Goal: Communication & Community: Answer question/provide support

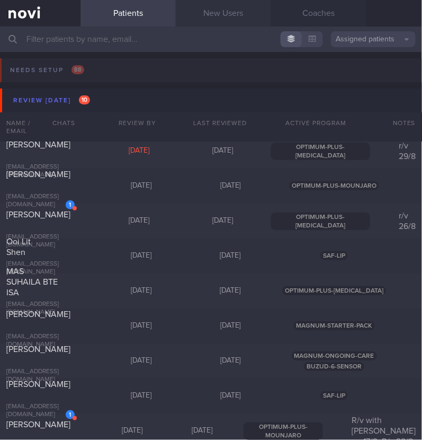
click at [223, 12] on link "New Users" at bounding box center [223, 13] width 95 height 26
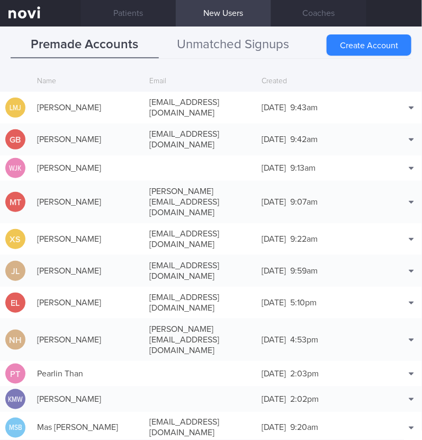
click at [217, 43] on button "Unmatched Signups" at bounding box center [233, 45] width 148 height 26
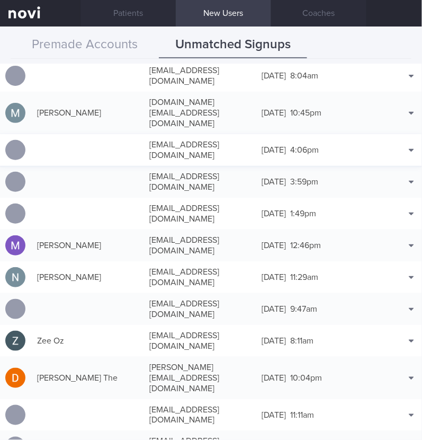
scroll to position [729, 0]
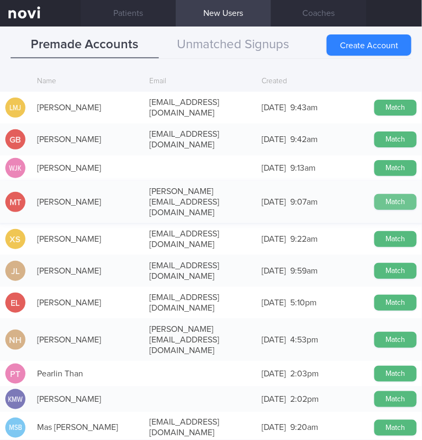
click at [396, 194] on button "Match" at bounding box center [396, 202] width 42 height 16
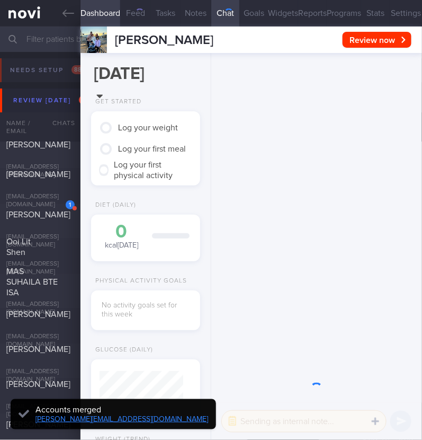
scroll to position [42, 84]
click at [390, 10] on button "Settings" at bounding box center [406, 13] width 32 height 26
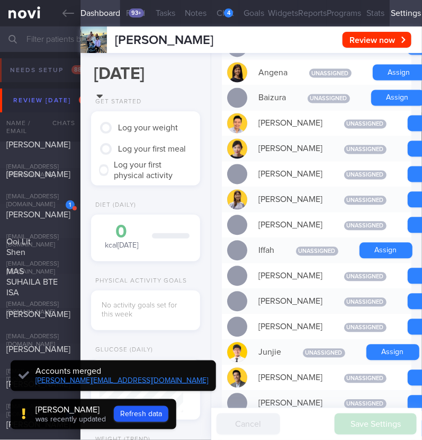
scroll to position [397, 0]
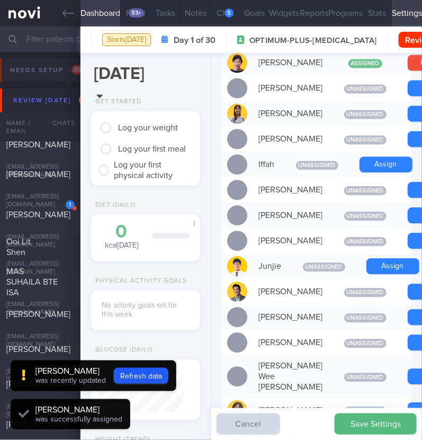
scroll to position [484, 0]
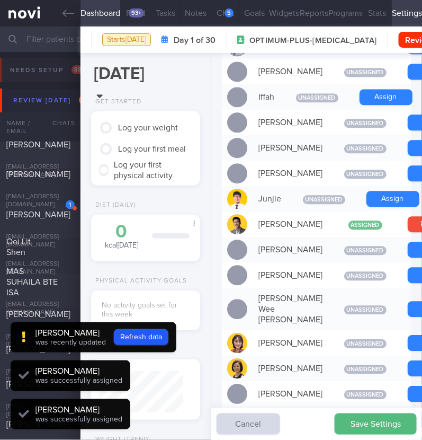
scroll to position [42, 84]
click at [143, 340] on button "Refresh data" at bounding box center [141, 337] width 55 height 16
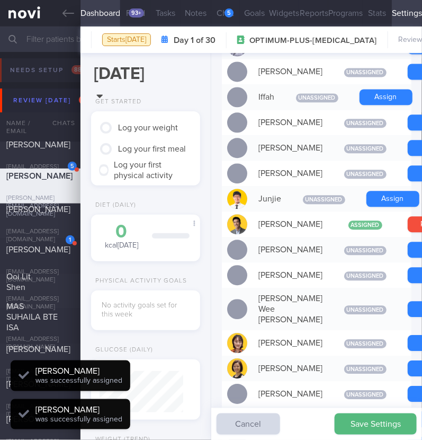
scroll to position [-569, 0]
type input "1d38ffc66ab5443eaeb56ccebe90c9f3"
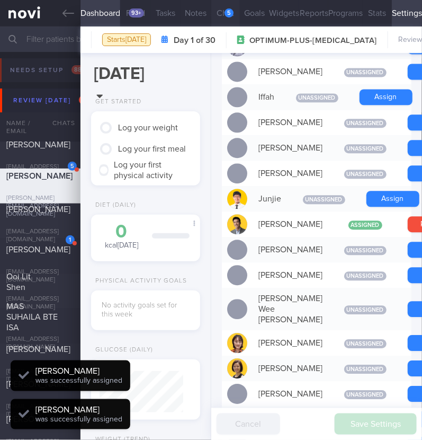
scroll to position [42, 84]
click at [220, 17] on button "Chat 5" at bounding box center [225, 13] width 29 height 26
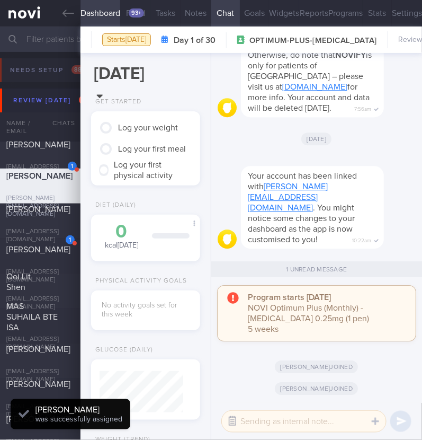
click at [224, 420] on button "button" at bounding box center [232, 421] width 19 height 19
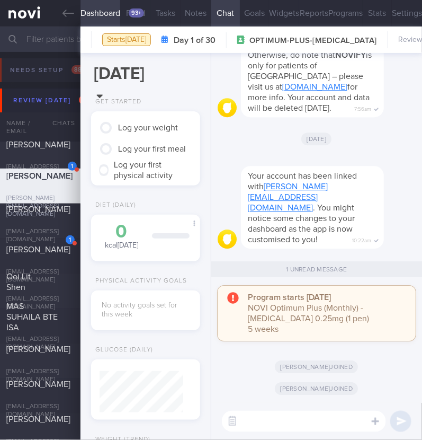
click at [291, 414] on textarea at bounding box center [304, 421] width 164 height 21
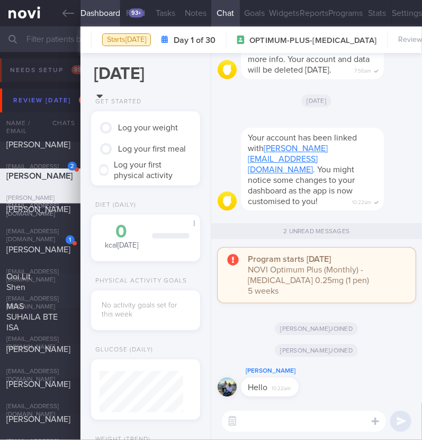
click at [286, 428] on textarea at bounding box center [304, 421] width 164 height 21
type textarea "Hi:)"
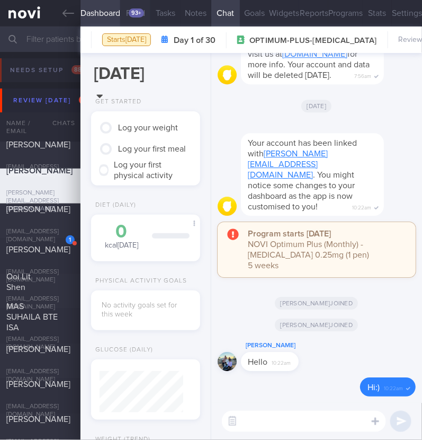
click at [135, 12] on div "93+" at bounding box center [136, 12] width 15 height 9
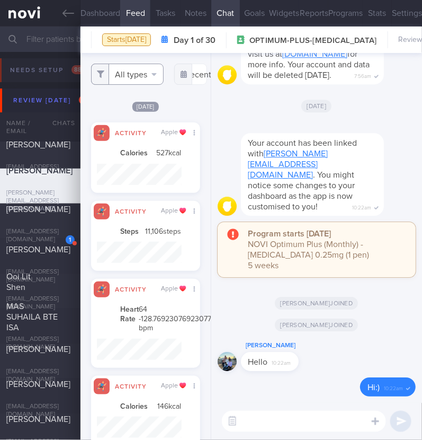
click at [123, 79] on button "All types" at bounding box center [127, 74] width 73 height 21
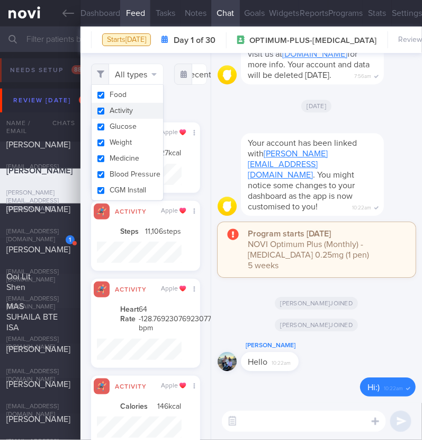
click at [127, 114] on button "Activity" at bounding box center [128, 111] width 72 height 16
checkbox input "false"
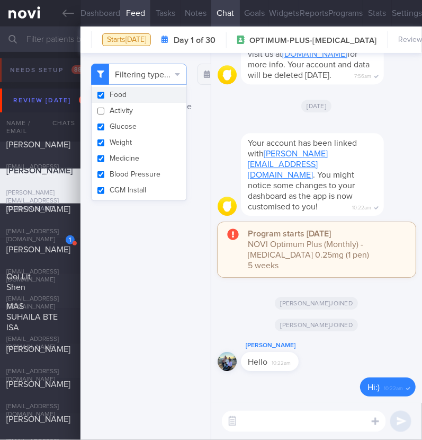
click at [163, 316] on div "Filtering type... Food Activity Glucose Weight Medicine Blood Pressure CGM Inst…" at bounding box center [146, 246] width 130 height 387
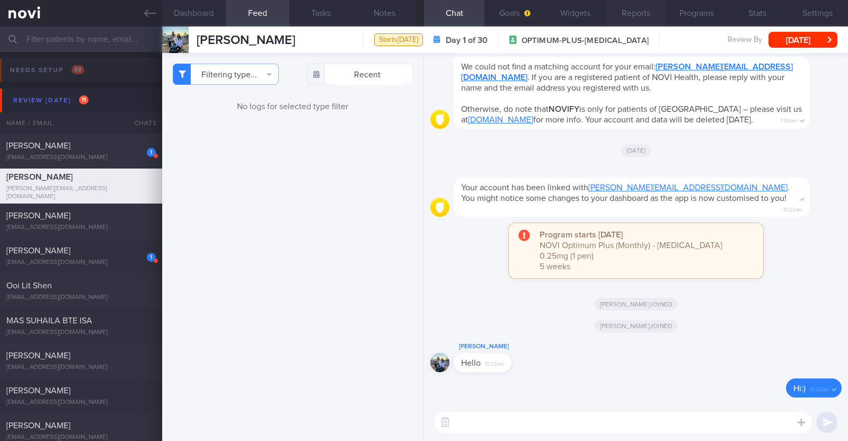
scroll to position [104, 211]
click at [422, 14] on button "Widgets" at bounding box center [575, 13] width 60 height 26
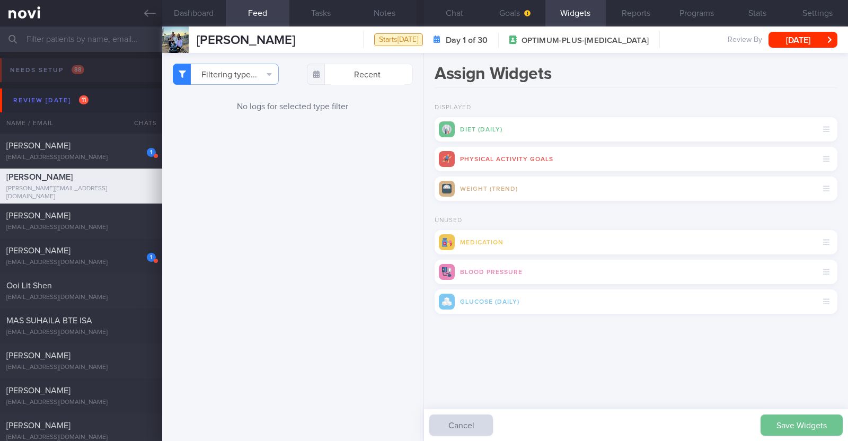
click at [422, 425] on button "Save Widgets" at bounding box center [801, 424] width 82 height 21
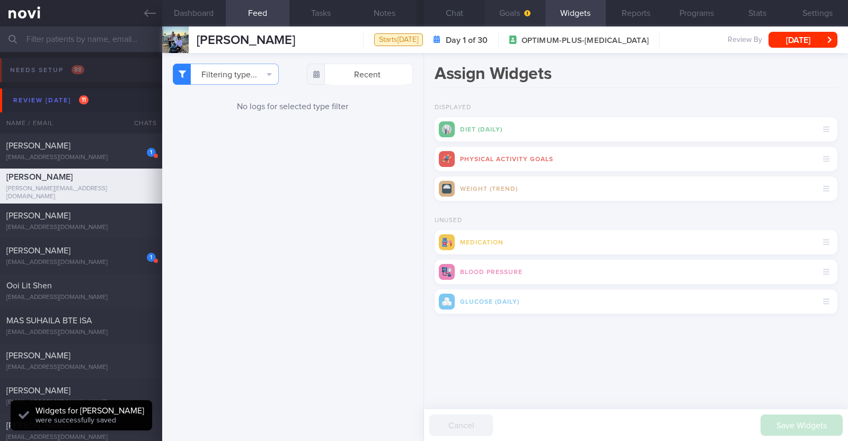
click at [422, 17] on span "button" at bounding box center [526, 13] width 8 height 8
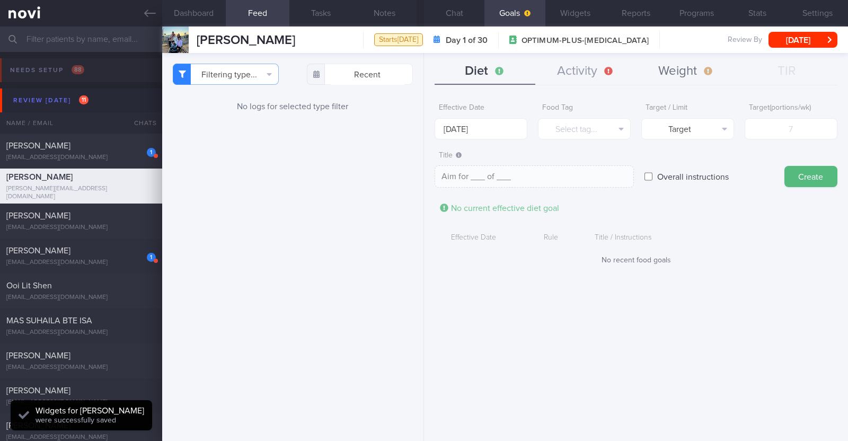
click at [422, 83] on button "Weight" at bounding box center [686, 71] width 101 height 26
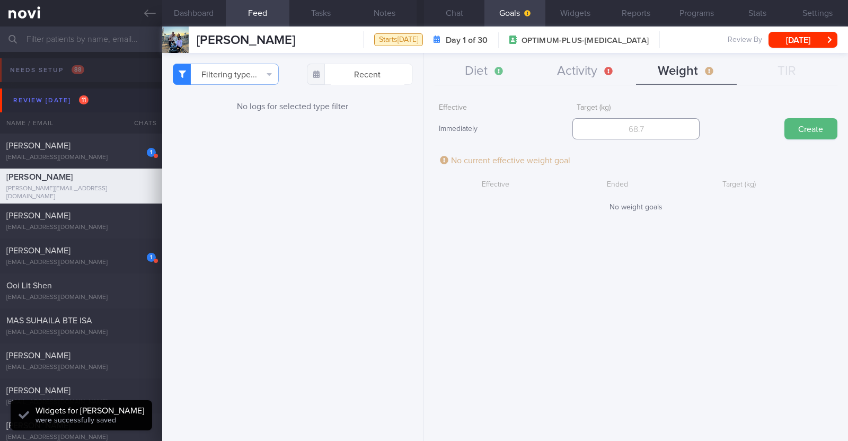
click at [422, 133] on input "number" at bounding box center [635, 128] width 127 height 21
type input "60"
click at [422, 135] on button "Create" at bounding box center [810, 128] width 53 height 21
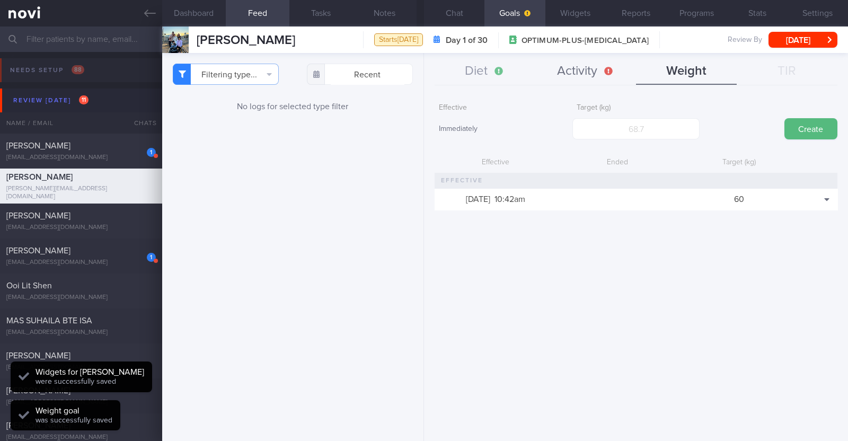
click at [422, 75] on button "Activity" at bounding box center [585, 71] width 101 height 26
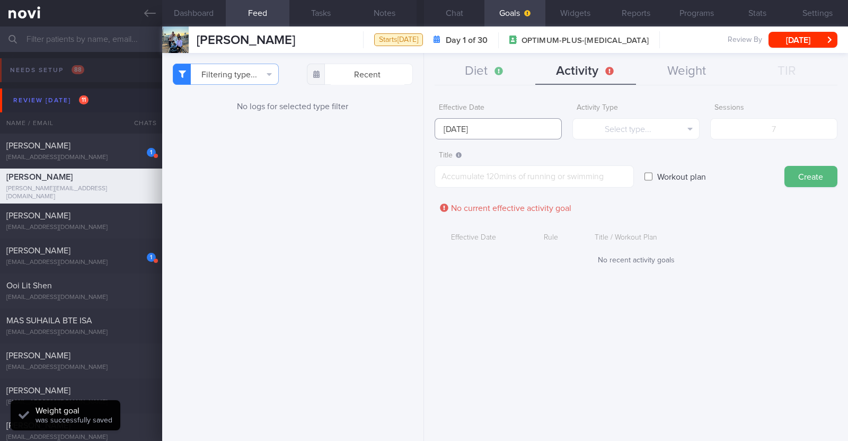
click at [422, 130] on input "25 Aug 2025" at bounding box center [498, 128] width 127 height 21
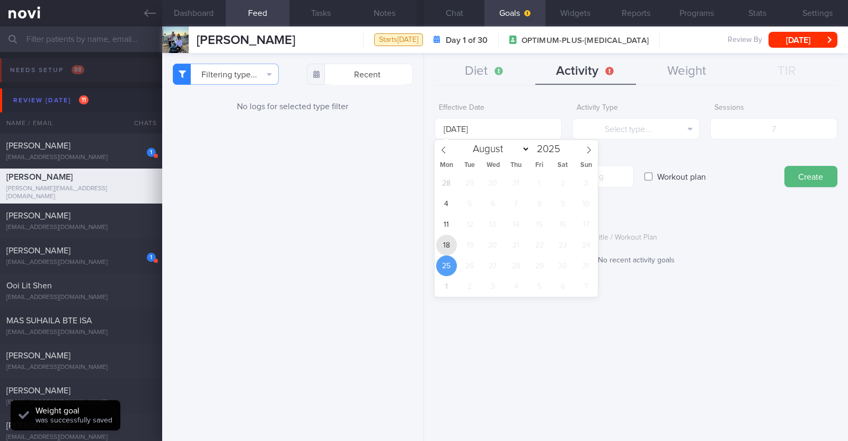
click at [422, 243] on span "18" at bounding box center [446, 245] width 21 height 21
type input "18 Aug 2025"
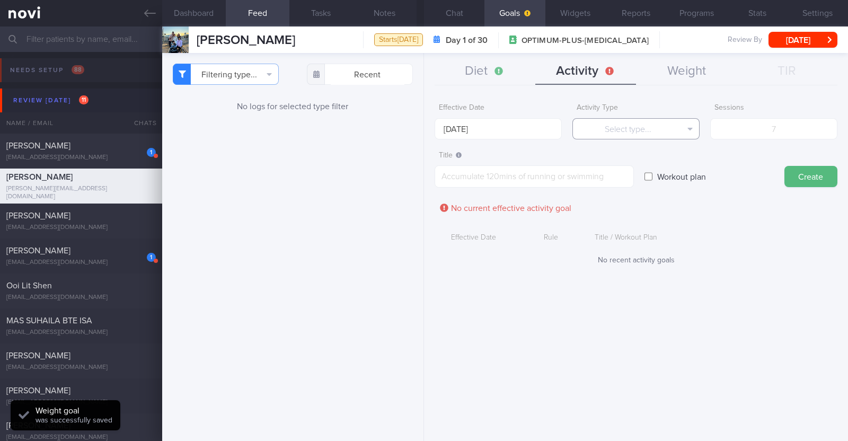
click at [422, 130] on button "Select type..." at bounding box center [635, 128] width 127 height 21
click at [422, 194] on button "Steps" at bounding box center [636, 197] width 126 height 16
click at [422, 128] on input "number" at bounding box center [773, 128] width 127 height 21
type input "35000"
click at [422, 171] on textarea at bounding box center [534, 176] width 199 height 22
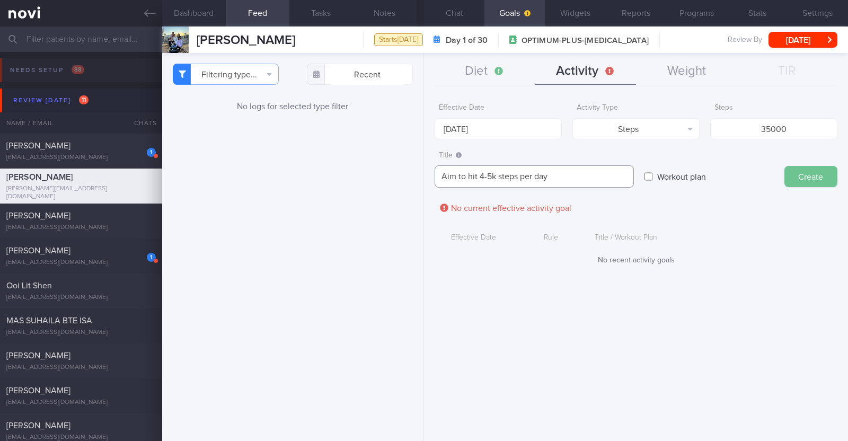
type textarea "Aim to hit 4-5k steps per day"
click at [422, 173] on button "Create" at bounding box center [810, 176] width 53 height 21
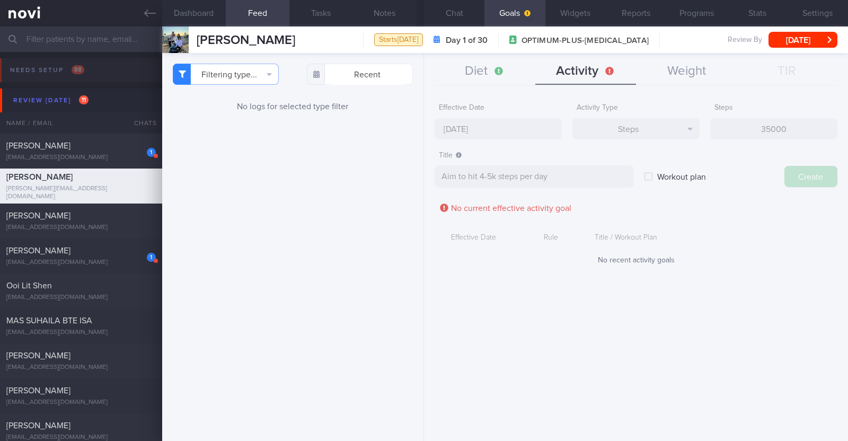
type input "25 Aug 2025"
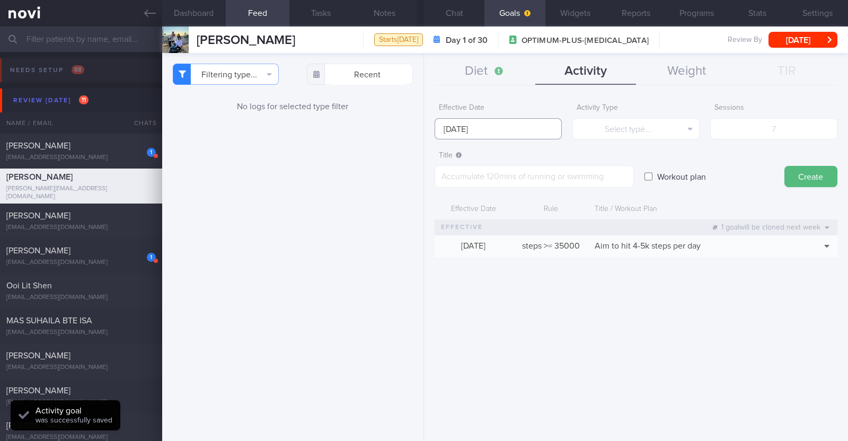
click at [422, 126] on input "25 Aug 2025" at bounding box center [498, 128] width 127 height 21
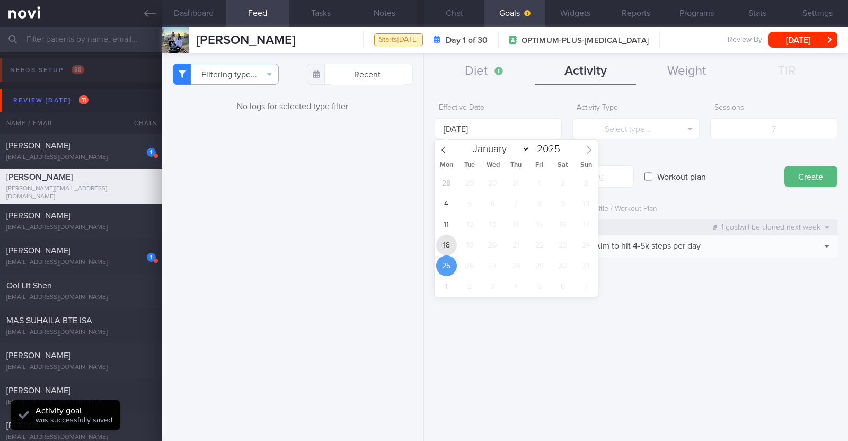
click at [422, 244] on span "18" at bounding box center [446, 245] width 21 height 21
type input "18 Aug 2025"
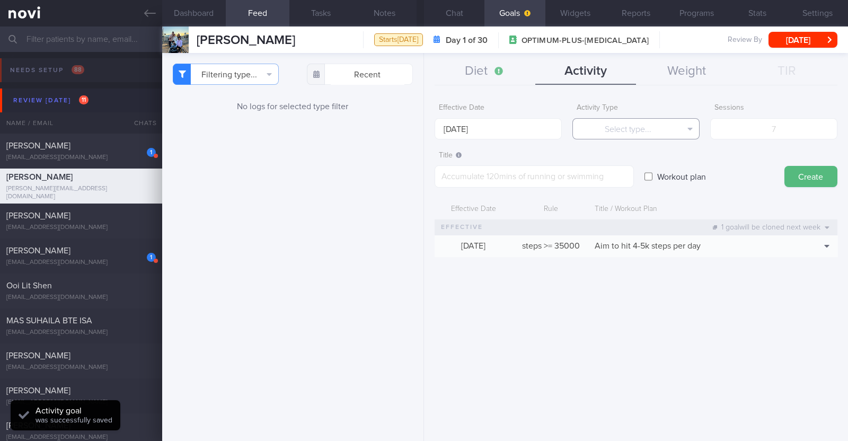
click at [422, 134] on button "Select type..." at bounding box center [635, 128] width 127 height 21
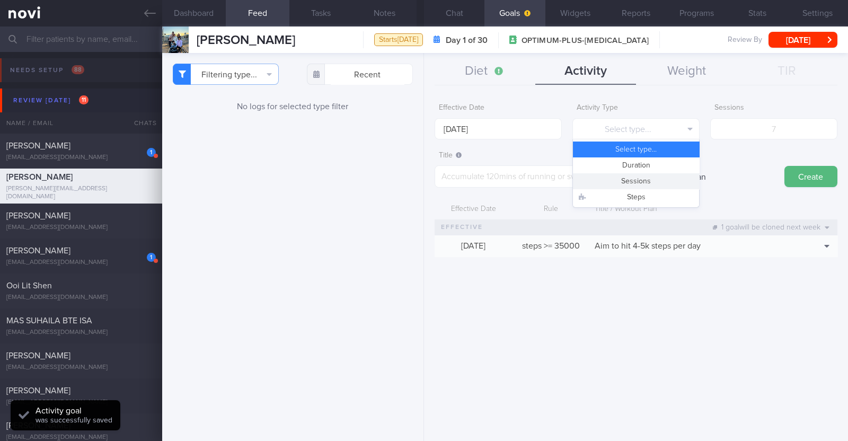
click at [422, 181] on button "Sessions" at bounding box center [636, 181] width 126 height 16
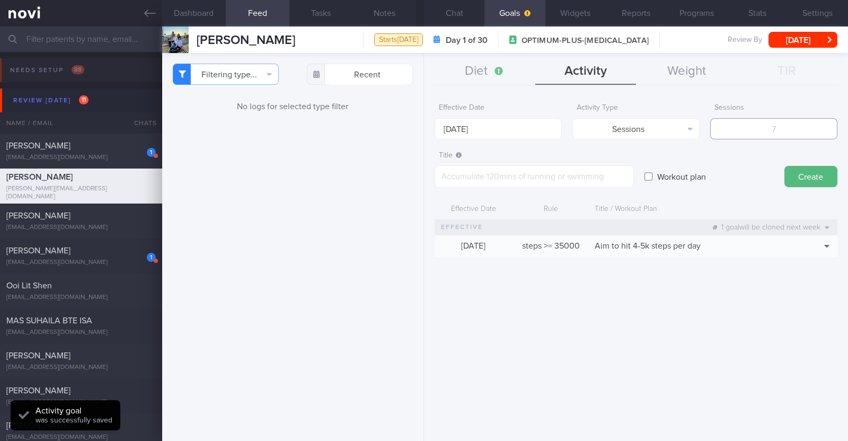
click at [422, 128] on input "number" at bounding box center [773, 128] width 127 height 21
type input "2"
click at [422, 172] on textarea at bounding box center [534, 176] width 199 height 22
paste textarea "Aim to do 2x strength training sessions per week. Body weight training - [Exerc…"
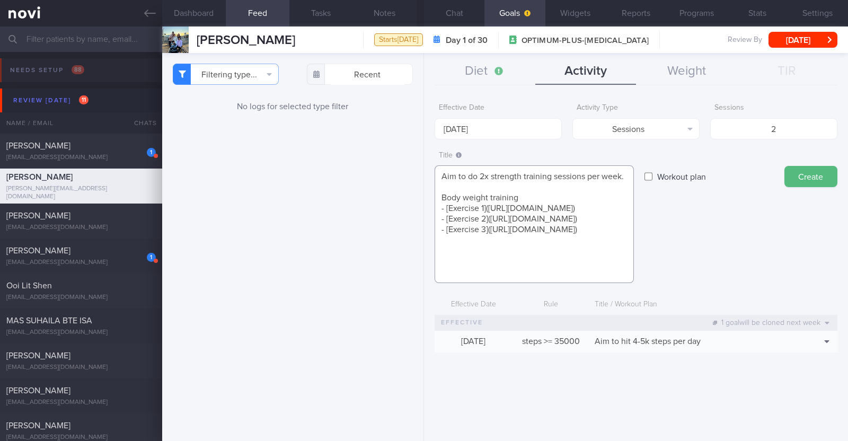
scroll to position [0, 0]
type textarea "Aim to do 2x strength training sessions per week. Body weight training - [Exerc…"
click at [422, 173] on button "Create" at bounding box center [810, 176] width 53 height 21
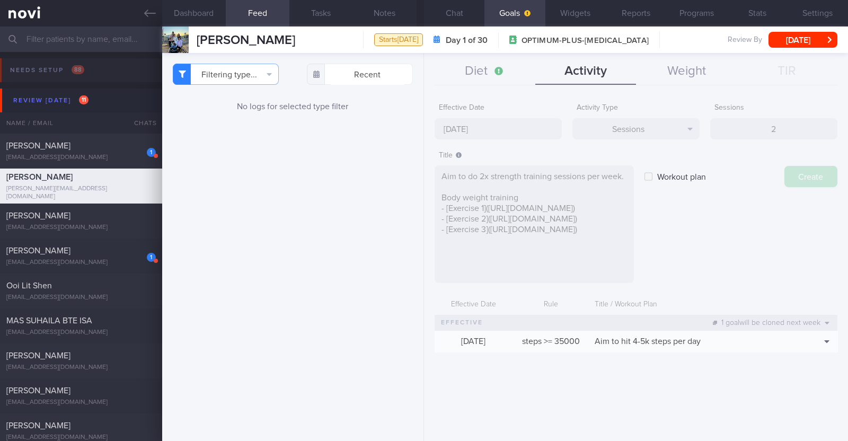
type input "25 Aug 2025"
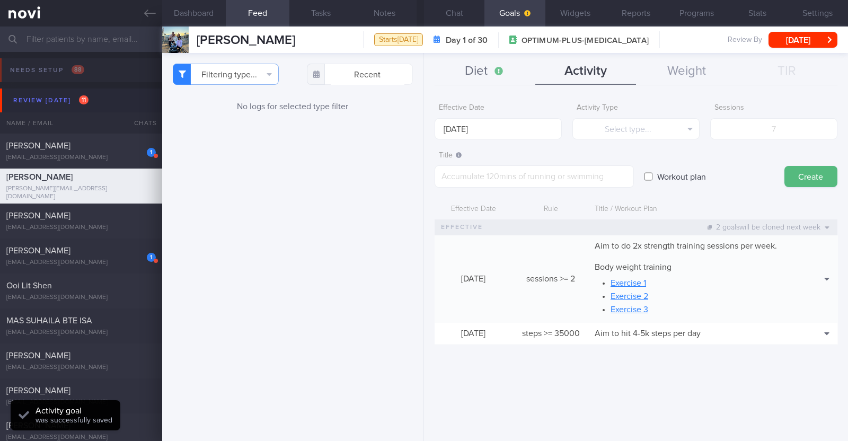
click at [422, 70] on button "Diet" at bounding box center [485, 71] width 101 height 26
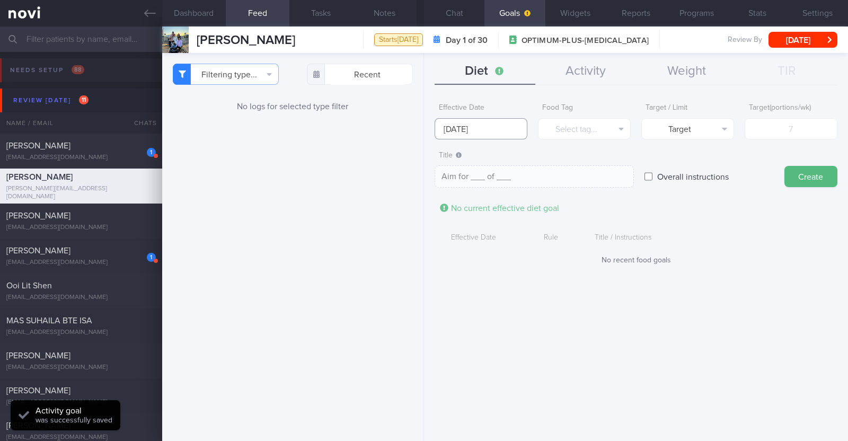
click at [422, 131] on input "25 Aug 2025" at bounding box center [481, 128] width 93 height 21
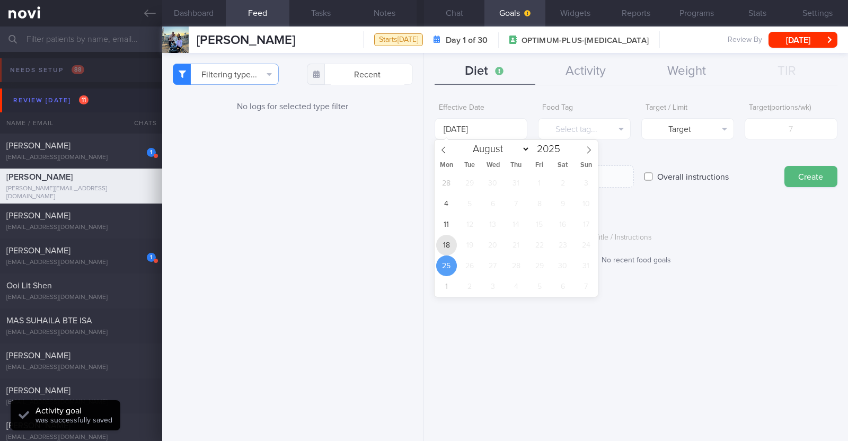
click at [422, 244] on span "18" at bounding box center [446, 245] width 21 height 21
type input "18 Aug 2025"
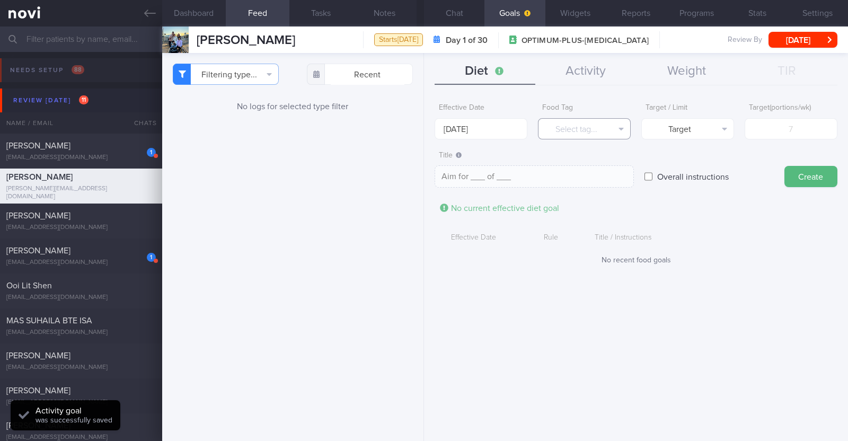
click at [422, 131] on button "Select tag..." at bounding box center [584, 128] width 93 height 21
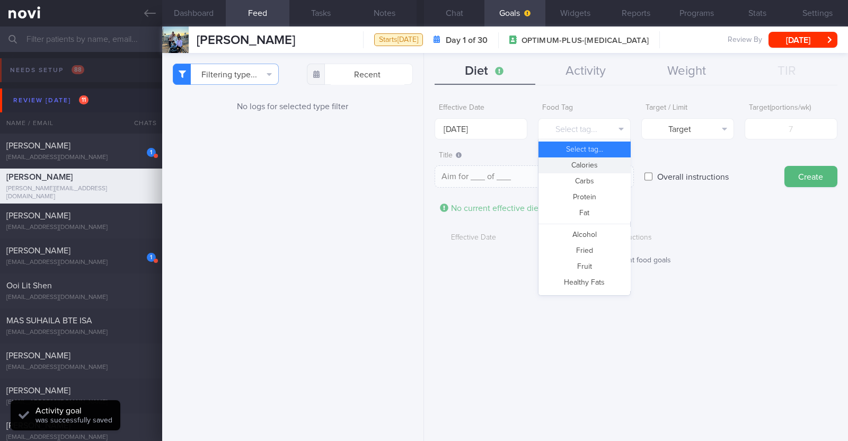
click at [422, 163] on button "Calories" at bounding box center [584, 165] width 92 height 16
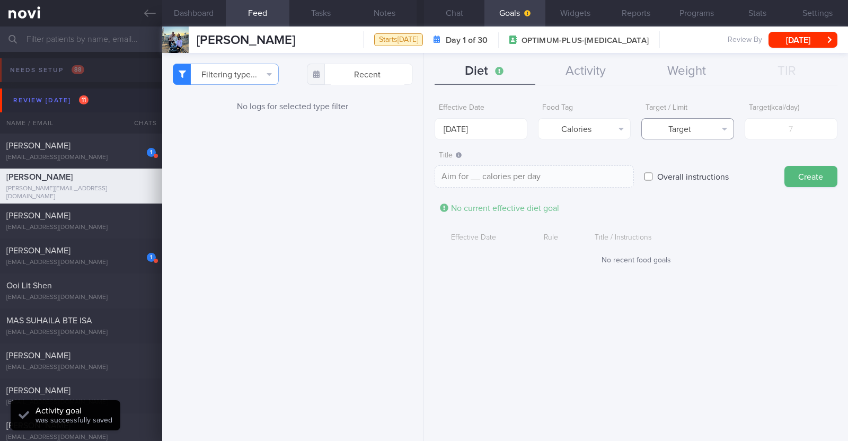
click at [422, 121] on button "Target" at bounding box center [687, 128] width 93 height 21
click at [422, 164] on button "Limit" at bounding box center [688, 165] width 92 height 16
type textarea "Keep to __ calories per day"
click at [422, 131] on input "number" at bounding box center [791, 128] width 93 height 21
type input "1"
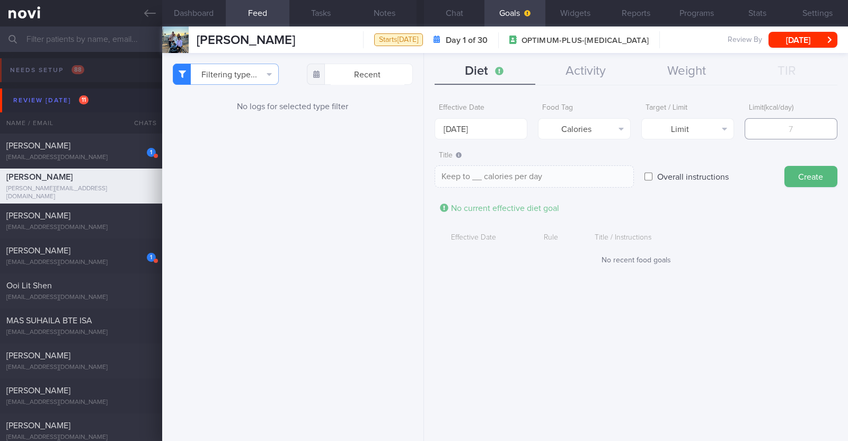
type textarea "Keep to 1 calories per day"
type input "13"
type textarea "Keep to 13 calories per day"
type input "130"
type textarea "Keep to 130 calories per day"
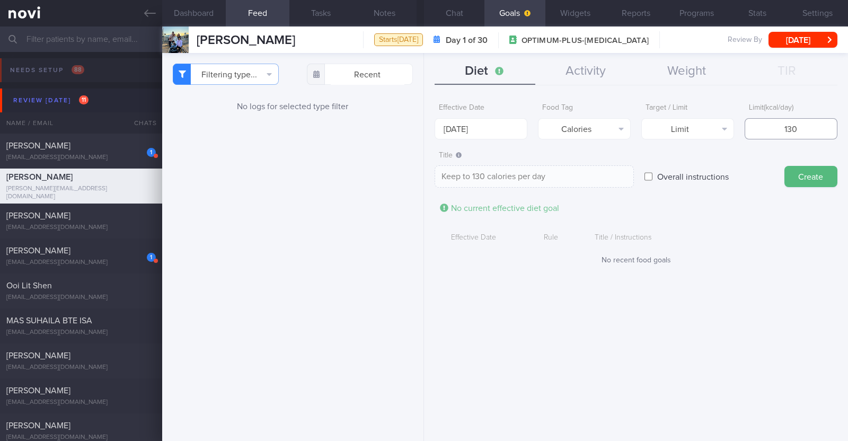
type input "1300"
type textarea "Keep to 1300 calories per day"
type input "1300"
click at [422, 181] on button "Create" at bounding box center [810, 176] width 53 height 21
type input "25 Aug 2025"
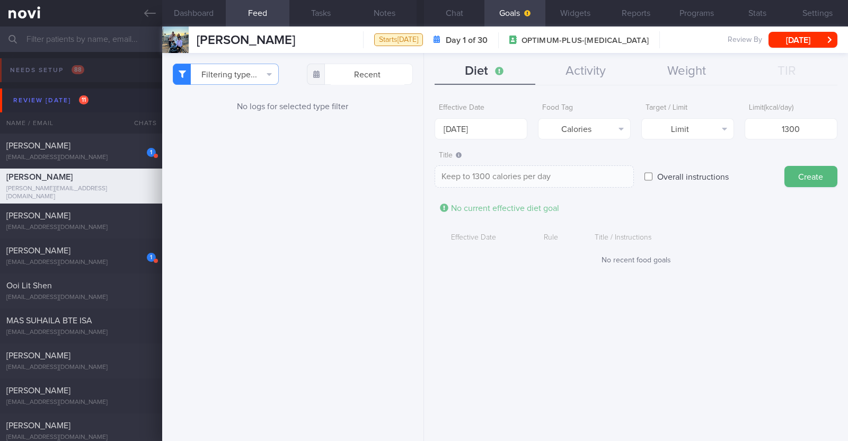
type textarea "Aim for ___ of ___"
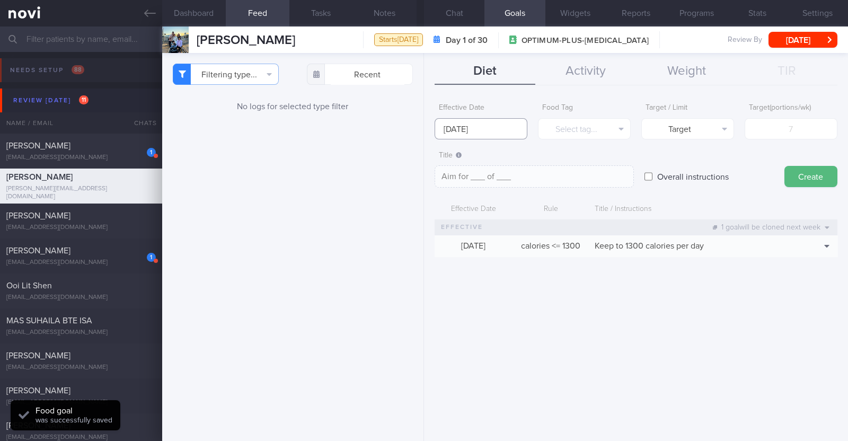
click at [422, 128] on input "25 Aug 2025" at bounding box center [481, 128] width 93 height 21
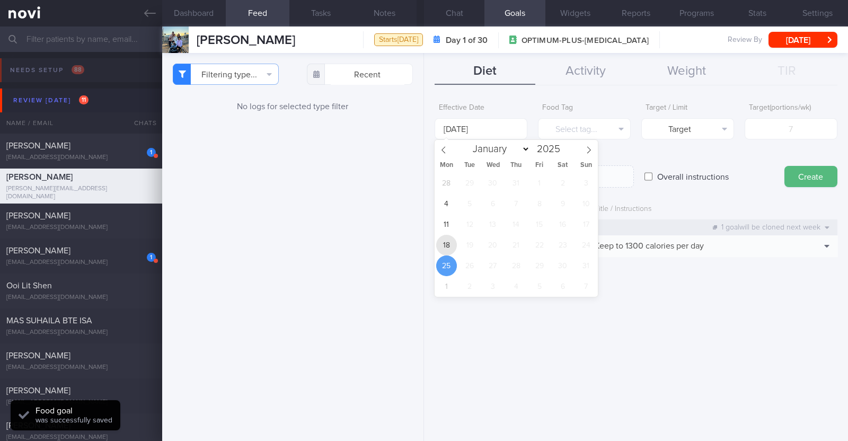
click at [422, 245] on span "18" at bounding box center [446, 245] width 21 height 21
type input "18 Aug 2025"
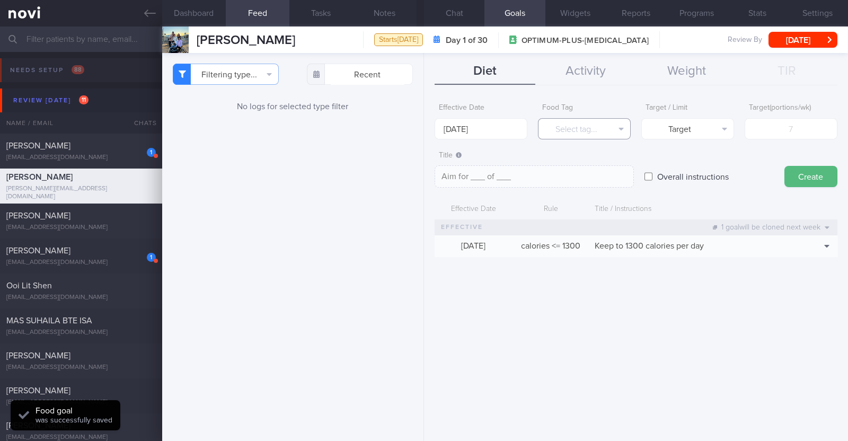
click at [422, 124] on button "Select tag..." at bounding box center [584, 128] width 93 height 21
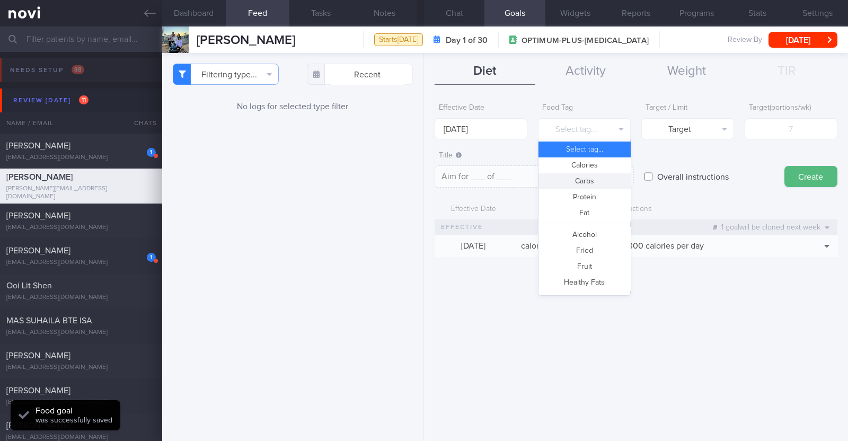
click at [422, 177] on button "Carbs" at bounding box center [584, 181] width 92 height 16
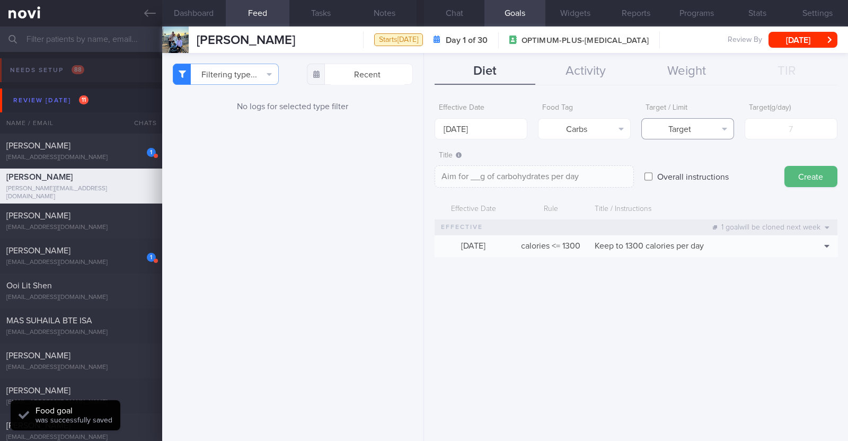
click at [422, 131] on button "Target" at bounding box center [687, 128] width 93 height 21
click at [422, 163] on button "Limit" at bounding box center [688, 165] width 92 height 16
type textarea "Keep to __g of carbohydrates per day"
click at [422, 130] on input "number" at bounding box center [791, 128] width 93 height 21
type input "1"
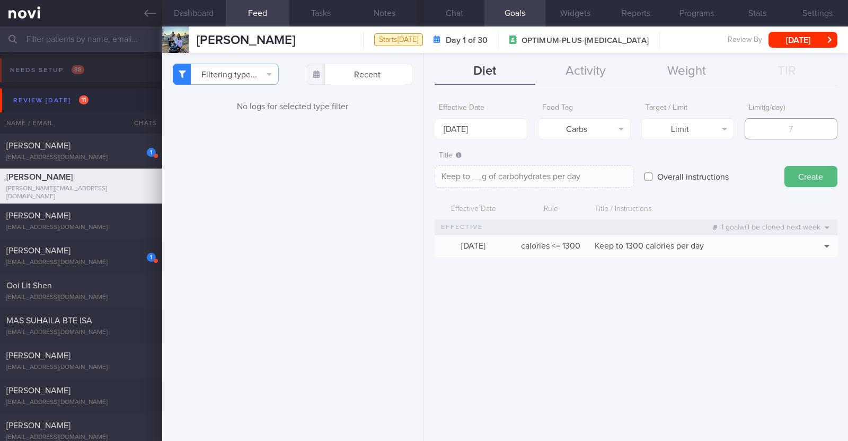
type textarea "Keep to 1g of carbohydrates per day"
type input "13"
type textarea "Keep to 13g of carbohydrates per day"
type input "130"
type textarea "Keep to 130g of carbohydrates per day"
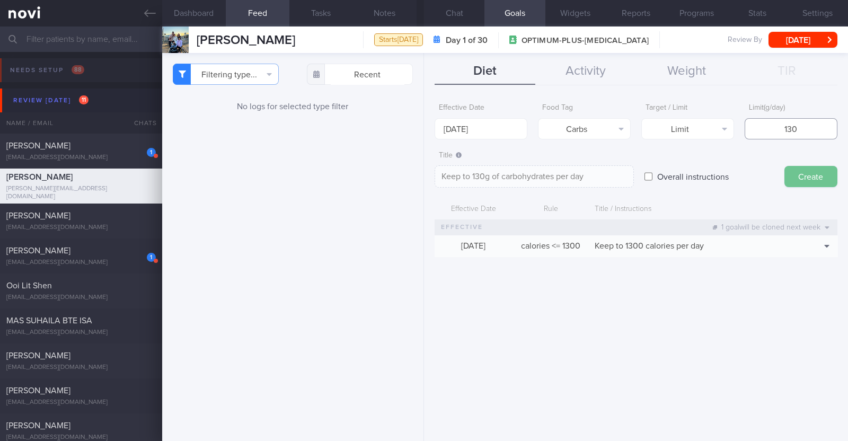
type input "130"
click at [422, 181] on button "Create" at bounding box center [810, 176] width 53 height 21
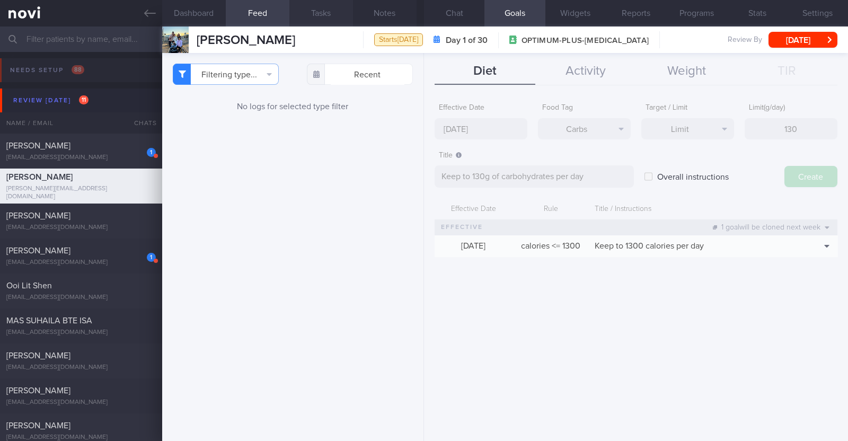
type input "25 Aug 2025"
type textarea "Aim for ___ of ___"
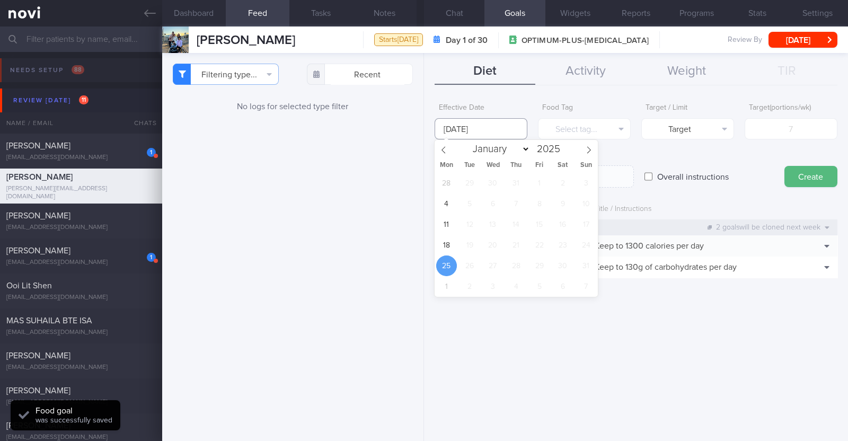
click at [422, 137] on input "25 Aug 2025" at bounding box center [481, 128] width 93 height 21
click at [422, 241] on span "18" at bounding box center [446, 245] width 21 height 21
type input "18 Aug 2025"
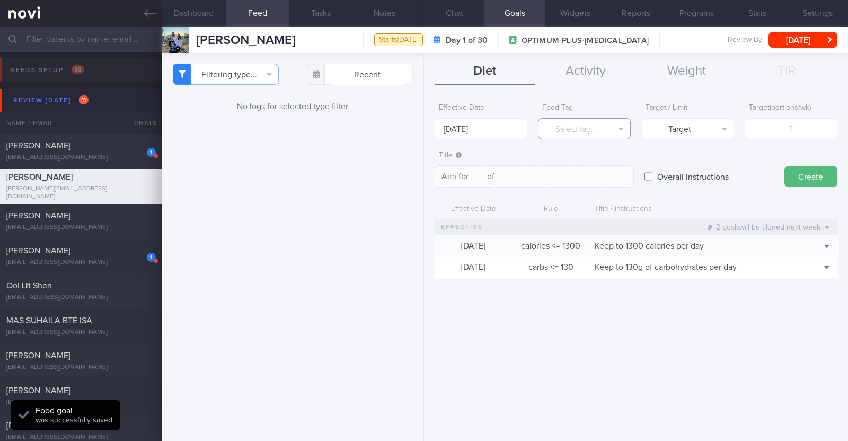
click at [422, 122] on button "Select tag..." at bounding box center [584, 128] width 93 height 21
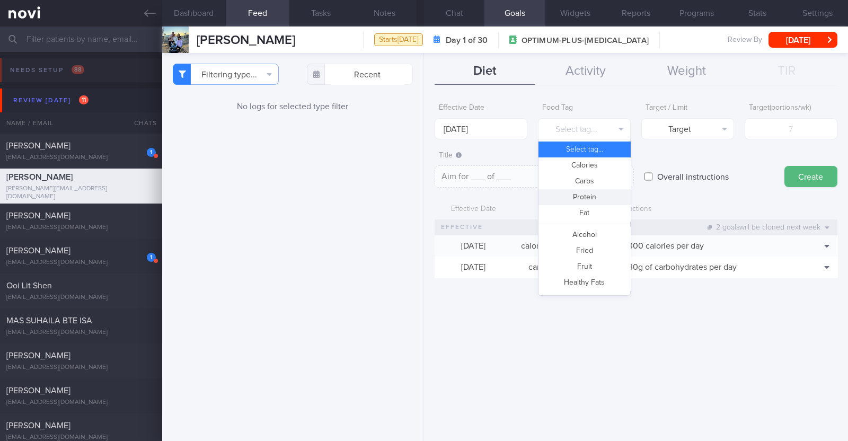
click at [422, 197] on button "Protein" at bounding box center [584, 197] width 92 height 16
type textarea "Aim for __g of protein per day"
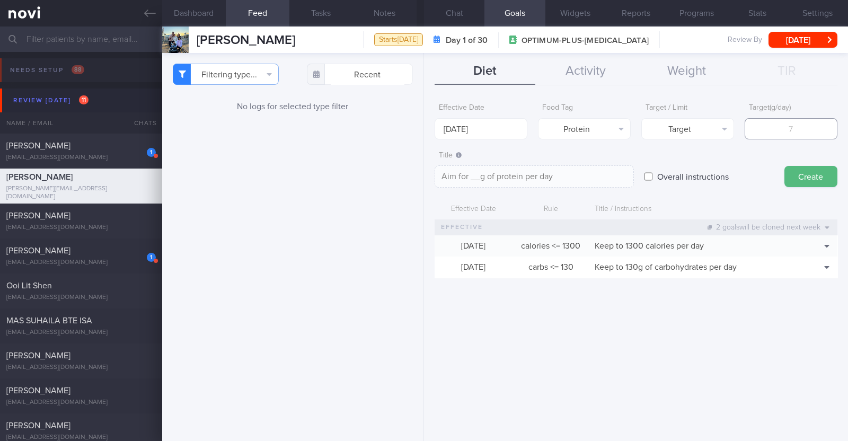
click at [422, 123] on input "number" at bounding box center [791, 128] width 93 height 21
type input "6"
type textarea "Aim for 6g of protein per day"
type input "65"
type textarea "Aim for 65g of protein per day"
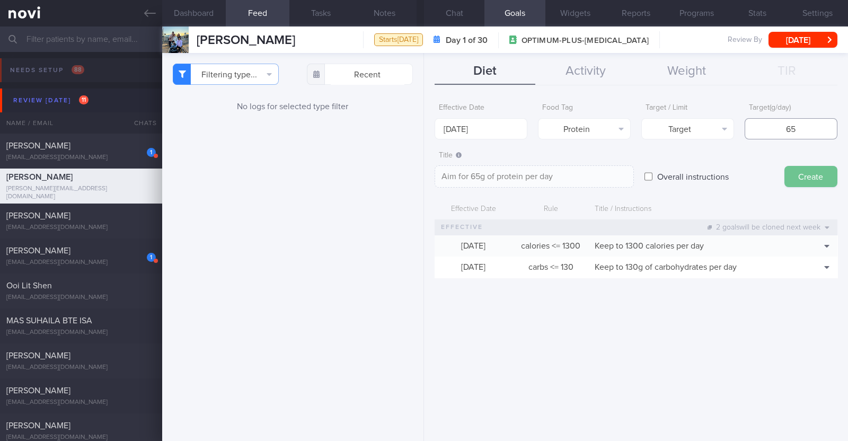
type input "65"
click at [422, 171] on button "Create" at bounding box center [810, 176] width 53 height 21
type input "25 Aug 2025"
type textarea "Aim for ___ of ___"
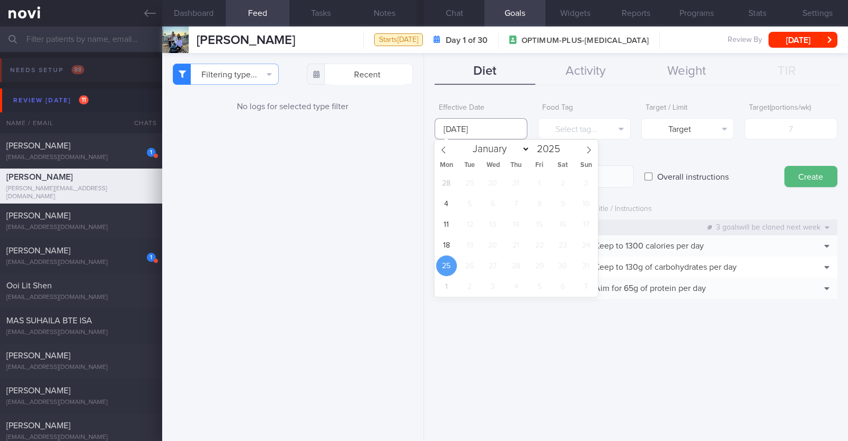
click at [422, 124] on input "25 Aug 2025" at bounding box center [481, 128] width 93 height 21
click at [422, 242] on span "18" at bounding box center [446, 245] width 21 height 21
type input "18 Aug 2025"
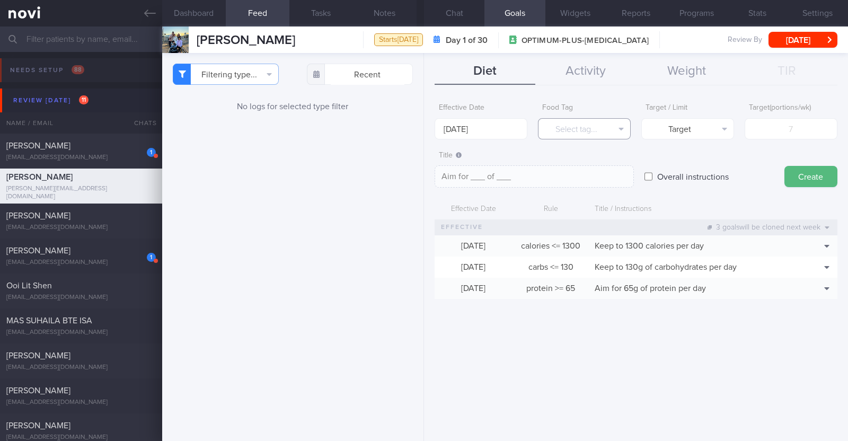
click at [422, 133] on button "Select tag..." at bounding box center [584, 128] width 93 height 21
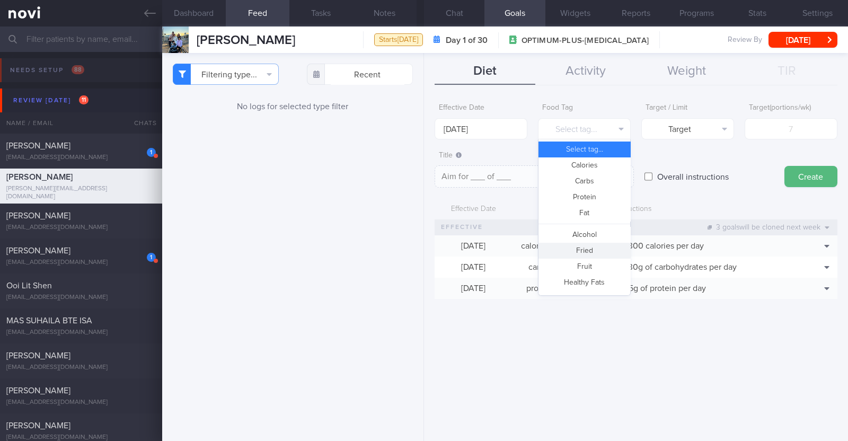
click at [422, 253] on button "Fried" at bounding box center [584, 251] width 92 height 16
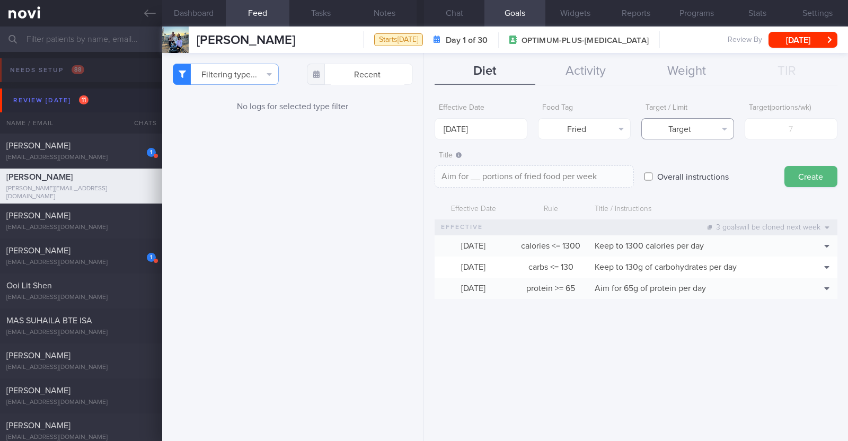
drag, startPoint x: 695, startPoint y: 121, endPoint x: 701, endPoint y: 152, distance: 31.2
click at [422, 122] on button "Target" at bounding box center [687, 128] width 93 height 21
click at [422, 162] on button "Limit" at bounding box center [688, 165] width 92 height 16
type textarea "Keep to __ portions of fried food per week"
click at [422, 138] on input "number" at bounding box center [791, 128] width 93 height 21
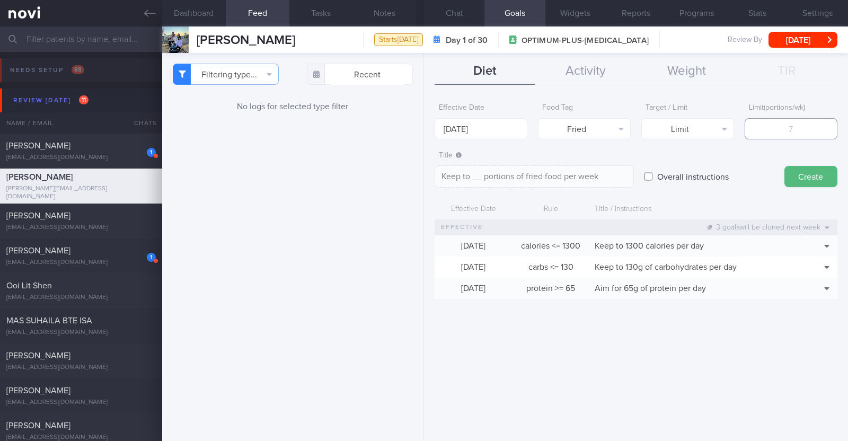
type input "2"
type textarea "Keep to 2 portions of fried food per week"
type input "2"
click at [422, 186] on button "Create" at bounding box center [810, 176] width 53 height 21
type input "25 Aug 2025"
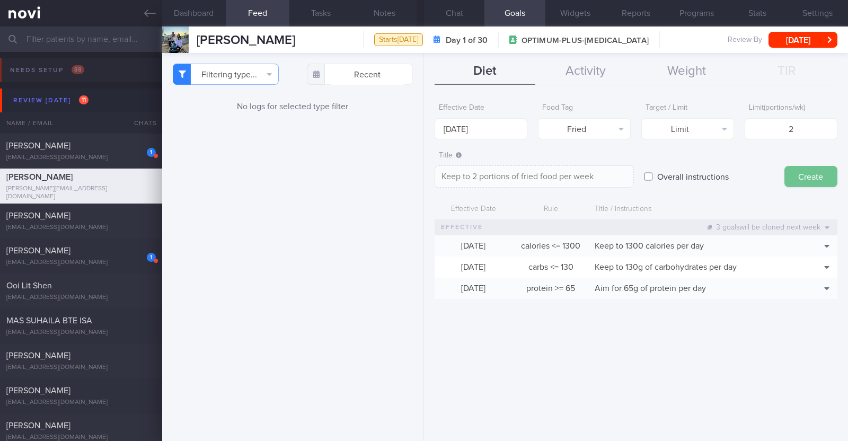
type textarea "Aim for ___ of ___"
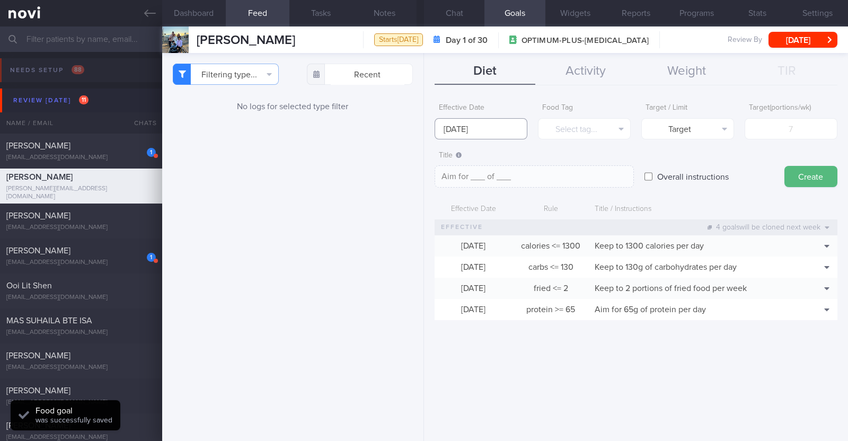
click at [422, 120] on input "25 Aug 2025" at bounding box center [481, 128] width 93 height 21
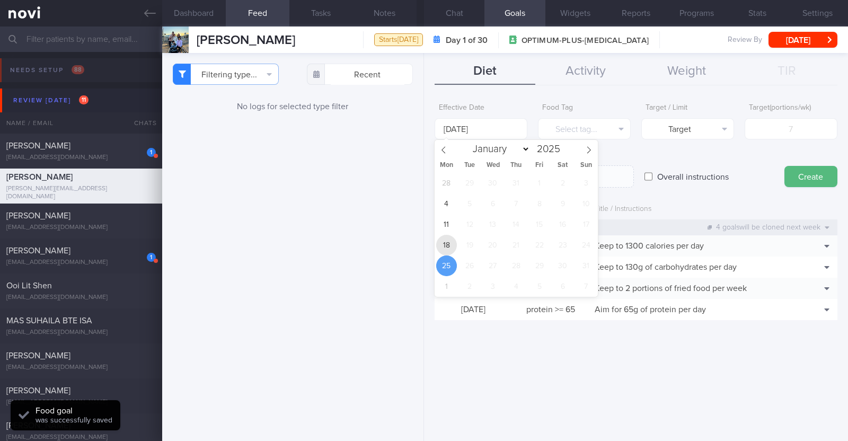
click at [422, 245] on span "18" at bounding box center [446, 245] width 21 height 21
type input "18 Aug 2025"
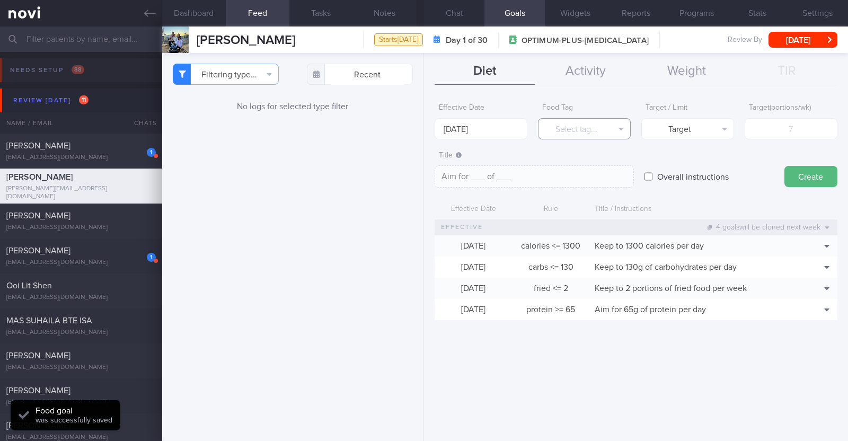
click at [422, 134] on button "Select tag..." at bounding box center [584, 128] width 93 height 21
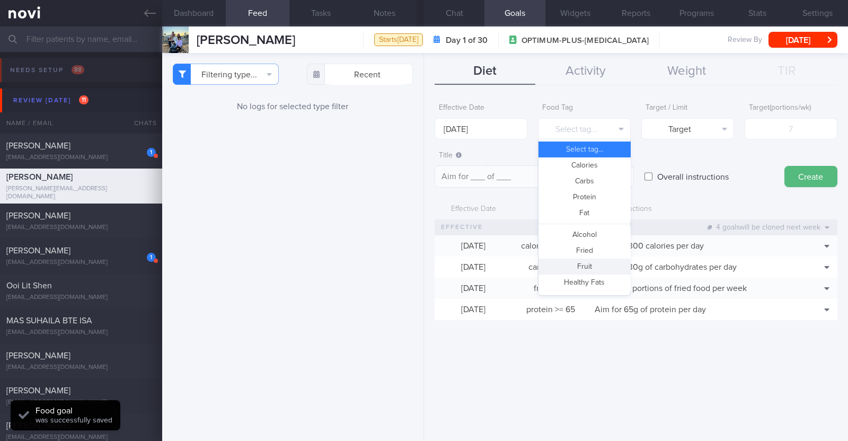
click at [422, 268] on button "Fruit" at bounding box center [584, 267] width 92 height 16
type textarea "Aim for __ portions of fruits per week"
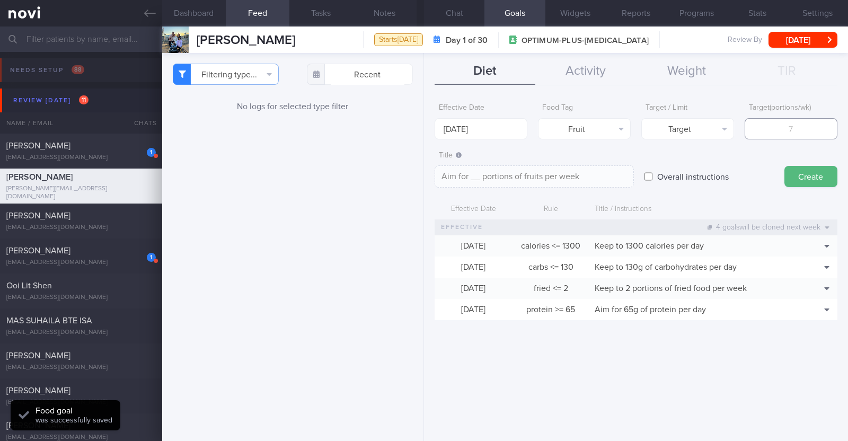
click at [422, 130] on input "number" at bounding box center [791, 128] width 93 height 21
type input "1"
type textarea "Aim for 1 portions of fruits per week"
type input "14"
type textarea "Aim for 14 portions of fruits per week"
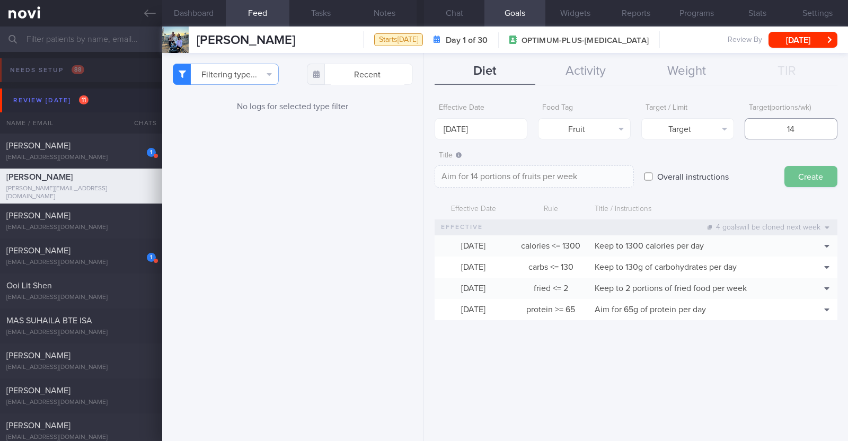
type input "14"
click at [422, 180] on button "Create" at bounding box center [810, 176] width 53 height 21
type input "25 Aug 2025"
type textarea "Aim for ___ of ___"
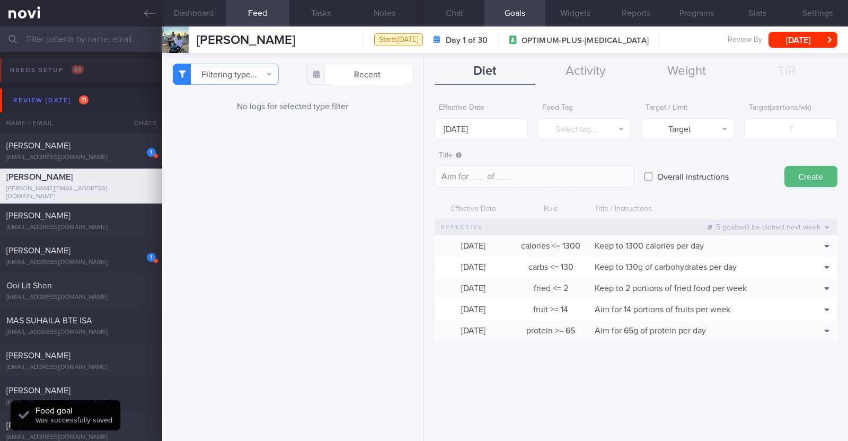
click at [422, 112] on div "Effective Date 25 Aug 2025" at bounding box center [481, 118] width 93 height 41
click at [422, 123] on input "25 Aug 2025" at bounding box center [481, 128] width 93 height 21
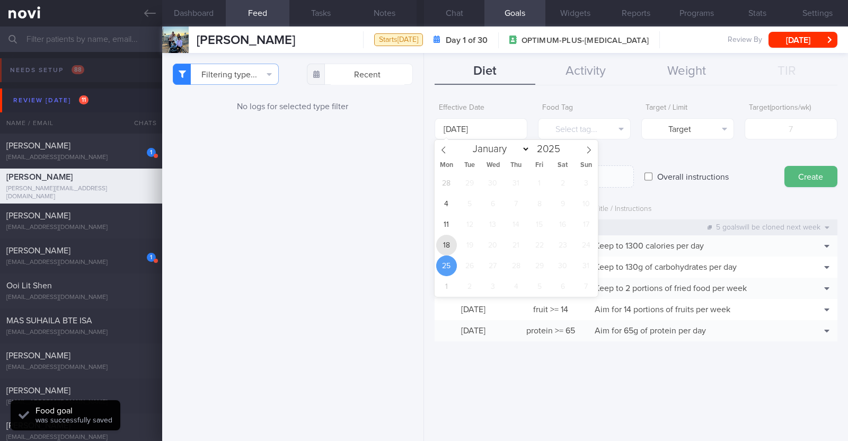
click at [422, 248] on span "18" at bounding box center [446, 245] width 21 height 21
type input "18 Aug 2025"
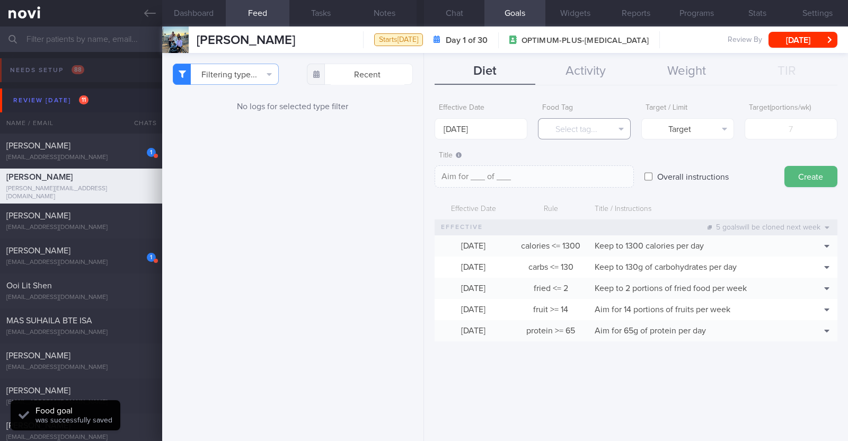
click at [422, 131] on button "Select tag..." at bounding box center [584, 128] width 93 height 21
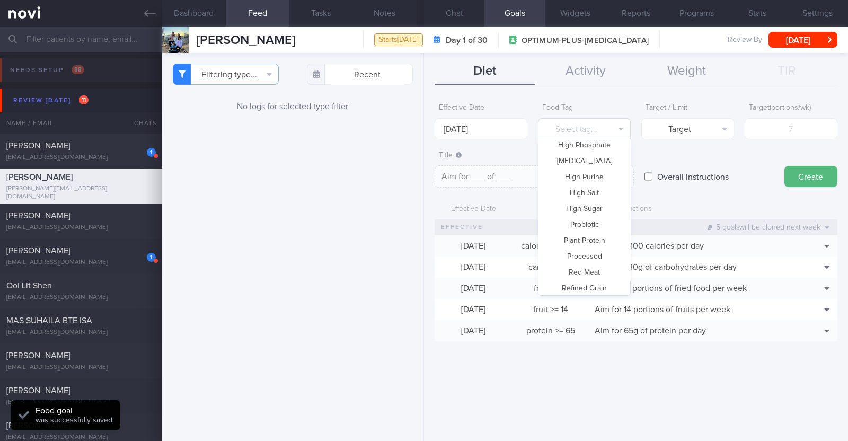
scroll to position [315, 0]
click at [422, 247] on button "Vegetable" at bounding box center [584, 253] width 92 height 16
type textarea "Aim for __ portions of vegetables per week"
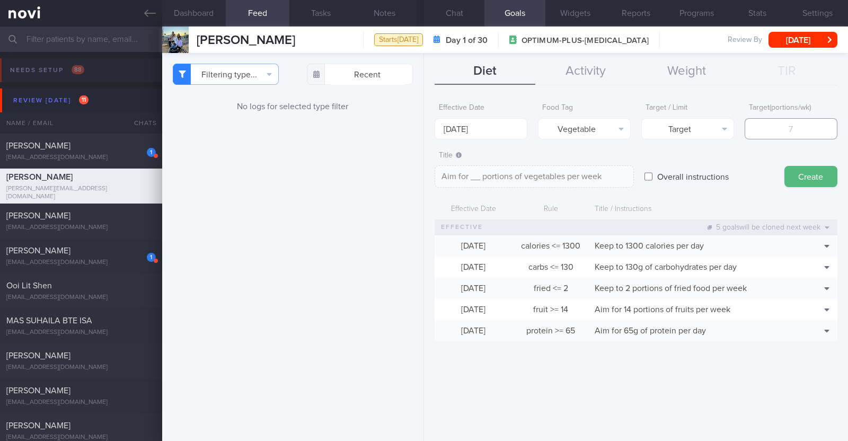
click at [422, 131] on input "number" at bounding box center [791, 128] width 93 height 21
type input "1"
type textarea "Aim for 1 portions of vegetables per week"
type input "14"
type textarea "Aim for 14 portions of vegetables per week"
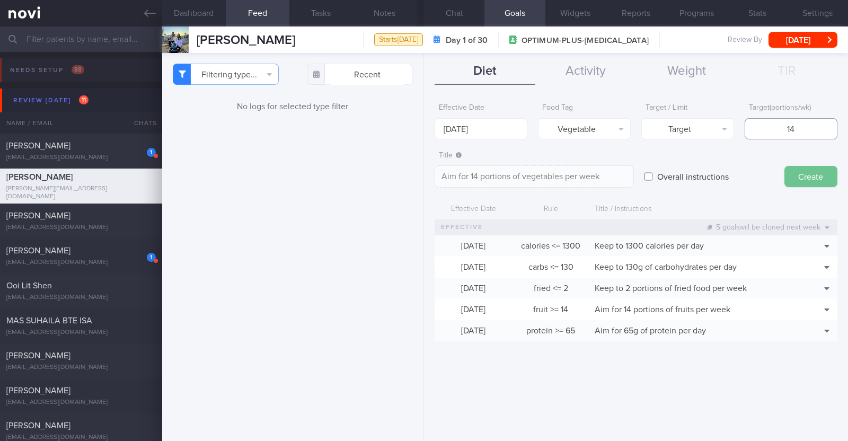
type input "14"
click at [422, 171] on button "Create" at bounding box center [810, 176] width 53 height 21
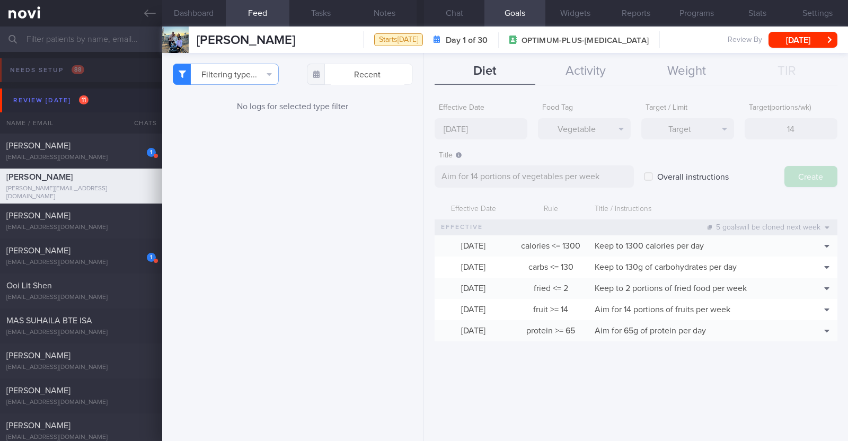
type input "[DATE]"
type textarea "Aim for ___ of ___"
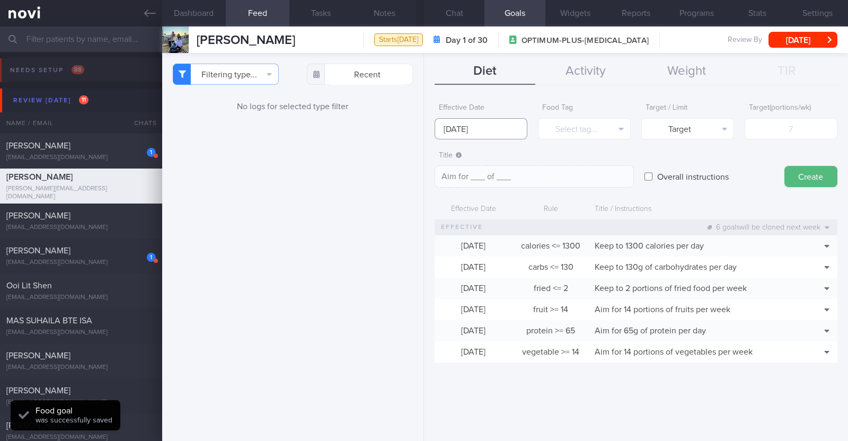
click at [422, 130] on input "[DATE]" at bounding box center [481, 128] width 93 height 21
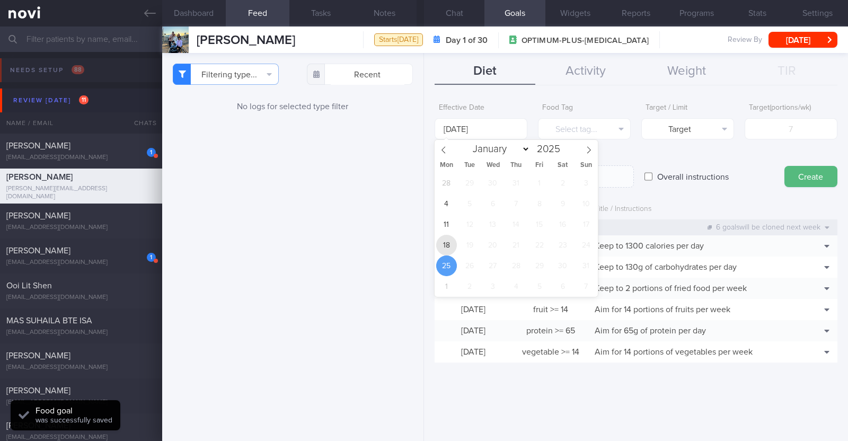
click at [422, 244] on span "18" at bounding box center [446, 245] width 21 height 21
type input "18 Aug 2025"
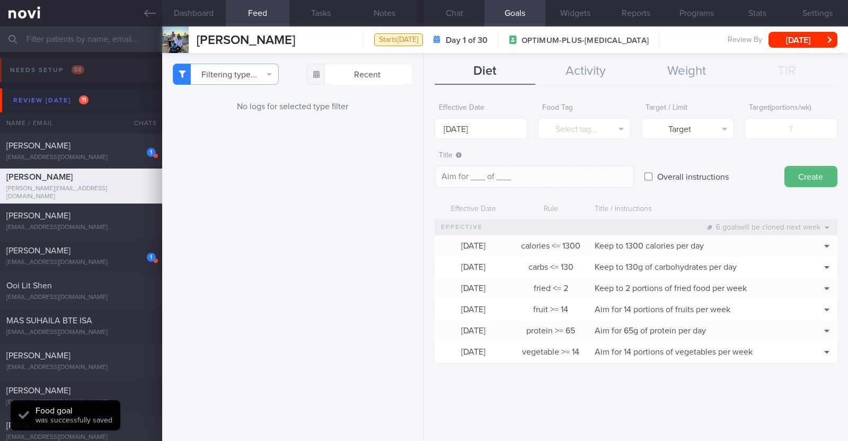
click at [422, 172] on label "Overall instructions" at bounding box center [693, 176] width 82 height 21
click at [422, 172] on input "Overall instructions" at bounding box center [648, 176] width 8 height 21
checkbox input "true"
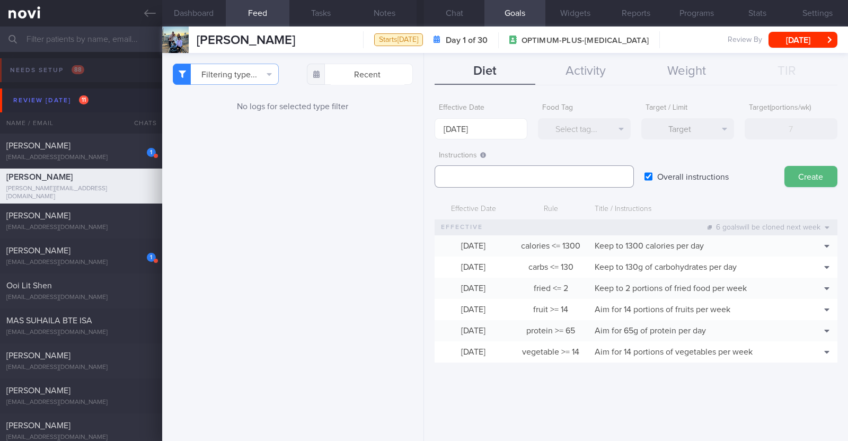
click at [422, 173] on textarea at bounding box center [534, 176] width 199 height 22
paste textarea "Aim to consume xxL of fluids per day (Choose water first)"
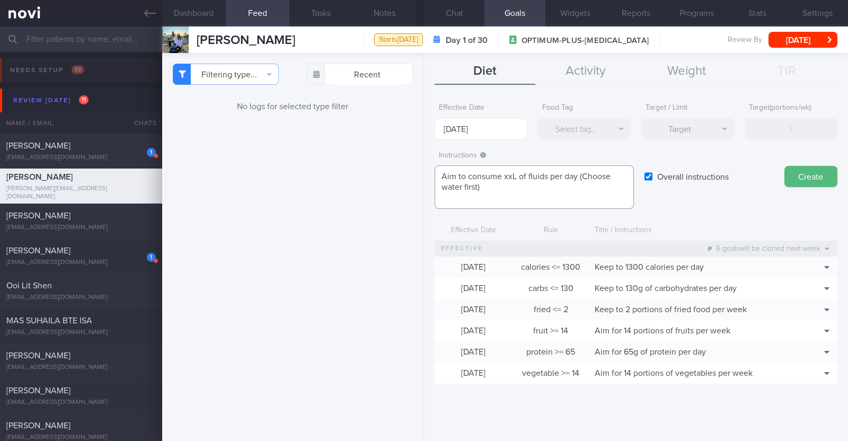
scroll to position [0, 0]
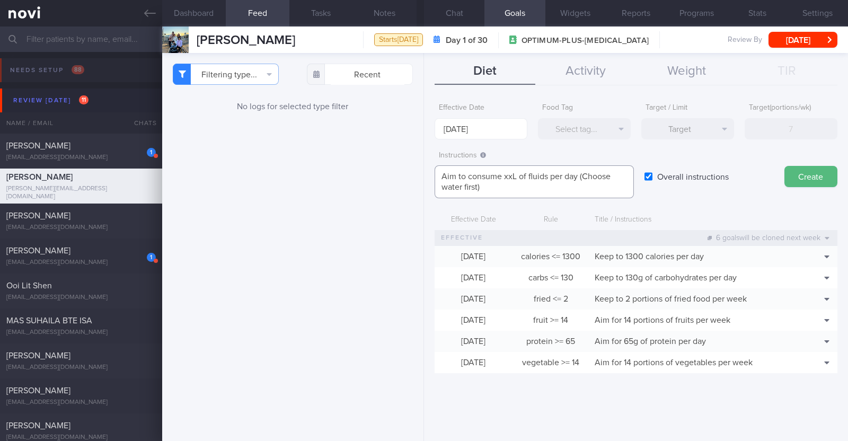
click at [422, 175] on textarea "Aim to consume xxL of fluids per day (Choose water first)" at bounding box center [534, 181] width 199 height 33
paste textarea "1.9-2.3L"
type textarea "Aim to consume 1.9-2.3L of fluids per day (Choose water first)"
click at [422, 179] on button "Create" at bounding box center [810, 176] width 53 height 21
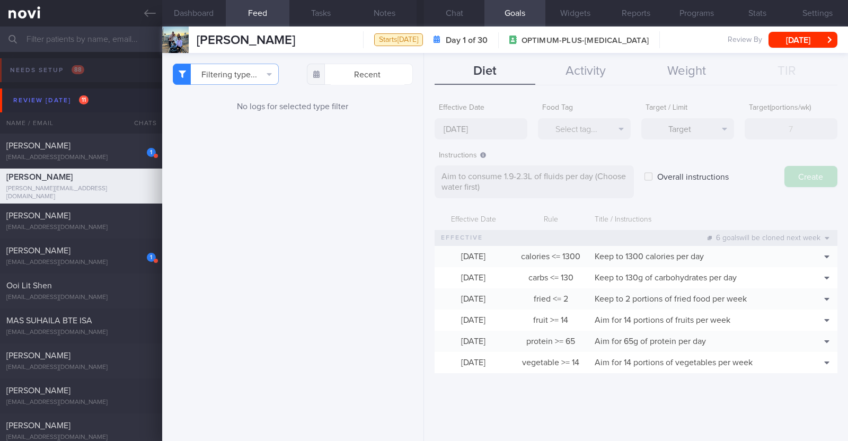
type input "[DATE]"
type textarea "Aim for ___ of ___"
checkbox input "false"
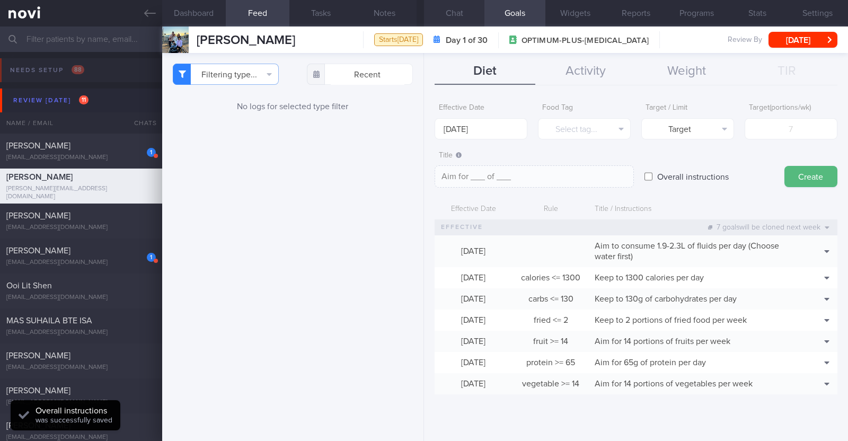
click at [422, 11] on button "Chat" at bounding box center [454, 13] width 60 height 26
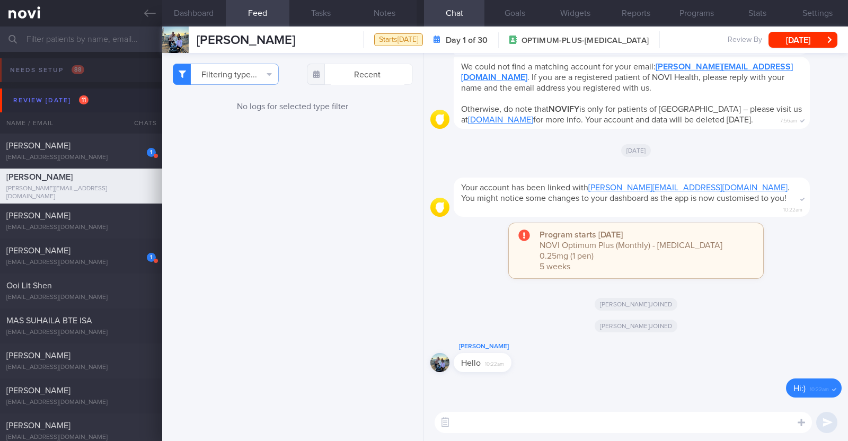
click at [422, 422] on textarea at bounding box center [623, 422] width 377 height 21
paste textarea "Hi [patient’s name]! This is Charlotte, the dietitian. It was nice meeting you …"
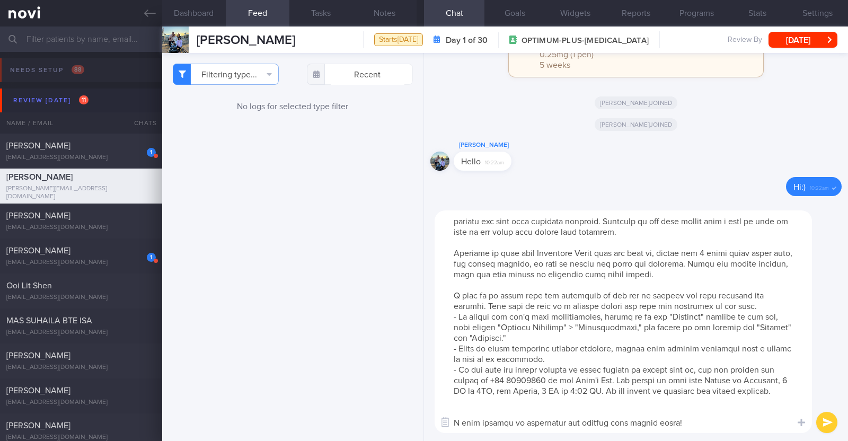
scroll to position [31, 0]
click at [422, 404] on textarea at bounding box center [623, 321] width 377 height 223
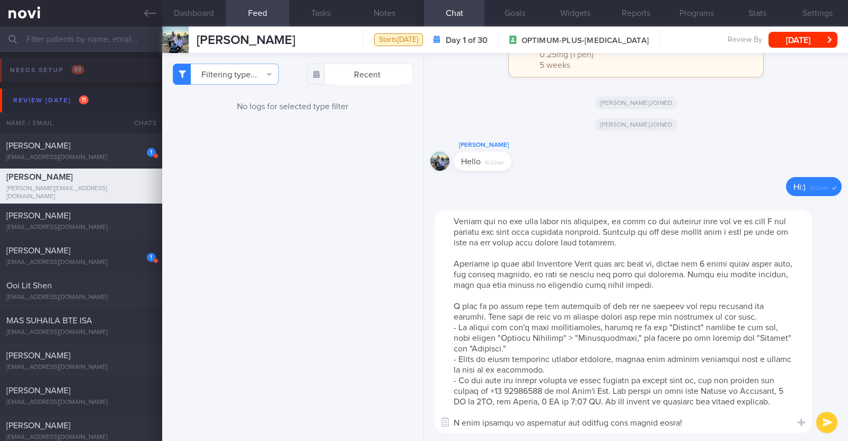
scroll to position [21, 0]
drag, startPoint x: 456, startPoint y: 253, endPoint x: 697, endPoint y: 276, distance: 242.2
click at [422, 276] on textarea at bounding box center [623, 321] width 377 height 223
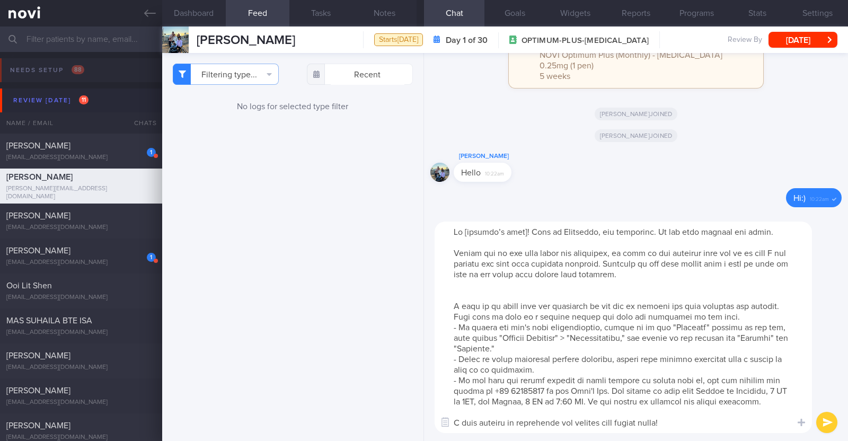
scroll to position [0, 0]
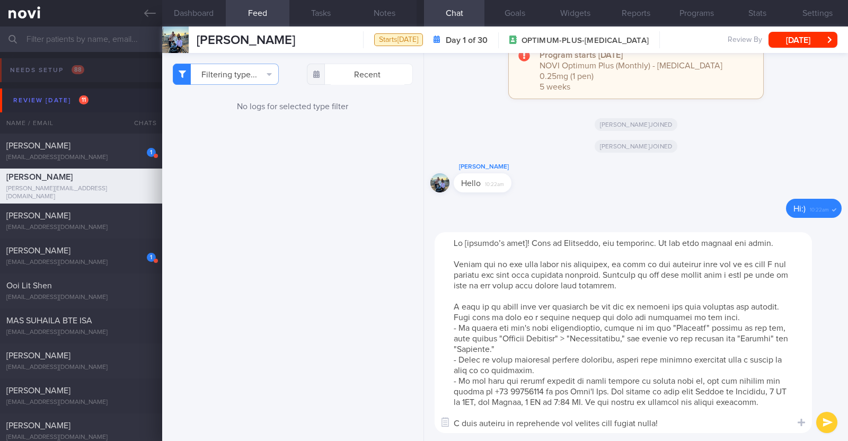
click at [422, 246] on textarea at bounding box center [623, 332] width 377 height 201
type textarea "Hi Michell! This is Charlotte, the dietitian. It was nice meeting you today. Pl…"
click at [422, 419] on button "submit" at bounding box center [826, 422] width 21 height 21
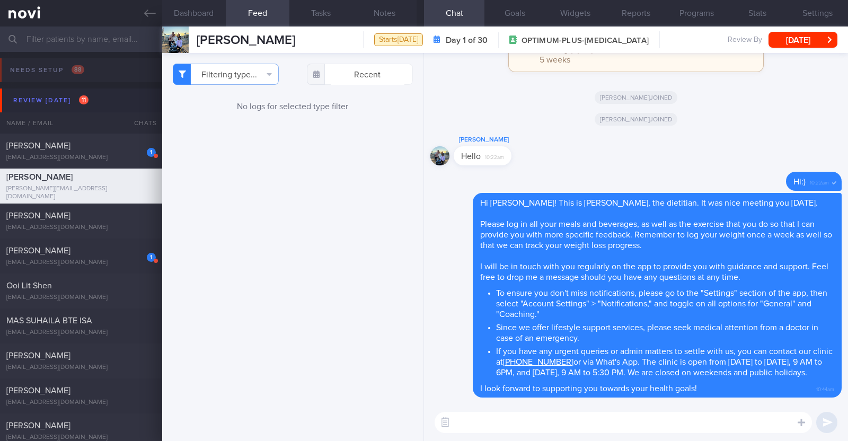
click at [422, 424] on textarea at bounding box center [623, 422] width 377 height 21
paste textarea "Here is a summary of what we discussed: Basics of Weight Management - Diet: A w…"
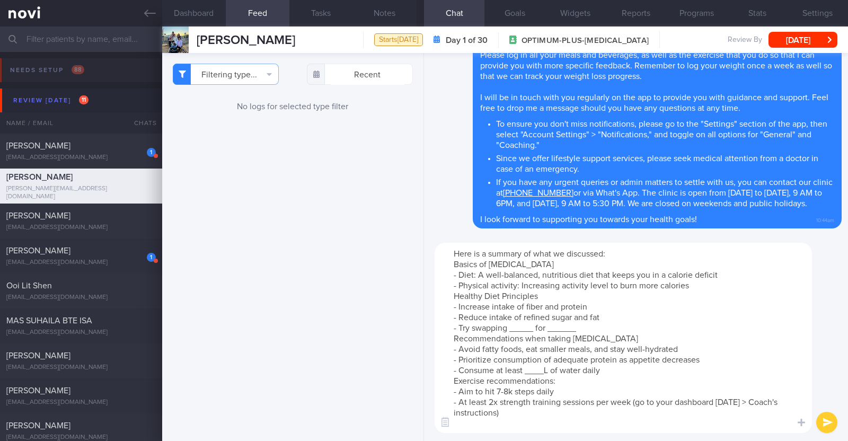
click at [422, 288] on textarea "Here is a summary of what we discussed: Basics of Weight Management - Diet: A w…" at bounding box center [623, 338] width 377 height 190
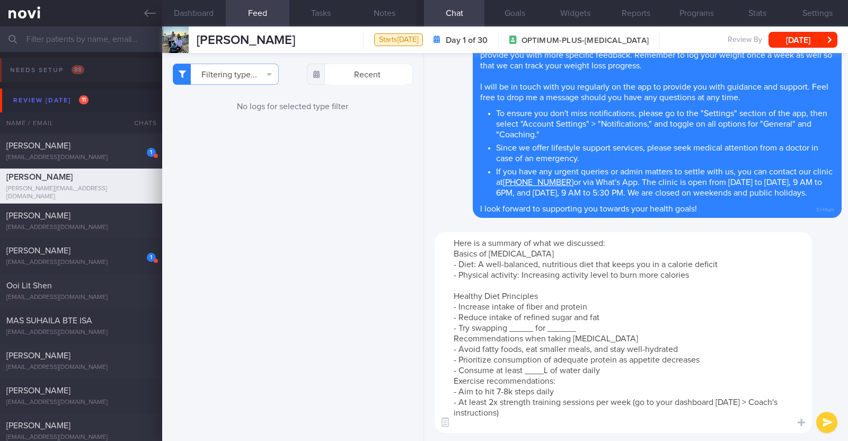
click at [422, 328] on textarea "Here is a summary of what we discussed: Basics of Weight Management - Diet: A w…" at bounding box center [623, 332] width 377 height 201
drag, startPoint x: 600, startPoint y: 330, endPoint x: 573, endPoint y: 327, distance: 26.6
click at [422, 327] on textarea "Here is a summary of what we discussed: Basics of Weight Management - Diet: A w…" at bounding box center [623, 332] width 377 height 201
drag, startPoint x: 734, startPoint y: 330, endPoint x: 648, endPoint y: 328, distance: 86.4
click at [422, 328] on textarea "Here is a summary of what we discussed: Basics of Weight Management - Diet: A w…" at bounding box center [623, 332] width 377 height 201
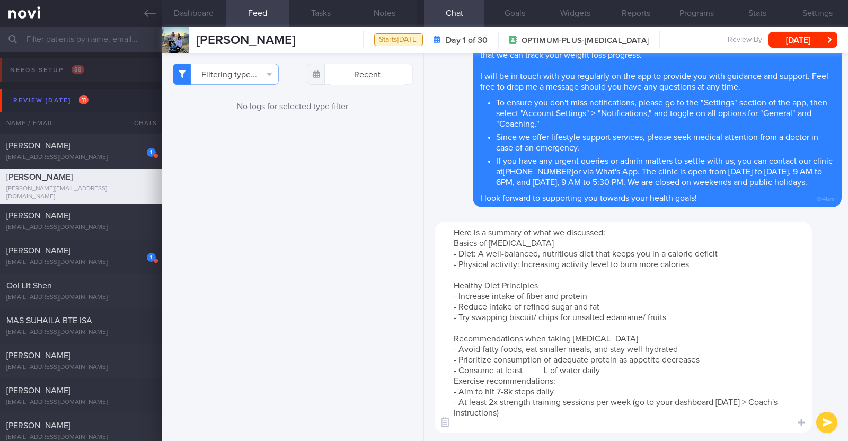
click at [422, 318] on textarea "Here is a summary of what we discussed: Basics of Weight Management - Diet: A w…" at bounding box center [623, 327] width 377 height 211
drag, startPoint x: 612, startPoint y: 339, endPoint x: 546, endPoint y: 339, distance: 66.2
click at [422, 339] on textarea "Here is a summary of what we discussed: Basics of Weight Management - Diet: A w…" at bounding box center [623, 327] width 377 height 211
click at [422, 368] on textarea "Here is a summary of what we discussed: Basics of Weight Management - Diet: A w…" at bounding box center [623, 327] width 377 height 211
paste textarea "1.9-2.3"
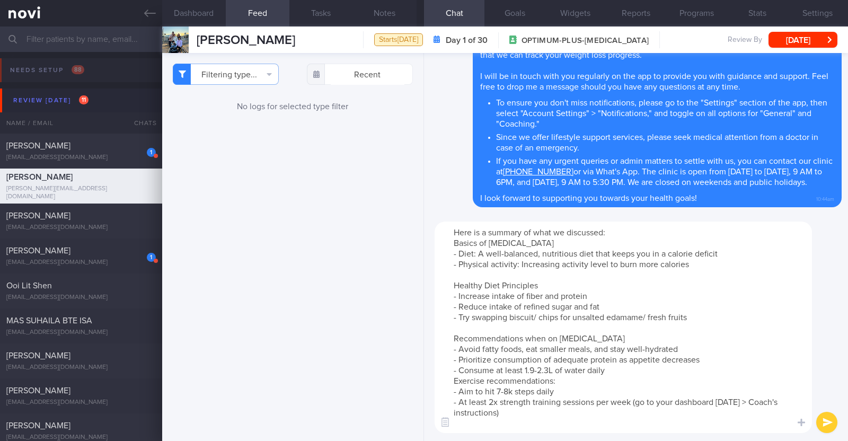
click at [422, 368] on textarea "Here is a summary of what we discussed: Basics of Weight Management - Diet: A w…" at bounding box center [623, 327] width 377 height 211
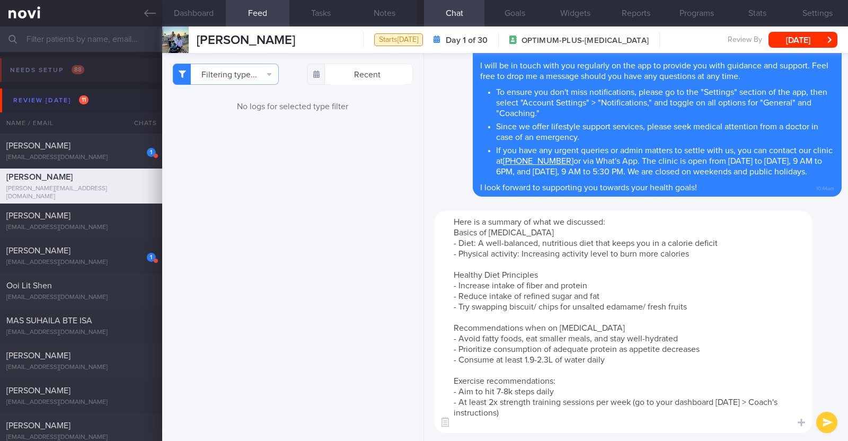
click at [422, 390] on textarea "Here is a summary of what we discussed: Basics of Weight Management - Diet: A w…" at bounding box center [623, 322] width 377 height 222
type textarea "Here is a summary of what we discussed: Basics of Weight Management - Diet: A w…"
click at [422, 421] on button "submit" at bounding box center [826, 422] width 21 height 21
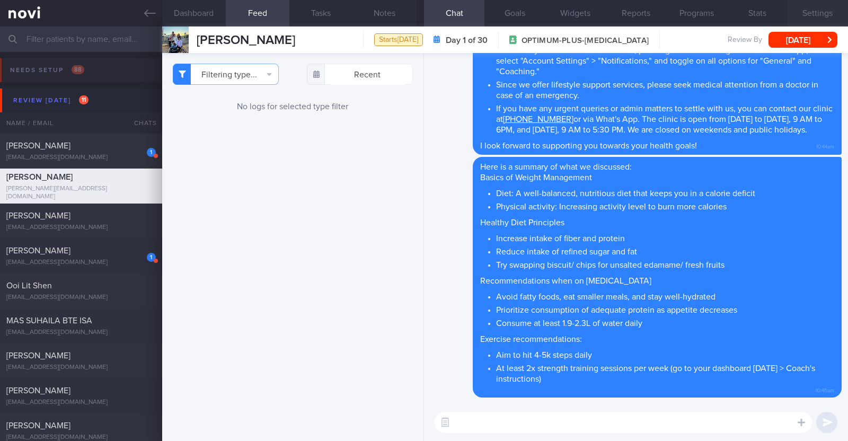
click at [422, 14] on button "Settings" at bounding box center [817, 13] width 60 height 26
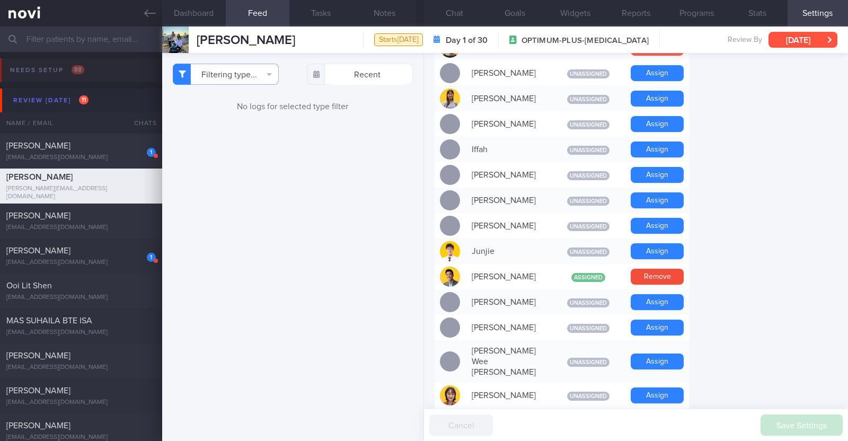
click at [422, 46] on button "[DATE]" at bounding box center [802, 40] width 69 height 16
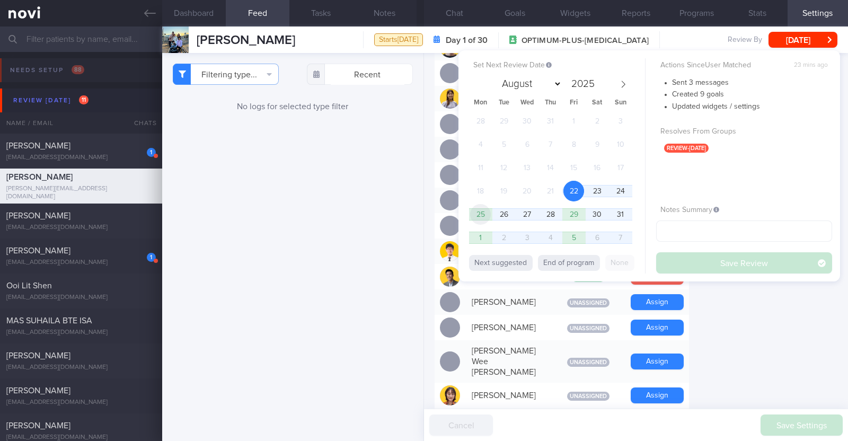
click at [422, 216] on span "25" at bounding box center [480, 214] width 21 height 21
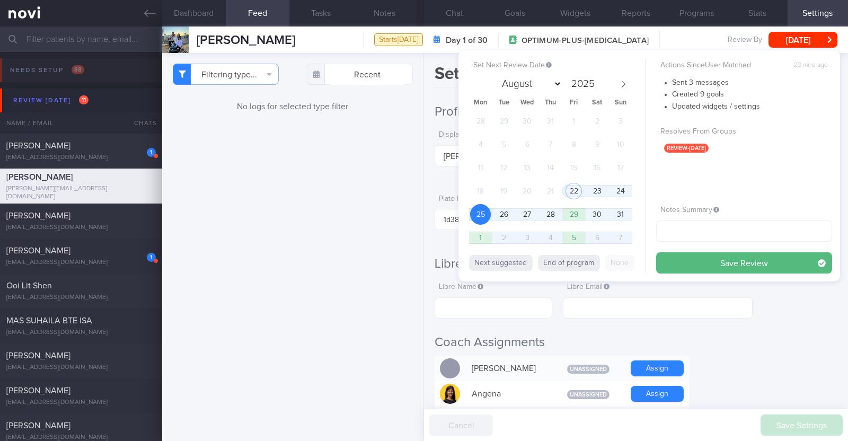
click at [693, 267] on button "Save Review" at bounding box center [744, 262] width 176 height 21
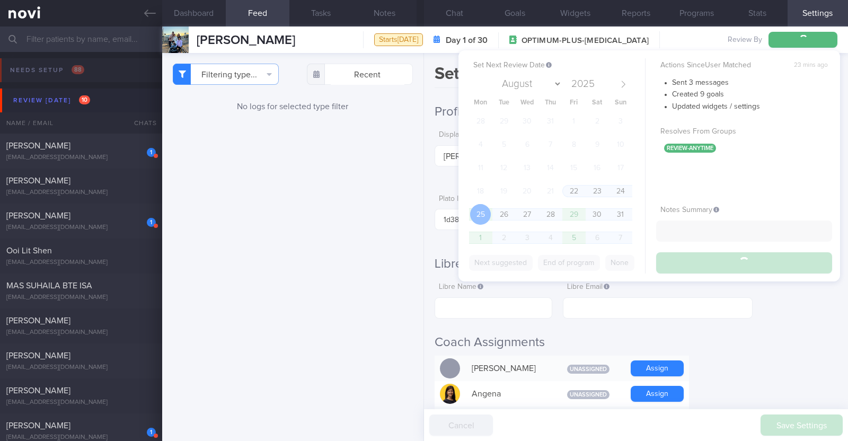
scroll to position [422, 0]
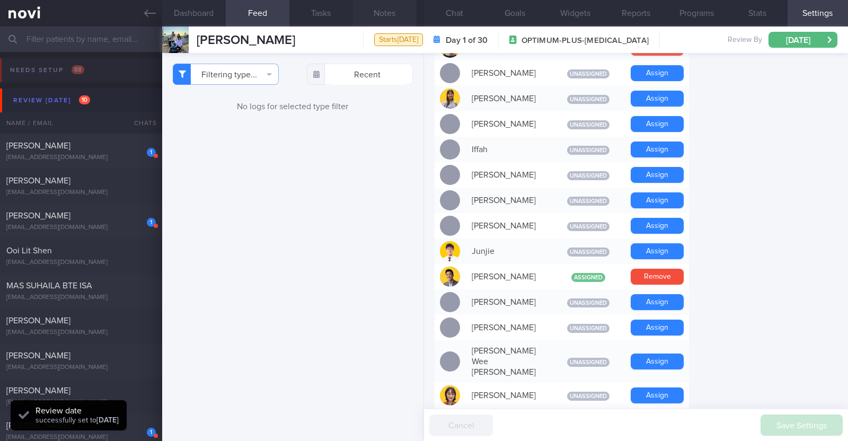
click at [386, 7] on button "Notes" at bounding box center [385, 13] width 64 height 26
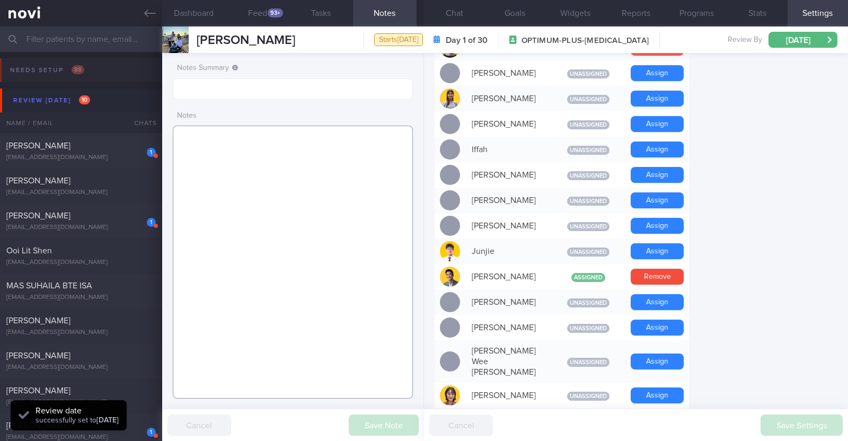
click at [303, 152] on textarea at bounding box center [293, 262] width 240 height 273
click at [335, 150] on textarea at bounding box center [293, 262] width 240 height 273
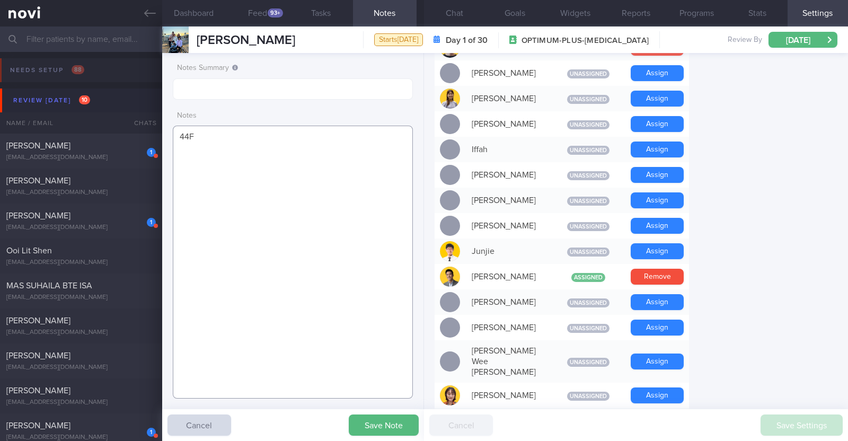
paste textarea "Comorbidities Fatty Liver HLD Psoriasis (2-3 weekly injections)"
click at [254, 157] on textarea "44F Comorbidities Fatty Liver HLD Psoriasis (2-3 weekly injections)" at bounding box center [293, 262] width 240 height 273
click at [310, 185] on textarea "44F Comorbidities: Fatty Liver HLD Psoriasis (2-3 weekly injections)" at bounding box center [293, 262] width 240 height 273
click at [241, 201] on textarea "44F Comorbidities: Fatty Liver HLD Psoriasis (2-3 weekly injections)" at bounding box center [293, 262] width 240 height 273
click at [321, 181] on textarea "44F Comorbidities: Fatty Liver HLD Psoriasis (2-3 weekly injections)" at bounding box center [293, 262] width 240 height 273
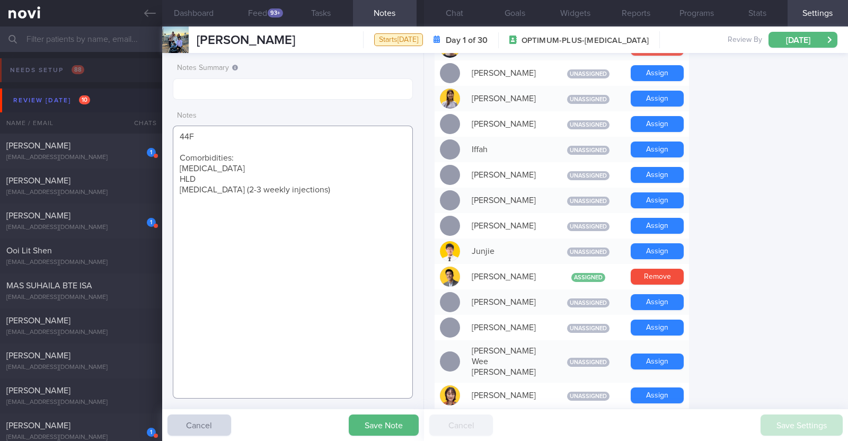
click at [320, 183] on textarea "44F Comorbidities: Fatty Liver HLD Psoriasis (2-3 weekly injections)" at bounding box center [293, 262] width 240 height 273
click at [315, 192] on textarea "44F Comorbidities: Fatty Liver HLD Psoriasis (2-3 weekly injections)" at bounding box center [293, 262] width 240 height 273
paste textarea "Wegovy 0.25mg for 4 weeks, then 0.5mg for 4 weeks, and 1mg thereafter"
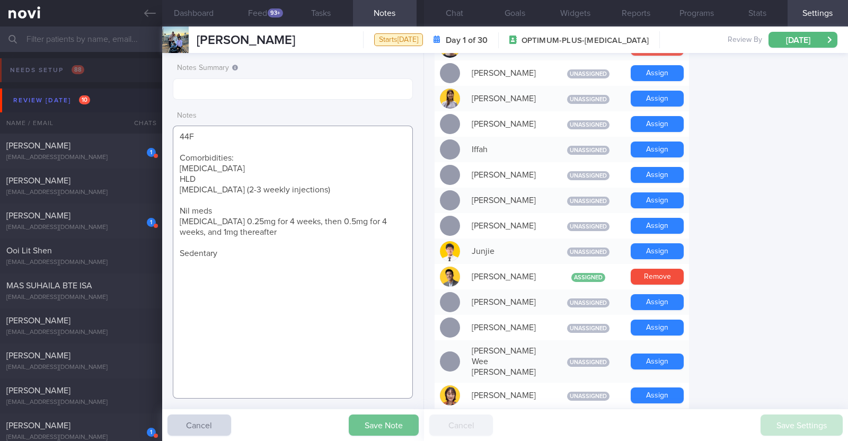
type textarea "44F Comorbidities: Fatty Liver HLD Psoriasis (2-3 weekly injections) Nil meds W…"
click at [384, 420] on button "Save Note" at bounding box center [384, 424] width 70 height 21
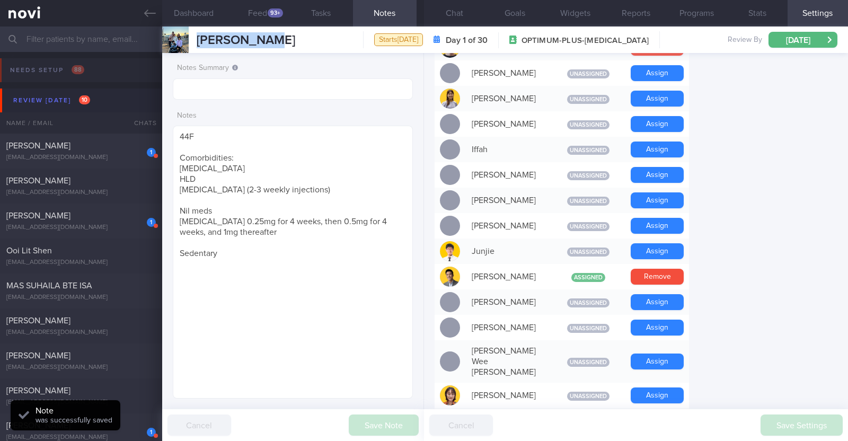
drag, startPoint x: 272, startPoint y: 37, endPoint x: 195, endPoint y: 33, distance: 77.4
click at [195, 33] on div "Michell Tan Michell Tan michell.tan@gmail.com Starts today Day 1 of 30 OPTIMUM-…" at bounding box center [505, 39] width 686 height 26
copy span "Michell Tan"
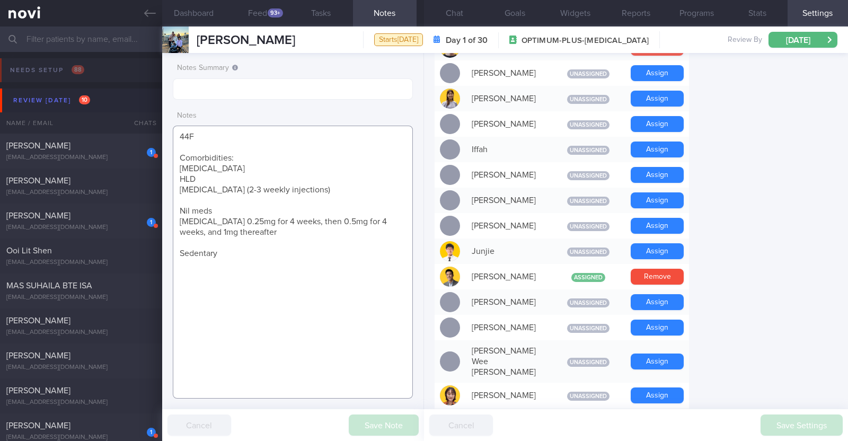
drag, startPoint x: 220, startPoint y: 248, endPoint x: 180, endPoint y: 131, distance: 124.0
click at [180, 131] on textarea "44F Comorbidities: Fatty Liver HLD Psoriasis (2-3 weekly injections) Nil meds W…" at bounding box center [293, 262] width 240 height 273
click at [306, 282] on textarea "44F Comorbidities: Fatty Liver HLD Psoriasis (2-3 weekly injections) Nil meds W…" at bounding box center [293, 262] width 240 height 273
click at [143, 20] on link at bounding box center [81, 13] width 162 height 26
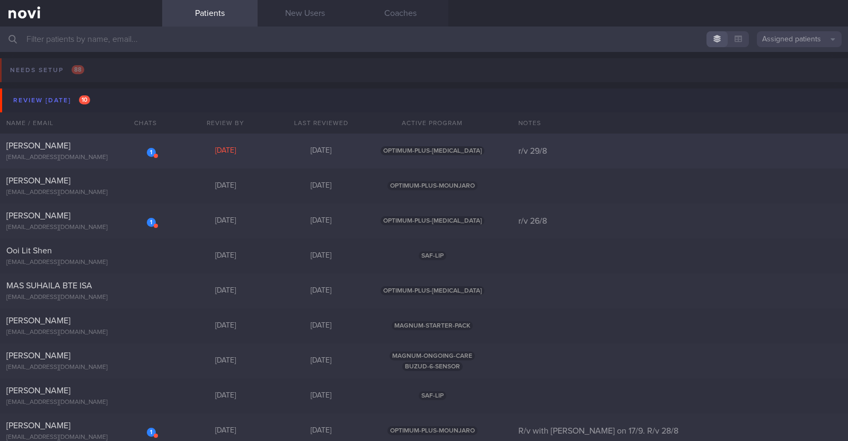
click at [107, 149] on div "Jayanthi Gunasekaran" at bounding box center [79, 145] width 147 height 11
select select "7"
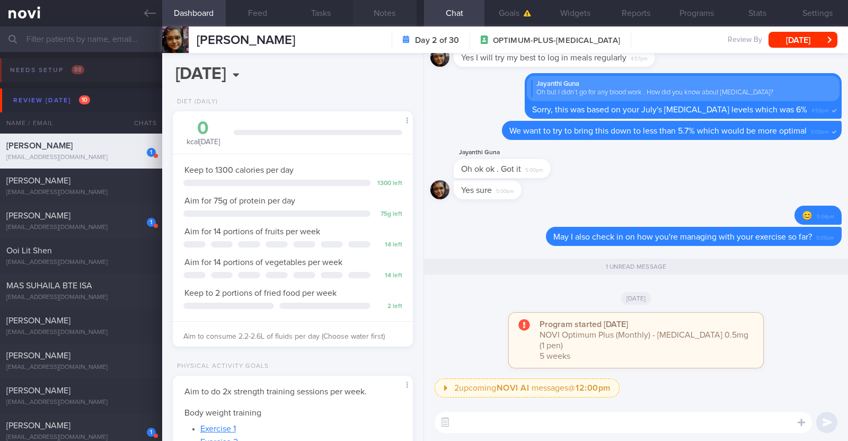
scroll to position [120, 211]
click at [393, 16] on button "Notes" at bounding box center [385, 13] width 64 height 26
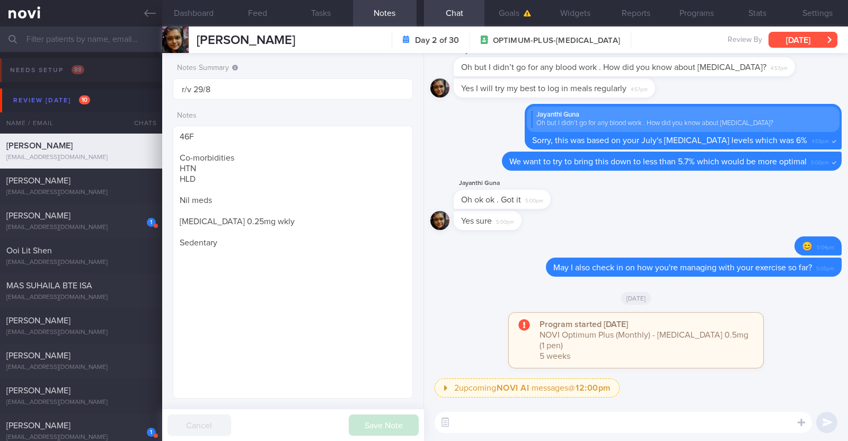
click at [787, 43] on button "Thu, 21 Aug" at bounding box center [802, 40] width 69 height 16
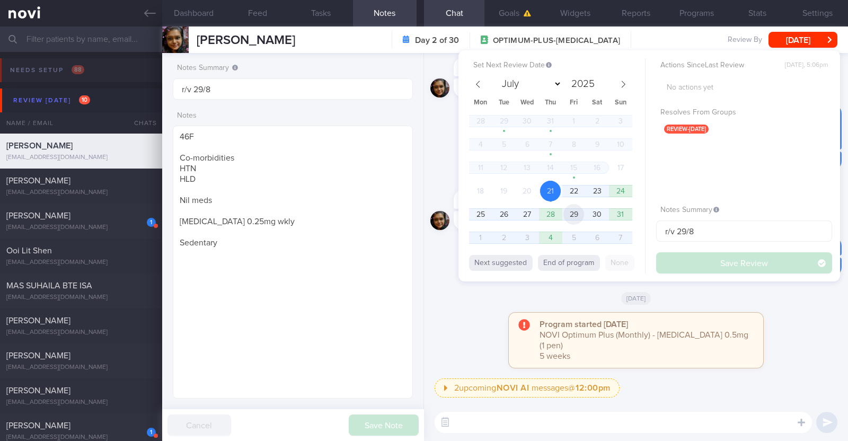
click at [572, 211] on span "29" at bounding box center [573, 214] width 21 height 21
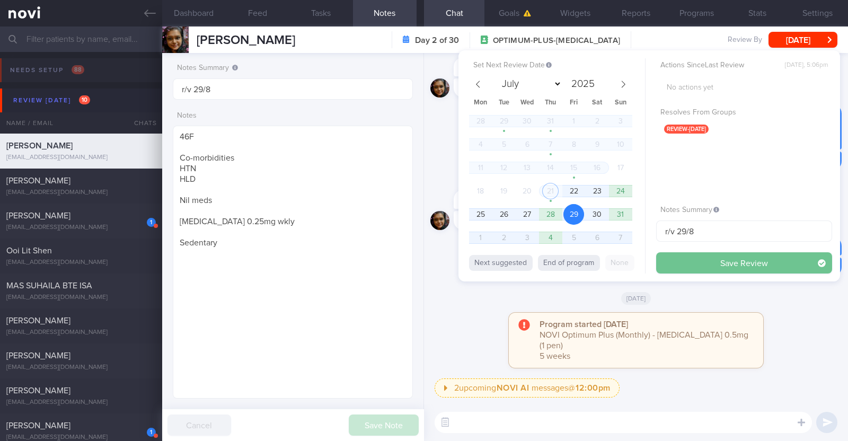
click at [696, 266] on button "Save Review" at bounding box center [744, 262] width 176 height 21
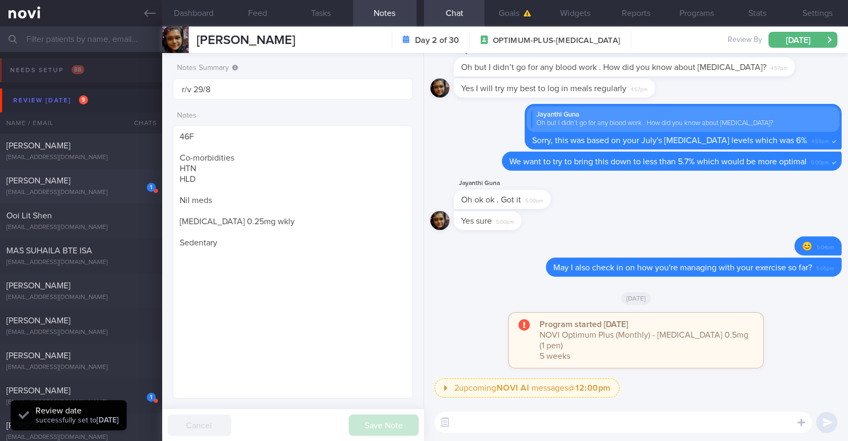
click at [101, 187] on div "1 Oi Lam Chan lamchan1985@gmail.com" at bounding box center [81, 185] width 162 height 21
type input "r/v 26/8"
type textarea "40F Nil PMHx Nil meds Wegovy 0.25mg for 4 weeks, then 0.5mg for 4 weeks, and 1m…"
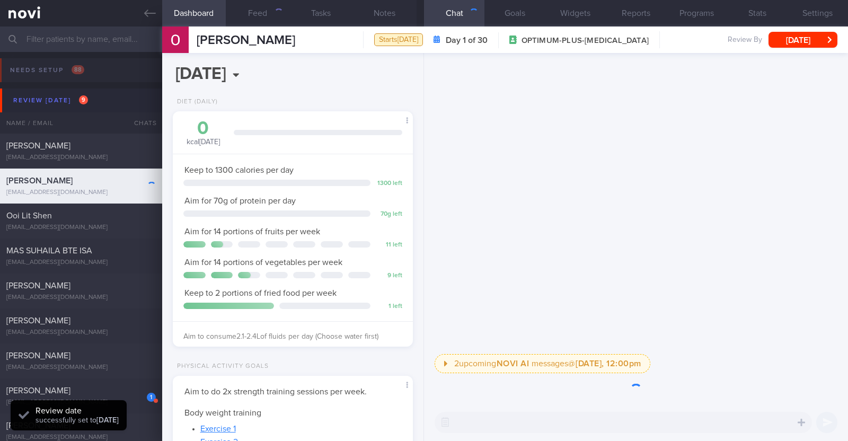
scroll to position [120, 211]
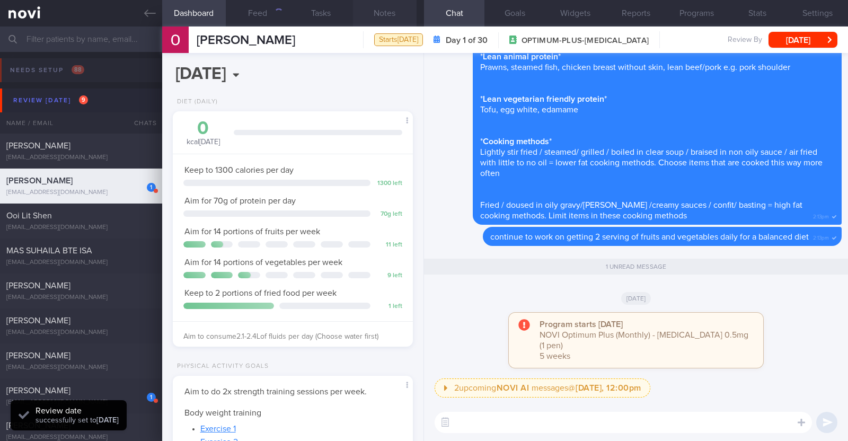
click at [370, 17] on button "Notes" at bounding box center [385, 13] width 64 height 26
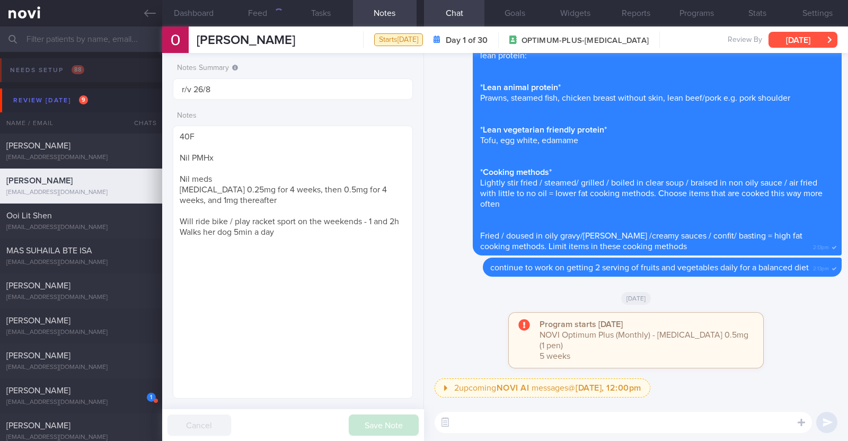
click at [801, 39] on button "[DATE]" at bounding box center [802, 40] width 69 height 16
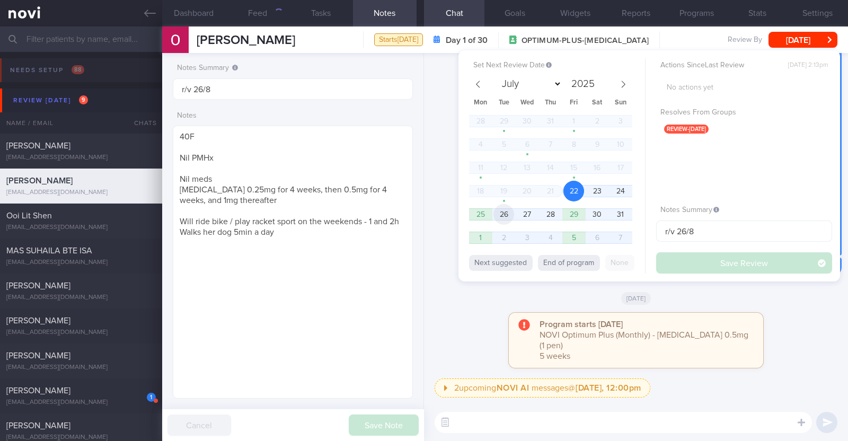
click at [504, 207] on span "26" at bounding box center [503, 214] width 21 height 21
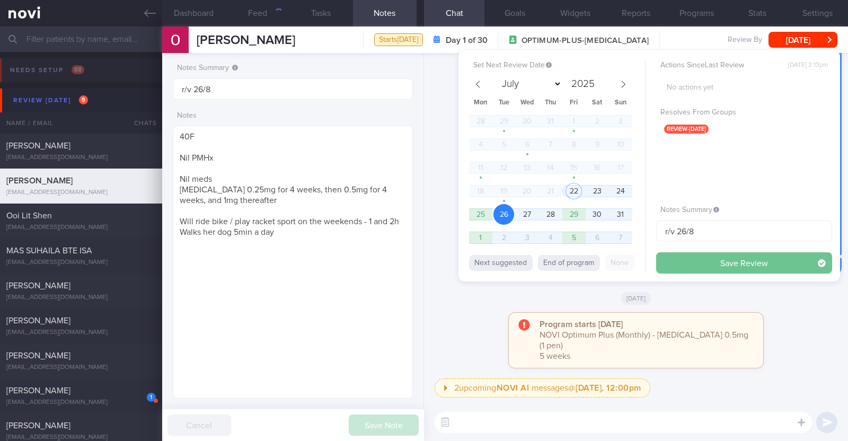
click at [713, 258] on button "Save Review" at bounding box center [744, 262] width 176 height 21
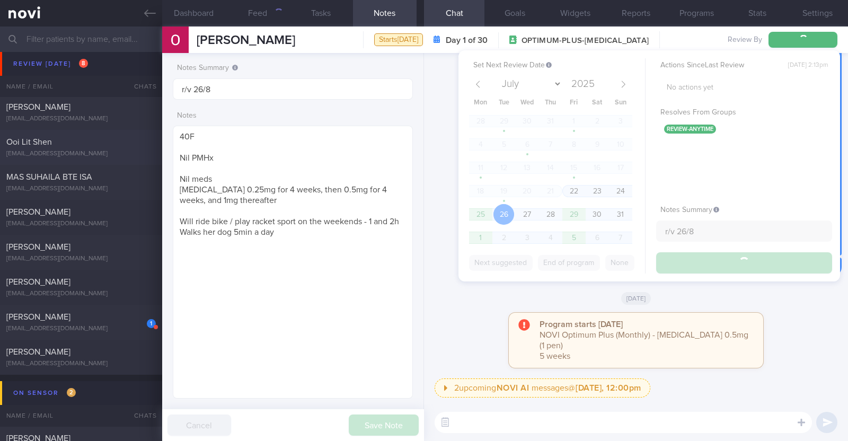
scroll to position [66, 0]
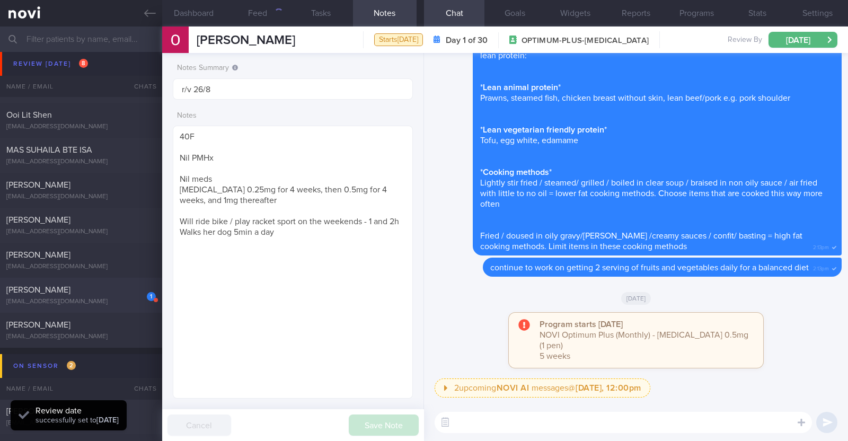
click at [126, 293] on div "Shaleni Nedumaran" at bounding box center [79, 290] width 147 height 11
type input "R/v with Dr Kyle on 17/9. R/v 28/8"
type textarea "43F Comorbidities: Sleeve gastrectomy (2016) Nil meds/ supplements Mounjaro 2.5…"
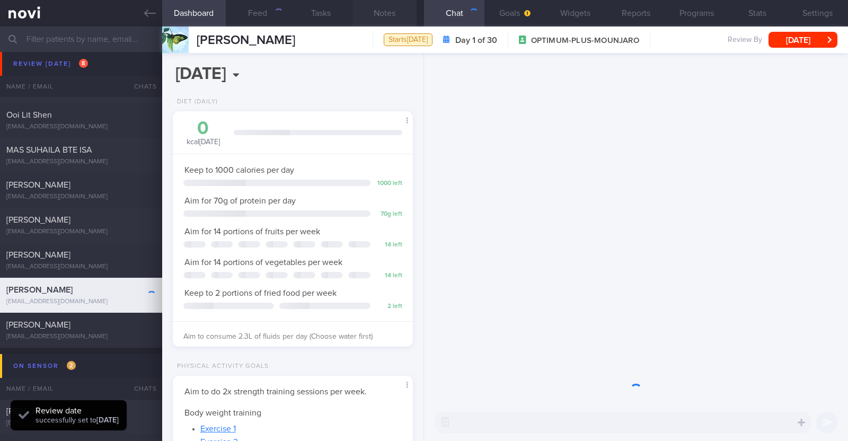
scroll to position [120, 211]
click at [405, 8] on button "Notes" at bounding box center [385, 13] width 64 height 26
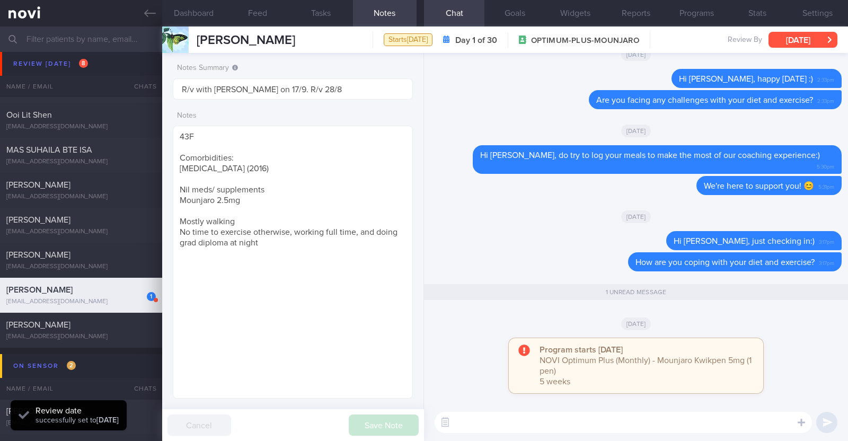
click at [795, 33] on button "[DATE]" at bounding box center [802, 40] width 69 height 16
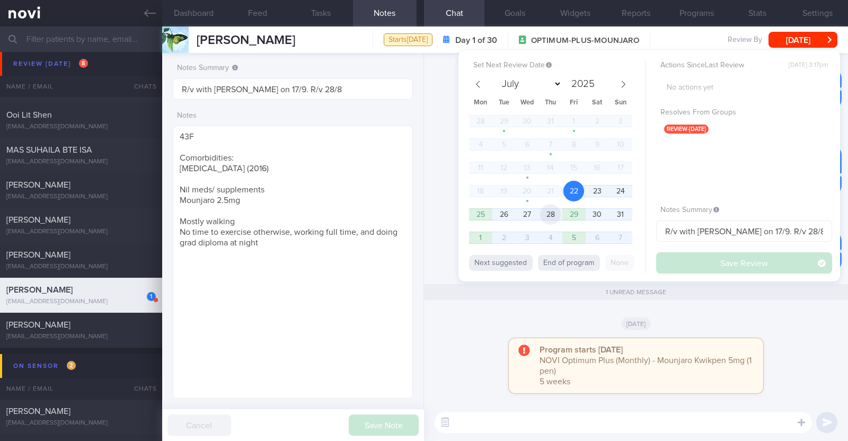
click at [554, 215] on span "28" at bounding box center [550, 214] width 21 height 21
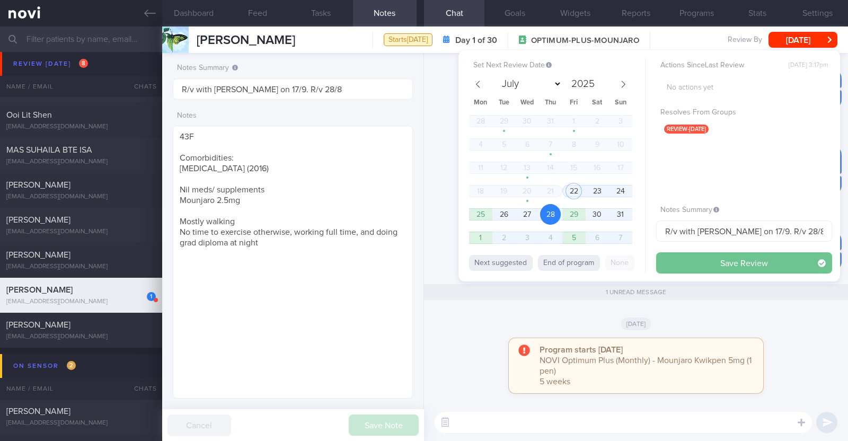
click at [688, 260] on button "Save Review" at bounding box center [744, 262] width 176 height 21
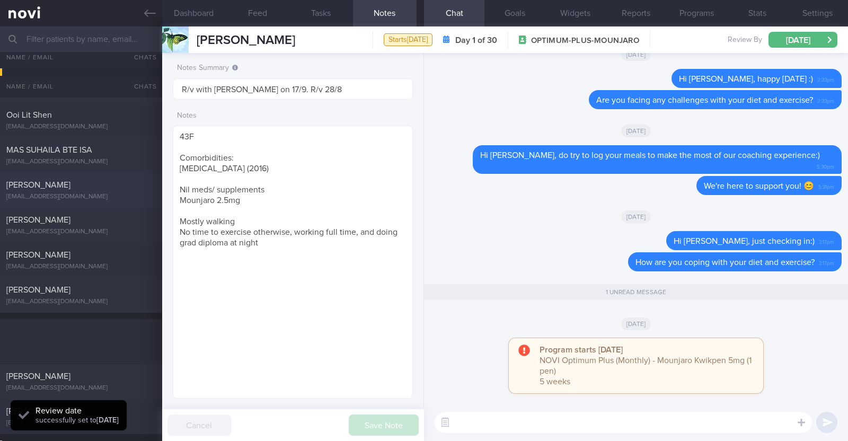
scroll to position [397, 0]
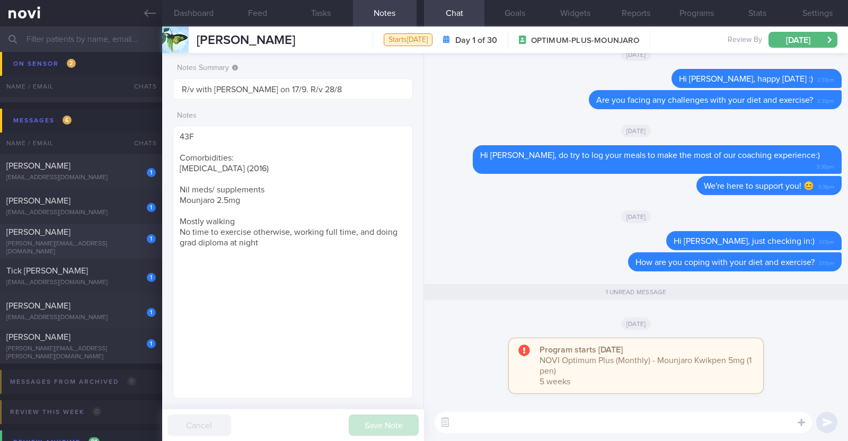
click at [136, 241] on div "1" at bounding box center [143, 235] width 23 height 16
type textarea "48F Comorbidities: Fibroids Anaemic ? HLD ? Blood sugar Nil meds Wegovy 0.25mg …"
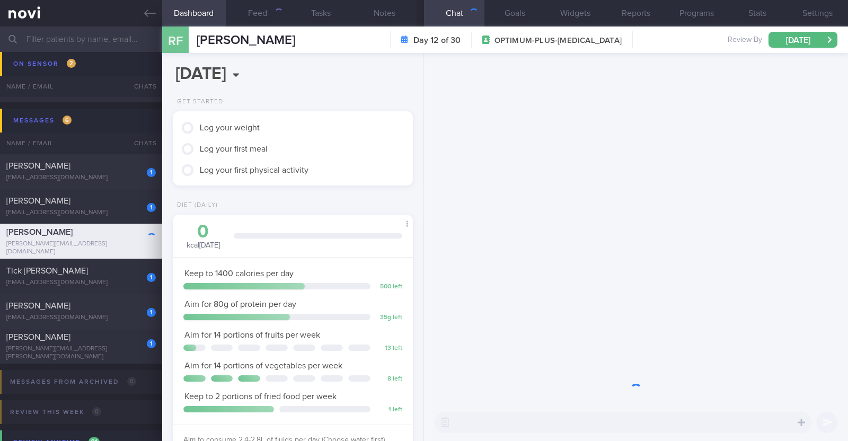
scroll to position [120, 211]
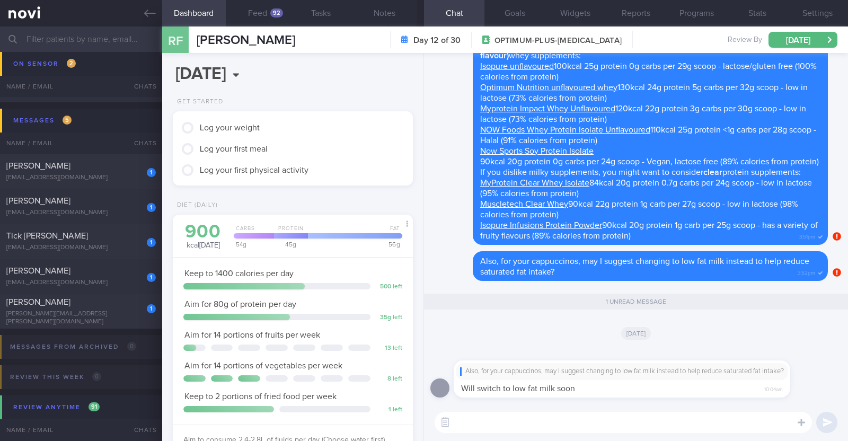
click at [502, 421] on textarea at bounding box center [623, 422] width 377 height 21
paste textarea "👍"
type textarea "👍👍👍"
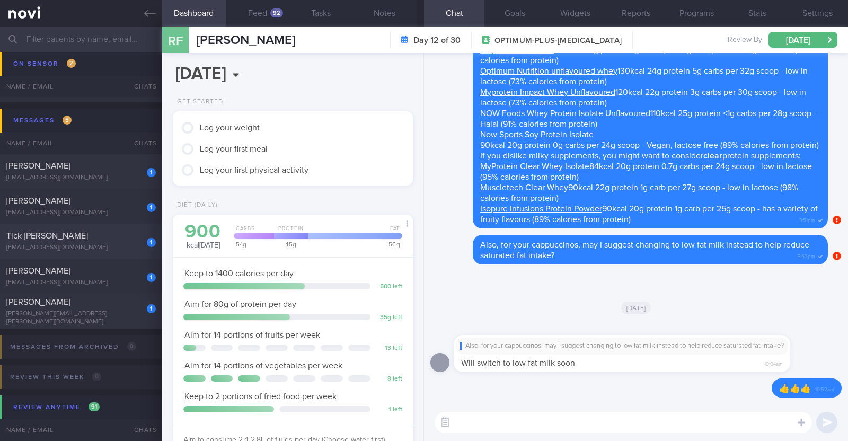
click at [103, 245] on div "allennyp@hotmail.com" at bounding box center [80, 248] width 149 height 8
type input "R/v with Dr JJ 20/8. R/v 26/8"
type textarea "83F Co-morbidities T2DM HTN HLD Bilateral cataract eye disease s/p surgery Medi…"
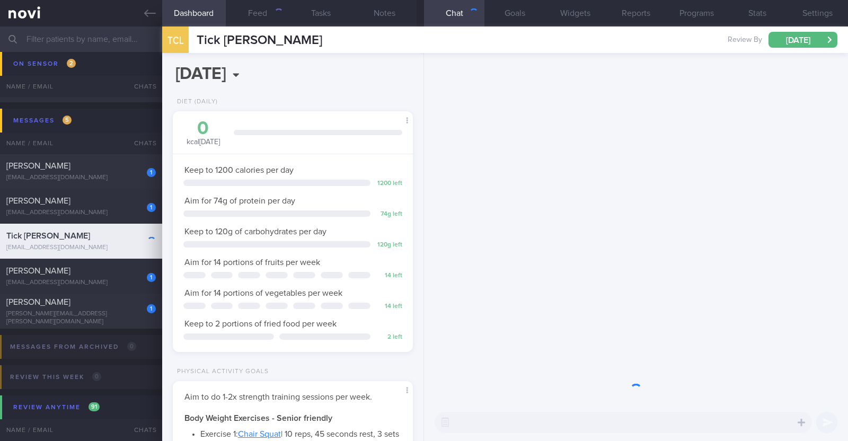
scroll to position [107, 215]
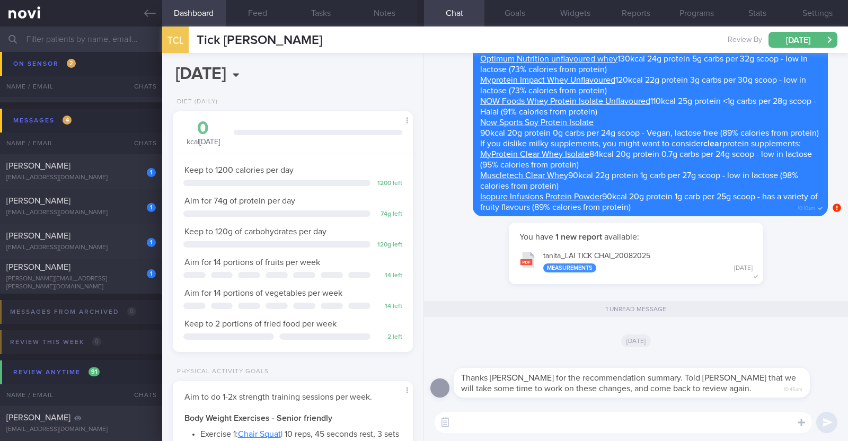
click at [553, 424] on textarea at bounding box center [623, 422] width 377 height 21
type textarea "S"
type textarea "Sure thing Allen:)"
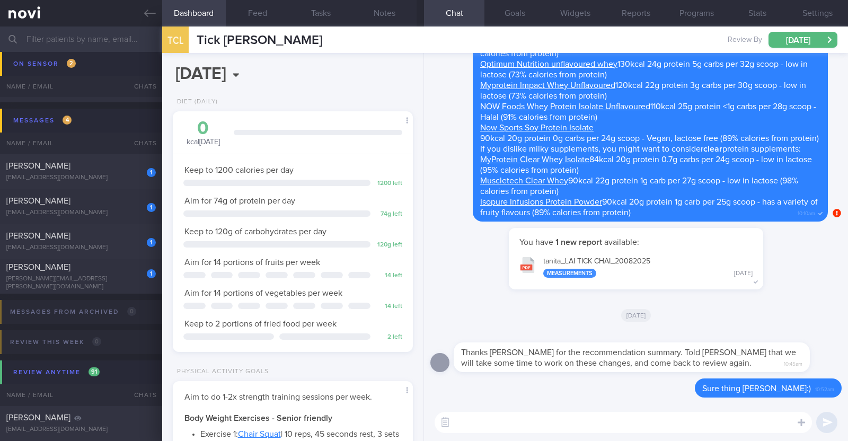
click at [731, 420] on textarea at bounding box center [623, 422] width 377 height 21
paste textarea "I just wanted to let you know that your NOVIFY account will be archived shortly…"
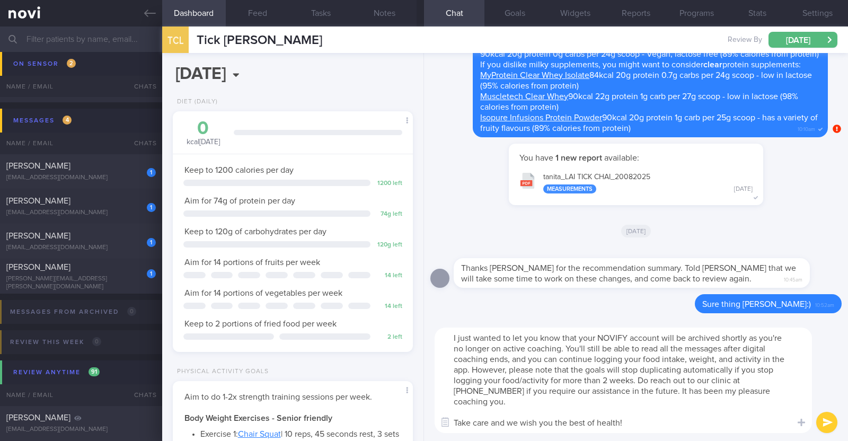
scroll to position [0, 0]
drag, startPoint x: 580, startPoint y: 340, endPoint x: 445, endPoint y: 336, distance: 134.7
click at [445, 336] on textarea "I just wanted to let you know that your NOVIFY account will be archived shortly…" at bounding box center [623, 380] width 377 height 105
click at [636, 394] on textarea "I just wanted to let you know that your NOVIFY account will be archived shortly…" at bounding box center [623, 380] width 377 height 105
drag, startPoint x: 747, startPoint y: 336, endPoint x: 559, endPoint y: 351, distance: 188.8
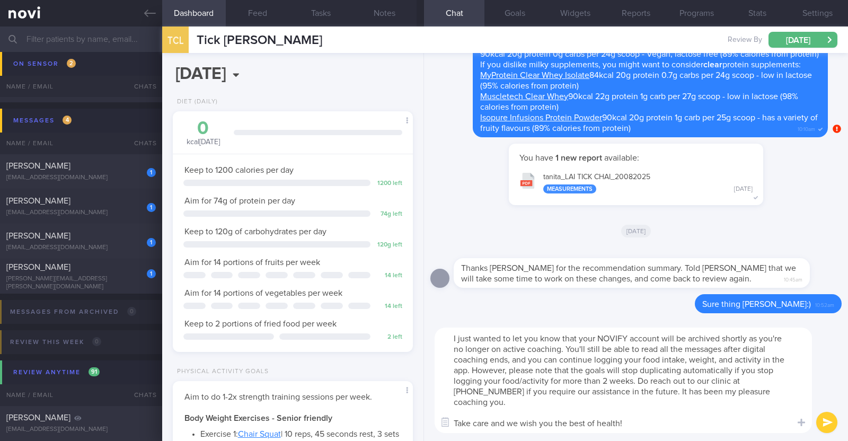
click at [559, 351] on textarea "I just wanted to let you know that your NOVIFY account will be archived shortly…" at bounding box center [623, 380] width 377 height 105
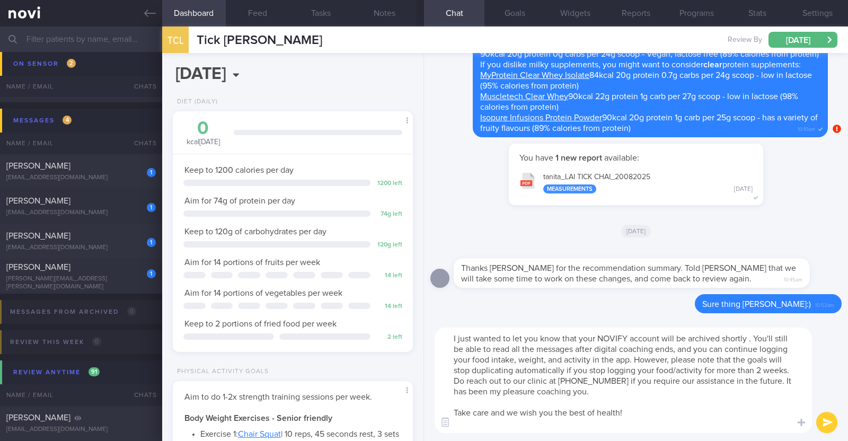
click at [450, 335] on textarea "I just wanted to let you know that your NOVIFY account will be archived shortly…" at bounding box center [623, 380] width 377 height 105
paste textarea "as you're no longer on active coaching"
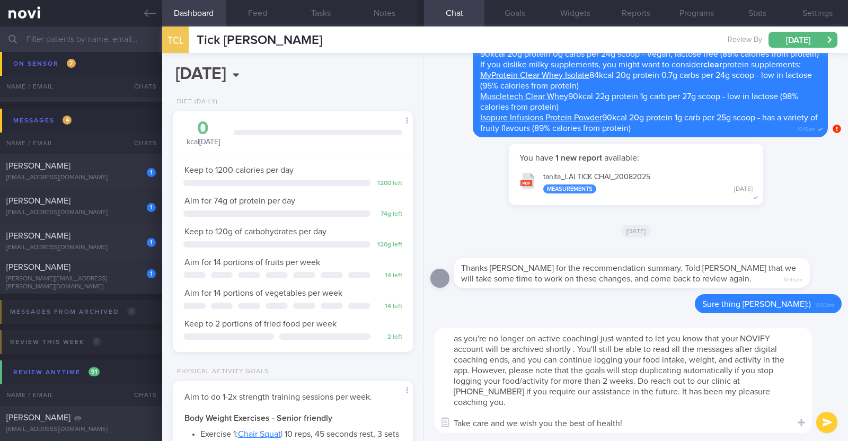
click at [457, 335] on textarea "as you're no longer on active coachingI just wanted to let you know that your N…" at bounding box center [623, 380] width 377 height 105
click at [485, 338] on textarea "As you're no longer on active coachingI just wanted to let you know that your N…" at bounding box center [623, 380] width 377 height 105
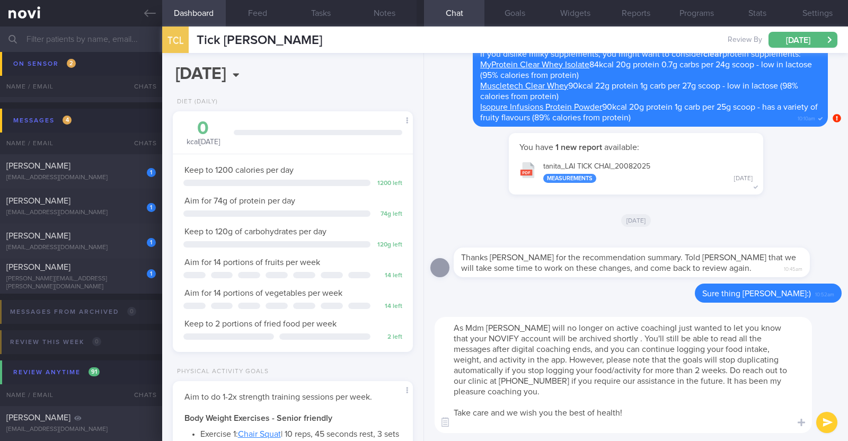
click at [623, 325] on textarea "As Mdm Lai will no longer on active coachingI just wanted to let you know that …" at bounding box center [623, 375] width 377 height 116
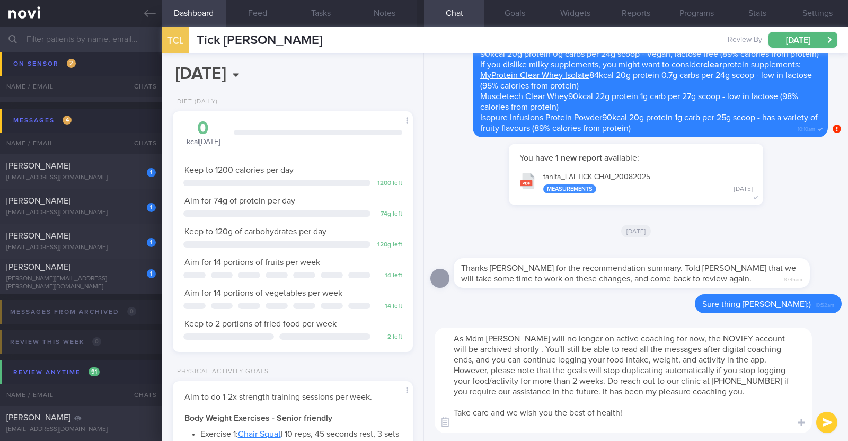
click at [479, 348] on textarea "As Mdm Lai will no longer on active coaching for now, the NOVIFY account will b…" at bounding box center [623, 380] width 377 height 105
click at [522, 423] on textarea "As Mdm Lai will no longer on active coaching for now, the NOVIFY account will b…" at bounding box center [623, 380] width 377 height 105
type textarea "As Mdm Lai will no longer on active coaching for now, the NOVIFY account will b…"
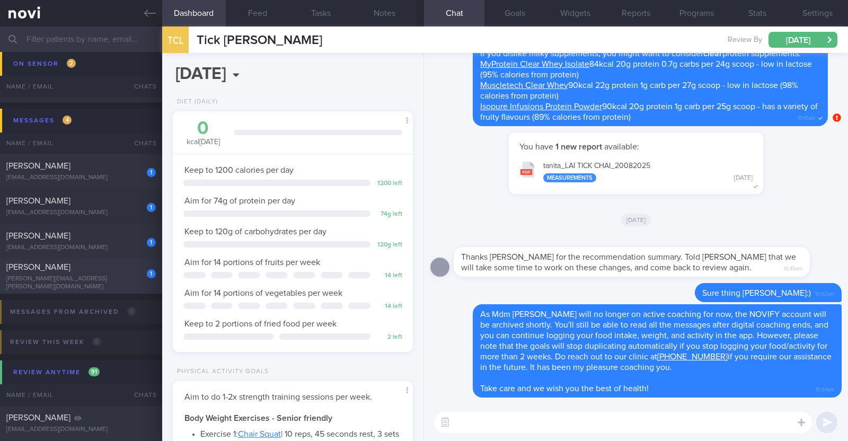
click at [109, 266] on div "[PERSON_NAME]" at bounding box center [79, 267] width 147 height 11
type input "R/v with [PERSON_NAME] 22/8. R/v 29/8"
type textarea "55F Comorbidities: T2DM Hyperlipidemia Hypertension Medications: - Stopped Diam…"
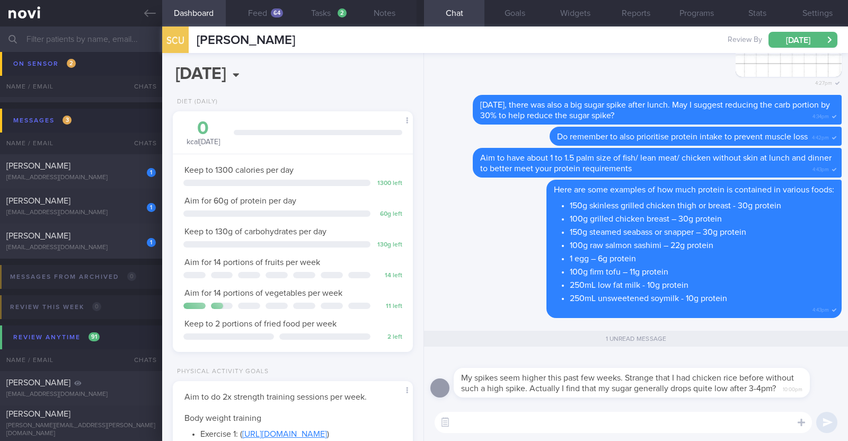
scroll to position [107, 215]
click at [593, 417] on textarea at bounding box center [623, 422] width 377 height 21
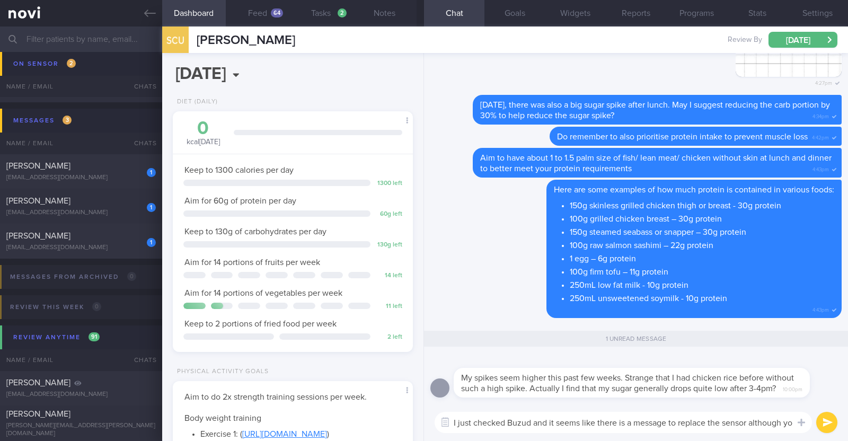
scroll to position [0, 0]
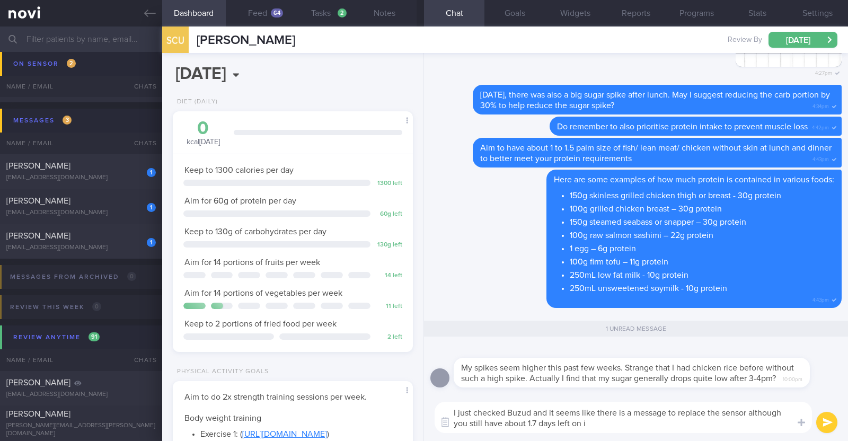
type textarea "I just checked Buzud and it seems like there is a message to replace the sensor…"
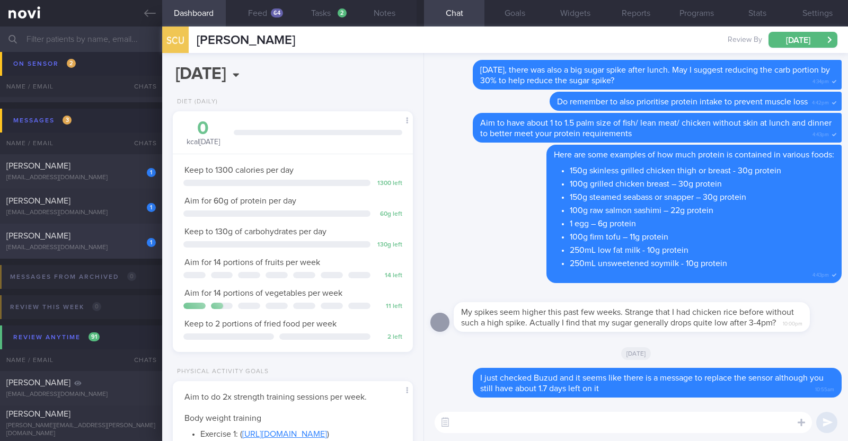
click at [82, 241] on div "1 suresh paranjothy sureshparanjothy@outlook.com" at bounding box center [81, 241] width 162 height 21
type input "Nil r/v appt in calendar"
type textarea "50M NUH Anaesthesia Doctor Comorbidities: Borderline fasting glucose Last healt…"
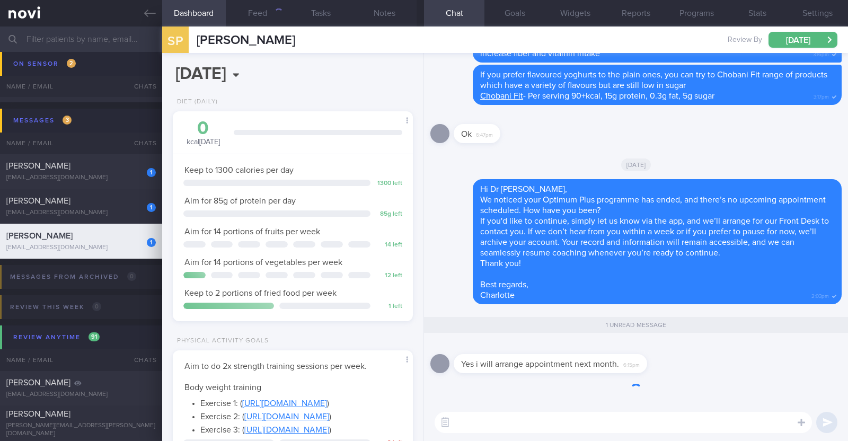
scroll to position [120, 211]
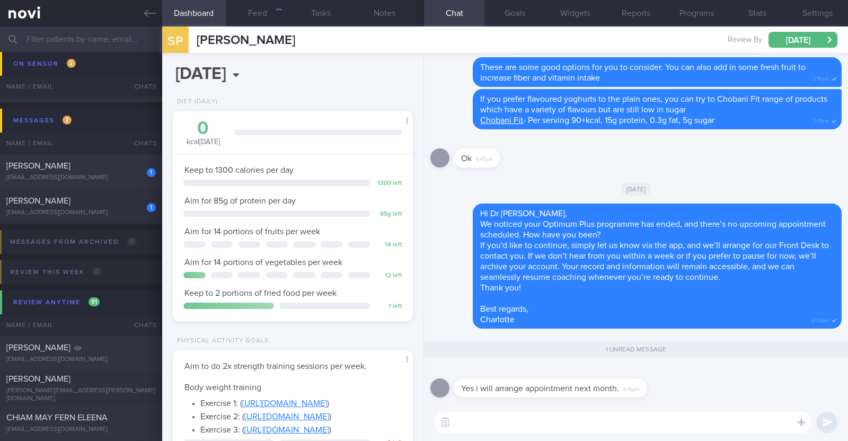
click at [716, 383] on div "Yes i will arrange appointment next month. 6:15pm" at bounding box center [635, 385] width 411 height 38
click at [652, 414] on textarea at bounding box center [623, 422] width 377 height 21
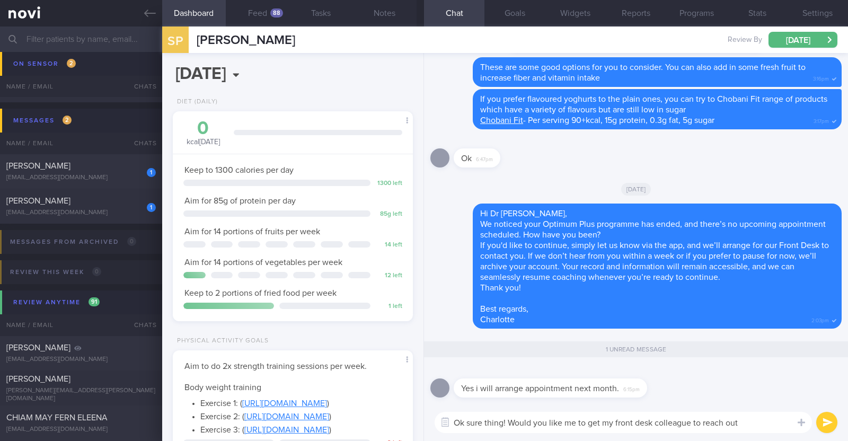
drag, startPoint x: 755, startPoint y: 417, endPoint x: 508, endPoint y: 426, distance: 246.6
click at [508, 426] on textarea "Ok sure thing! Would you like me to get my front desk colleague to reach out" at bounding box center [623, 422] width 377 height 21
type textarea "Ok sure thing!"
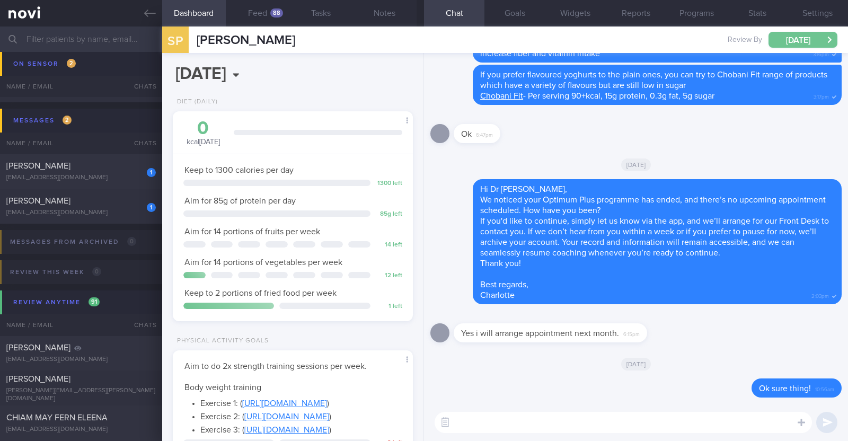
click at [817, 43] on button "Thu, 28 Aug" at bounding box center [802, 40] width 69 height 16
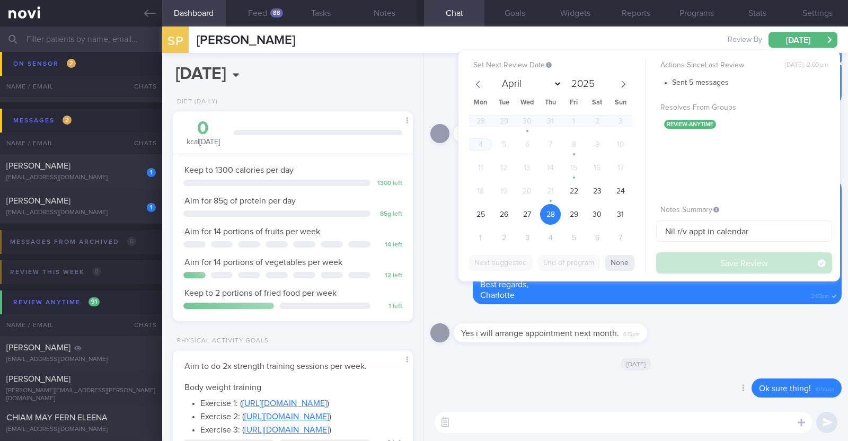
click at [536, 393] on div "Delete Ok sure thing! 10:56am" at bounding box center [635, 390] width 411 height 25
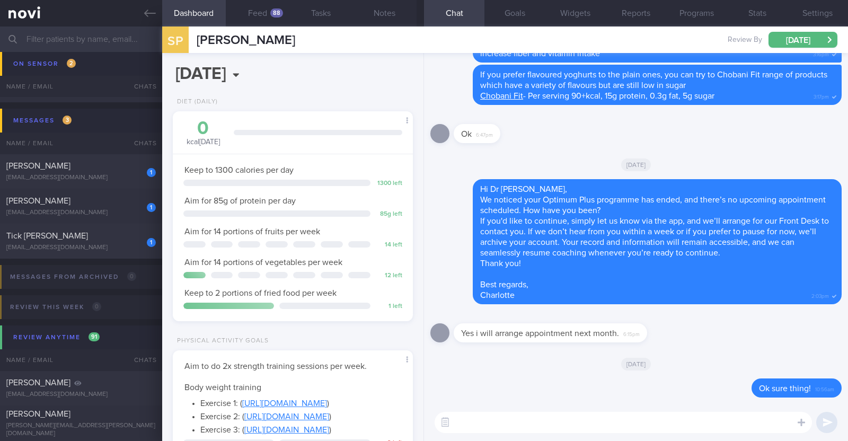
click at [514, 419] on textarea at bounding box center [623, 422] width 377 height 21
paste textarea "In the meantime, I will be transitioning your account to Digital Support. While…"
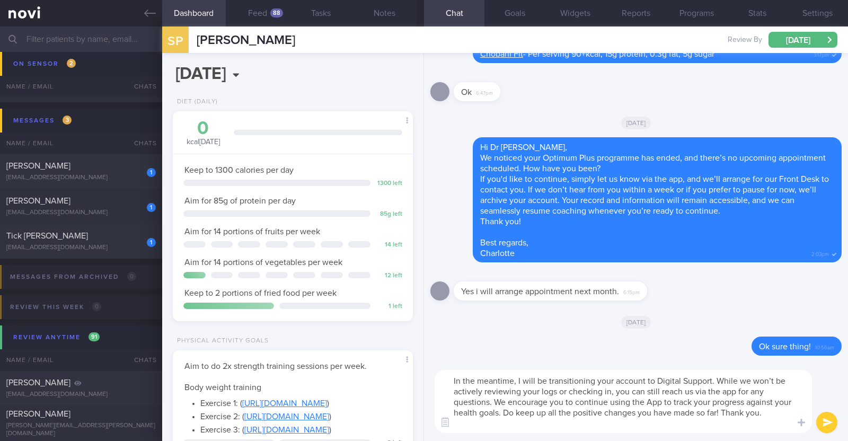
scroll to position [0, 0]
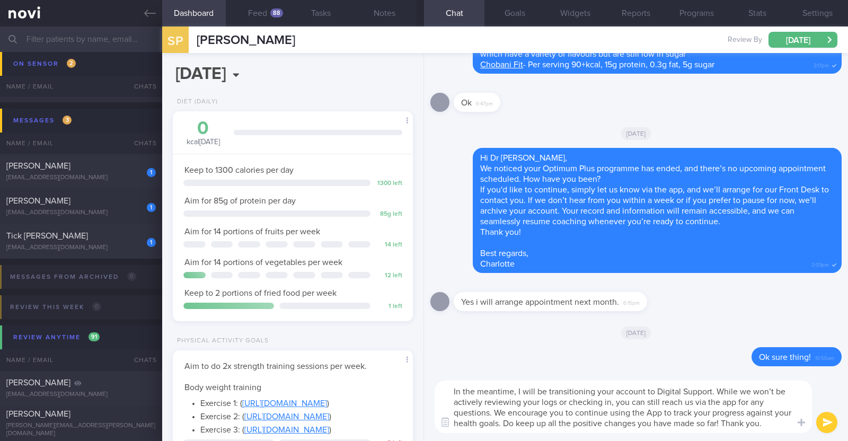
click at [518, 393] on textarea "In the meantime, I will be transitioning your account to Digital Support. While…" at bounding box center [623, 406] width 377 height 52
type textarea "In the meantime, we will be transitioning your account to Digital Support. Whil…"
click at [819, 426] on button "submit" at bounding box center [826, 422] width 21 height 21
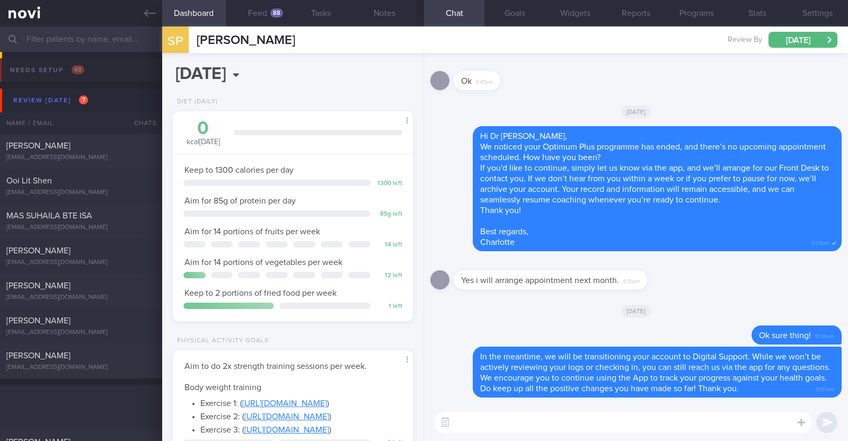
scroll to position [120, 211]
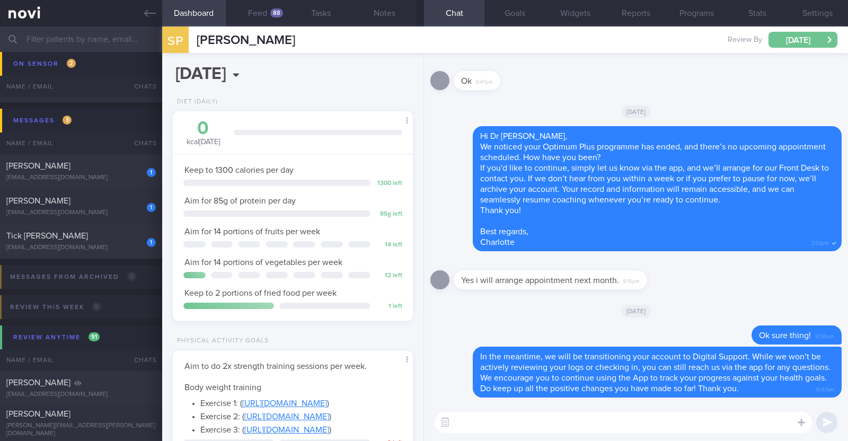
click at [787, 41] on button "Thu, 28 Aug" at bounding box center [802, 40] width 69 height 16
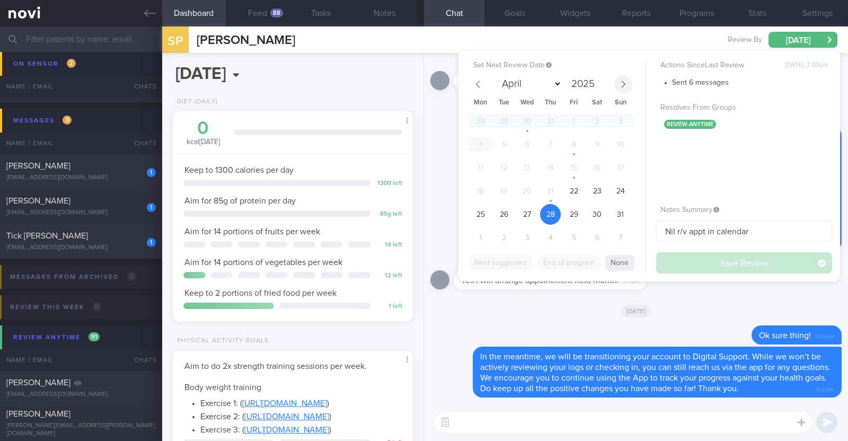
click at [626, 86] on icon at bounding box center [622, 84] width 7 height 7
select select "8"
click at [572, 145] on span "12" at bounding box center [573, 144] width 21 height 21
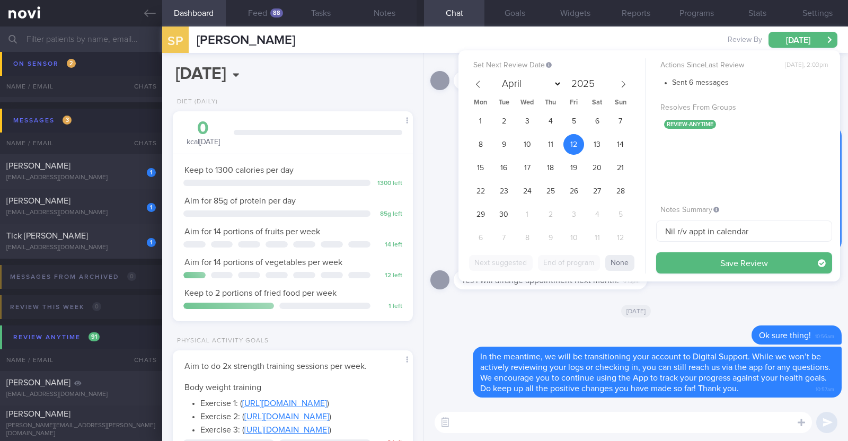
click at [703, 264] on button "Save Review" at bounding box center [744, 262] width 176 height 21
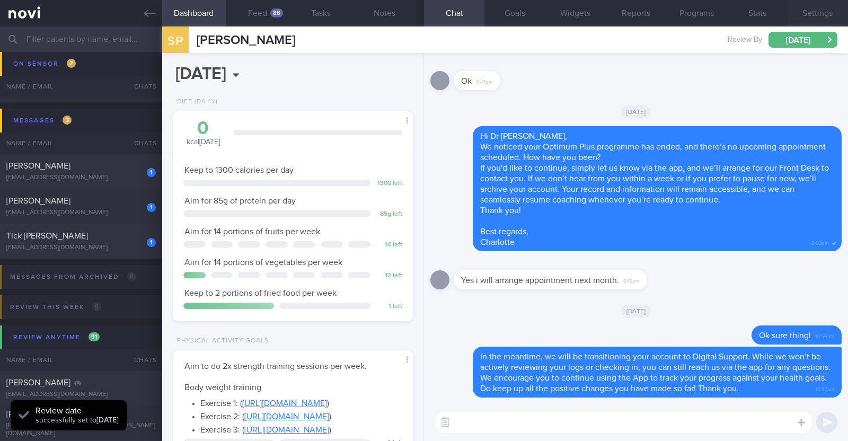
click at [819, 11] on button "Settings" at bounding box center [817, 13] width 60 height 26
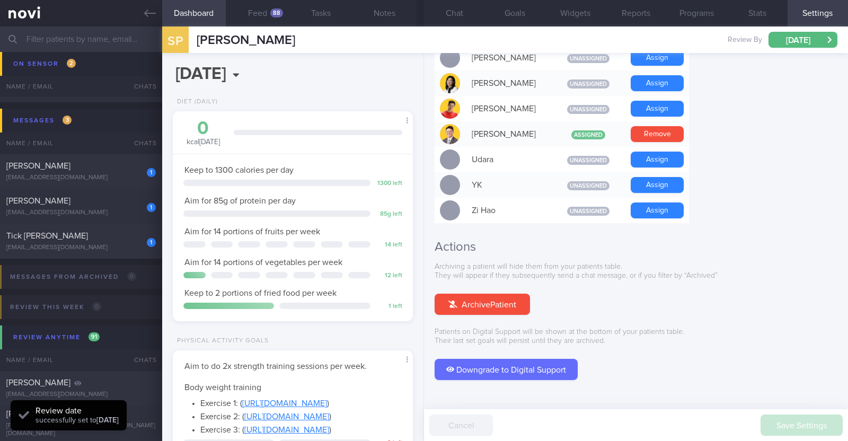
scroll to position [953, 0]
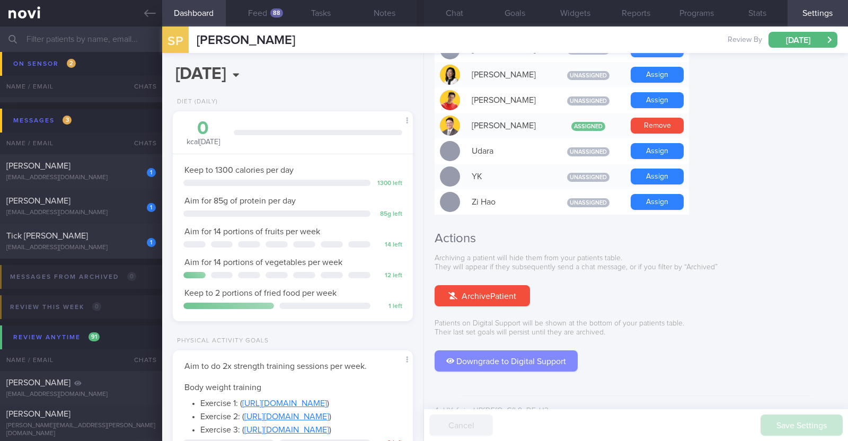
click at [560, 350] on button "Downgrade to Digital Support" at bounding box center [506, 360] width 143 height 21
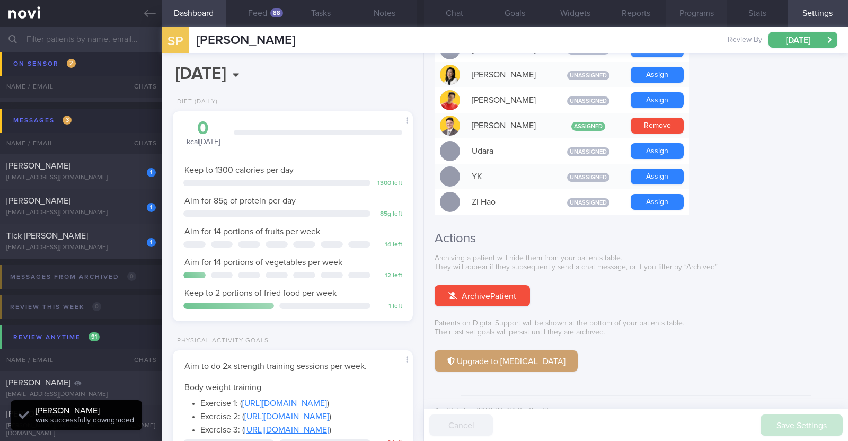
click at [697, 12] on button "Programs" at bounding box center [696, 13] width 60 height 26
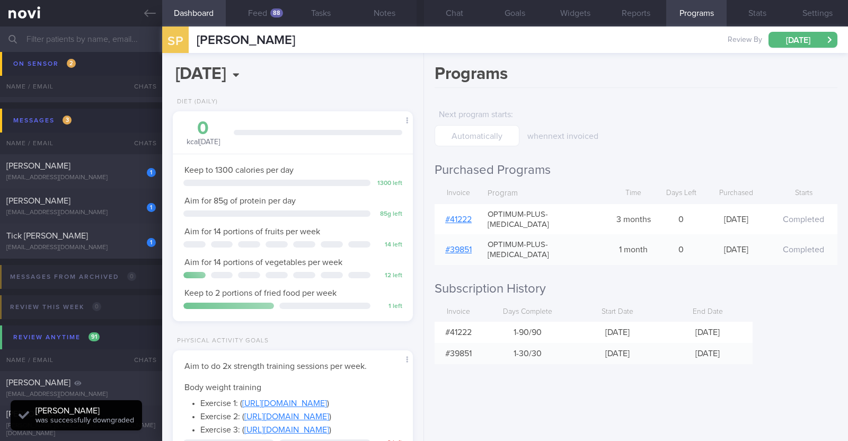
click at [454, 215] on link "# 41222" at bounding box center [458, 219] width 26 height 8
click at [796, 12] on button "Settings" at bounding box center [817, 13] width 60 height 26
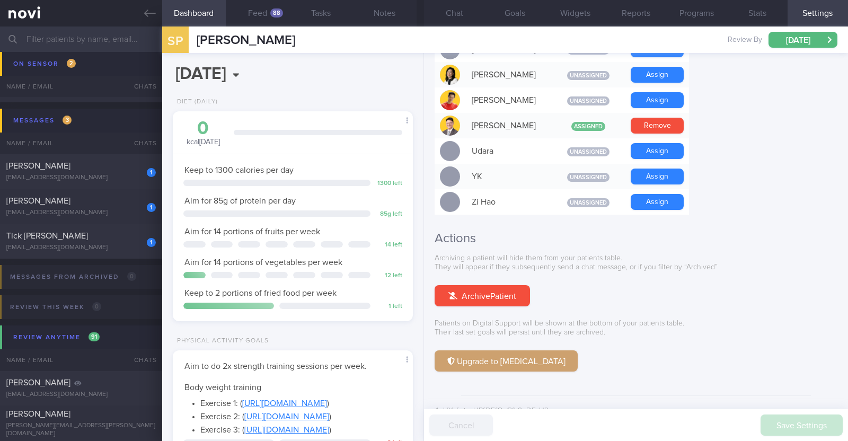
click at [56, 38] on input "text" at bounding box center [424, 38] width 848 height 25
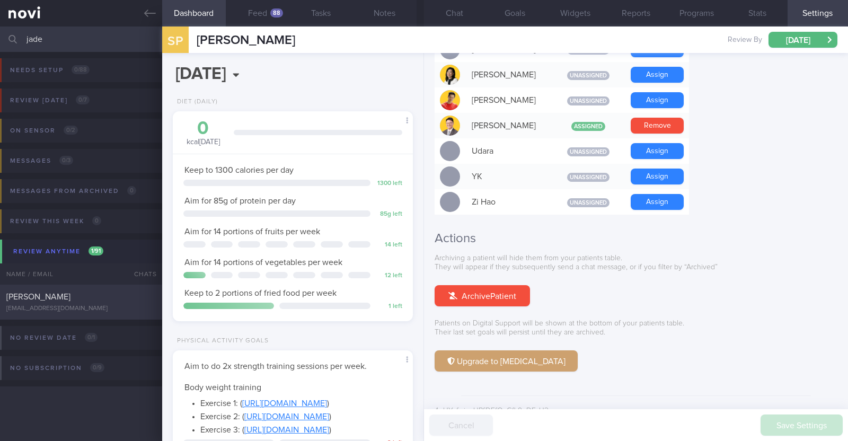
type input "jade"
click at [77, 299] on div "Jade Erb" at bounding box center [79, 296] width 147 height 11
type textarea "20F Nil PMHx Medications: Ryblesus 3.5mg for 10 days, then 7mg for 1 month and …"
select select "7"
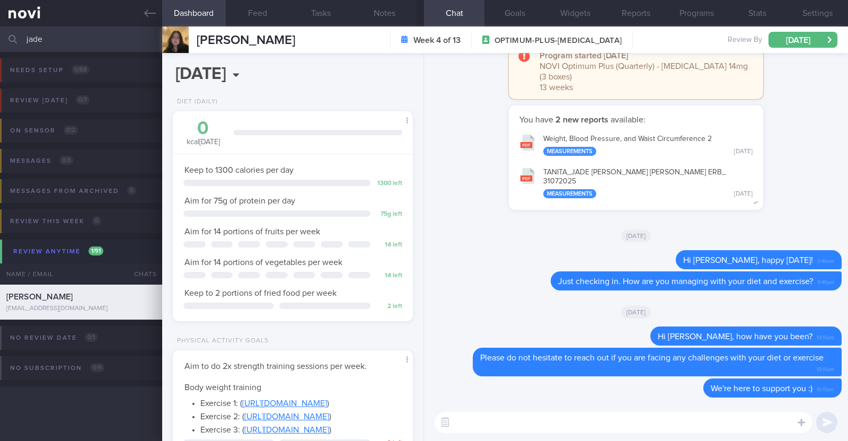
drag, startPoint x: 50, startPoint y: 33, endPoint x: 0, endPoint y: 29, distance: 50.0
click at [0, 29] on input "jade" at bounding box center [424, 38] width 848 height 25
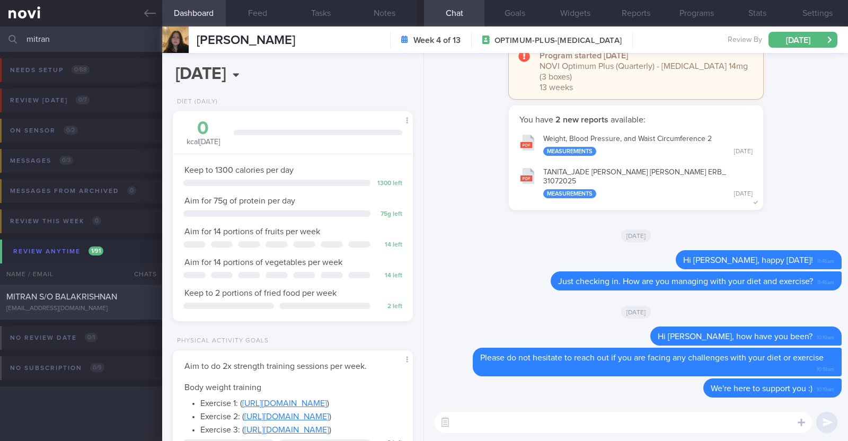
type input "mitran"
click at [63, 297] on span "MITRAN S/O BALAKRISHNAN" at bounding box center [61, 297] width 111 height 8
type input "KIV downgrade to digital support on 18/8"
type textarea "41M Nil PMHx Ozempic 0.25mg for 2 weeks, then 0.5mg for 3 weeks, and 1mg therea…"
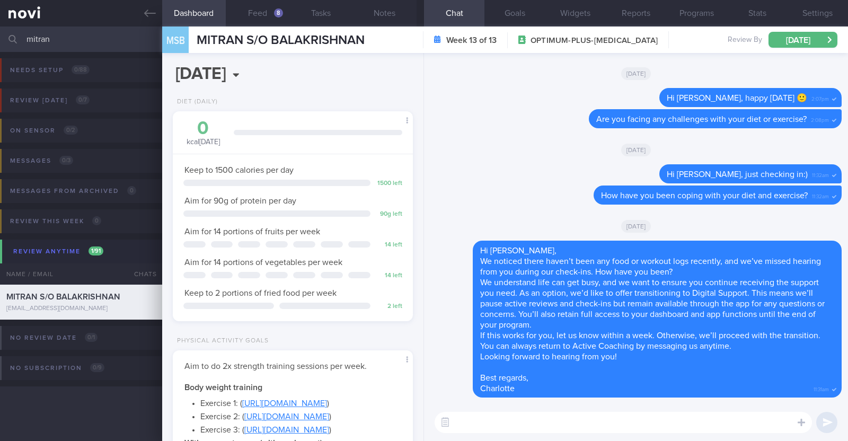
scroll to position [120, 211]
drag, startPoint x: 79, startPoint y: 33, endPoint x: 0, endPoint y: 30, distance: 79.0
click at [0, 30] on input "mitran" at bounding box center [424, 38] width 848 height 25
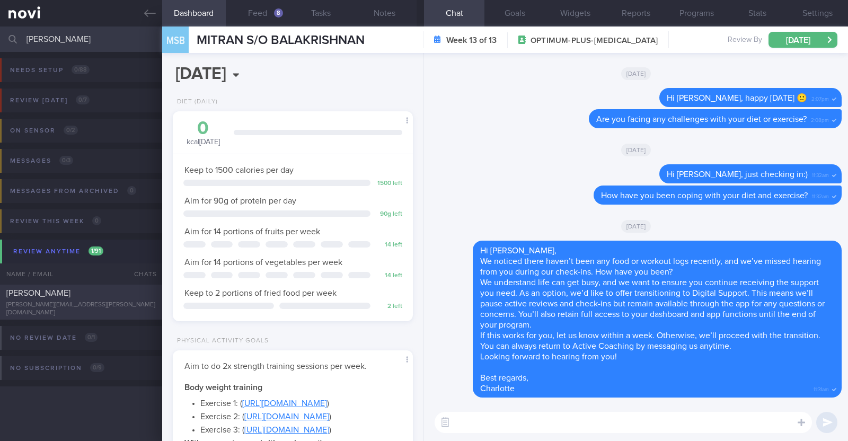
type input "kimberly"
click at [77, 306] on div "[PERSON_NAME][EMAIL_ADDRESS][PERSON_NAME][DOMAIN_NAME]" at bounding box center [80, 309] width 149 height 16
type input "r/v with Dr [PERSON_NAME] 22/8."
type textarea "46F Co-morbidities: Dyslipidemia Rybelsus 3mg OM x 1/12 Zumba and Kettle bell c…"
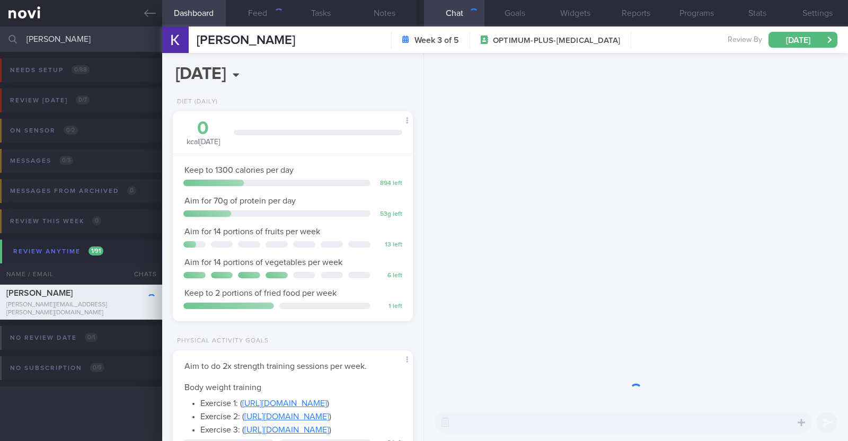
scroll to position [120, 211]
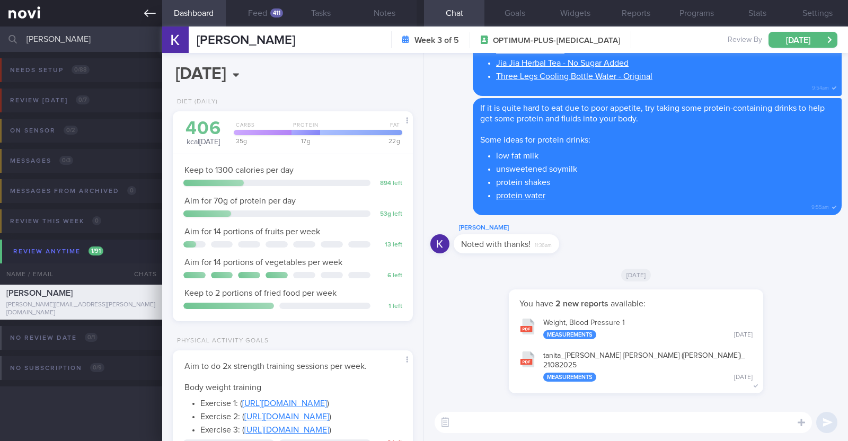
drag, startPoint x: 91, startPoint y: 41, endPoint x: 0, endPoint y: 17, distance: 94.2
click at [0, 17] on div "Patients New Users Coaches kimberly Assigned patients Assigned patients All act…" at bounding box center [424, 220] width 848 height 441
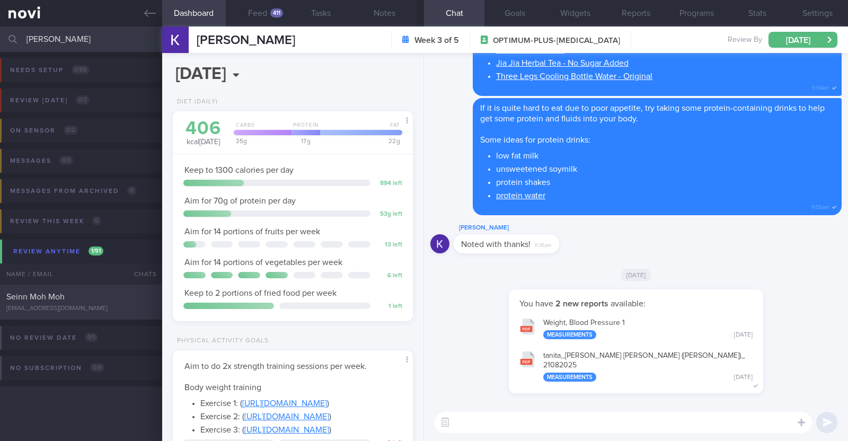
type input "moh moh"
click at [90, 303] on div "Seinn Moh Moh seinnmoh5@gmail.com" at bounding box center [81, 301] width 162 height 21
type input "KIV downgrade to digital support on 28/8"
type textarea "41F Nil PMHx Ryblesus 3.5mg for 10days, then 7mg for 1 month and 14mg thereafte…"
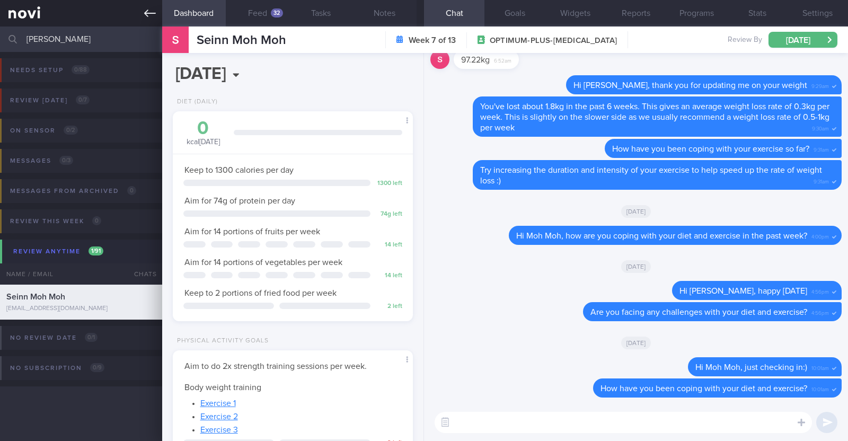
drag, startPoint x: 84, startPoint y: 45, endPoint x: 0, endPoint y: 24, distance: 86.4
click at [0, 24] on div "Patients New Users Coaches moh moh Assigned patients Assigned patients All acti…" at bounding box center [424, 220] width 848 height 441
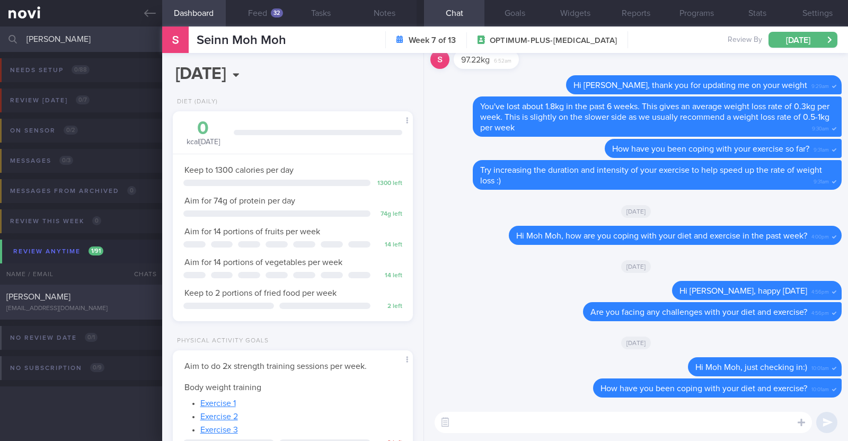
type input "erik"
click at [68, 299] on div "Erik Lee" at bounding box center [79, 296] width 147 height 11
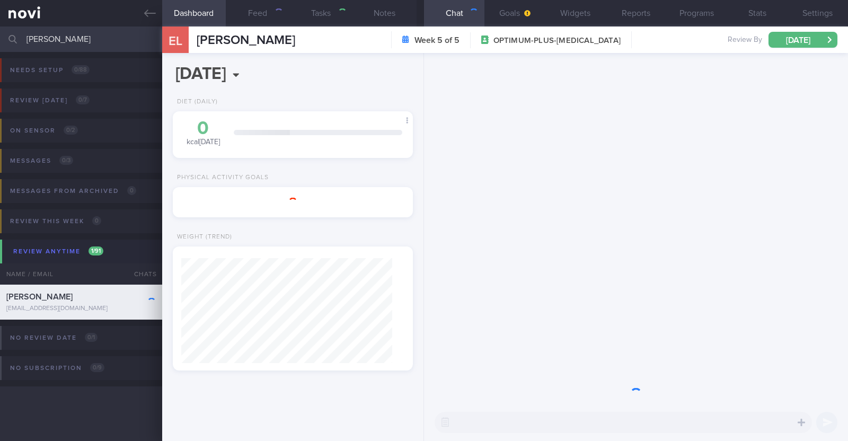
type input "R/v with DR SA 19/8. R/v 26/8"
type textarea "55M Comorbidities: HTN h/o GERD Medication 1. ? amlodipine 5mg daily Ozempic 0.…"
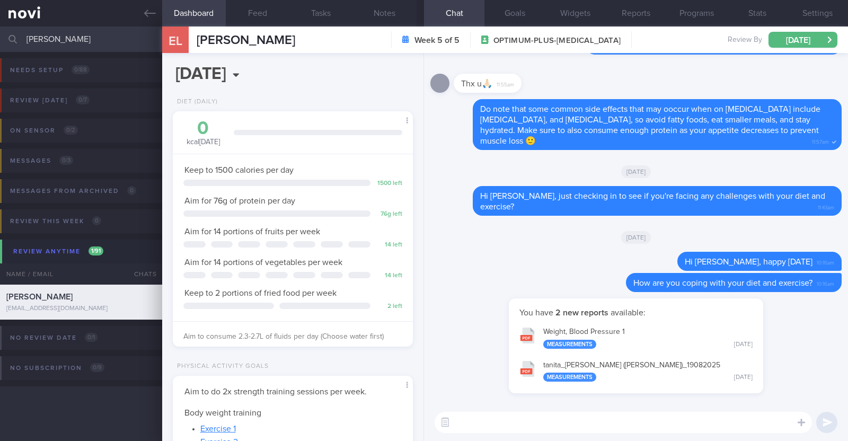
drag, startPoint x: 59, startPoint y: 34, endPoint x: 1, endPoint y: 37, distance: 57.8
click at [1, 37] on div "erik Assigned patients Assigned patients All active patients Archived patients" at bounding box center [424, 38] width 848 height 25
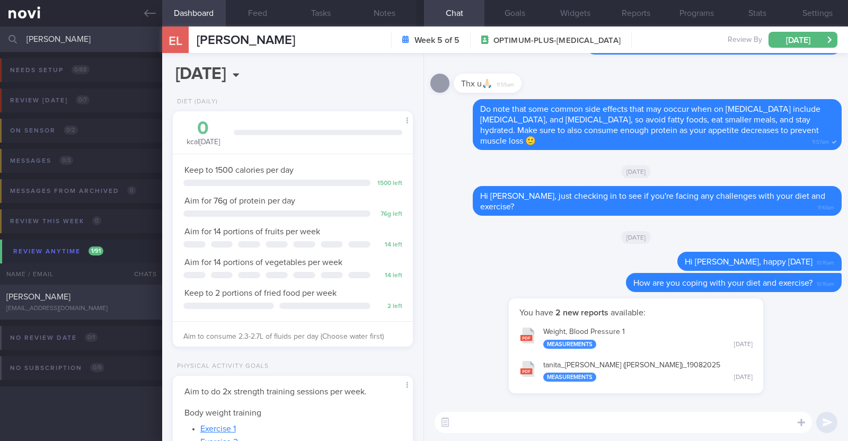
type input "jessie"
click at [36, 300] on div "Jessie Ang" at bounding box center [79, 296] width 147 height 11
type input "Nil r/v with Dr scheduled. R/v 28/8"
type textarea "28F Co-morbidities: Dyslipidemia Ectopic pregnancy Medication/Supplements: Biso…"
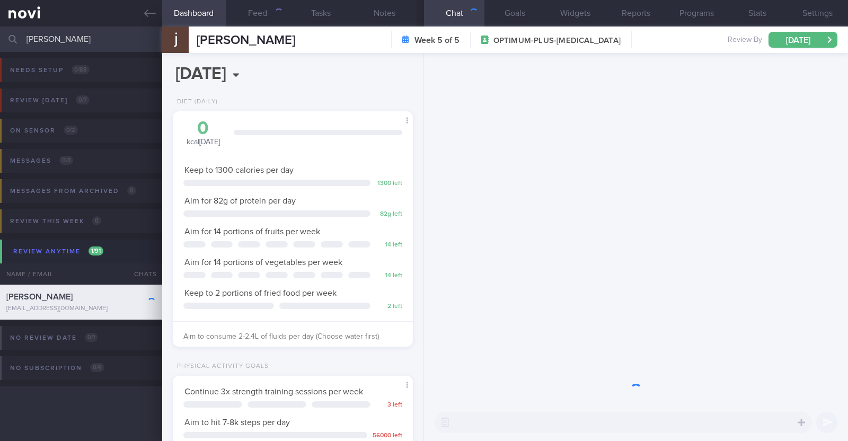
scroll to position [529816, 529726]
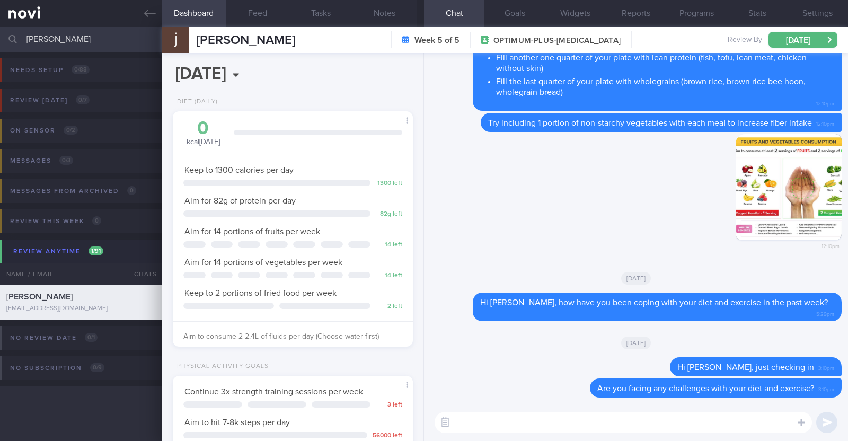
drag, startPoint x: 59, startPoint y: 39, endPoint x: 0, endPoint y: 28, distance: 60.0
click at [0, 28] on input "jessie" at bounding box center [424, 38] width 848 height 25
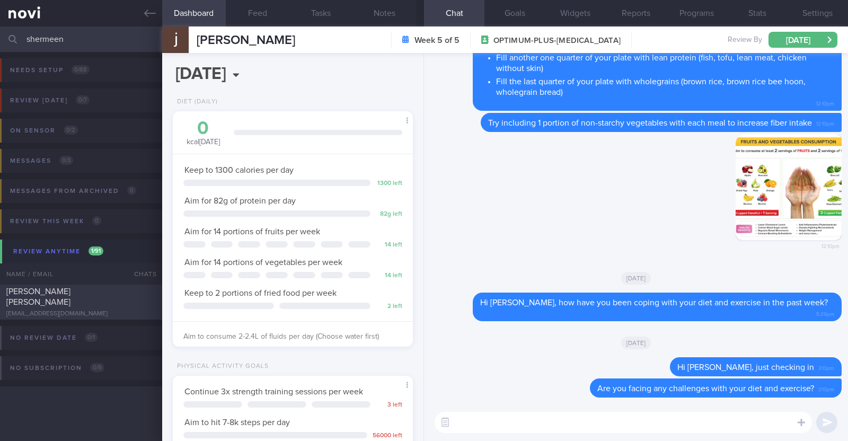
type input "shermeen"
click at [96, 310] on div "shermeenlim@gmail.com" at bounding box center [80, 314] width 149 height 8
type input "R/v with Dr JJ on 28/10. R/v 19/8"
type textarea "47F Co-morbidities: HTN HLD Medication/Supplements: Rosuvastatin 10mg 3x/wk Val…"
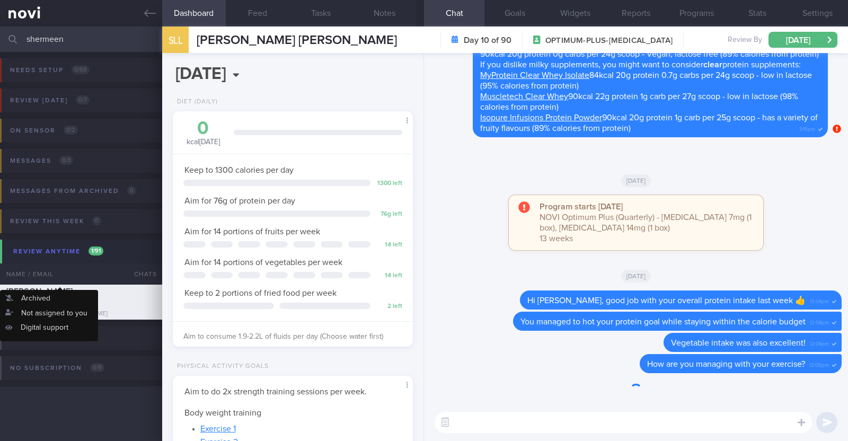
scroll to position [120, 211]
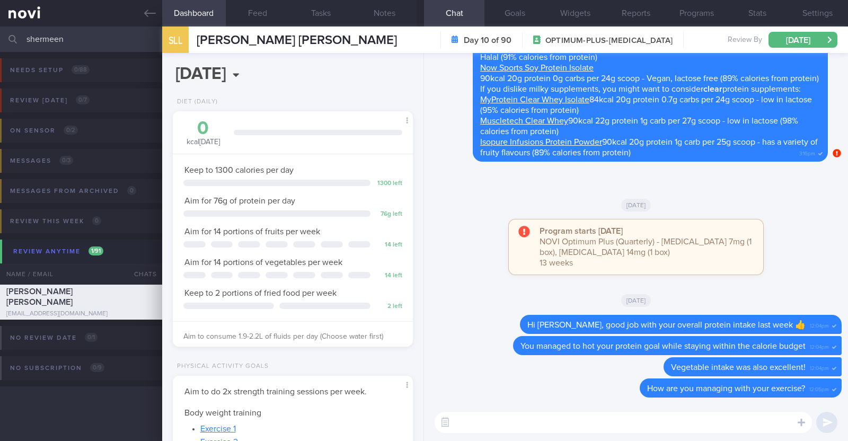
drag, startPoint x: 82, startPoint y: 37, endPoint x: 0, endPoint y: 33, distance: 82.2
click at [0, 33] on input "shermeen" at bounding box center [424, 38] width 848 height 25
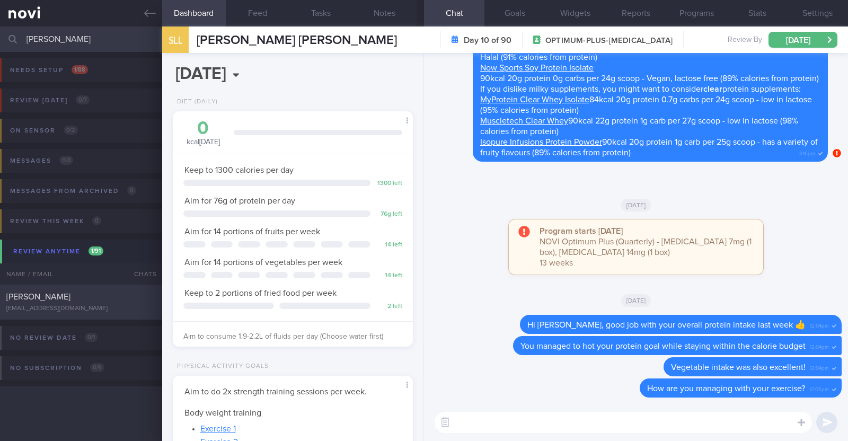
type input "claudia"
click at [67, 307] on div "[EMAIL_ADDRESS][DOMAIN_NAME]" at bounding box center [80, 309] width 149 height 8
type input "R/v with Dr [PERSON_NAME] on 27/8."
type textarea "27F Co-morbidities: Acne vulgaris Health screen 2024 - nad Medication/Supplemen…"
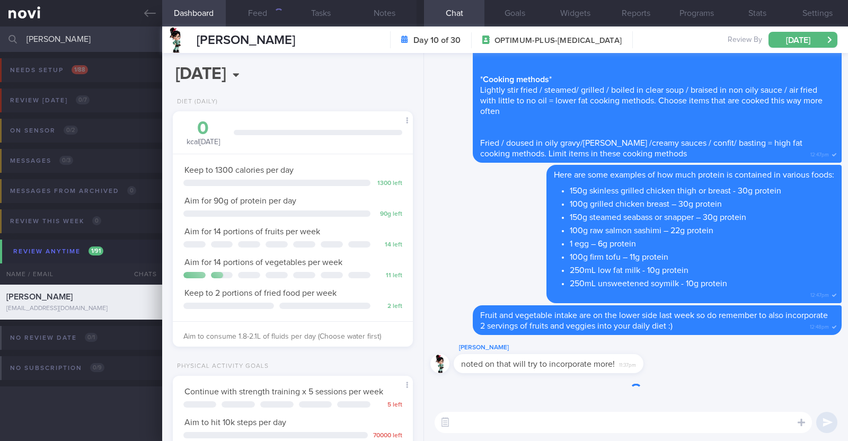
scroll to position [120, 211]
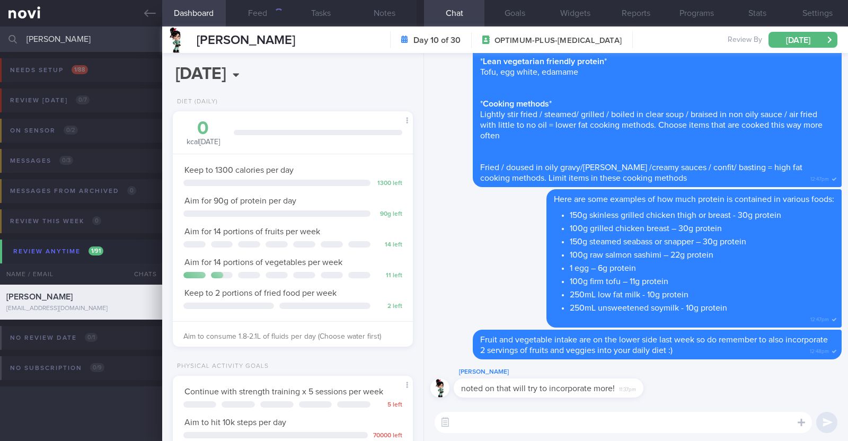
drag, startPoint x: 98, startPoint y: 34, endPoint x: 0, endPoint y: 26, distance: 98.4
click at [0, 26] on input "claudia" at bounding box center [424, 38] width 848 height 25
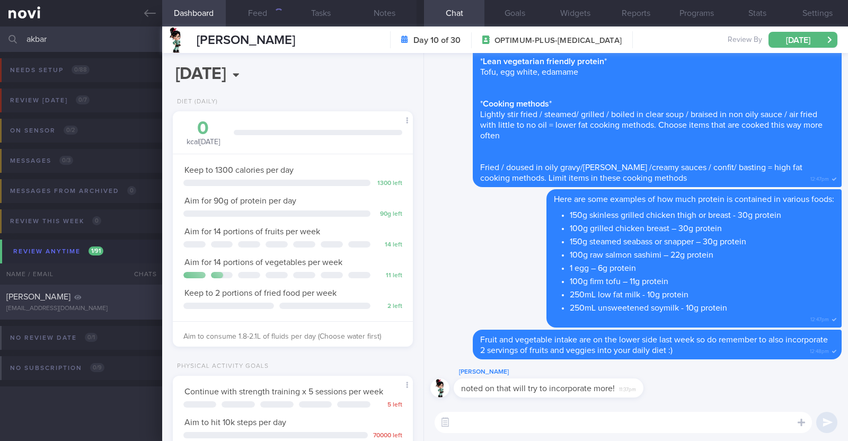
type input "akbar"
click at [75, 296] on div "Akbar Ali" at bounding box center [79, 296] width 147 height 11
type textarea "48M Comorbidities: T2DM (dx at 35 years) HLD Medication: Jardiance 10mg OD Metf…"
select select "8"
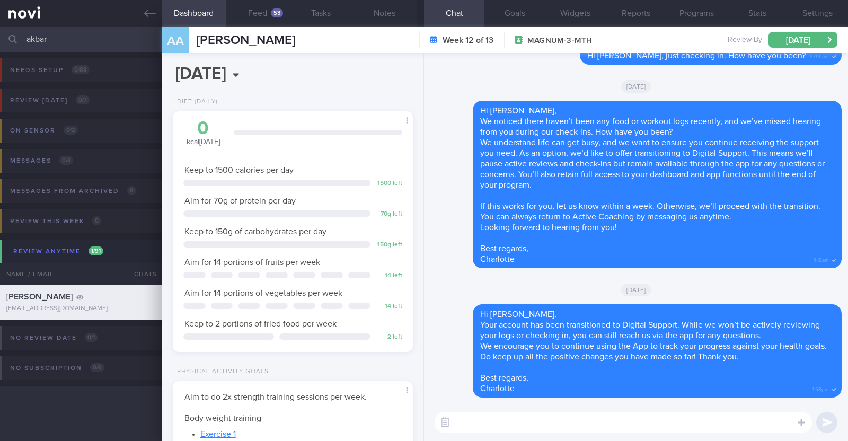
scroll to position [107, 215]
drag, startPoint x: 55, startPoint y: 35, endPoint x: 15, endPoint y: 35, distance: 39.7
click at [15, 35] on div "akbar Assigned patients Assigned patients All active patients Archived patients" at bounding box center [424, 38] width 848 height 25
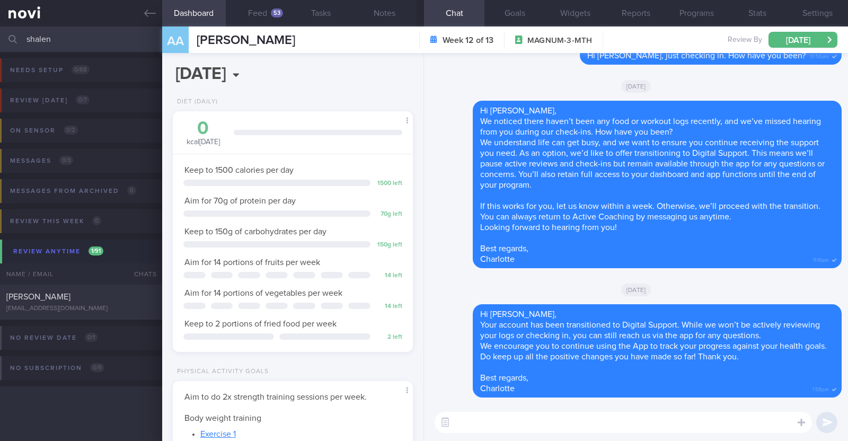
drag, startPoint x: 63, startPoint y: 46, endPoint x: 0, endPoint y: 37, distance: 63.7
click at [0, 37] on input "shalen" at bounding box center [424, 38] width 848 height 25
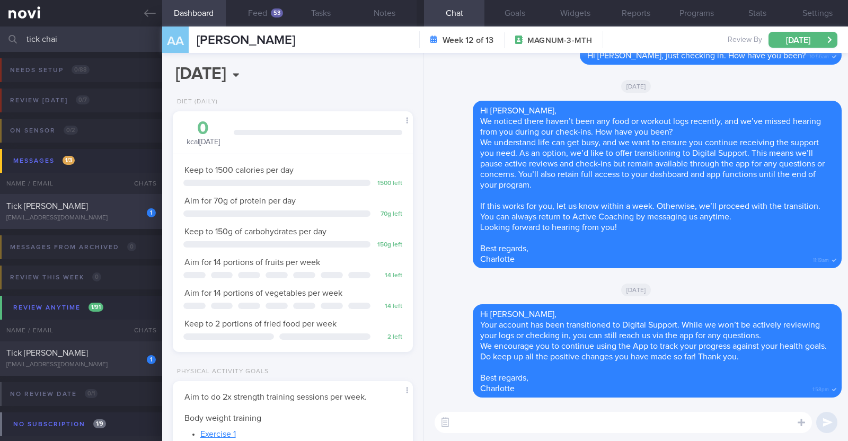
type input "tick chai"
click at [105, 214] on div "allennyp@hotmail.com" at bounding box center [80, 218] width 149 height 8
type input "R/v with Dr JJ 20/8. R/v 26/8"
type textarea "83F Co-morbidities T2DM HTN HLD Bilateral cataract eye disease s/p surgery Medi…"
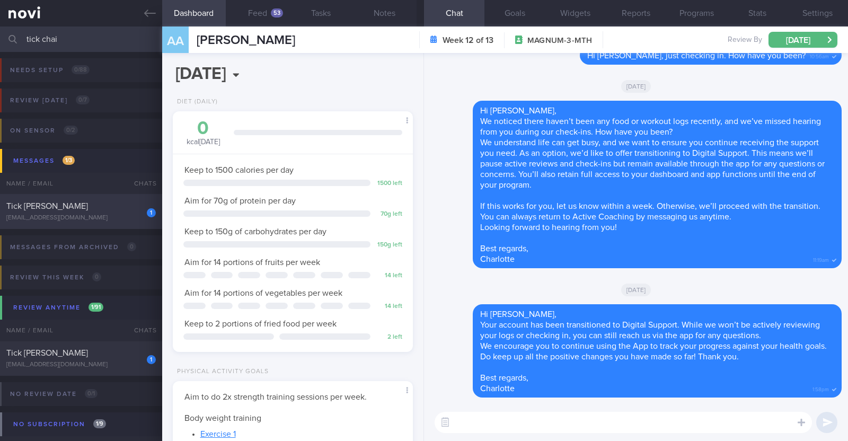
select select "7"
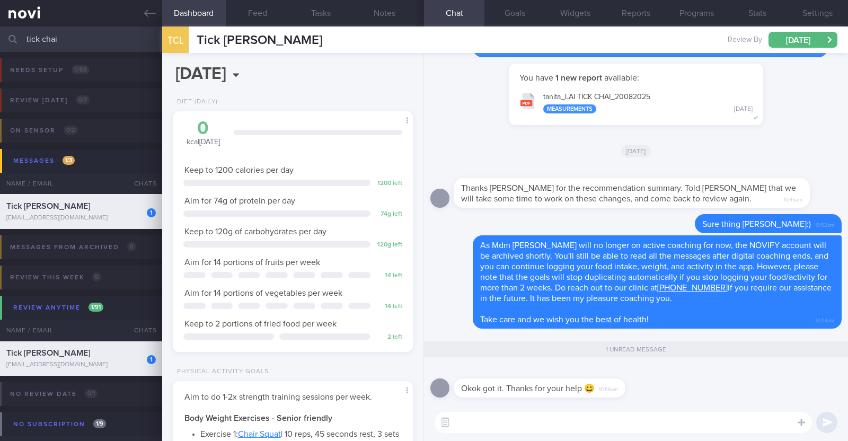
scroll to position [107, 215]
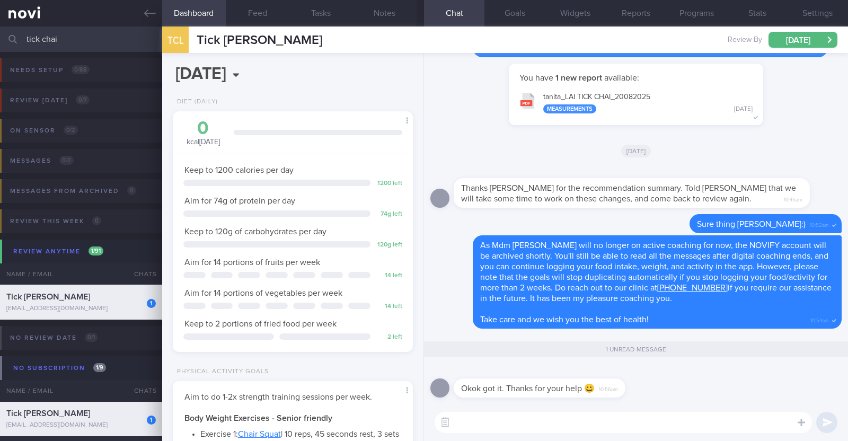
click at [625, 423] on textarea at bounding box center [623, 422] width 377 height 21
type textarea "You're most welcome!!"
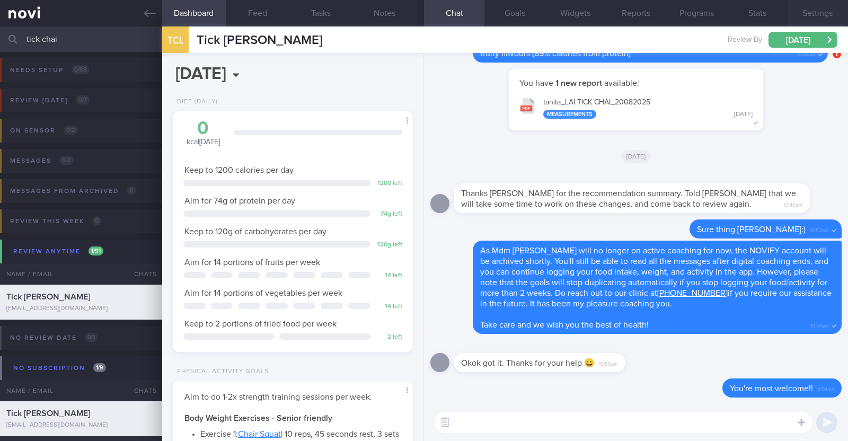
click at [821, 14] on button "Settings" at bounding box center [817, 13] width 60 height 26
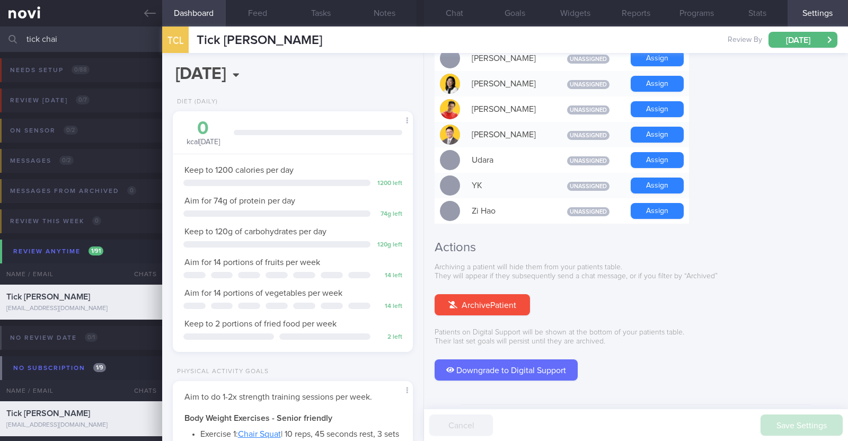
scroll to position [953, 0]
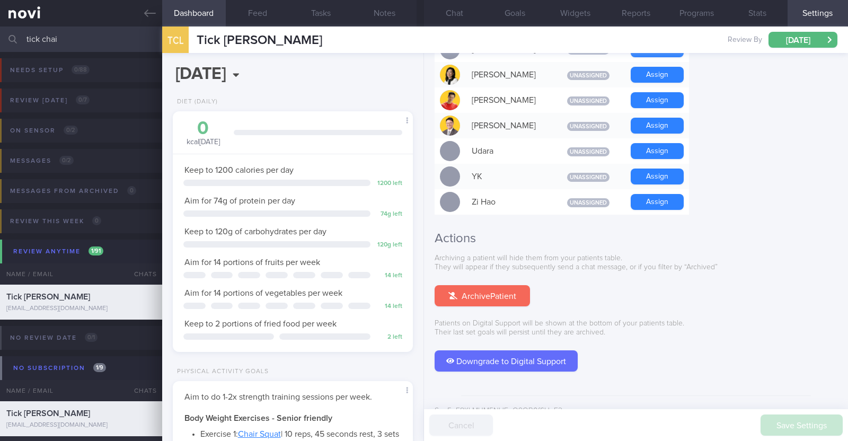
click at [507, 285] on button "Archive Patient" at bounding box center [482, 295] width 95 height 21
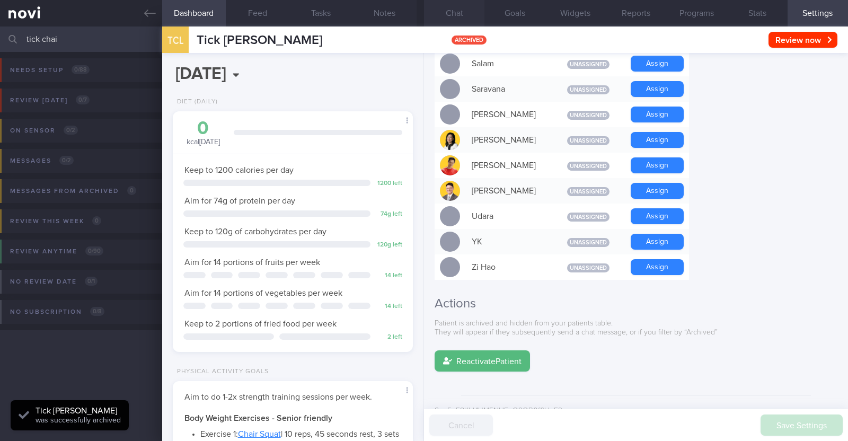
scroll to position [107, 215]
drag, startPoint x: 98, startPoint y: 43, endPoint x: 0, endPoint y: -15, distance: 114.1
click at [0, 0] on html "You are offline! Some functionality will be unavailable Patients New Users Coac…" at bounding box center [424, 220] width 848 height 441
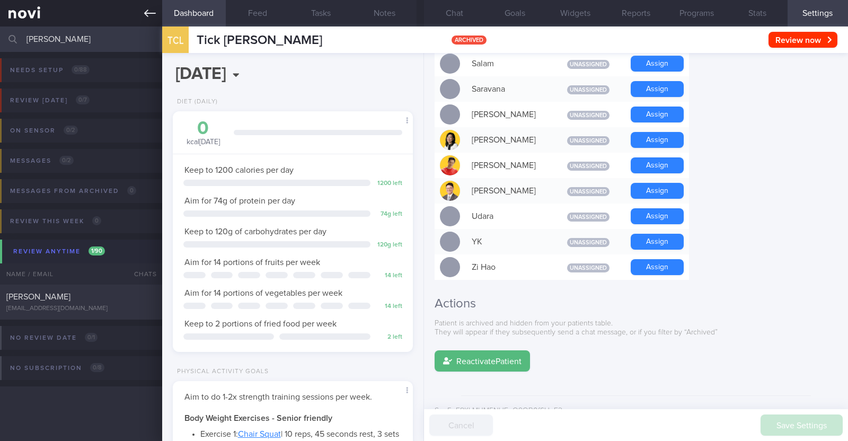
click at [0, 10] on div "Patients New Users Coaches alan Assigned patients Assigned patients All active …" at bounding box center [424, 220] width 848 height 441
type input "siew cheong"
drag, startPoint x: 85, startPoint y: 36, endPoint x: 0, endPoint y: 4, distance: 90.6
click at [0, 4] on div "Patients New Users Coaches siew cheong Assigned patients Assigned patients All …" at bounding box center [424, 220] width 848 height 441
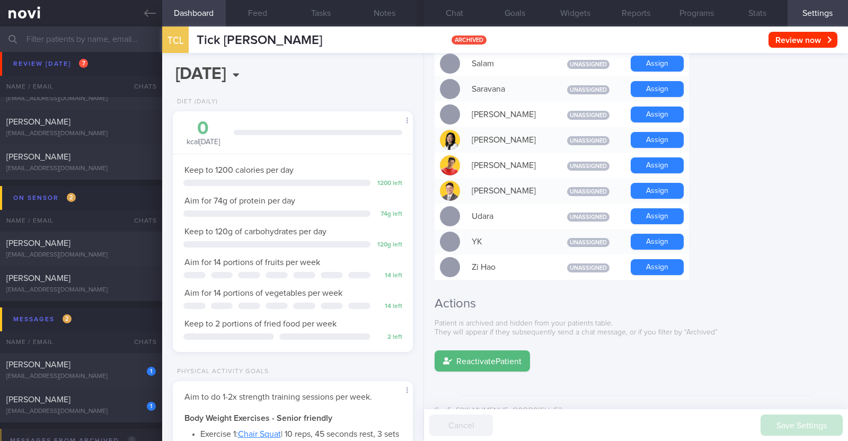
scroll to position [264, 0]
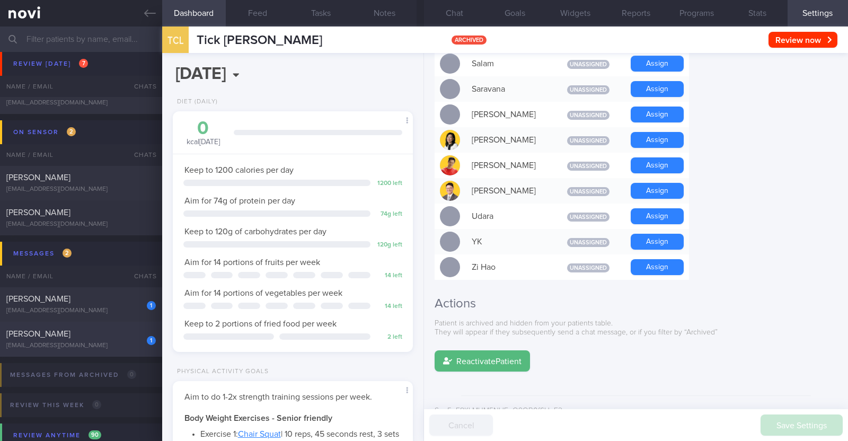
click at [108, 343] on div "[EMAIL_ADDRESS][DOMAIN_NAME]" at bounding box center [80, 346] width 149 height 8
type input "R/v with Dr [PERSON_NAME] 12/9. R/v 25/8"
type textarea "37M Co-morbidities OSA - CPAP Dyslipidemia Hepatic steatosis Cluster headache H…"
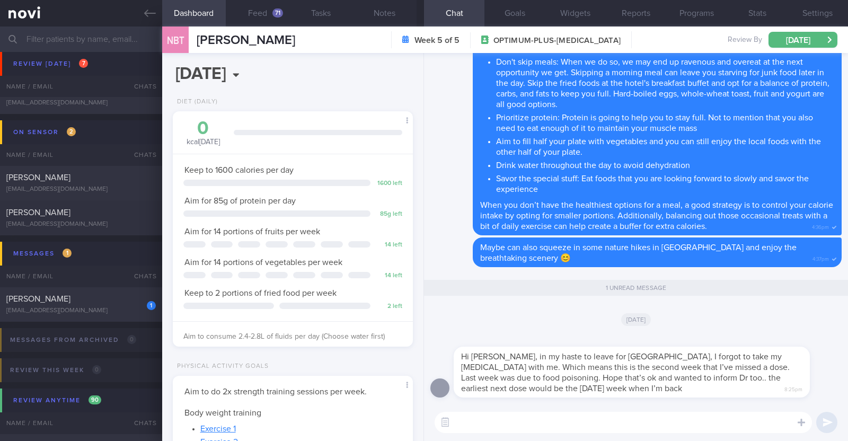
click at [590, 422] on textarea at bounding box center [623, 422] width 377 height 21
type textarea "Hi Nicholas, thank you for letting me know"
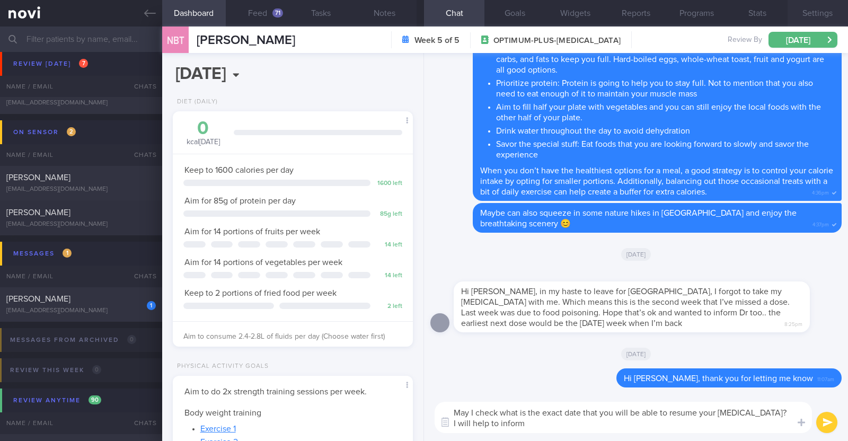
click at [810, 17] on button "Settings" at bounding box center [817, 13] width 60 height 26
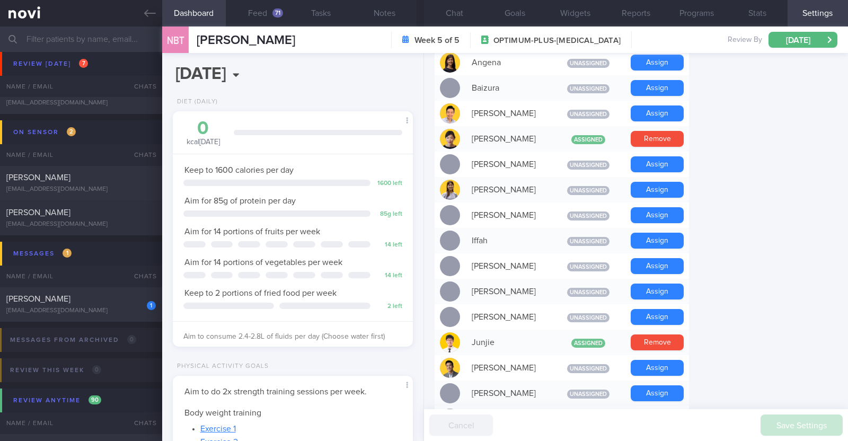
scroll to position [331, 0]
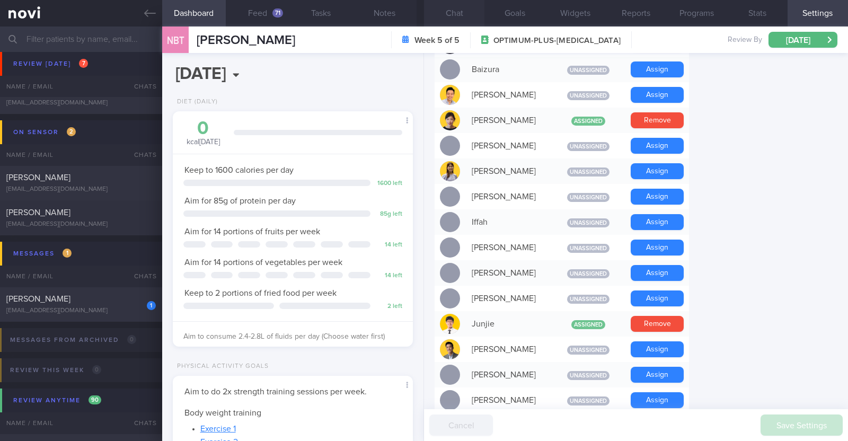
click at [467, 9] on button "Chat" at bounding box center [454, 13] width 60 height 26
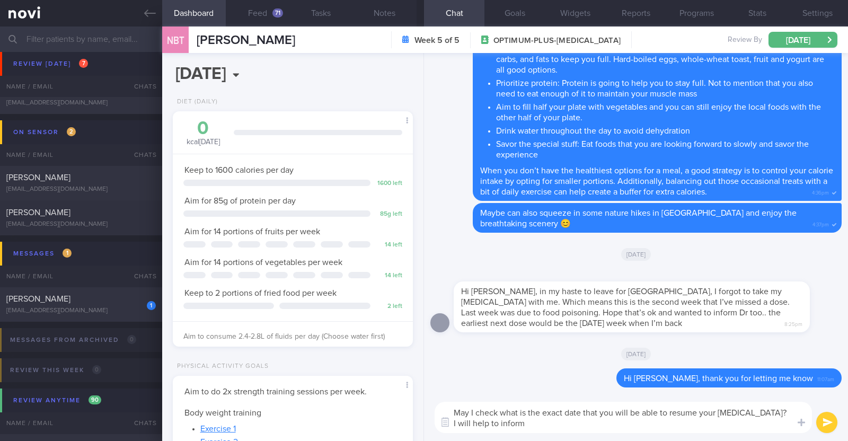
click at [543, 428] on textarea "May I check what is the exact date that you will be able to resume your Wegovy?…" at bounding box center [623, 417] width 377 height 31
type textarea "May I check what is the exact date that you will be able to resume your Wegovy?…"
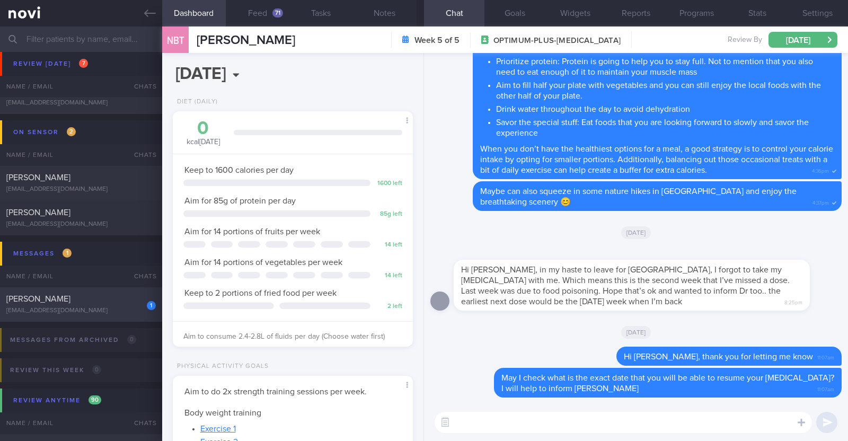
click at [77, 307] on div "[EMAIL_ADDRESS][DOMAIN_NAME]" at bounding box center [80, 311] width 149 height 8
type textarea "46F Nil PMHx/ meds Mounjaro 5mg Strength training 2x a week"
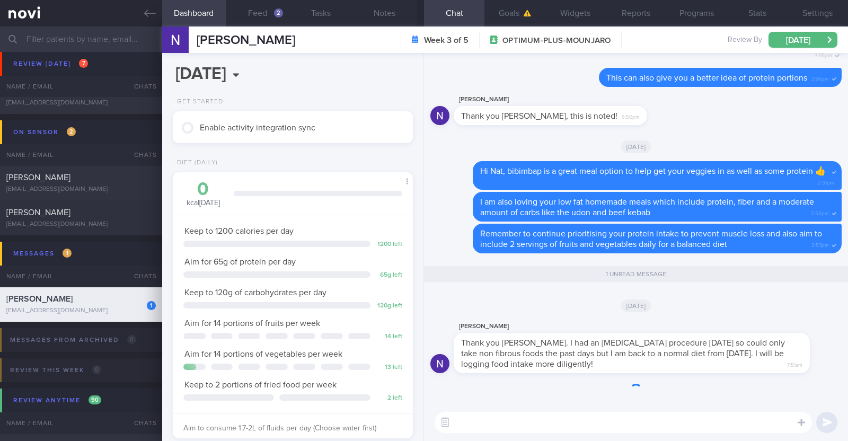
scroll to position [120, 211]
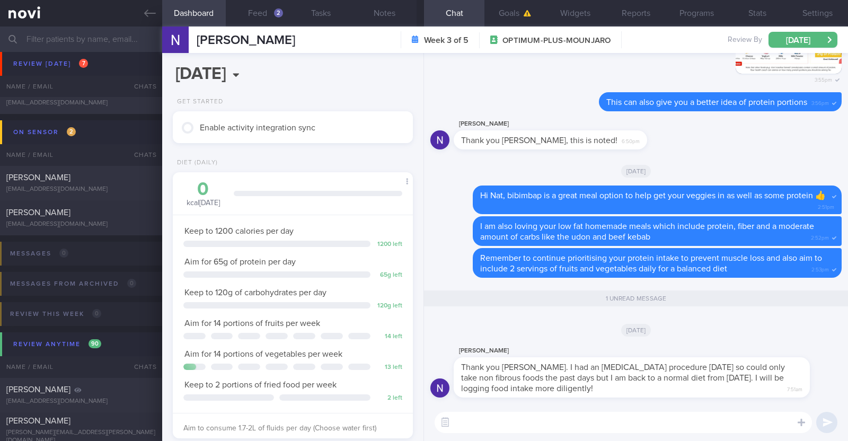
click at [582, 418] on textarea at bounding box center [623, 422] width 377 height 21
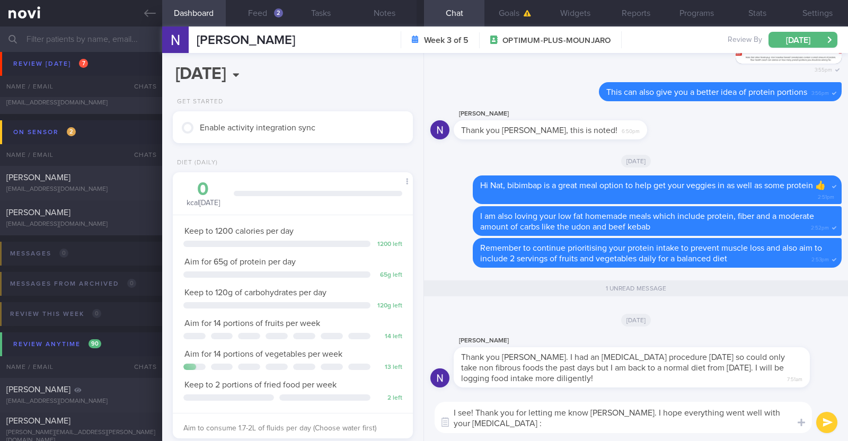
scroll to position [0, 0]
type textarea "I see! Thank you for letting me know Nat. I hope everything went well with your…"
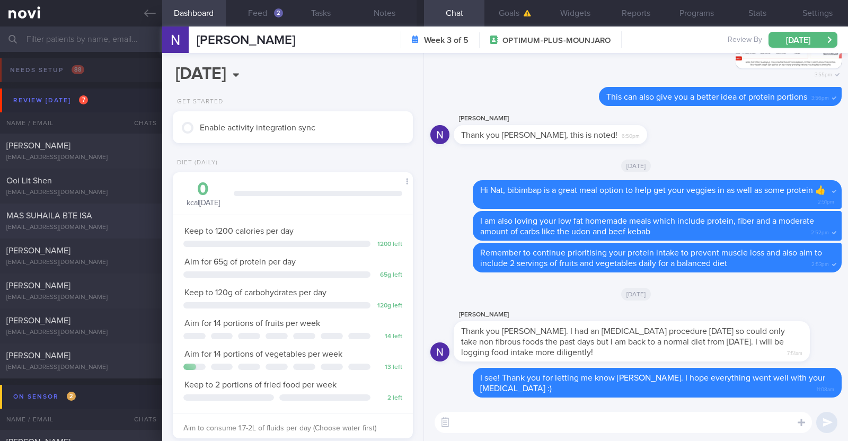
click at [101, 218] on div "MAS SUHAILA BTE ISA" at bounding box center [79, 215] width 147 height 11
type textarea "45F Private PD- Mornings in clinic, afternoons all over the place going to vari…"
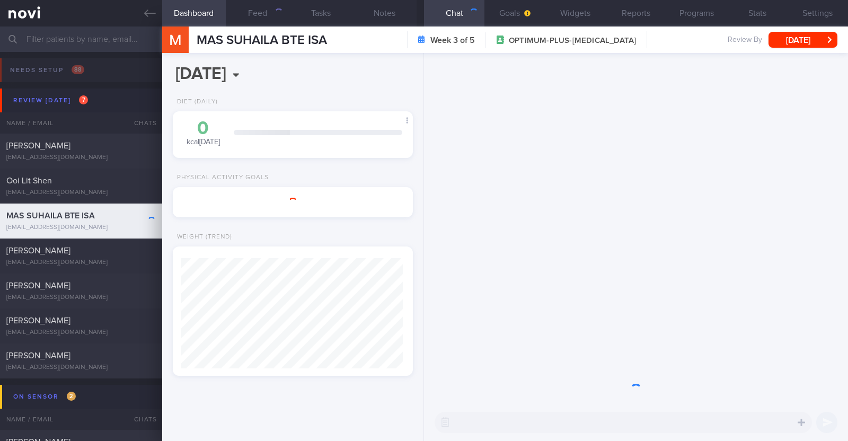
scroll to position [120, 211]
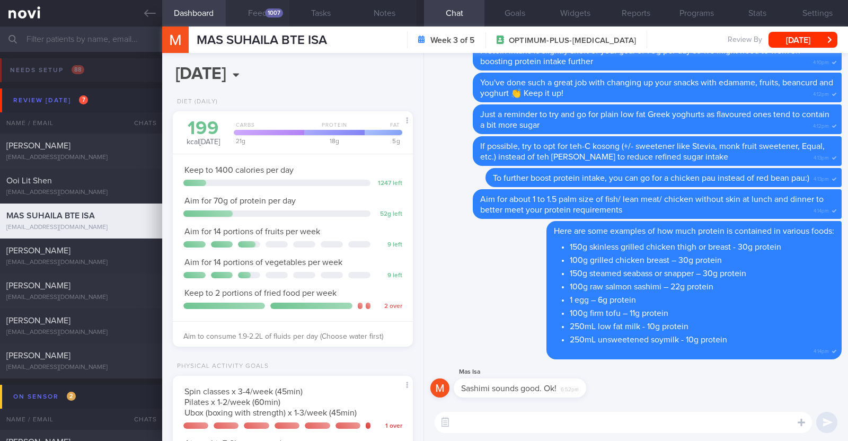
click at [273, 15] on div "1007" at bounding box center [274, 12] width 18 height 9
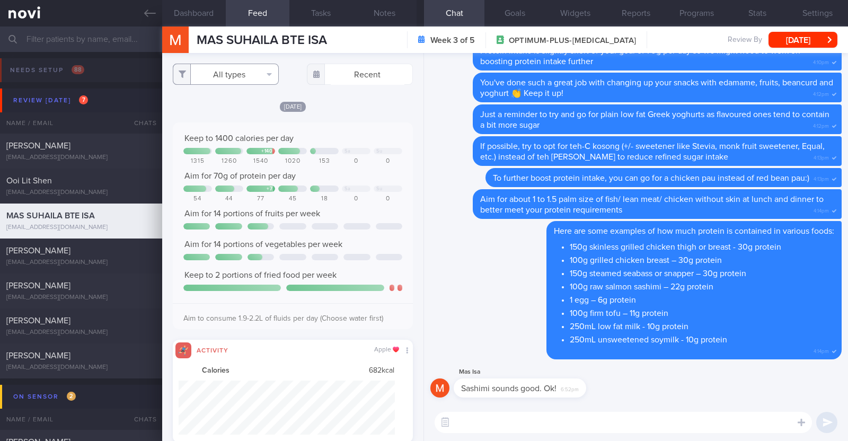
click at [246, 72] on button "All types" at bounding box center [226, 74] width 106 height 21
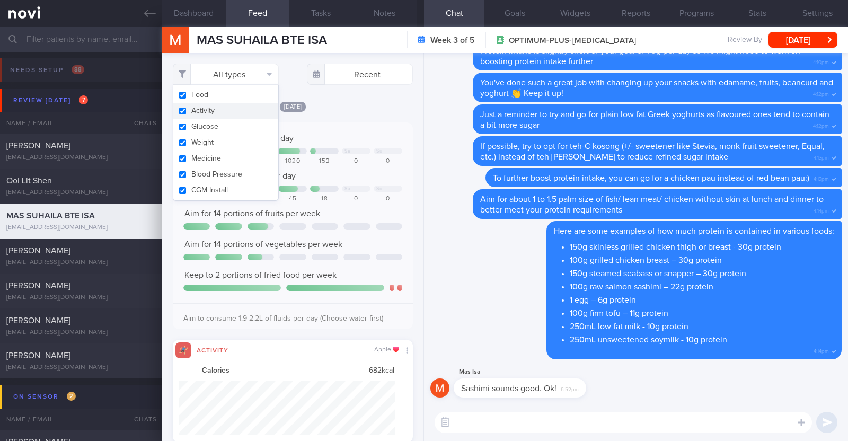
click at [205, 113] on button "Activity" at bounding box center [225, 111] width 105 height 16
checkbox input "false"
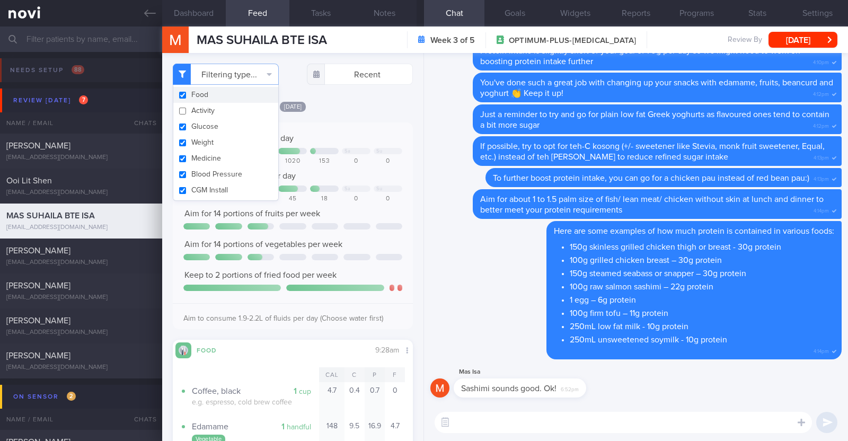
click at [363, 101] on div "[DATE]" at bounding box center [293, 106] width 240 height 11
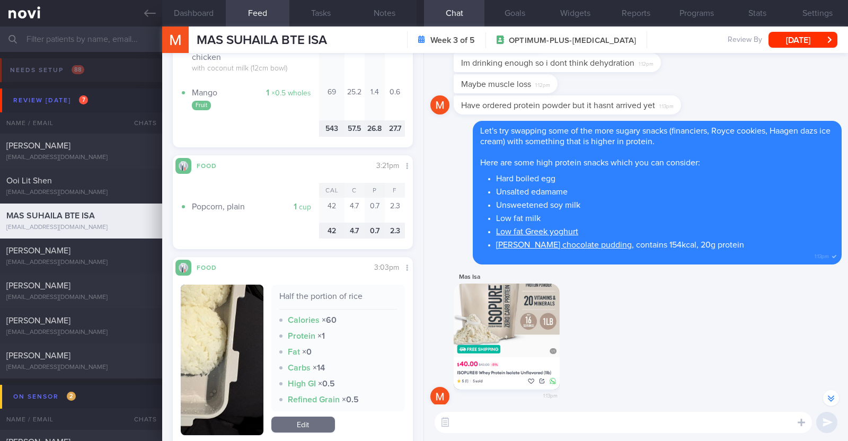
scroll to position [662, 0]
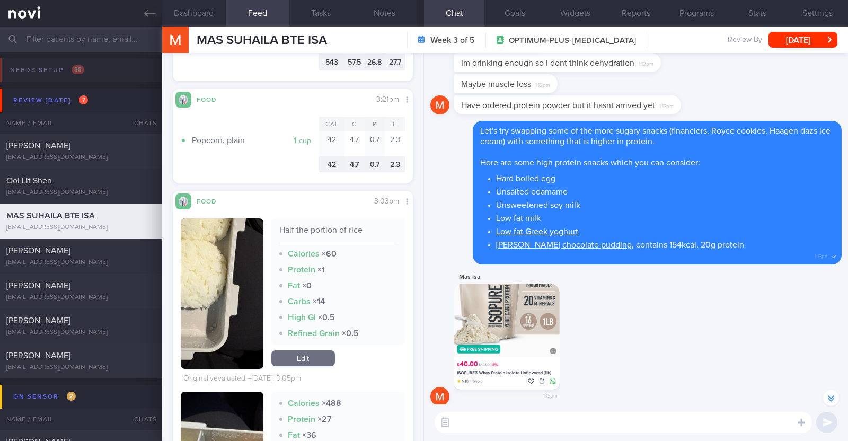
click at [226, 289] on button "button" at bounding box center [222, 293] width 83 height 151
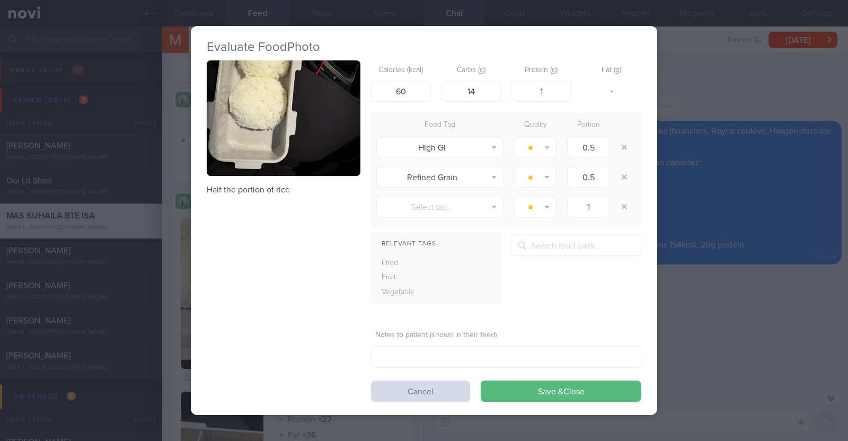
click at [176, 304] on div "Evaluate Food Photo Half the portion of rice Calories (kcal) 60 Carbs (g) 14 Pr…" at bounding box center [424, 220] width 848 height 441
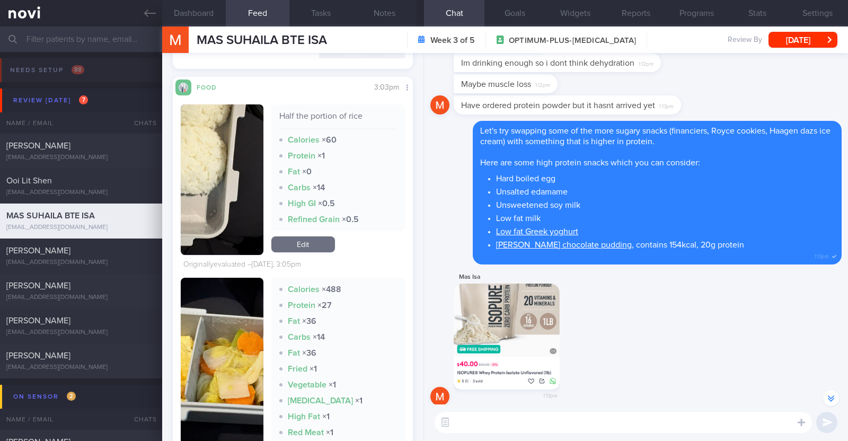
scroll to position [861, 0]
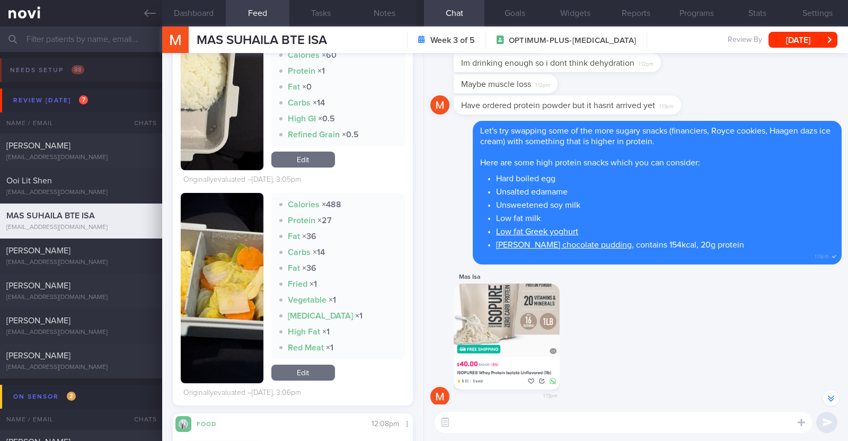
click at [207, 277] on button "button" at bounding box center [222, 288] width 83 height 190
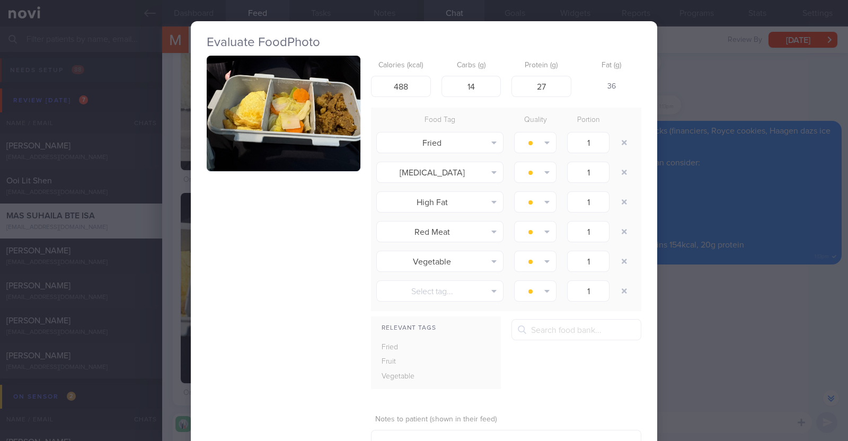
click at [164, 295] on div "Evaluate Food Photo Calories (kcal) 488 Carbs (g) 14 Protein (g) 27 Fat (g) 36 …" at bounding box center [424, 220] width 848 height 441
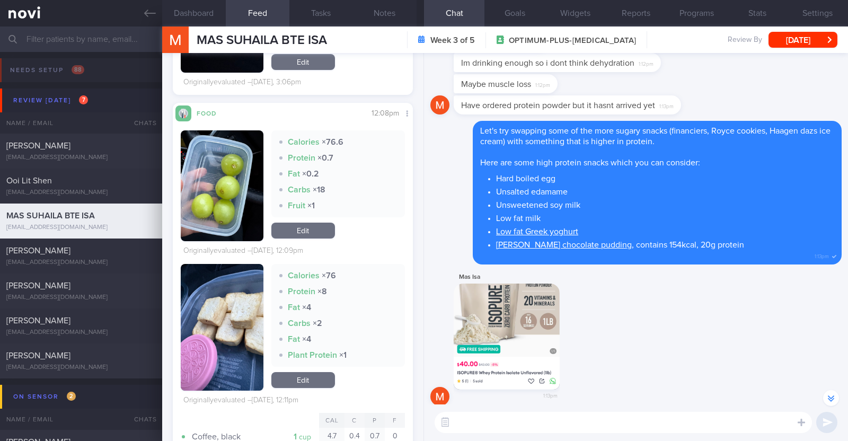
scroll to position [1192, 0]
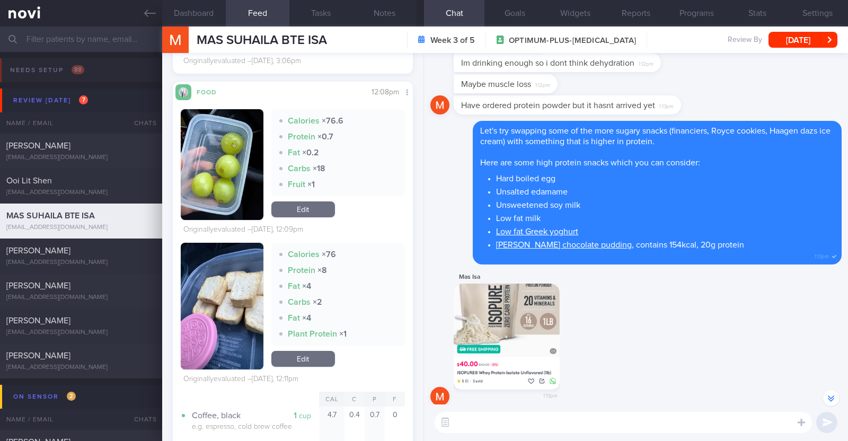
click at [233, 315] on button "button" at bounding box center [222, 306] width 83 height 127
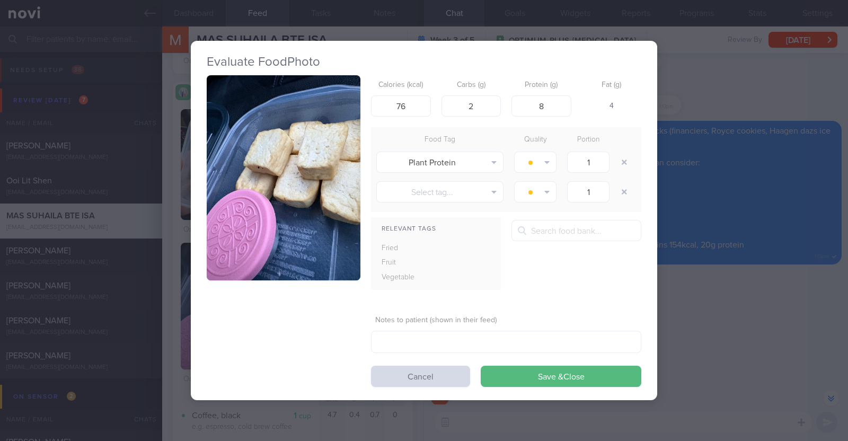
click at [173, 312] on div "Evaluate Food Photo Calories (kcal) 76 Carbs (g) 2 Protein (g) 8 Fat (g) 4 Food…" at bounding box center [424, 220] width 848 height 441
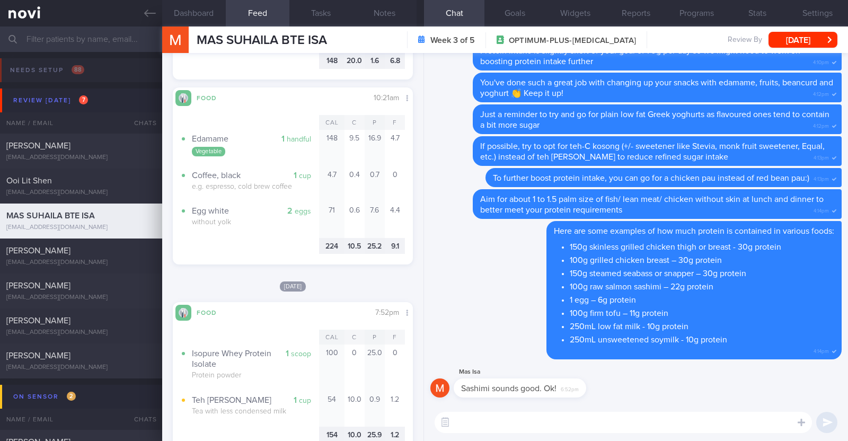
scroll to position [2782, 0]
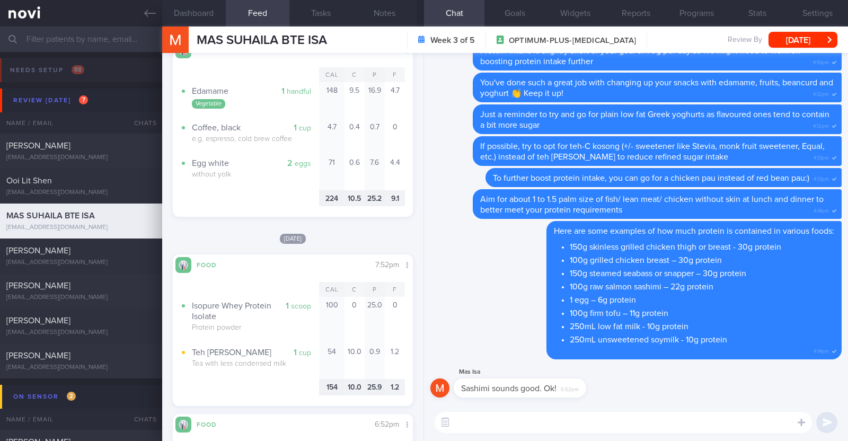
click at [462, 421] on textarea at bounding box center [623, 422] width 377 height 21
paste textarea "👍"
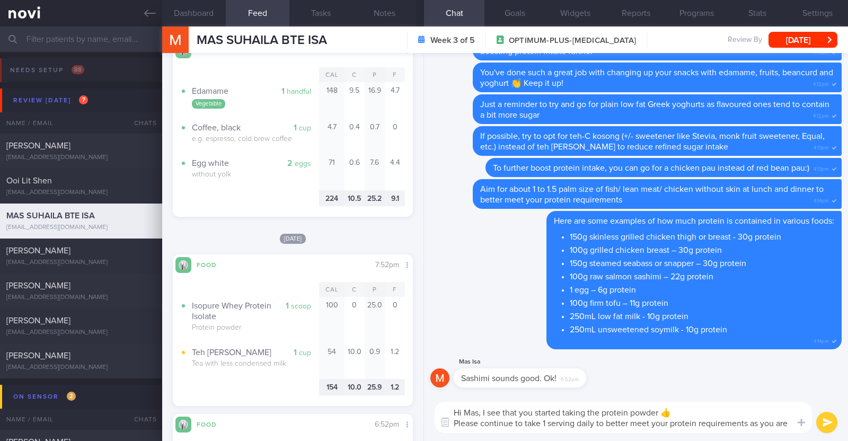
scroll to position [0, 0]
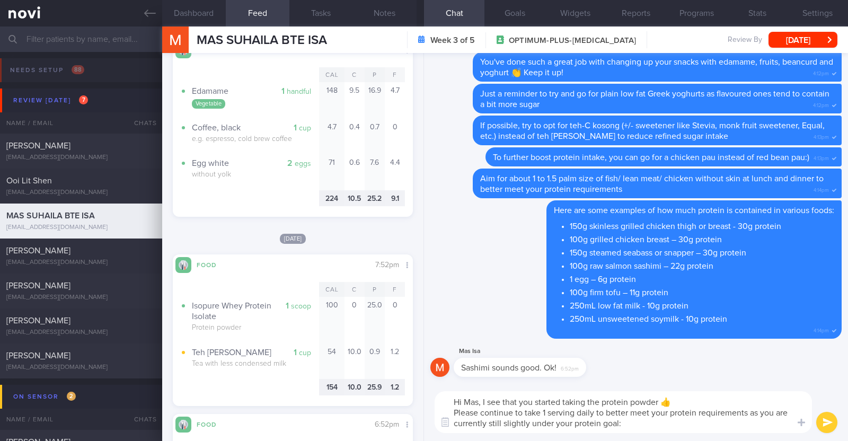
type textarea "Hi Mas, I see that you started taking the protein powder 👍 Please continue to t…"
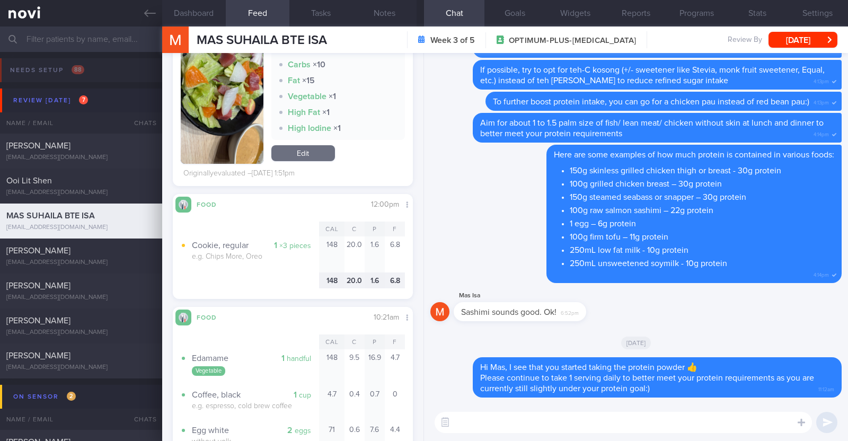
scroll to position [2517, 0]
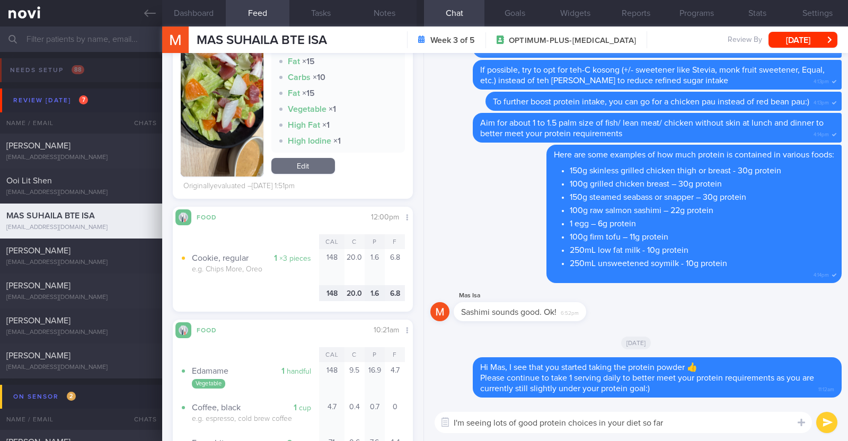
click at [596, 418] on textarea "I'm seeing lots of good protein choices in your diet so far" at bounding box center [623, 422] width 377 height 21
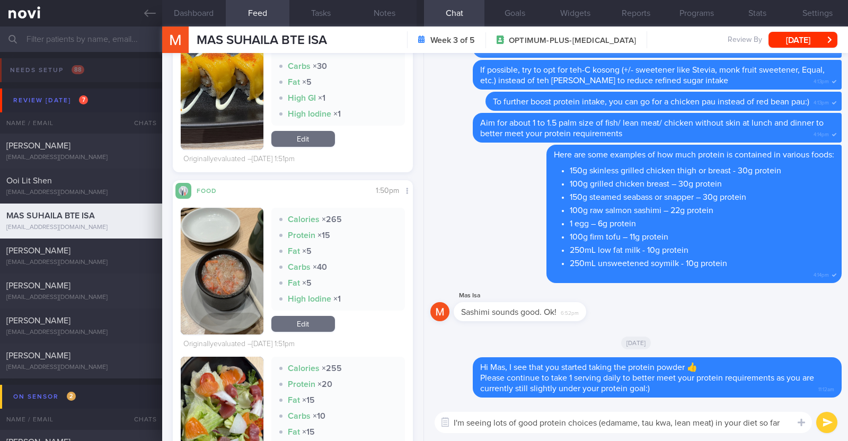
scroll to position [2252, 0]
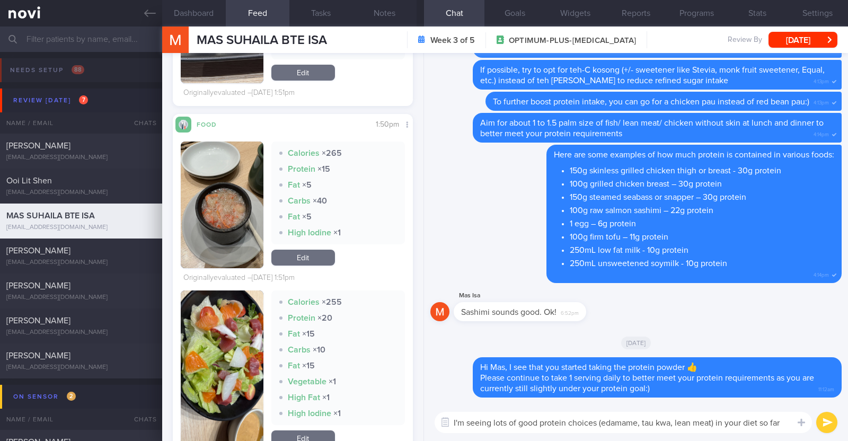
click at [785, 420] on textarea "I'm seeing lots of good protein choices (edamame, tau kwa, lean meat) in your d…" at bounding box center [623, 422] width 377 height 21
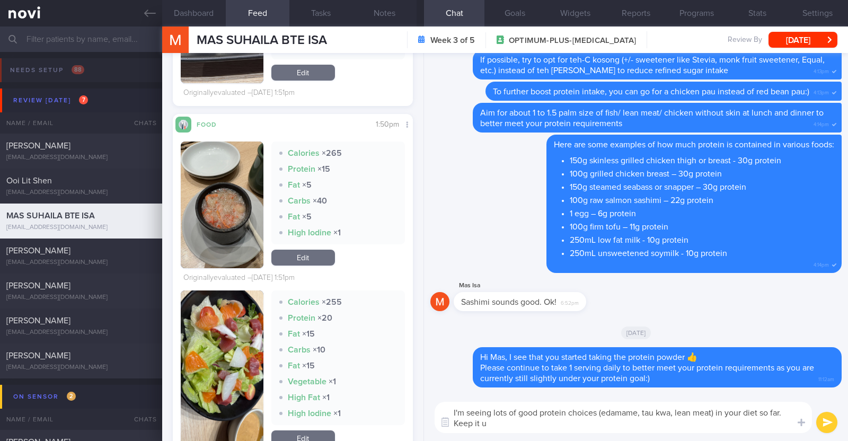
type textarea "I'm seeing lots of good protein choices (edamame, tau kwa, lean meat) in your d…"
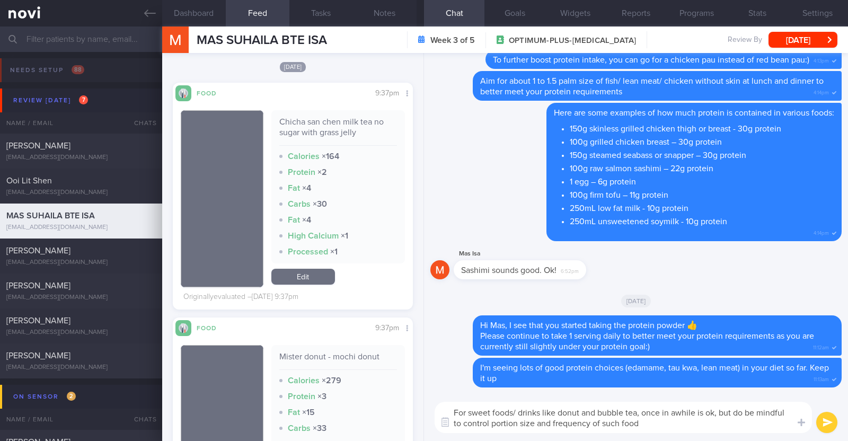
type textarea "For sweet foods/ drinks like donut and bubble tea, once in awhile is ok, but do…"
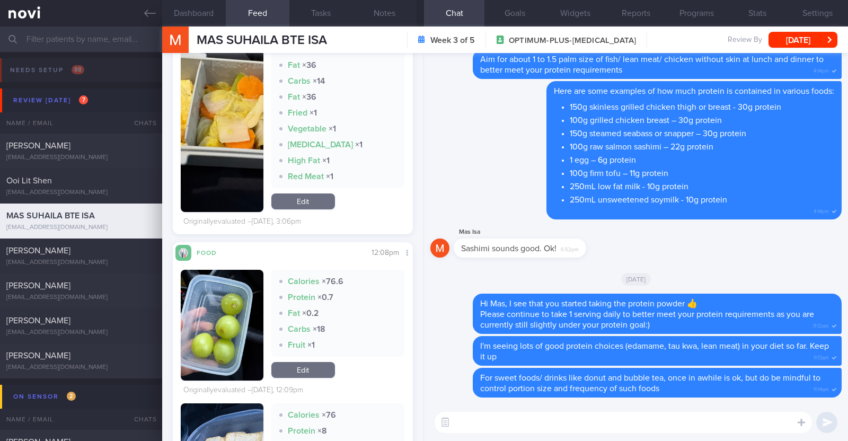
scroll to position [993, 0]
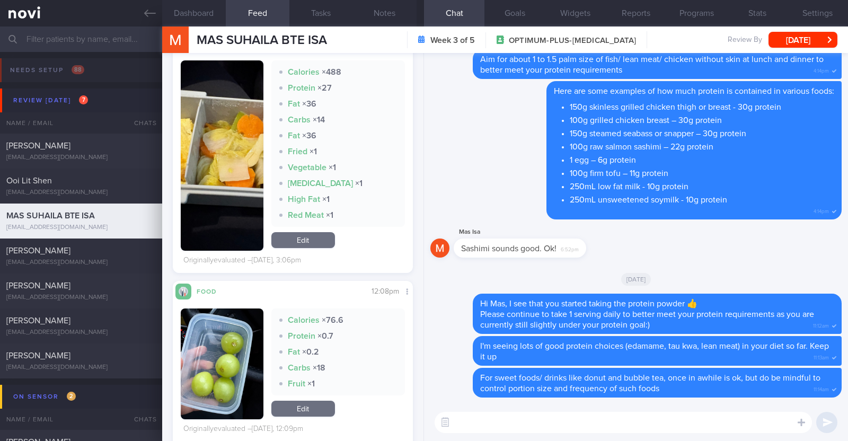
click at [517, 424] on textarea at bounding box center [623, 422] width 377 height 21
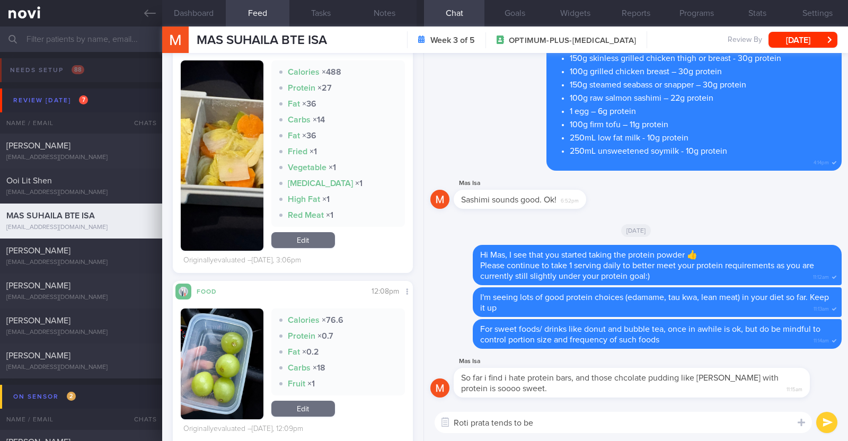
type textarea "Roti prata tends to be"
drag, startPoint x: 568, startPoint y: 423, endPoint x: 423, endPoint y: 423, distance: 144.7
click at [423, 423] on div "Dashboard Feed 1007 Tasks Notes Chat Goals Widgets Reports Programs Stats Setti…" at bounding box center [505, 233] width 686 height 414
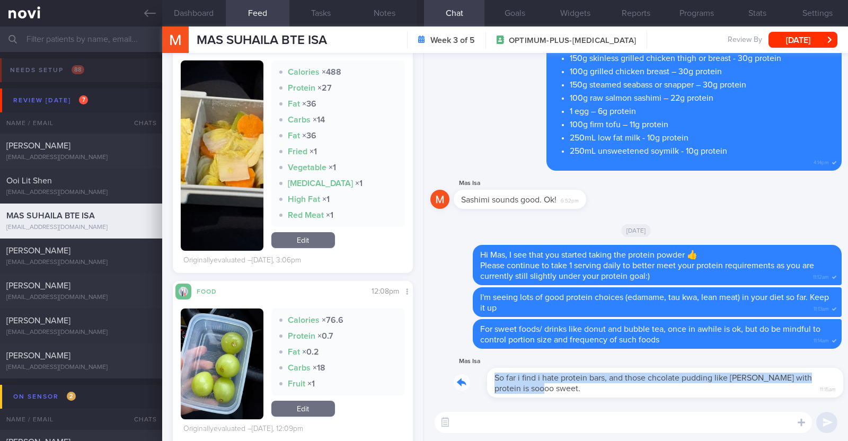
drag, startPoint x: 793, startPoint y: 387, endPoint x: 836, endPoint y: 398, distance: 44.2
click at [836, 398] on div "Mas Isa So far i find i hate protein bars, and those chcolate pudding like [PER…" at bounding box center [636, 228] width 424 height 351
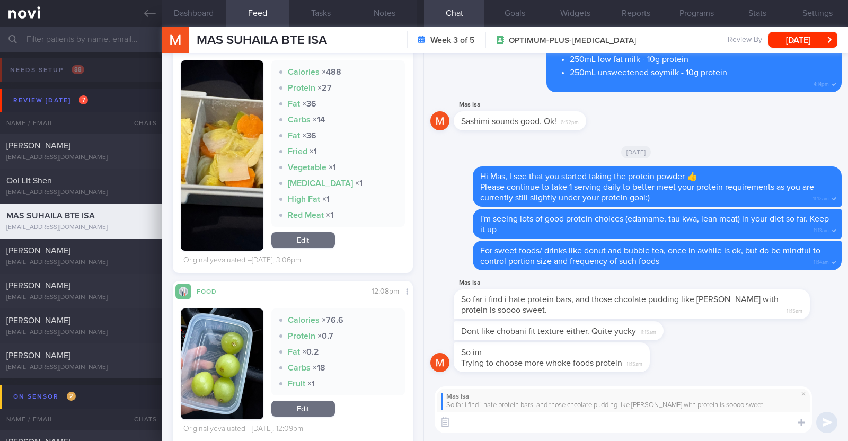
paste textarea "😅"
type textarea "😅"
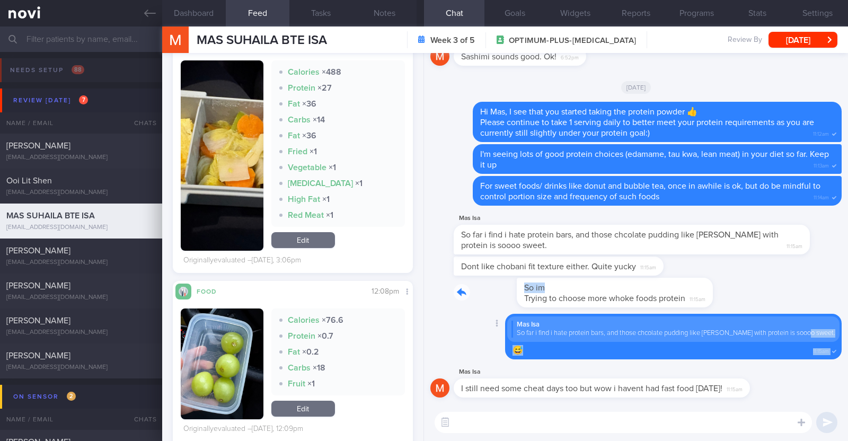
drag, startPoint x: 637, startPoint y: 328, endPoint x: 827, endPoint y: 339, distance: 190.0
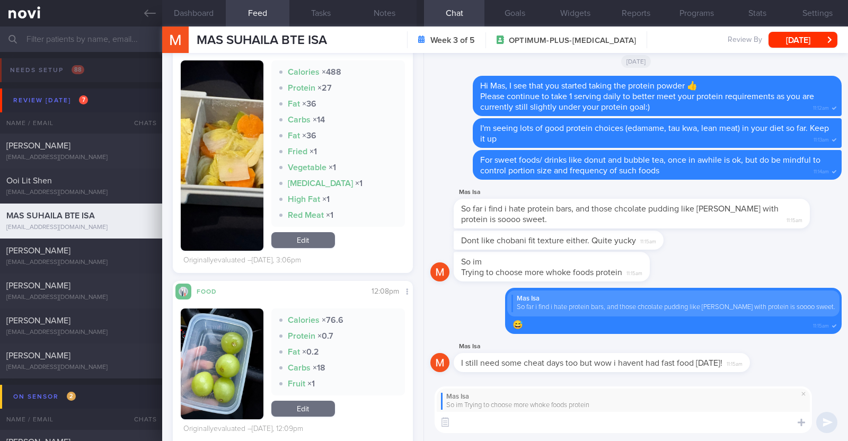
click at [577, 417] on textarea at bounding box center [623, 422] width 377 height 21
type textarea "this is great!!"
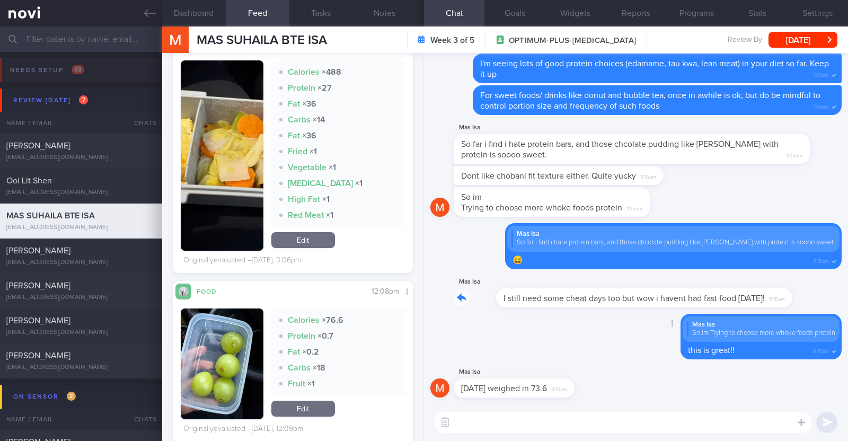
drag, startPoint x: 740, startPoint y: 304, endPoint x: 825, endPoint y: 328, distance: 88.1
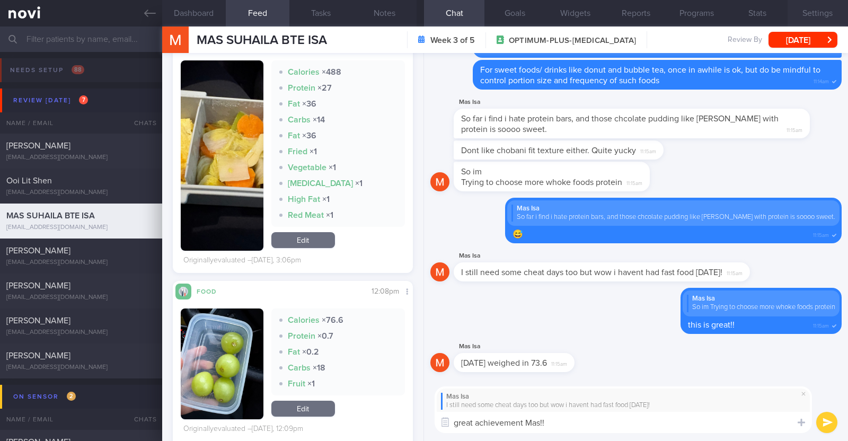
paste textarea "👏"
paste textarea "🥳"
type textarea "great achievement Mas!! 👏🥳"
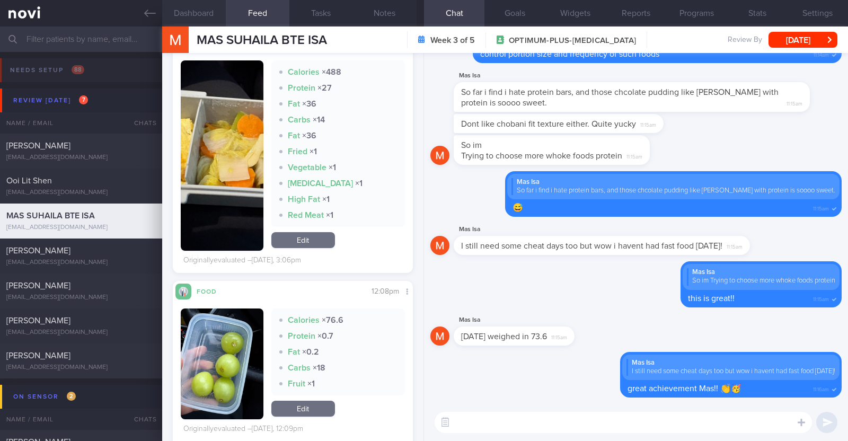
click at [192, 14] on button "Dashboard" at bounding box center [194, 13] width 64 height 26
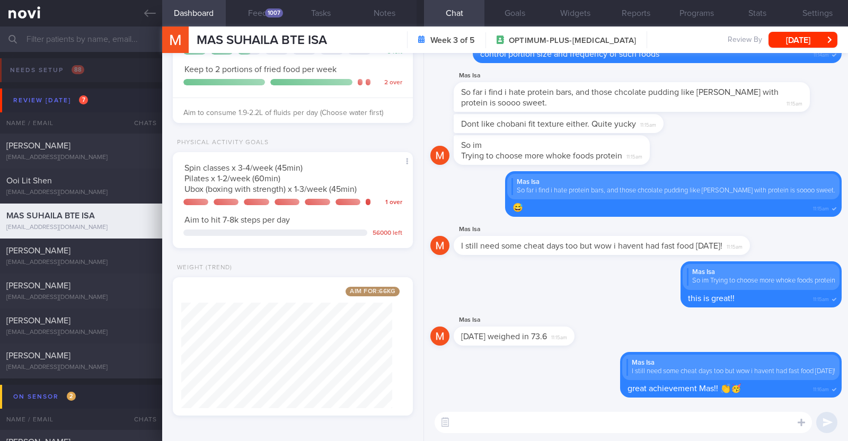
scroll to position [225, 0]
click at [683, 14] on button "Programs" at bounding box center [696, 13] width 60 height 26
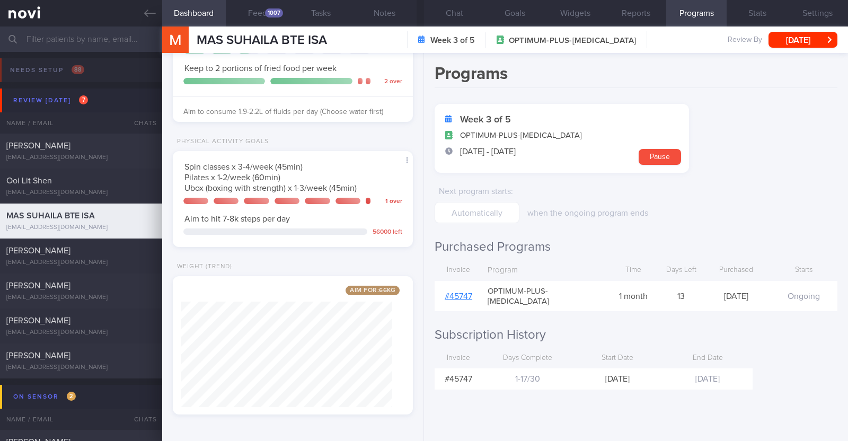
click at [458, 293] on link "# 45747" at bounding box center [459, 296] width 28 height 8
click at [459, 18] on button "Chat" at bounding box center [454, 13] width 60 height 26
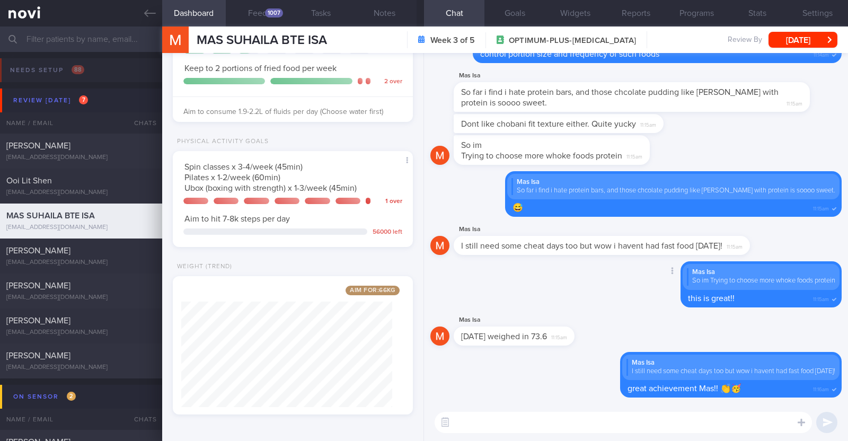
click at [562, 306] on div "Delete Mas Isa So im Trying to choose more whoke foods protein this is great!! …" at bounding box center [635, 287] width 411 height 52
click at [528, 433] on div "​ ​" at bounding box center [636, 422] width 424 height 37
click at [527, 428] on textarea at bounding box center [623, 422] width 377 height 21
drag, startPoint x: 567, startPoint y: 338, endPoint x: 847, endPoint y: 318, distance: 281.0
click at [847, 318] on div "Delete Mas Isa I still need some cheat days too but wow i havent had fast food …" at bounding box center [636, 228] width 424 height 351
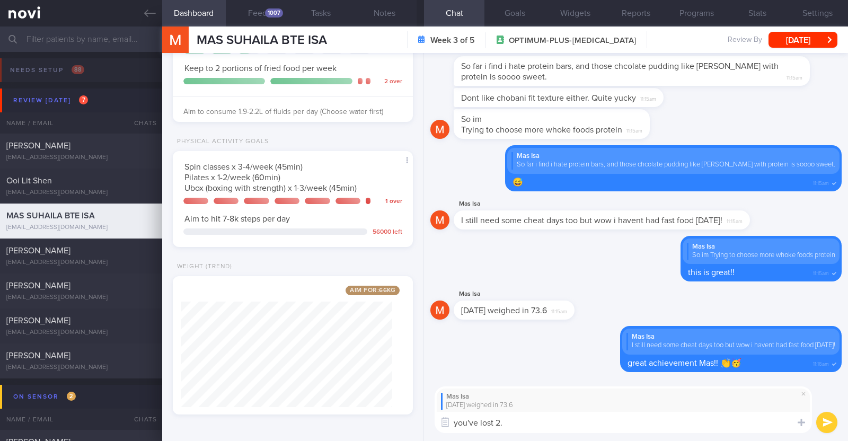
type textarea "you've lost 2.8"
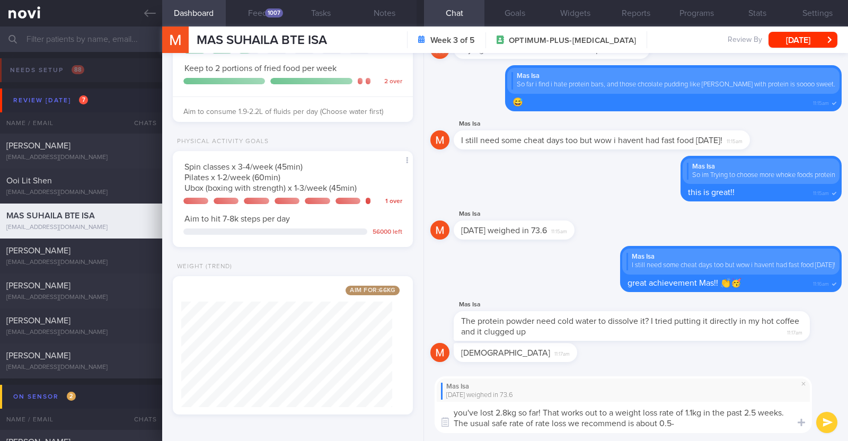
click at [705, 409] on textarea "you've lost 2.8kg so far! That works out to a weight loss rate of 1.1kg in the …" at bounding box center [623, 417] width 377 height 31
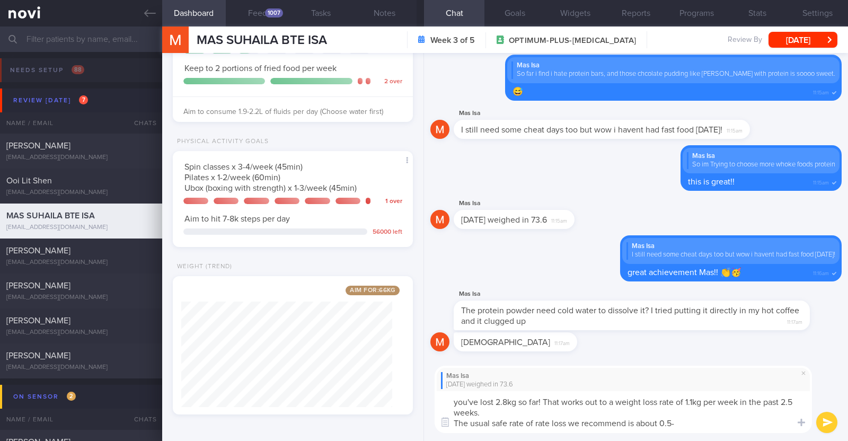
click at [691, 421] on textarea "you've lost 2.8kg so far! That works out to a weight loss rate of 1.1kg per wee…" at bounding box center [623, 412] width 377 height 42
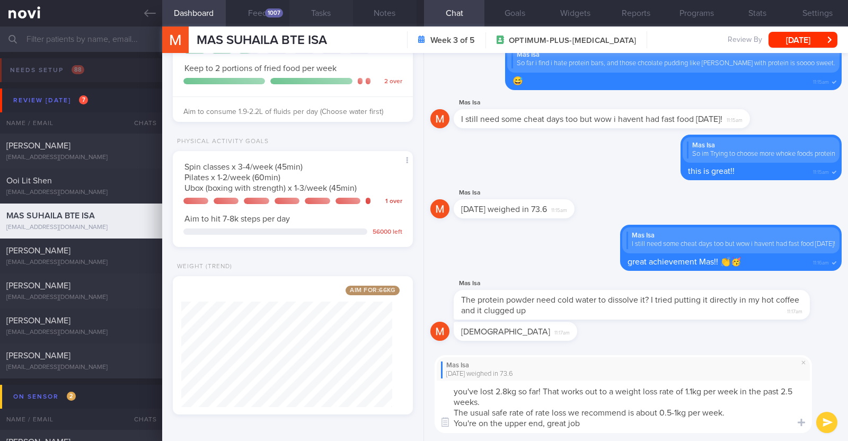
paste textarea "💪"
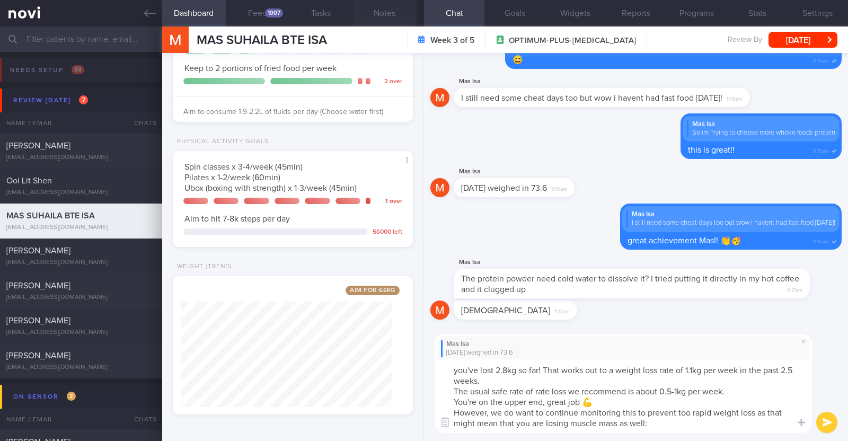
type textarea "you've lost 2.8kg so far! That works out to a weight loss rate of 1.1kg per wee…"
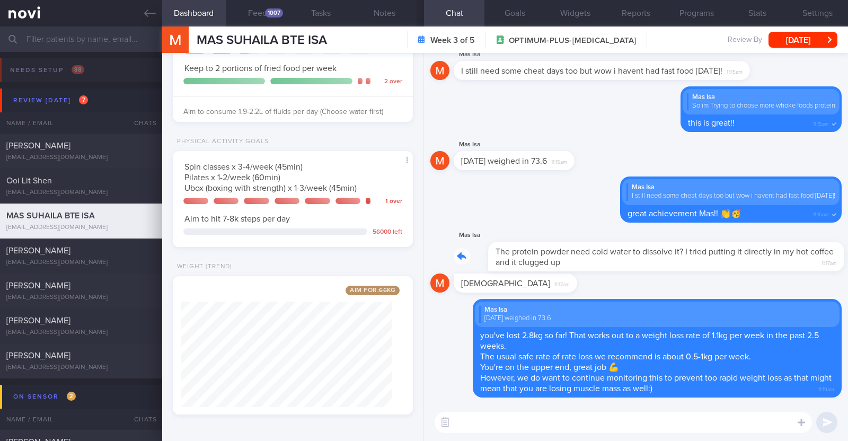
drag, startPoint x: 763, startPoint y: 259, endPoint x: 807, endPoint y: 258, distance: 44.5
click at [807, 258] on div "Mas Isa The protein powder need cold water to dissolve it? I tried putting it d…" at bounding box center [648, 250] width 388 height 42
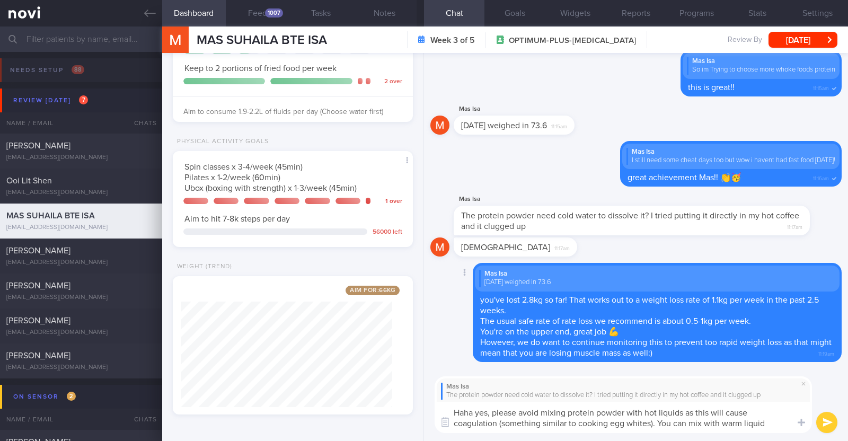
type textarea "Haha yes, please avoid mixing protein powder with hot liquids as this will caus…"
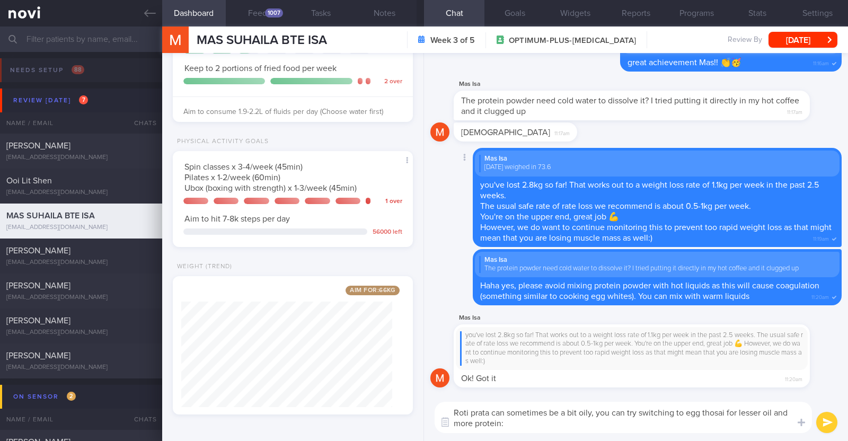
type textarea "Roti prata can sometimes be a bit oily, you can try switching to egg thosai for…"
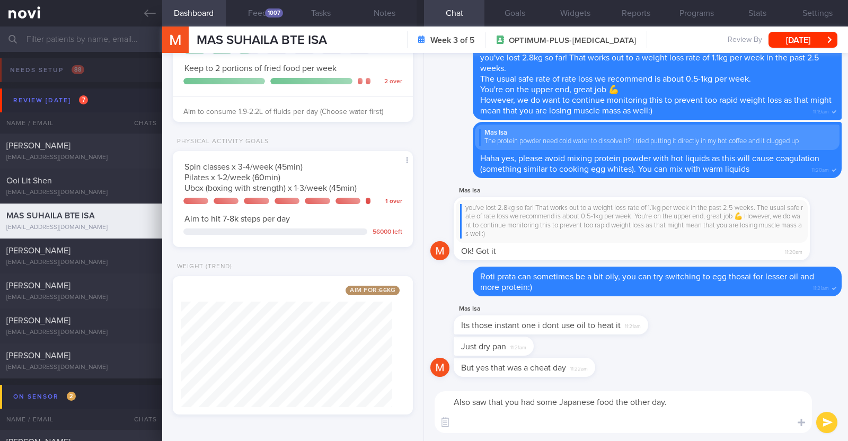
paste textarea "Here are some higher protein/fibre, controlled carb options you can consider fo…"
type textarea "Also saw that you had some Japanese food the other day. Here are some higher pr…"
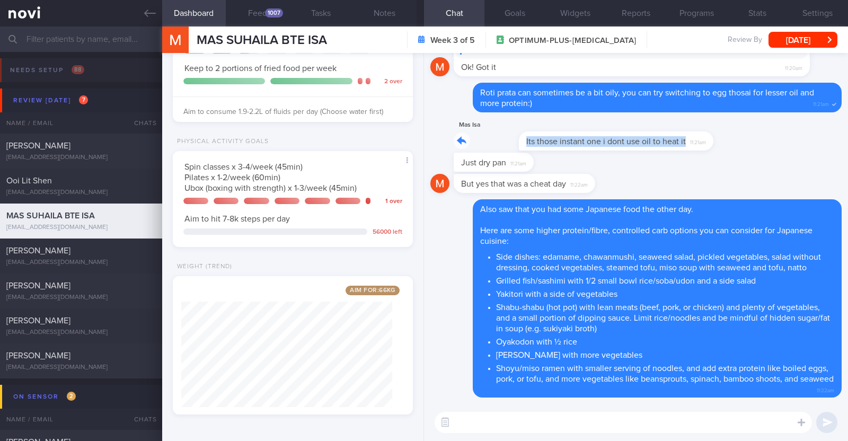
drag, startPoint x: 624, startPoint y: 123, endPoint x: 824, endPoint y: 141, distance: 200.6
click at [824, 141] on div "Mas Isa Its those instant one i dont use oil to heat it 11:21am" at bounding box center [635, 136] width 411 height 34
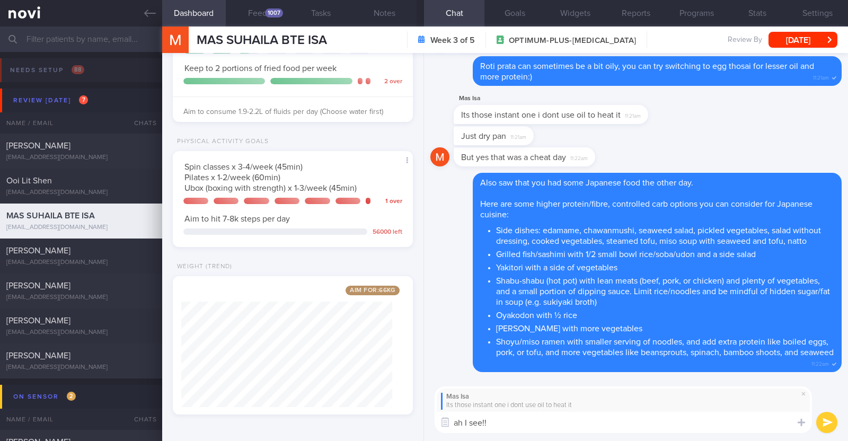
type textarea "ah I see!"
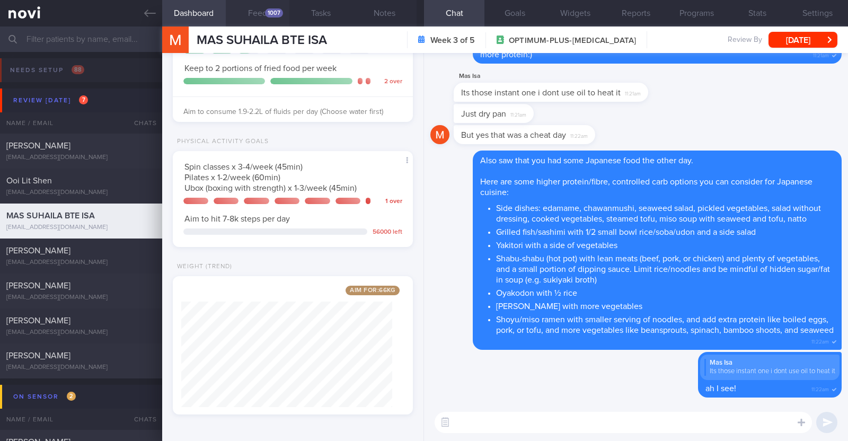
click at [272, 14] on div "1007" at bounding box center [274, 12] width 18 height 9
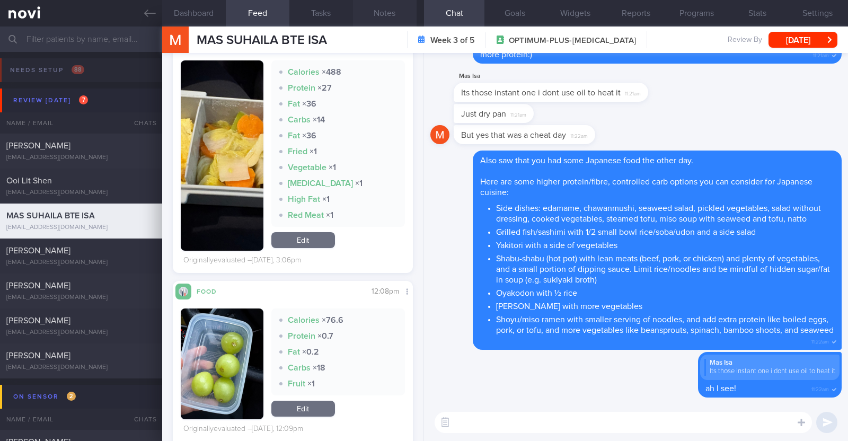
click at [381, 9] on button "Notes" at bounding box center [385, 13] width 64 height 26
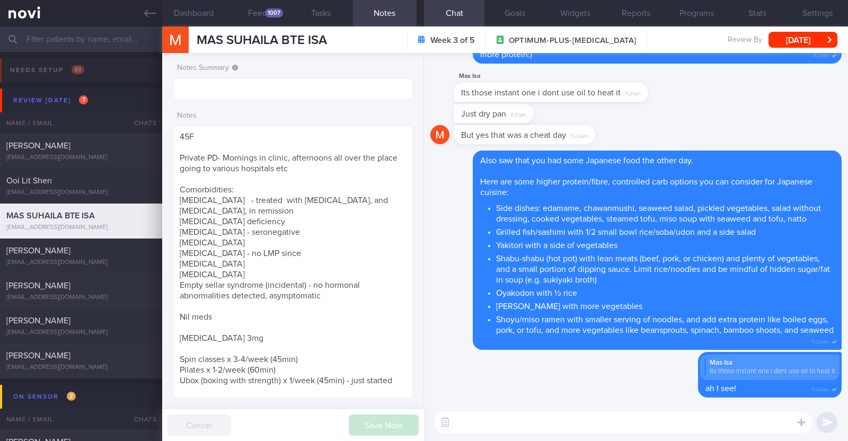
click at [474, 418] on textarea at bounding box center [623, 422] width 377 height 21
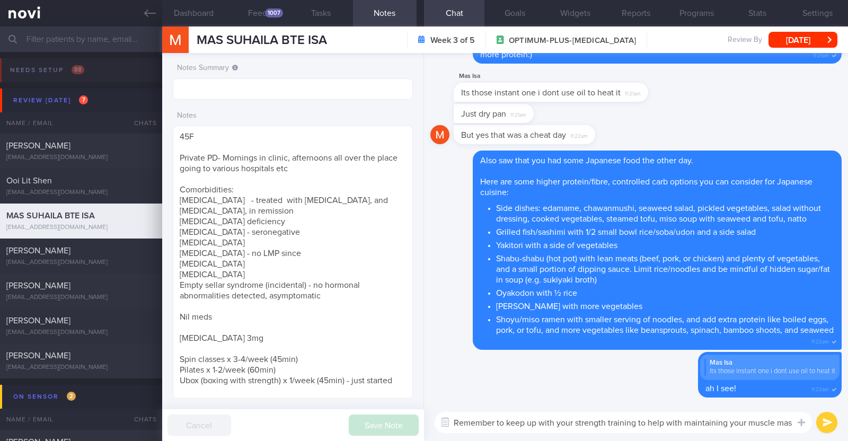
type textarea "Remember to keep up with your strength training to help with maintaining your m…"
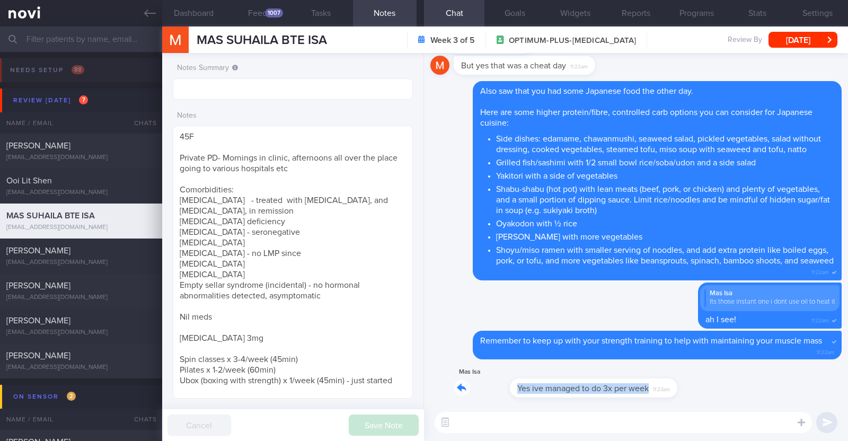
drag, startPoint x: 616, startPoint y: 388, endPoint x: 768, endPoint y: 403, distance: 153.3
click at [768, 403] on div "Mas Isa Yes ive managed to do 3x per week 11:23am" at bounding box center [635, 385] width 411 height 38
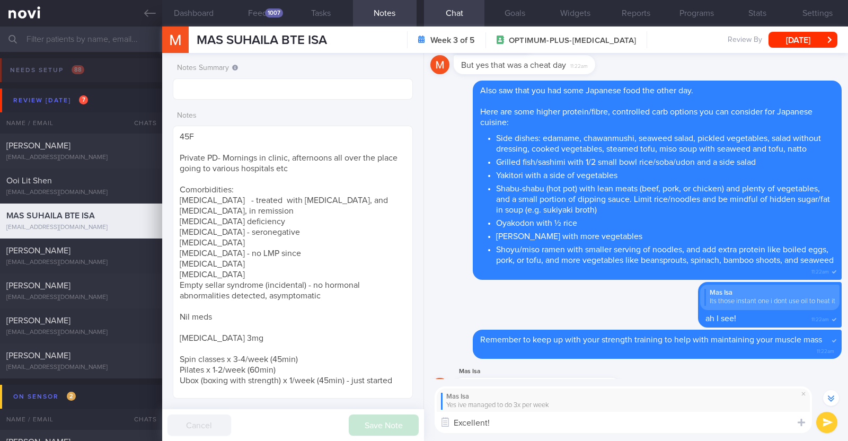
type textarea "Excellent!!"
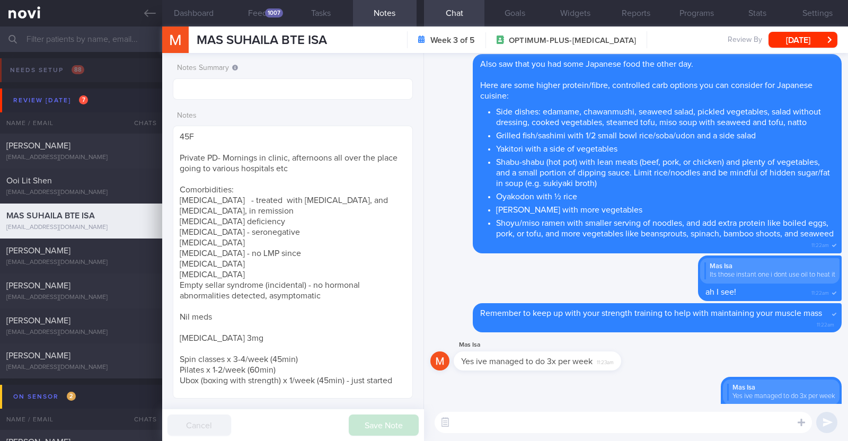
scroll to position [0, 0]
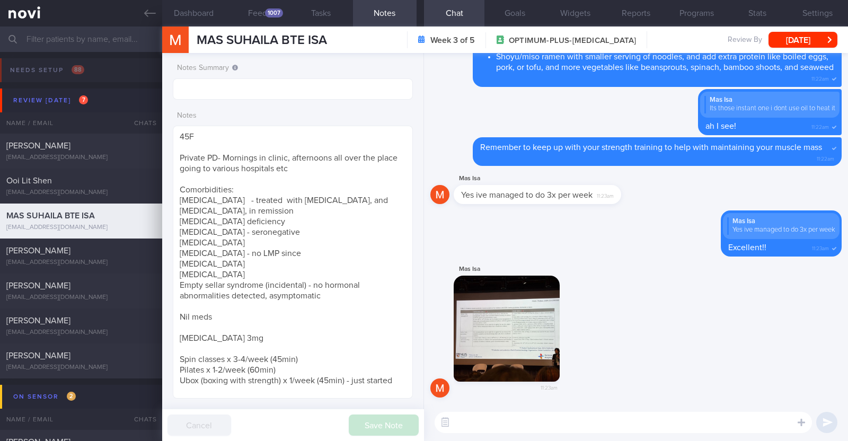
click at [528, 338] on button "button" at bounding box center [507, 329] width 106 height 106
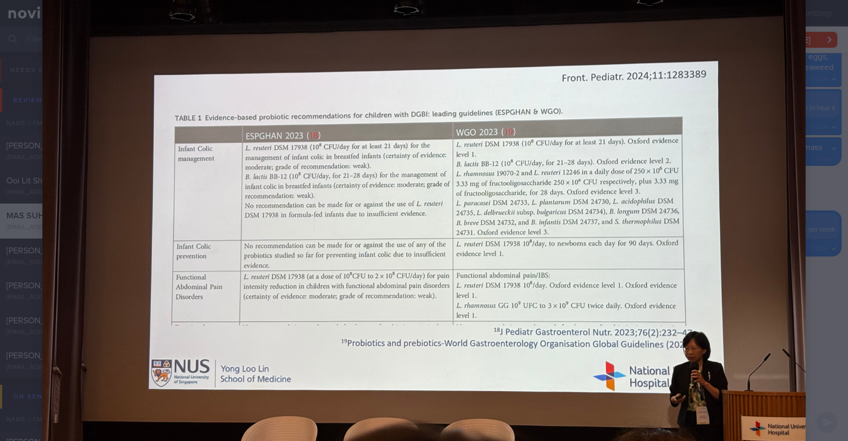
scroll to position [132, 0]
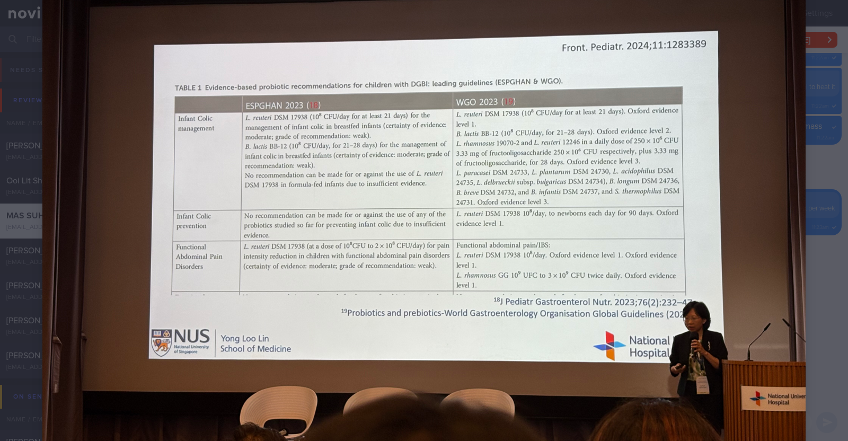
click at [800, 297] on div at bounding box center [424, 196] width 848 height 657
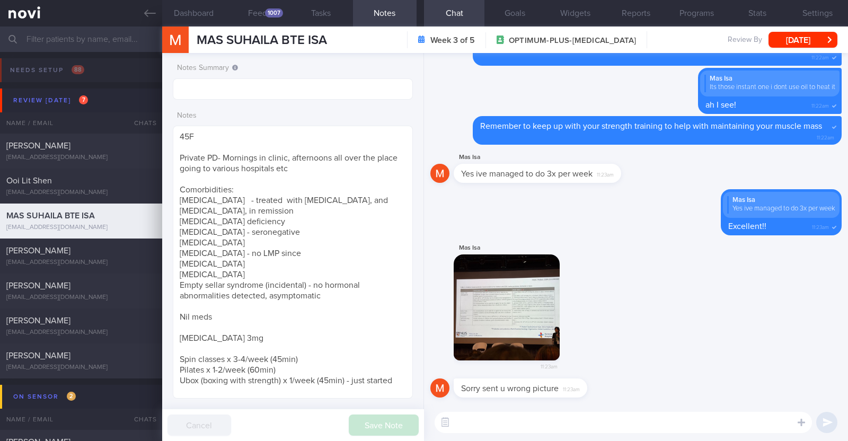
click at [668, 419] on textarea at bounding box center [623, 422] width 377 height 21
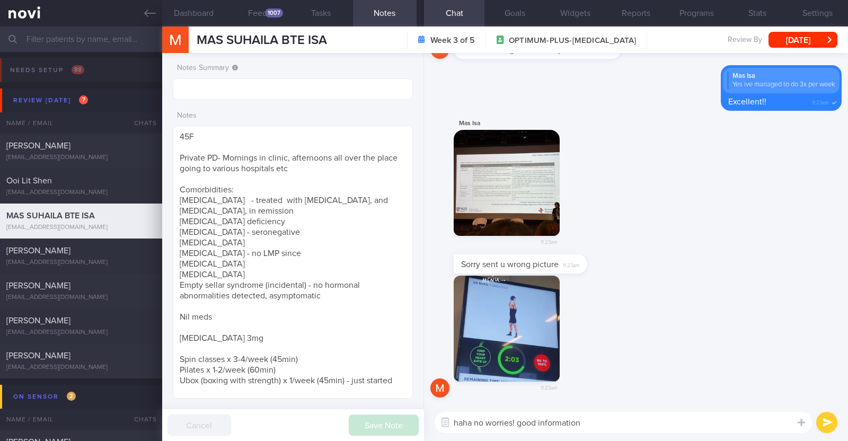
type textarea "haha no worries! good information"
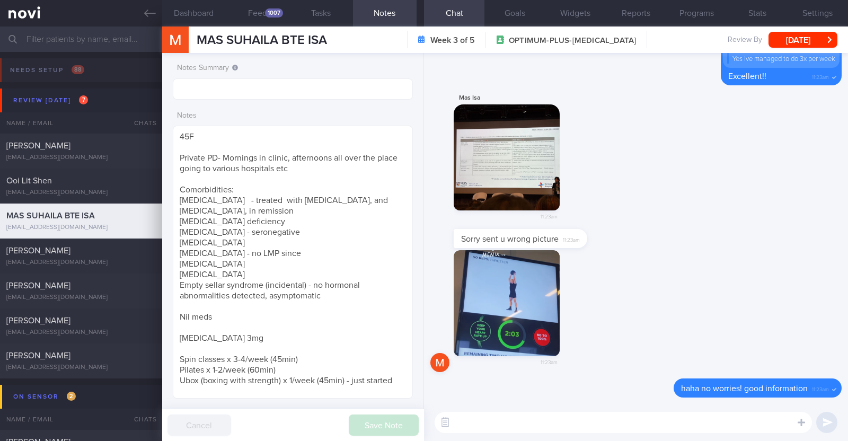
click at [503, 330] on button "button" at bounding box center [507, 303] width 106 height 106
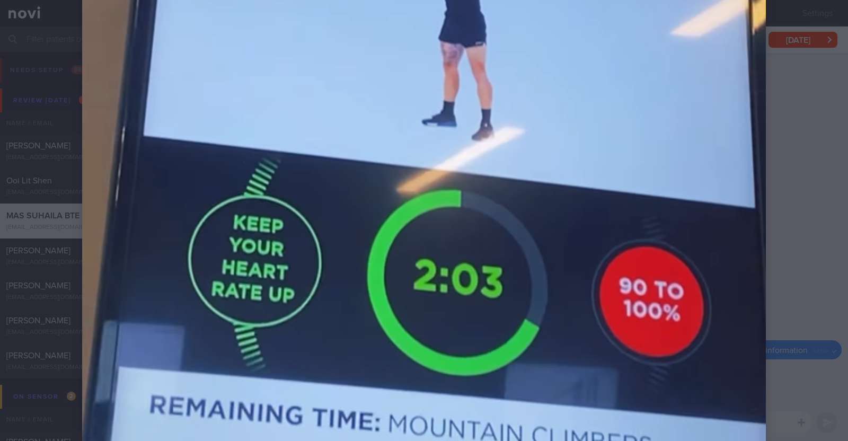
scroll to position [729, 0]
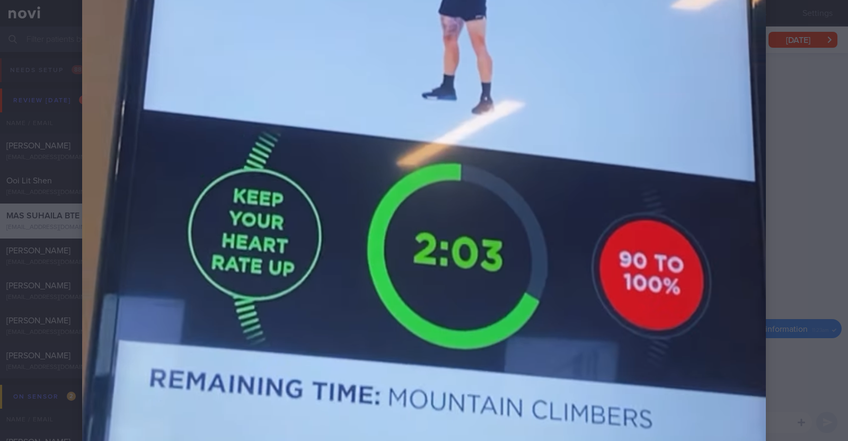
click at [780, 269] on div at bounding box center [424, 54] width 768 height 1566
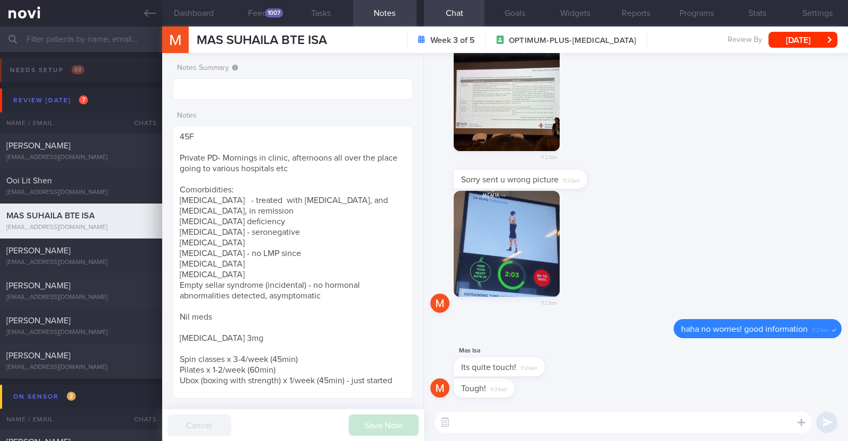
click at [502, 423] on textarea at bounding box center [623, 422] width 377 height 21
paste textarea "You become stronger every time you push through a challenging workout"
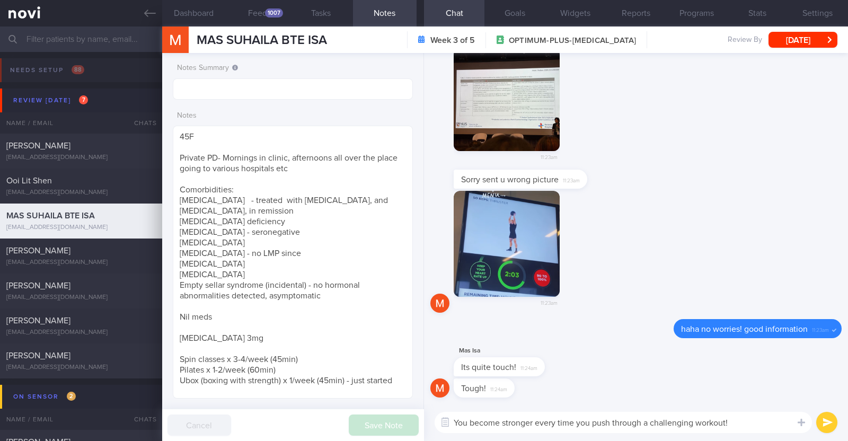
paste textarea "💪"
type textarea "You become stronger every time you push through a challenging workout! 💪"
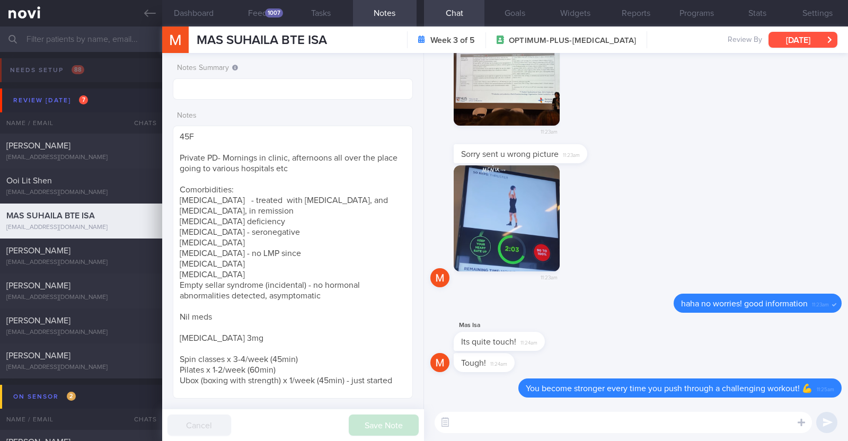
click at [813, 36] on button "[DATE]" at bounding box center [802, 40] width 69 height 16
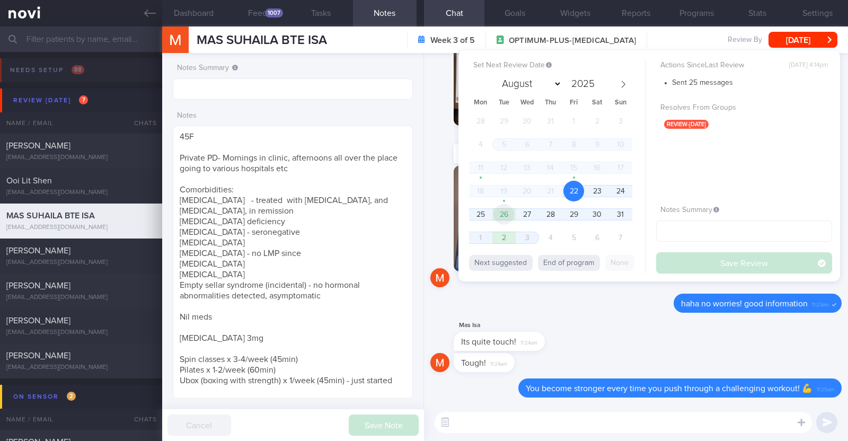
click at [502, 216] on span "26" at bounding box center [503, 214] width 21 height 21
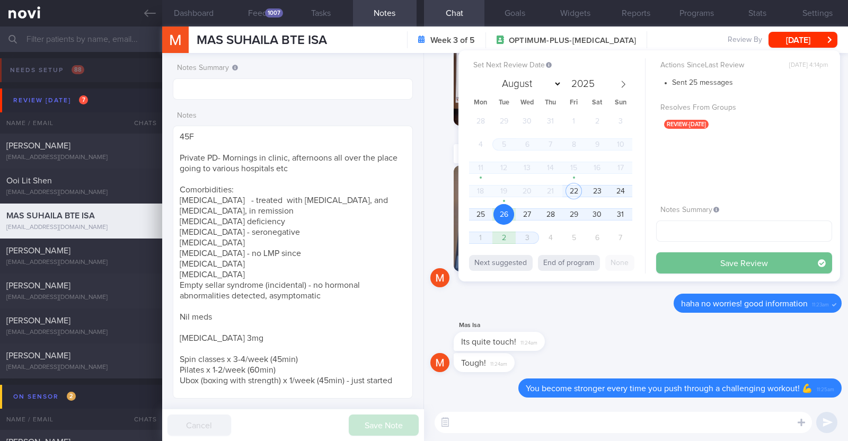
click at [699, 267] on button "Save Review" at bounding box center [744, 262] width 176 height 21
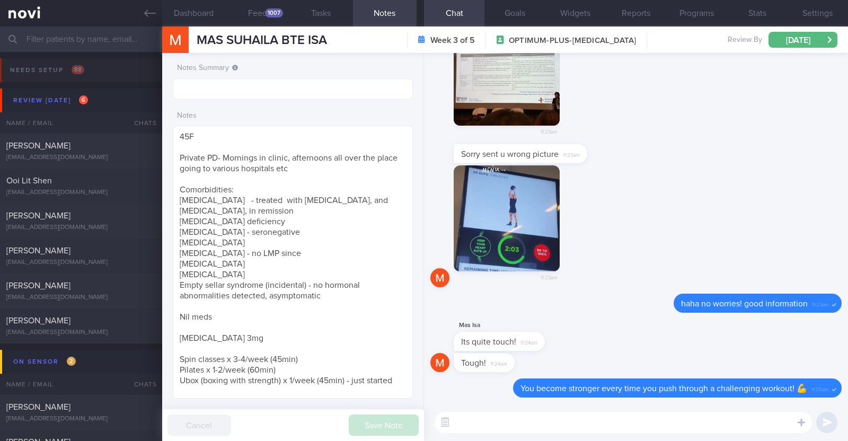
scroll to position [993, 0]
click at [103, 187] on div "Ooi Lit Shen [EMAIL_ADDRESS][DOMAIN_NAME]" at bounding box center [81, 185] width 162 height 21
type textarea "22M Nil PMHx/ meds Running x 3/week (30 mins), strength training (upper body) x…"
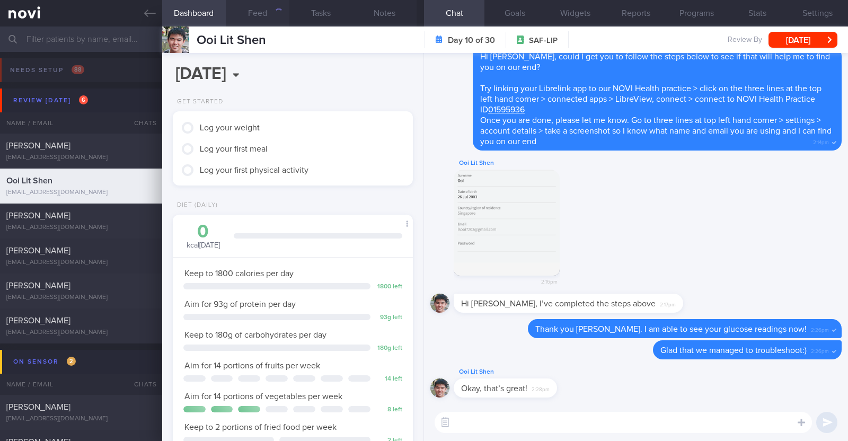
click at [268, 14] on button "Feed" at bounding box center [258, 13] width 64 height 26
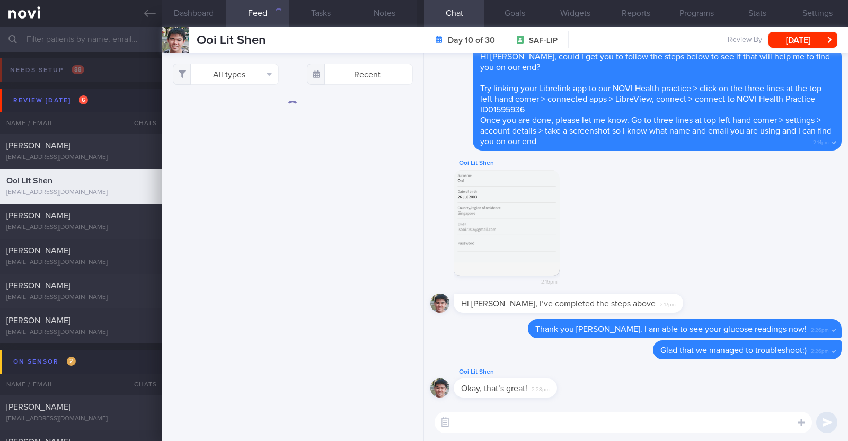
click at [542, 217] on button "button" at bounding box center [507, 223] width 106 height 106
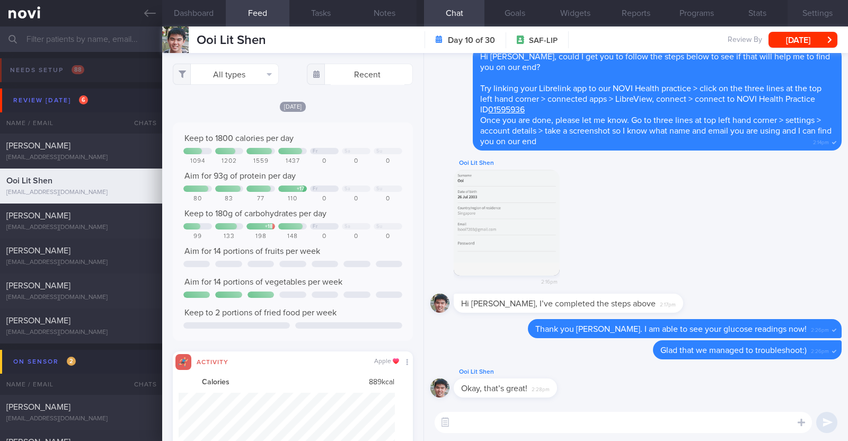
click at [816, 13] on button "Settings" at bounding box center [817, 13] width 60 height 26
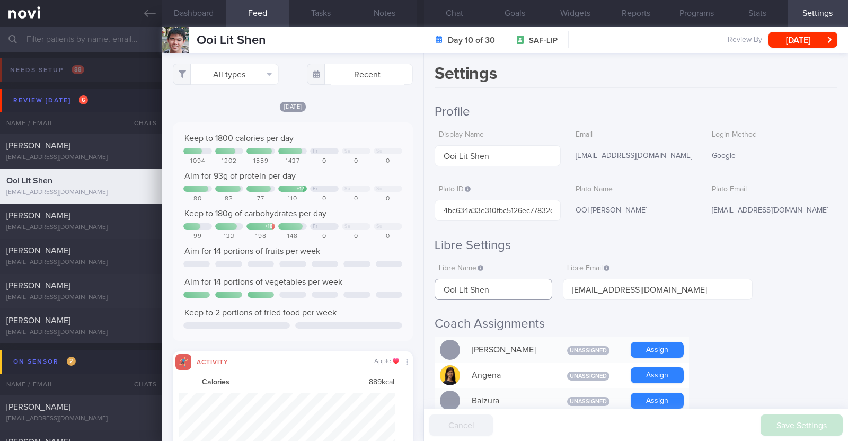
drag, startPoint x: 502, startPoint y: 288, endPoint x: 403, endPoint y: 284, distance: 99.7
click at [405, 284] on div "Dashboard Feed 579 Tasks Notes Chat Goals Widgets Reports Programs Stats Settin…" at bounding box center [505, 233] width 686 height 414
paste input "Lit Shen Ooi"
type input "Lit Shen Ooi"
drag, startPoint x: 654, startPoint y: 290, endPoint x: 525, endPoint y: 288, distance: 129.3
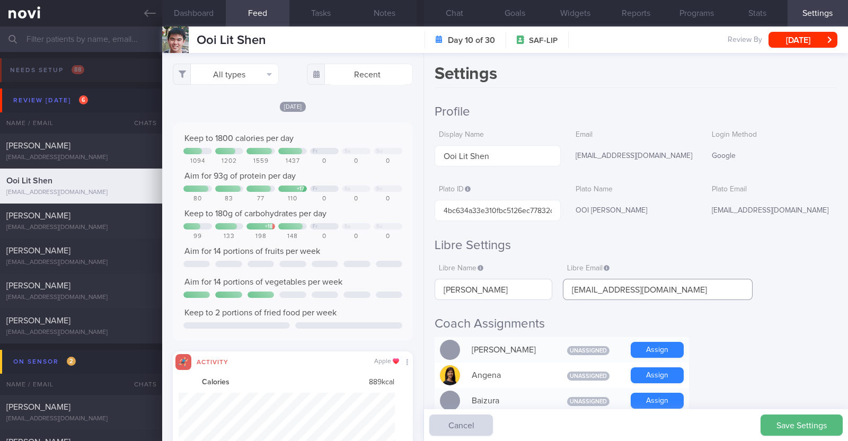
click at [525, 288] on div "Libre Name Lit Shen Ooi Libre Email lsooi7203@gmail.com" at bounding box center [594, 279] width 318 height 41
click at [780, 419] on button "Save Settings" at bounding box center [801, 424] width 82 height 21
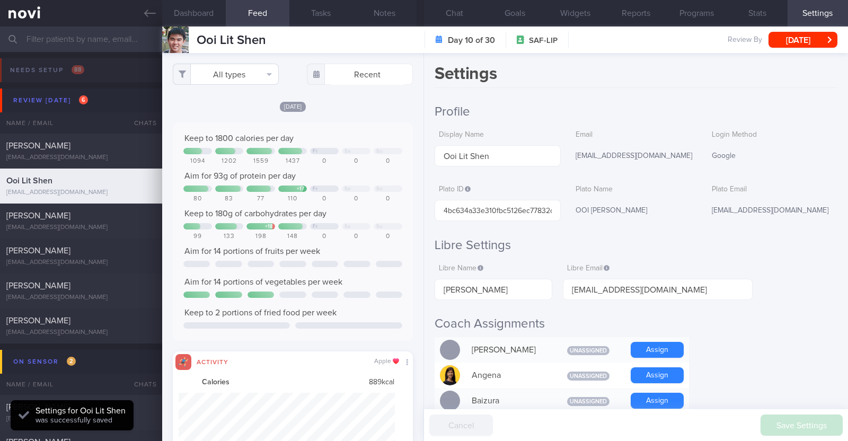
scroll to position [107, 215]
click at [264, 82] on button "All types" at bounding box center [226, 74] width 106 height 21
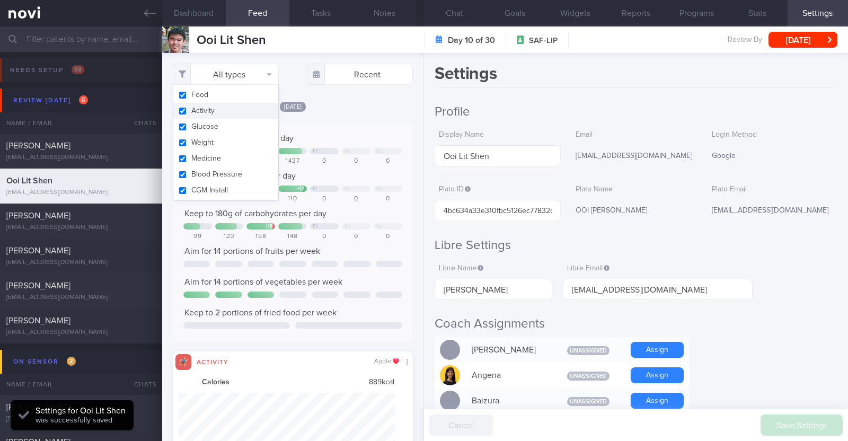
click at [223, 111] on button "Activity" at bounding box center [225, 111] width 105 height 16
checkbox input "false"
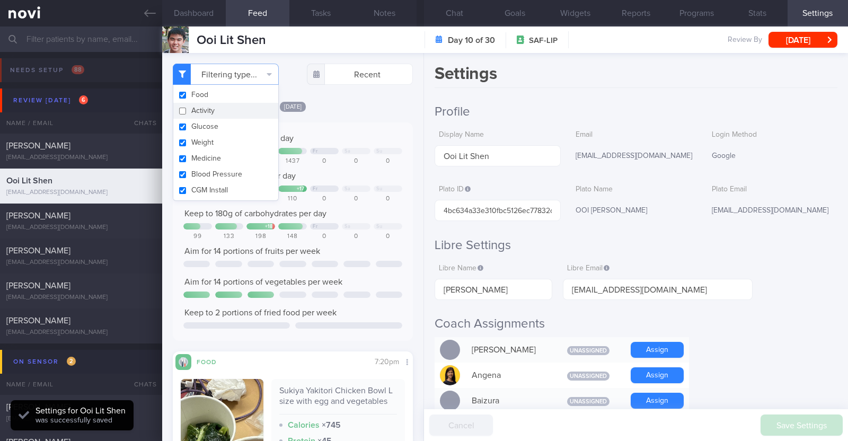
scroll to position [107, 215]
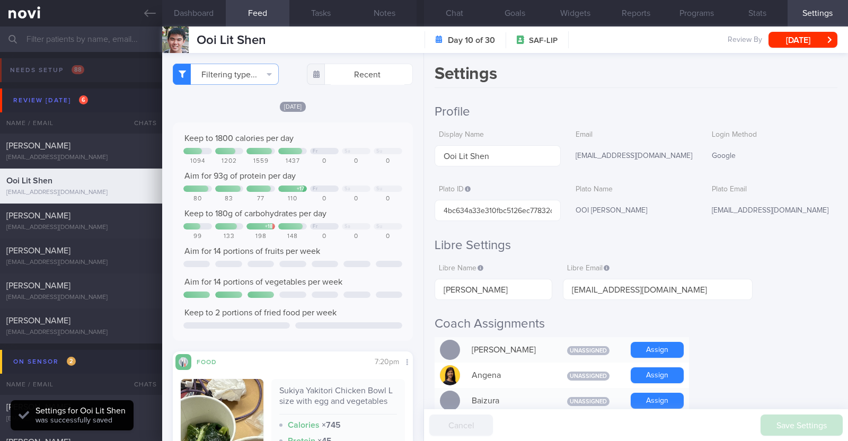
click at [344, 107] on div "[DATE]" at bounding box center [293, 106] width 240 height 11
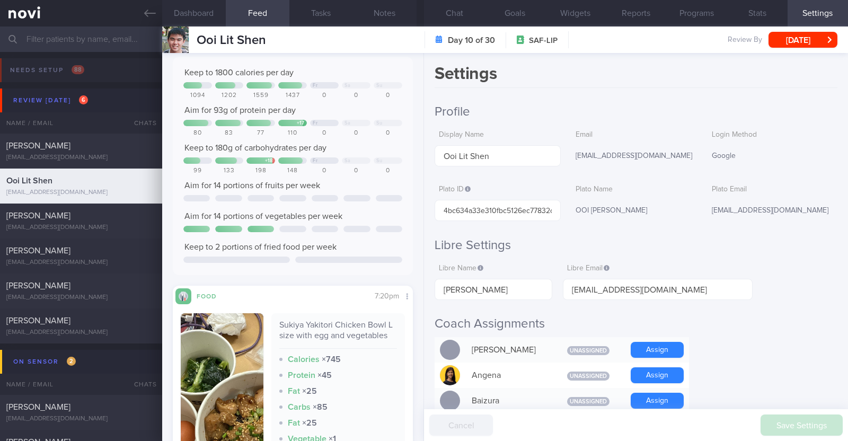
scroll to position [0, 0]
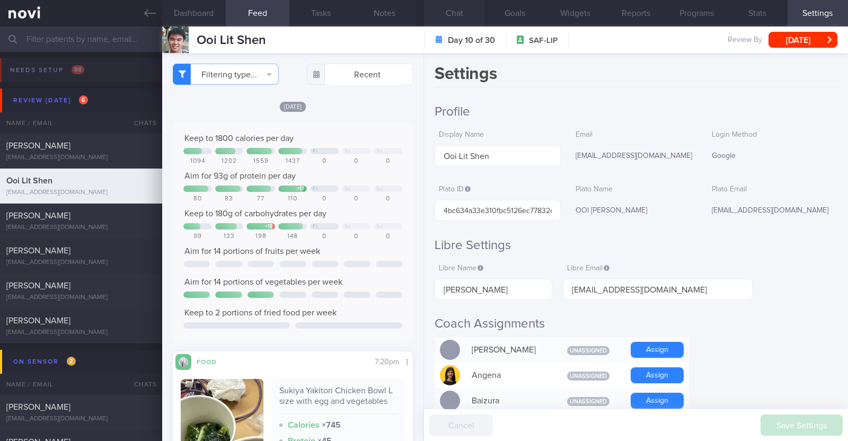
click at [462, 21] on button "Chat" at bounding box center [454, 13] width 60 height 26
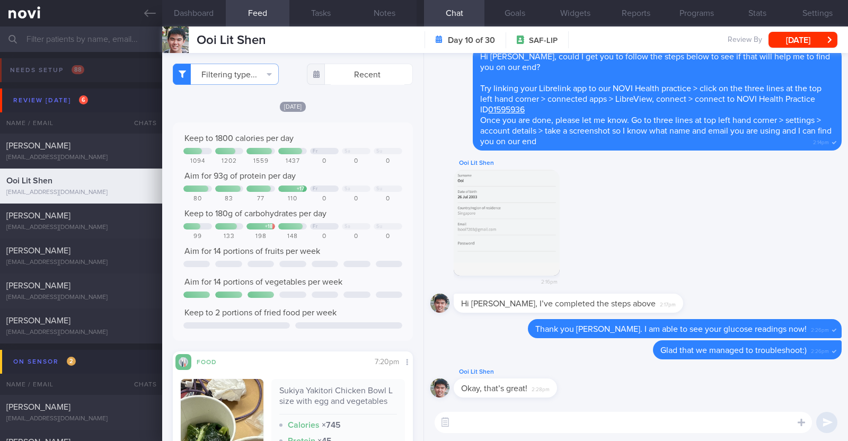
click at [558, 417] on textarea at bounding box center [623, 422] width 377 height 21
type textarea "Hi Lit Shen, happy Friday!"
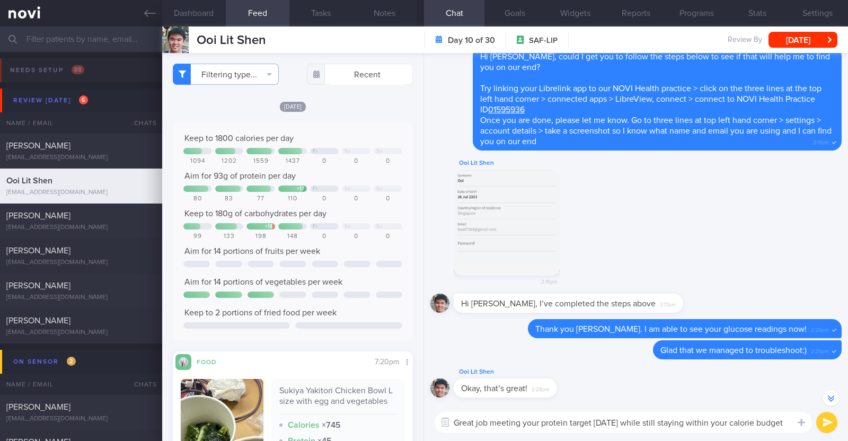
scroll to position [-65, 0]
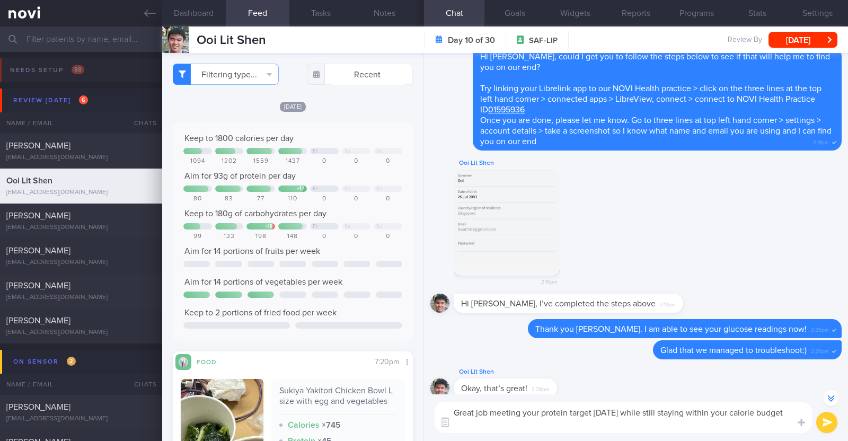
paste textarea "👍"
type textarea "Great job meeting your protein target yesterday while still staying within your…"
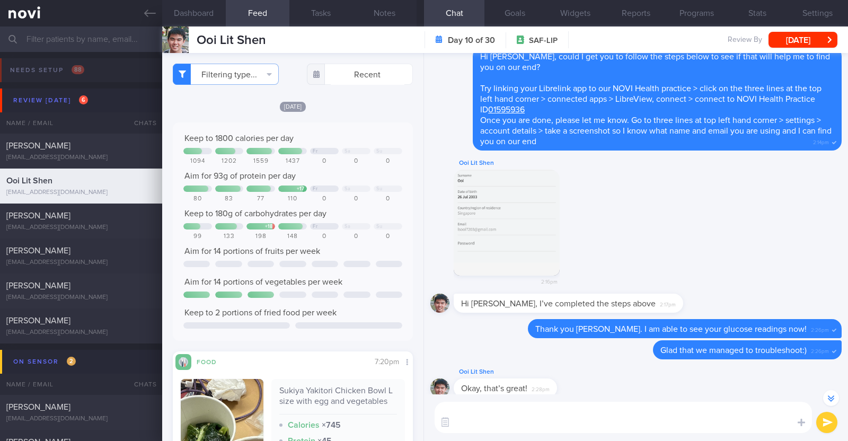
scroll to position [0, 0]
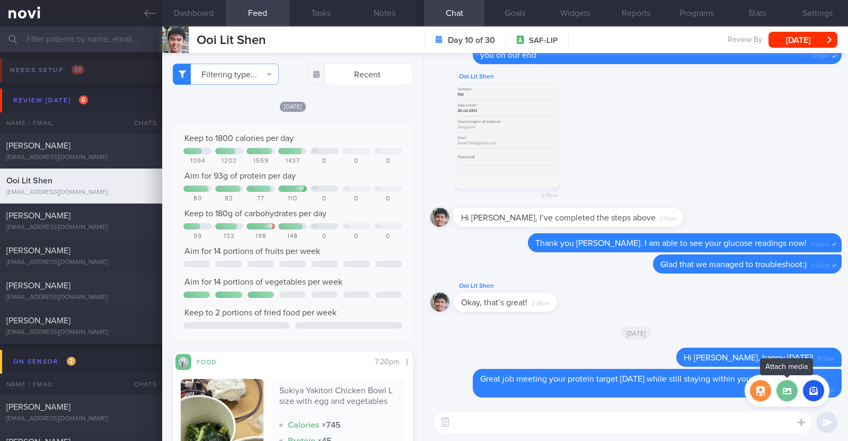
click at [790, 391] on label at bounding box center [786, 390] width 21 height 21
click at [0, 0] on input "file" at bounding box center [0, 0] width 0 height 0
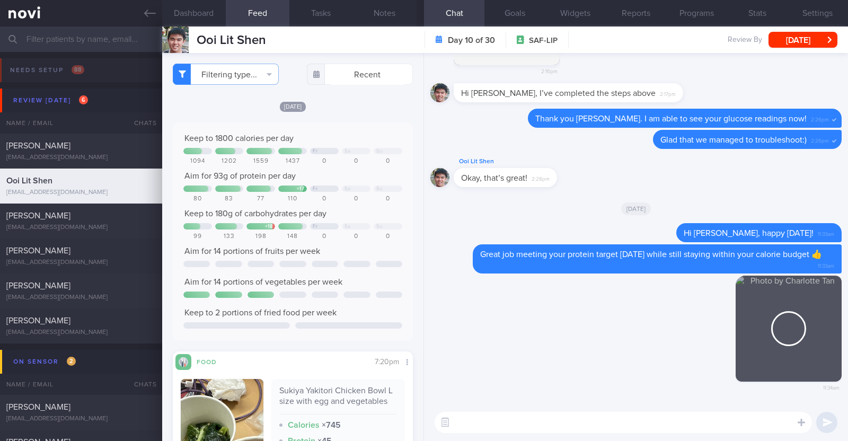
click at [531, 420] on textarea at bounding box center [623, 422] width 377 height 21
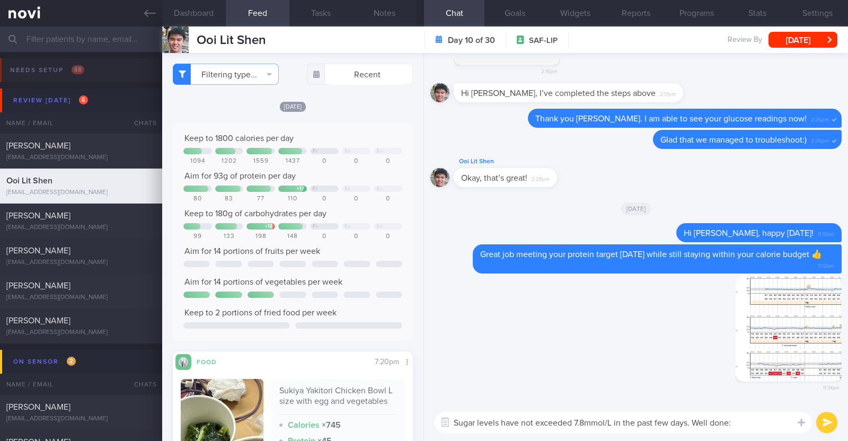
type textarea "Sugar levels have not exceeded 7.8mmol/L in the past few days. Well done:)"
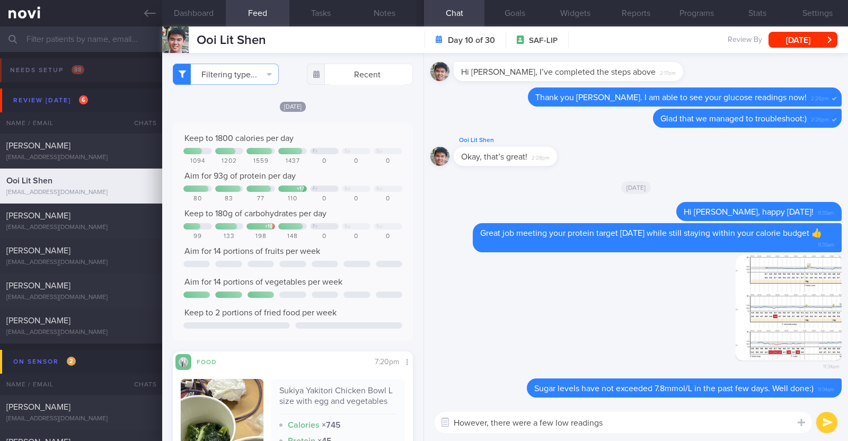
click at [535, 424] on textarea "However, there were a few low readings" at bounding box center [623, 422] width 377 height 21
click at [634, 426] on textarea "However, there were quite a few low readings" at bounding box center [623, 422] width 377 height 21
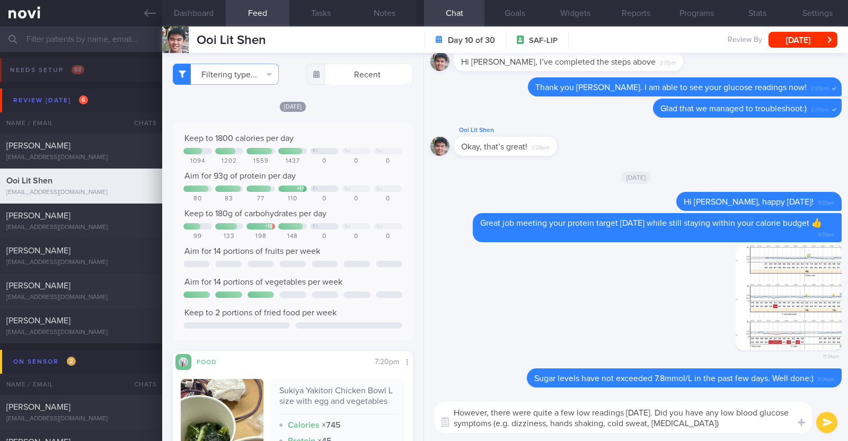
type textarea "However, there were quite a few low readings yesterday. Did you have any low bl…"
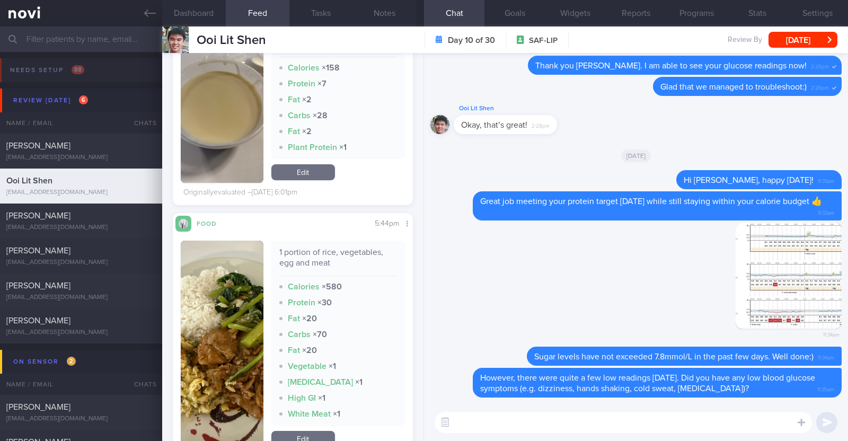
scroll to position [993, 0]
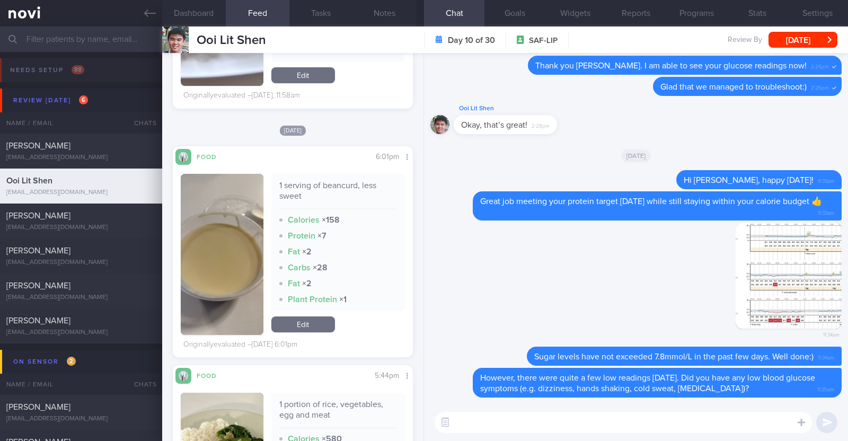
click at [569, 423] on textarea at bounding box center [623, 422] width 377 height 21
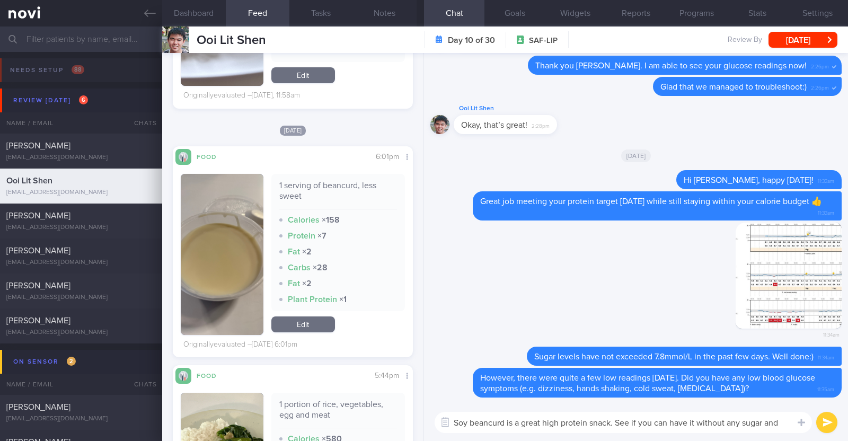
scroll to position [0, 0]
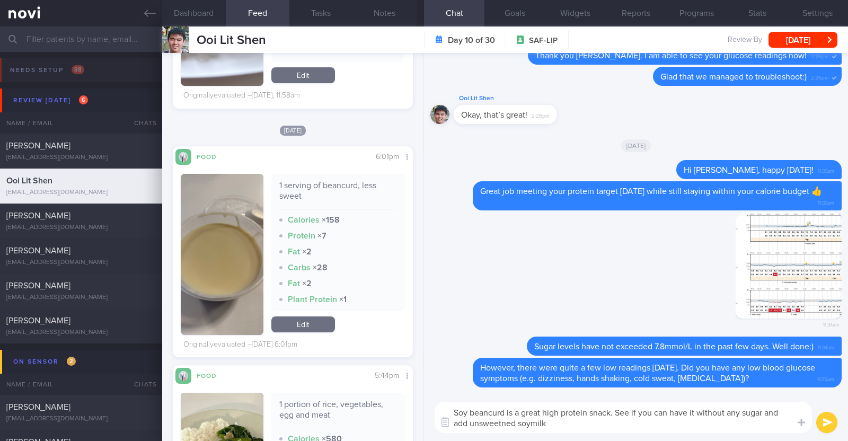
click at [500, 422] on textarea "Soy beancurd is a great high protein snack. See if you can have it without any …" at bounding box center [623, 417] width 377 height 31
click at [567, 422] on textarea "Soy beancurd is a great high protein snack. See if you can have it without any …" at bounding box center [623, 417] width 377 height 31
type textarea "Soy beancurd is a great high protein snack. See if you can have it without any …"
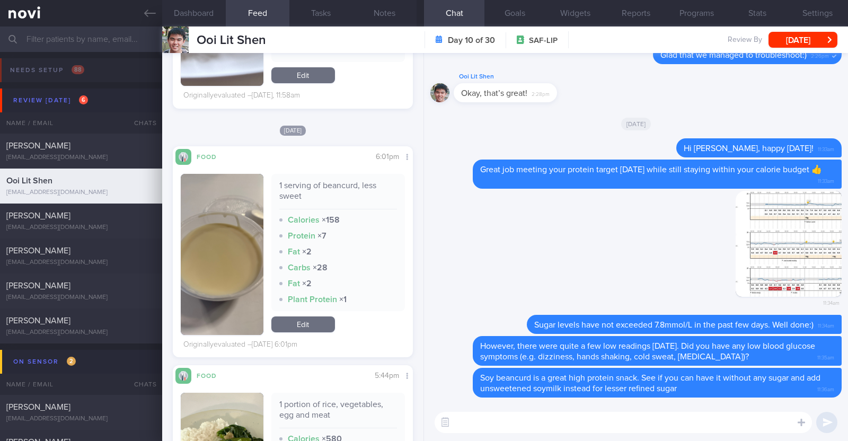
click at [547, 422] on textarea at bounding box center [623, 422] width 377 height 21
paste textarea "Instead of Rokeby's protein smoothie, which is considered high in calories and …"
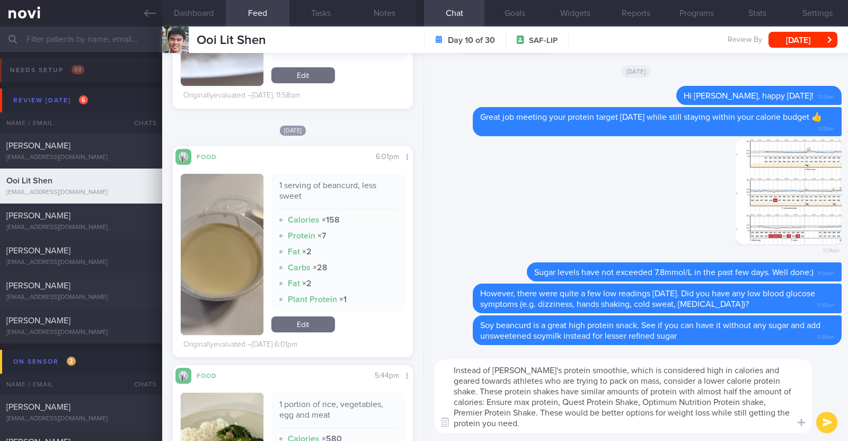
type textarea "Instead of Rokeby's protein smoothie, which is considered high in calories and …"
click at [824, 424] on button "submit" at bounding box center [826, 422] width 21 height 21
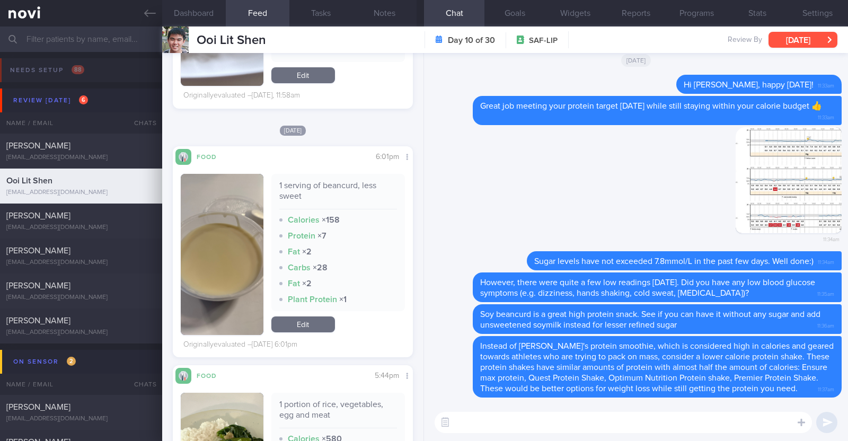
click at [806, 42] on button "[DATE]" at bounding box center [802, 40] width 69 height 16
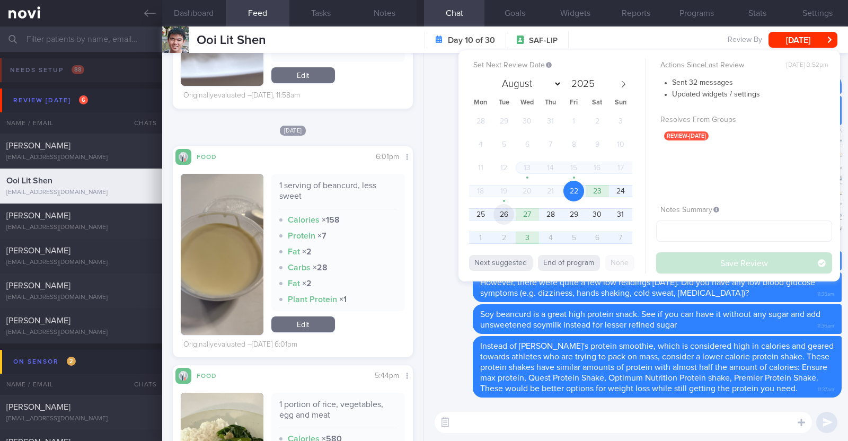
click at [493, 210] on span "26" at bounding box center [503, 214] width 21 height 21
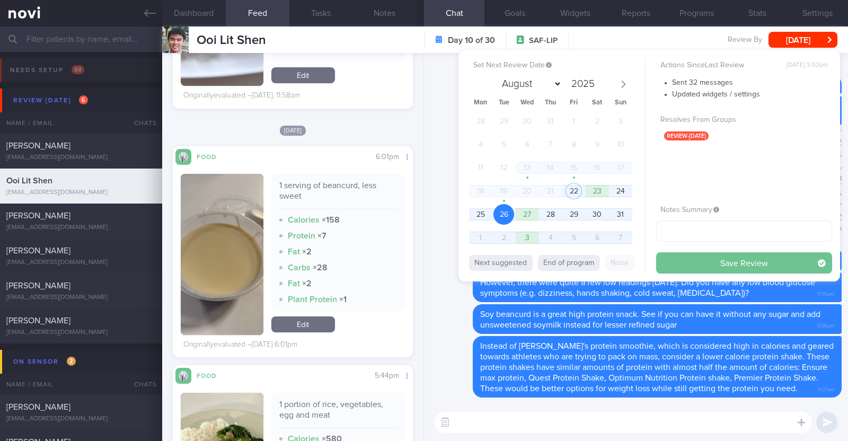
click at [701, 266] on button "Save Review" at bounding box center [744, 262] width 176 height 21
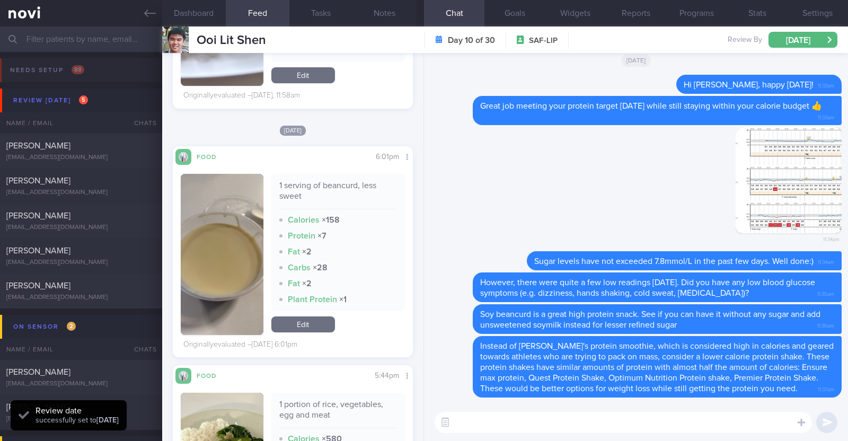
scroll to position [107, 215]
click at [126, 256] on div "Kovind Naidu kovindnaidu@gmail.com" at bounding box center [81, 255] width 162 height 21
type textarea "42M Nil PMHx/ meds Weight history: 68.8 kg (Aug '25, lost 13.2kg in past 4/12, …"
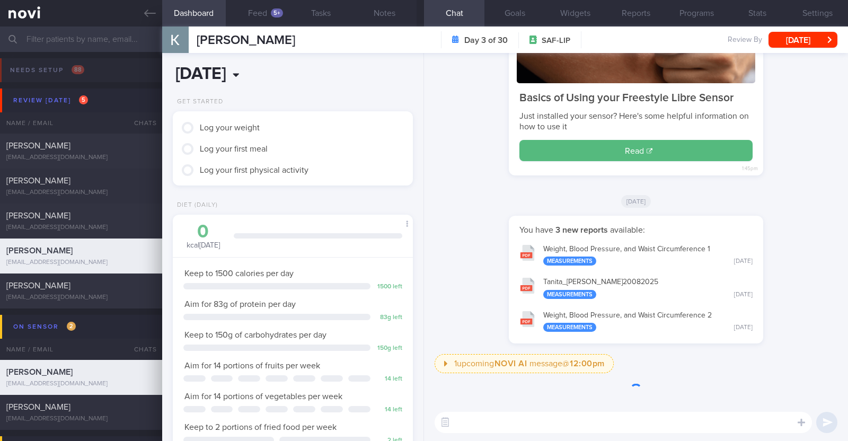
scroll to position [135, 215]
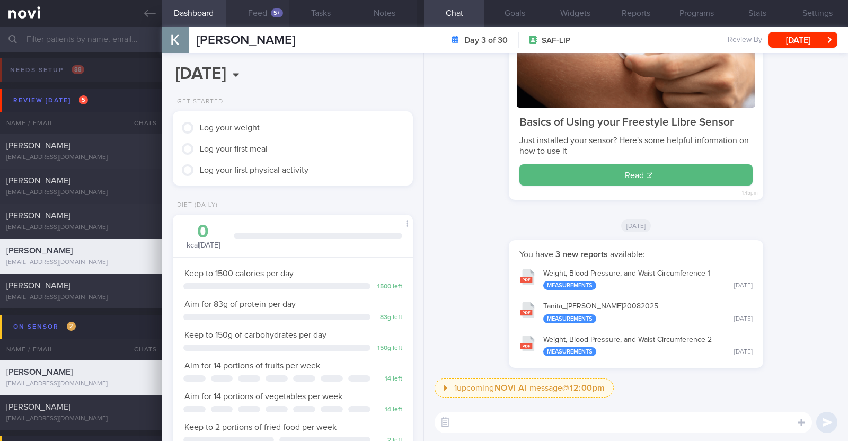
click at [273, 9] on div "5+" at bounding box center [277, 12] width 12 height 9
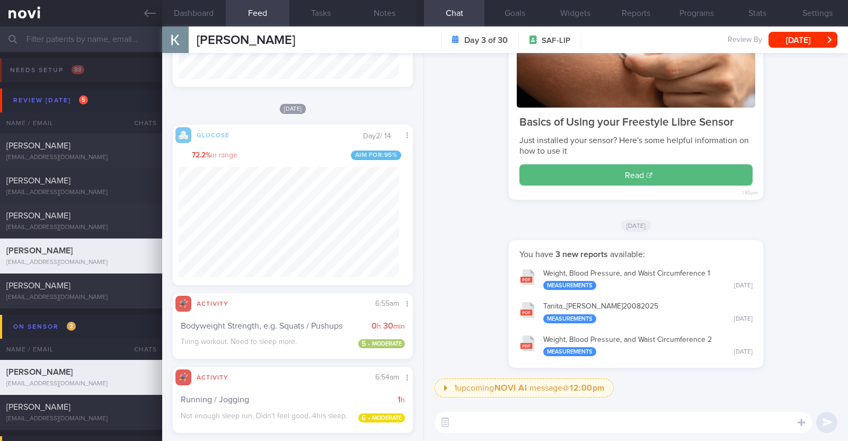
scroll to position [404, 0]
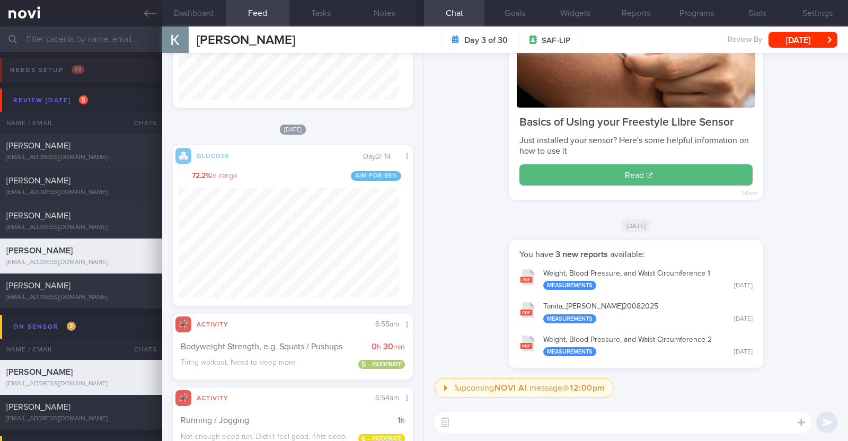
click at [516, 426] on textarea at bounding box center [623, 422] width 377 height 21
paste textarea "💪"
type textarea "Hi Kovind, good job getting some exercise in 💪"
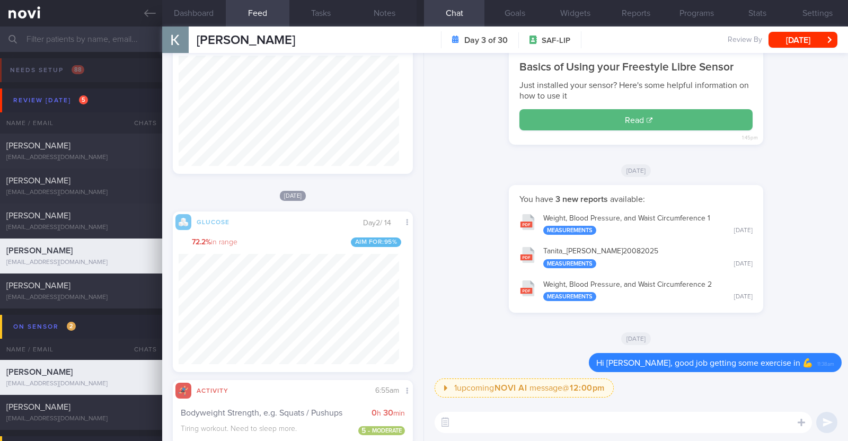
scroll to position [272, 0]
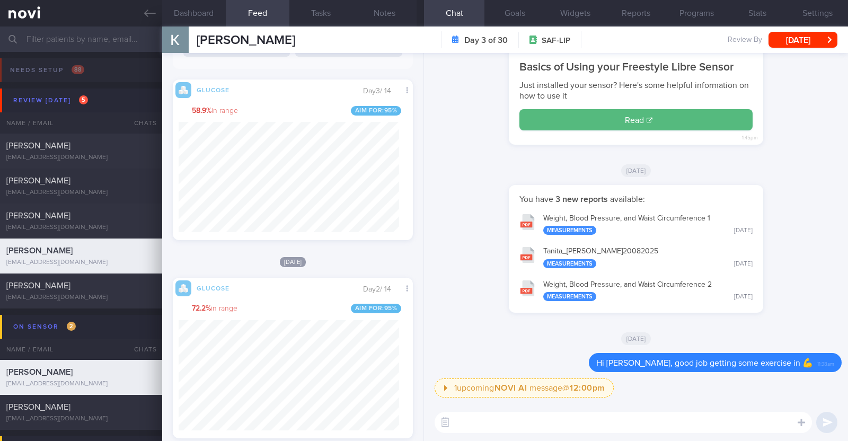
click at [487, 422] on textarea at bounding box center [623, 422] width 377 height 21
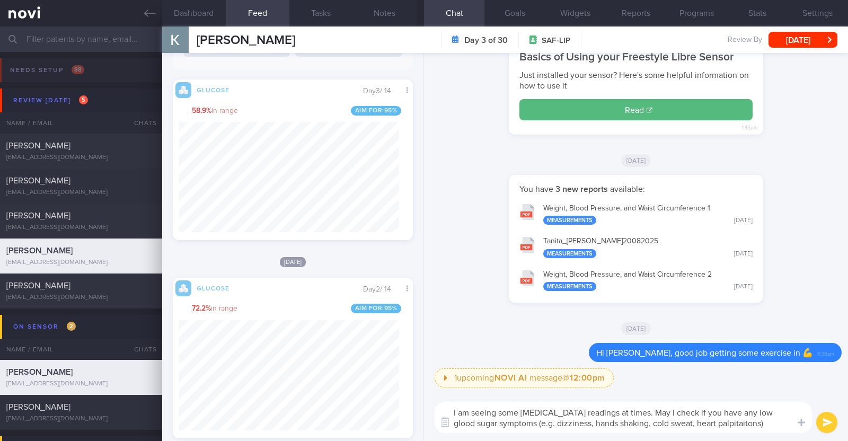
type textarea "I am seeing some low blood sugar readings at times. May I check if you have any…"
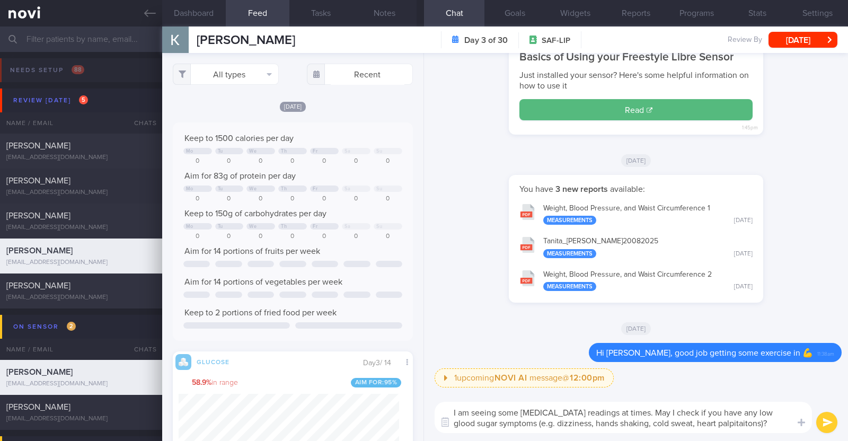
scroll to position [146, 220]
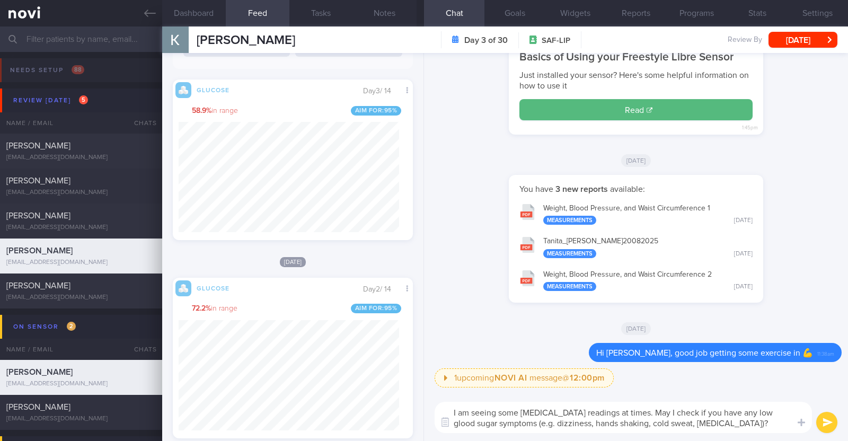
click at [774, 411] on textarea "I am seeing some [MEDICAL_DATA] readings at times. May I check if you have any …" at bounding box center [623, 417] width 377 height 31
type textarea "I am seeing some [MEDICAL_DATA] readings at times. May I check if you have any …"
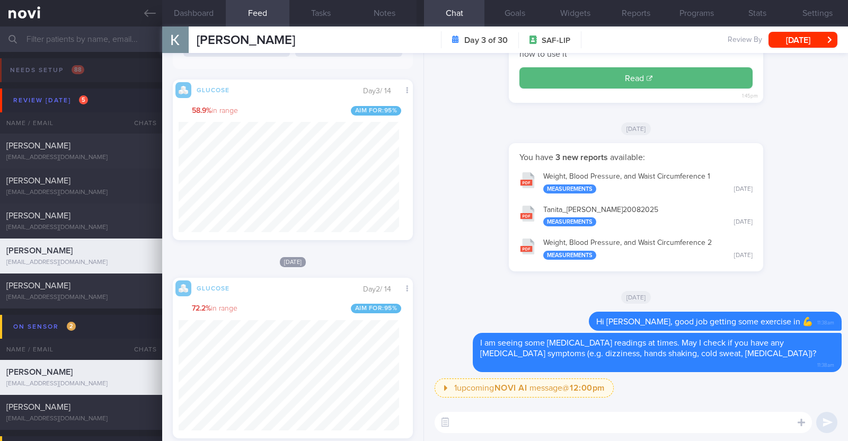
paste textarea "do try out our [AI photo food logging]([URL][DOMAIN_NAME]) on the NOVI app so t…"
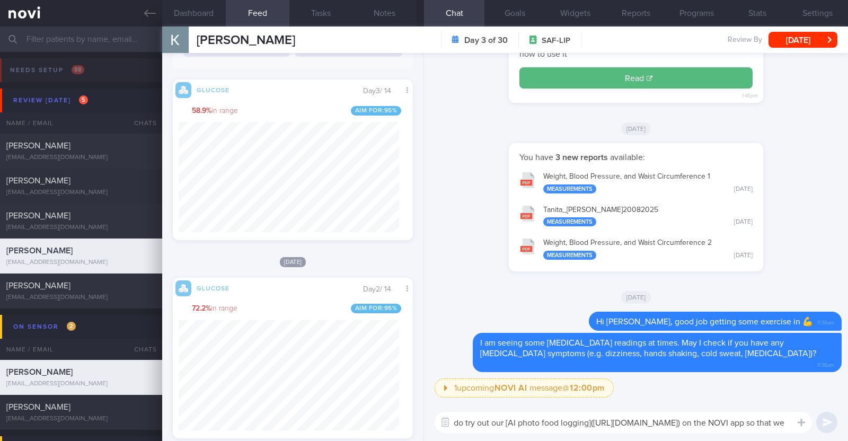
scroll to position [0, 0]
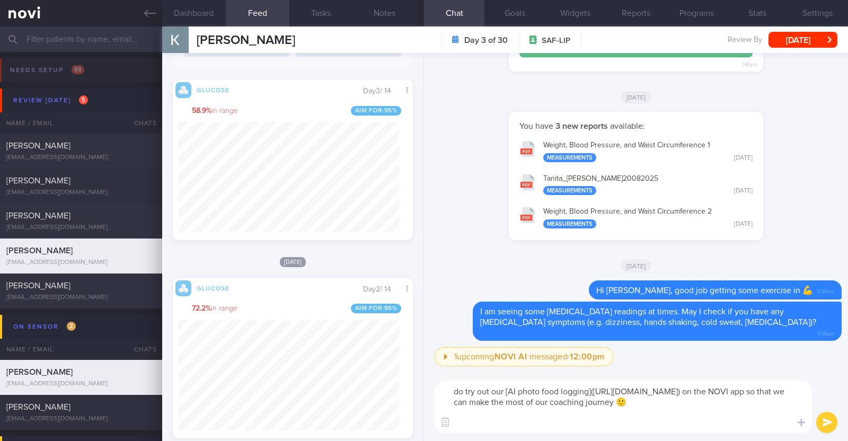
click at [459, 390] on textarea "do try out our [AI photo food logging]([URL][DOMAIN_NAME]) on the NOVI app so t…" at bounding box center [623, 406] width 377 height 52
type textarea "Do try out our [AI photo food logging]([URL][DOMAIN_NAME]) on the NOVI app so t…"
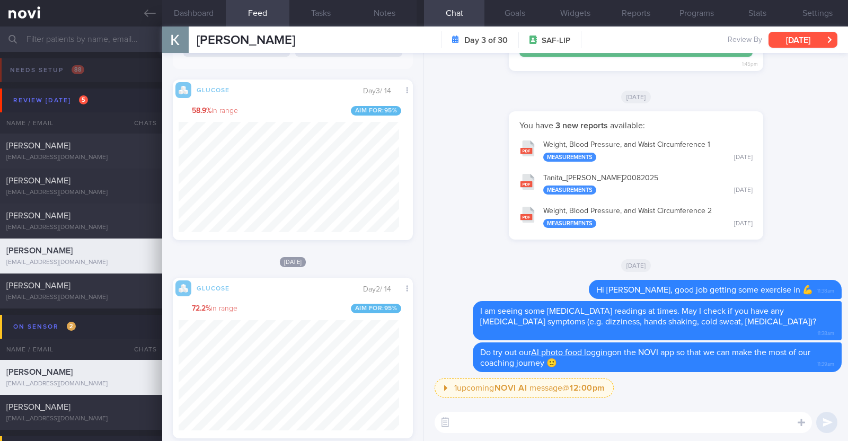
click at [807, 38] on button "[DATE]" at bounding box center [802, 40] width 69 height 16
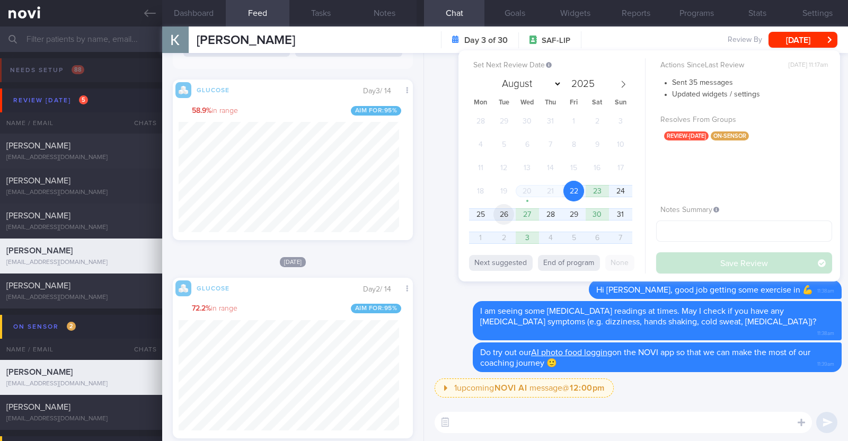
click at [510, 211] on span "26" at bounding box center [503, 214] width 21 height 21
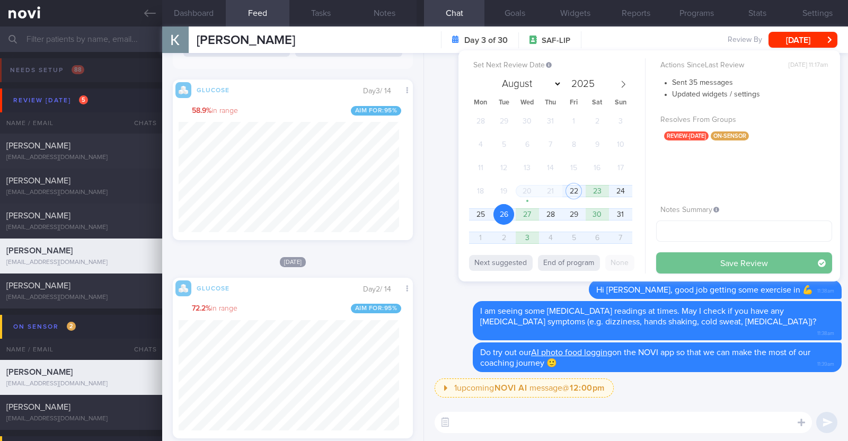
click at [678, 261] on button "Save Review" at bounding box center [744, 262] width 176 height 21
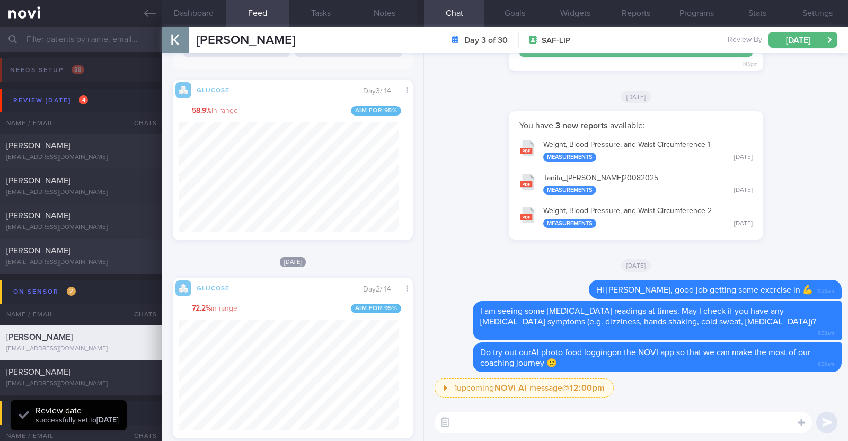
scroll to position [146, 220]
click at [95, 258] on div "[PERSON_NAME] [EMAIL_ADDRESS][DOMAIN_NAME]" at bounding box center [81, 255] width 162 height 21
type textarea "48M Nil PMHx/Meds Walking x 3/week (60min) Jogging x 1/week (30min)"
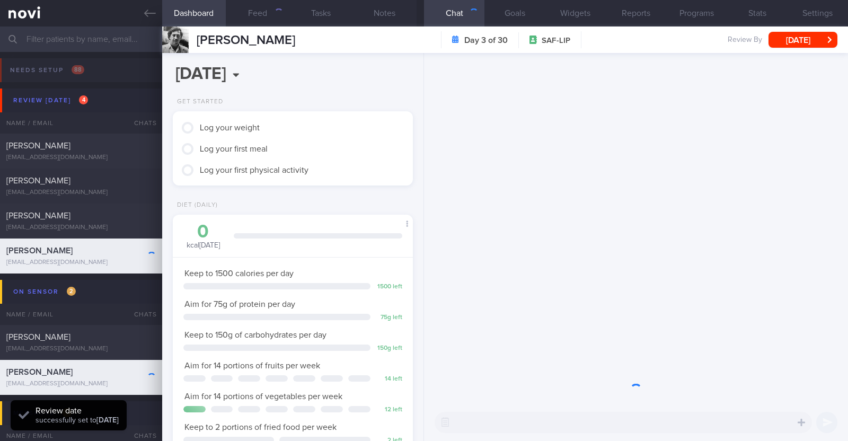
scroll to position [135, 215]
click at [249, 12] on button "Feed" at bounding box center [258, 13] width 64 height 26
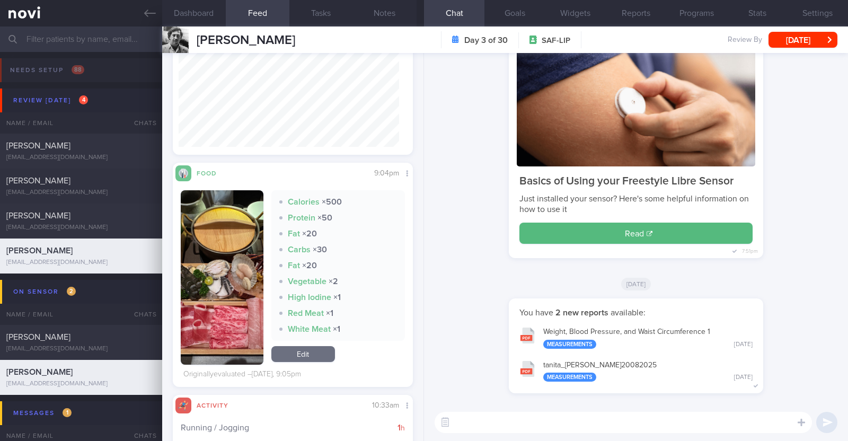
click at [207, 250] on button "button" at bounding box center [222, 277] width 83 height 174
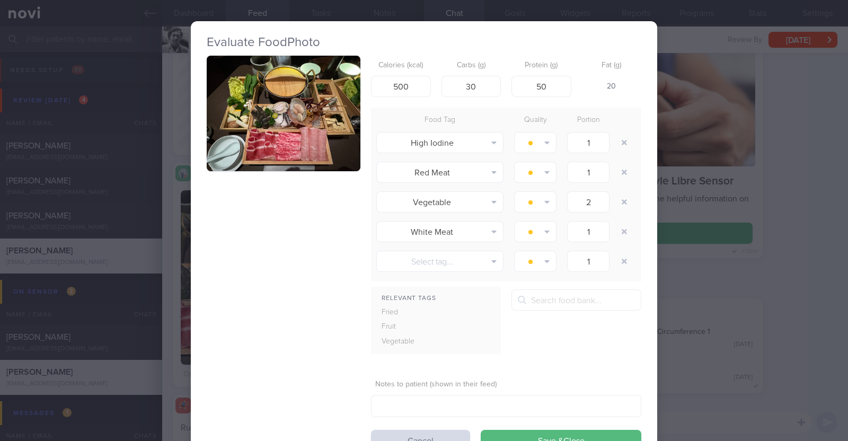
click at [162, 245] on div "Evaluate Food Photo Calories (kcal) 500 Carbs (g) 30 Protein (g) 50 Fat (g) 20 …" at bounding box center [424, 220] width 848 height 441
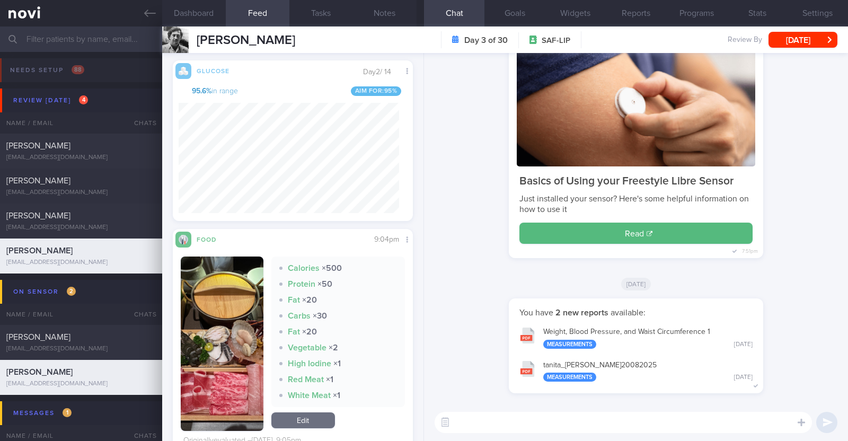
click at [493, 431] on textarea at bounding box center [623, 422] width 377 height 21
type textarea "i"
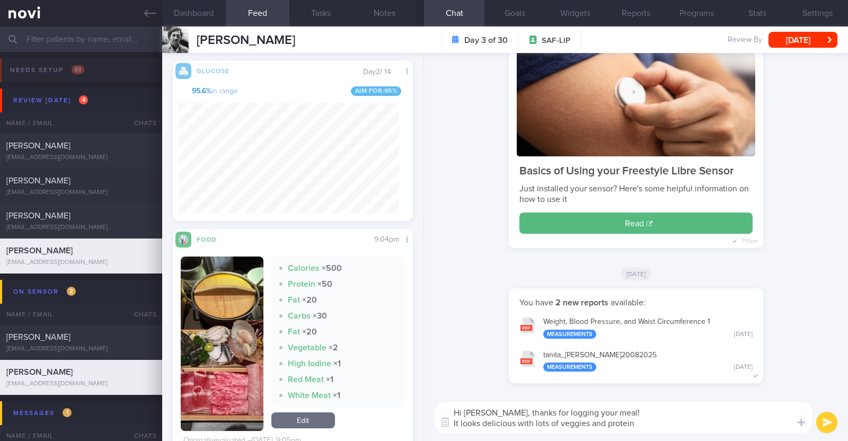
paste textarea "👍"
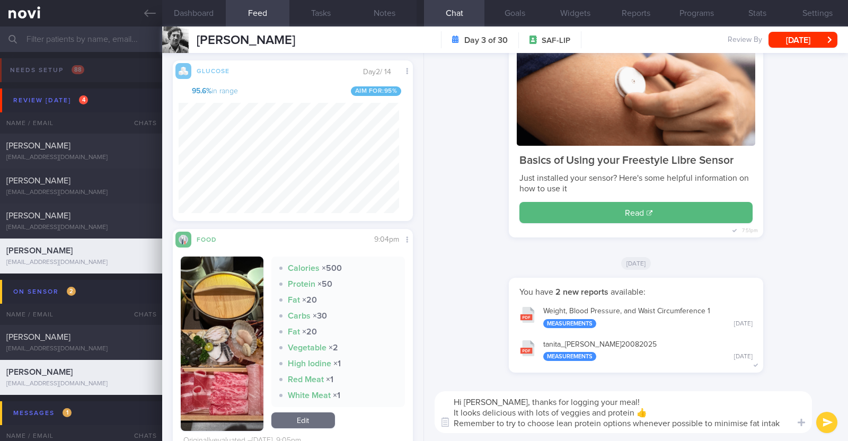
type textarea "Hi [PERSON_NAME], thanks for logging your meal! It looks delicious with lots of…"
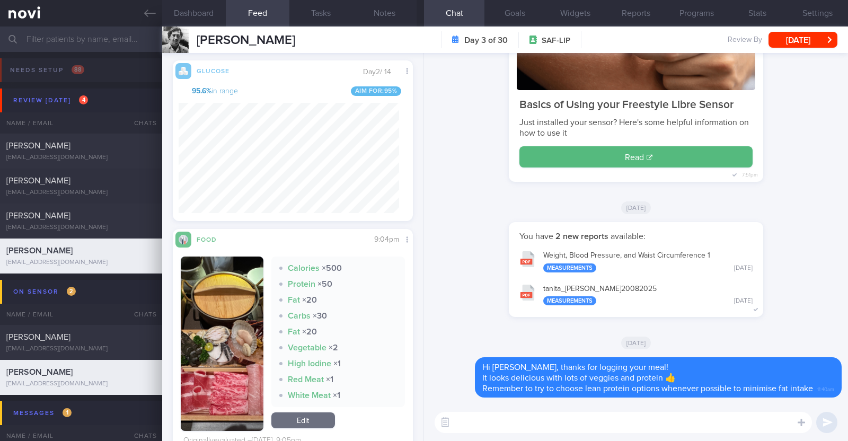
scroll to position [423, 0]
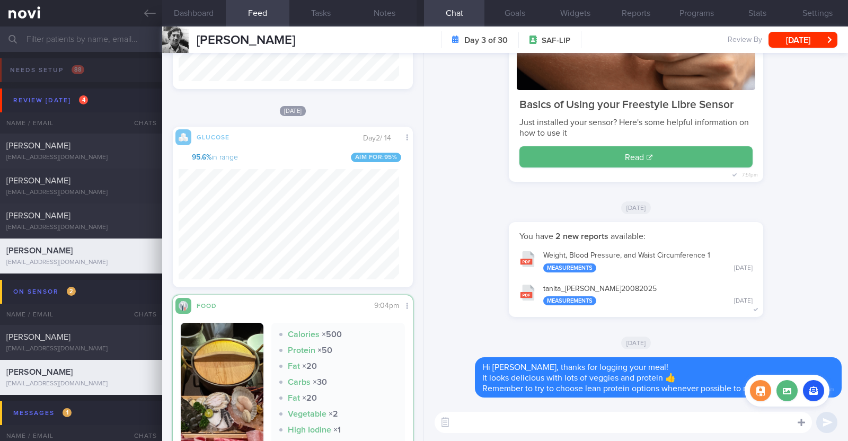
click at [803, 420] on icon at bounding box center [801, 423] width 7 height 10
click at [790, 395] on label at bounding box center [786, 390] width 21 height 21
click at [0, 0] on input "file" at bounding box center [0, 0] width 0 height 0
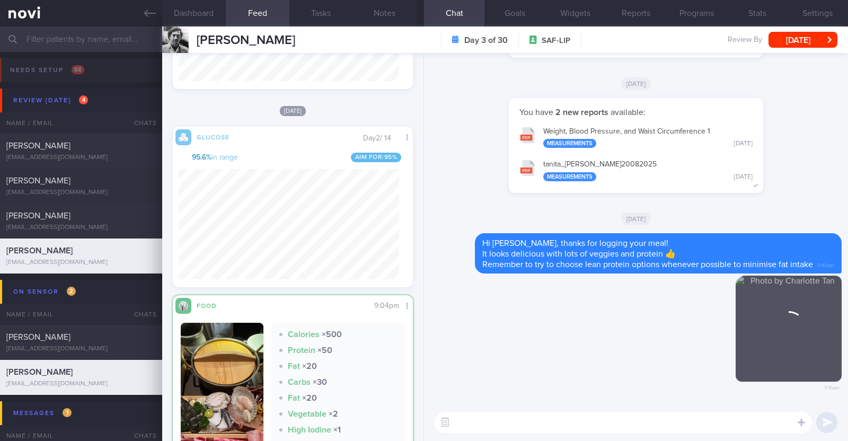
click at [562, 428] on textarea at bounding box center [623, 422] width 377 height 21
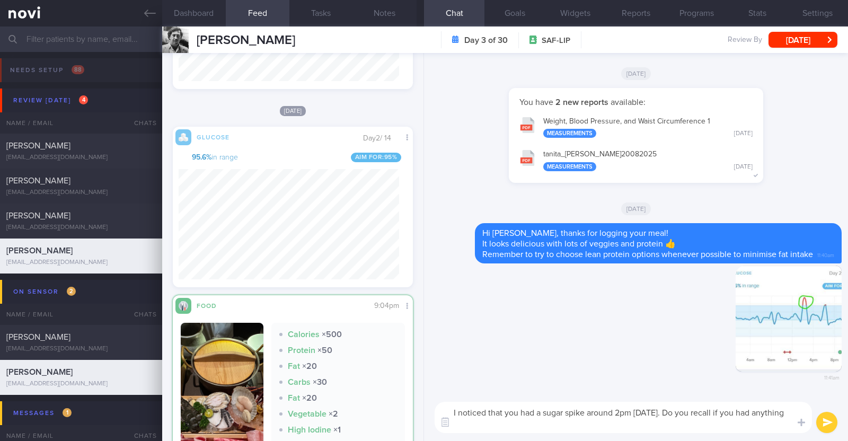
scroll to position [0, 0]
type textarea "I noticed that you had a sugar spike around 2pm yesterday. Do you recall if you…"
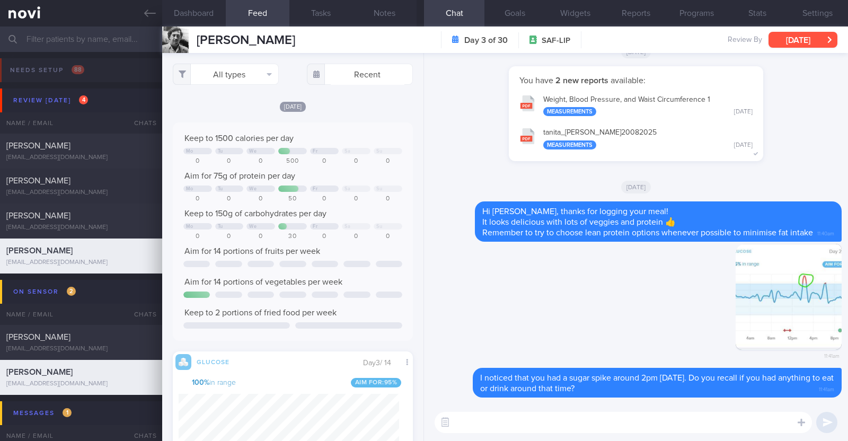
click at [804, 33] on button "[DATE]" at bounding box center [802, 40] width 69 height 16
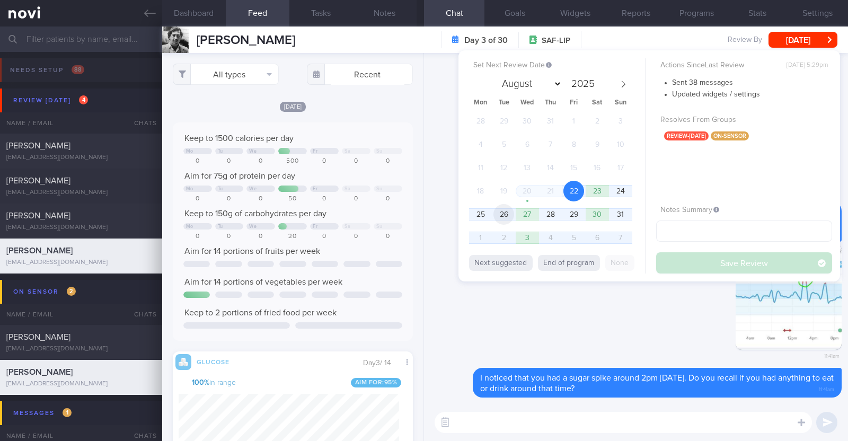
click at [504, 211] on span "26" at bounding box center [503, 214] width 21 height 21
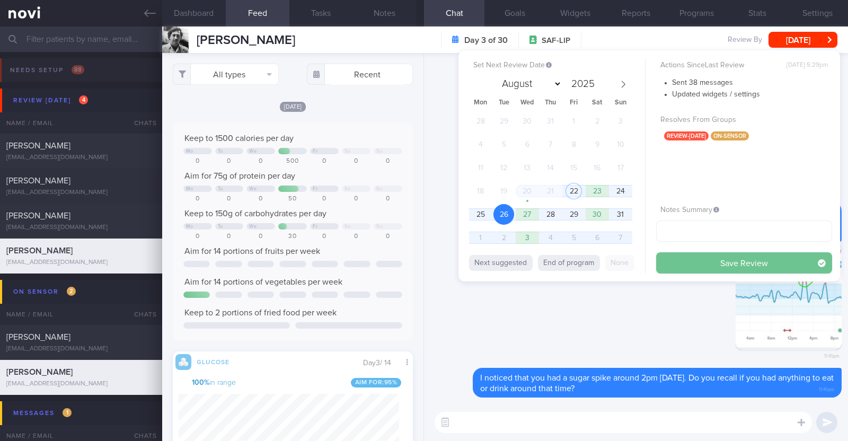
click at [716, 265] on button "Save Review" at bounding box center [744, 262] width 176 height 21
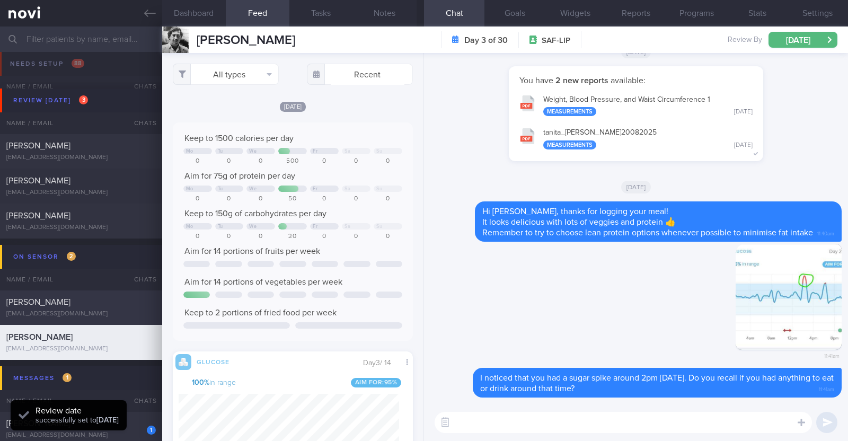
scroll to position [66, 0]
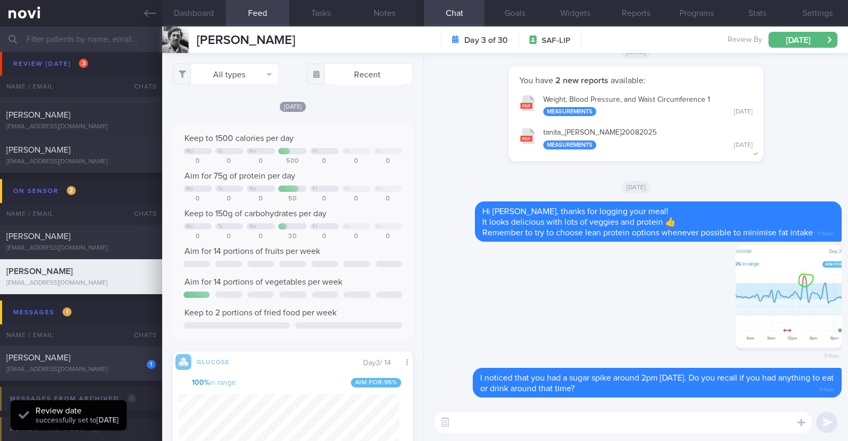
click at [109, 364] on div "1 Nicholas Bernard Thomas nicholasbt@hotmail.com" at bounding box center [81, 362] width 162 height 21
type input "R/v with Dr [PERSON_NAME] 12/9. R/v 25/8"
type textarea "37M Co-morbidities OSA - [MEDICAL_DATA] [MEDICAL_DATA] Hepatic [MEDICAL_DATA] […"
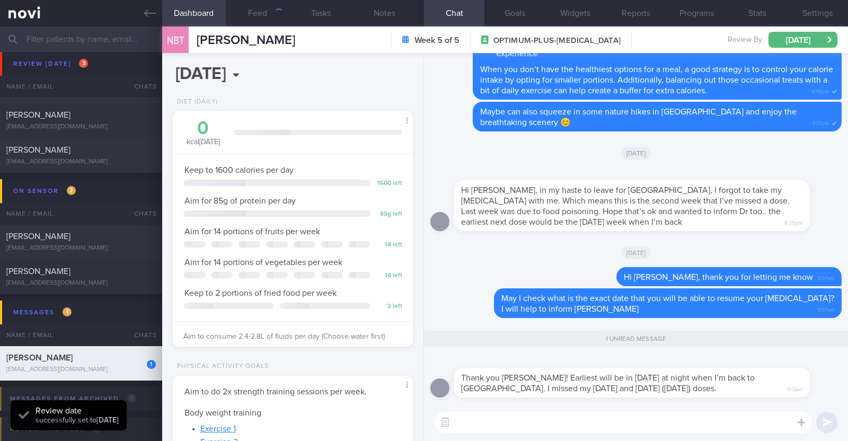
scroll to position [120, 211]
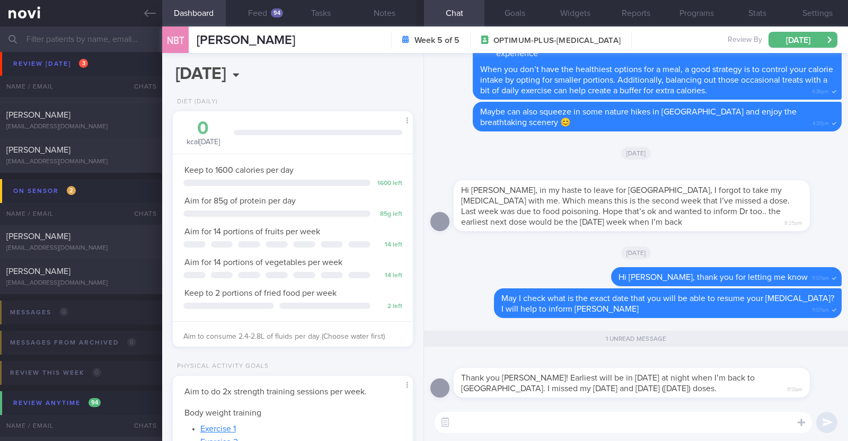
click at [605, 419] on textarea at bounding box center [623, 422] width 377 height 21
type textarea "Ok got it! Will let [PERSON_NAME] know:)"
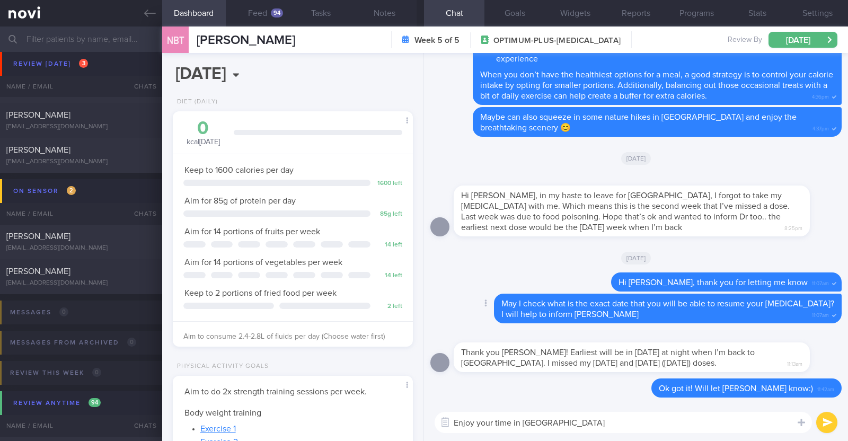
paste textarea "😀"
type textarea "Enjoy your time in [GEOGRAPHIC_DATA] 😀"
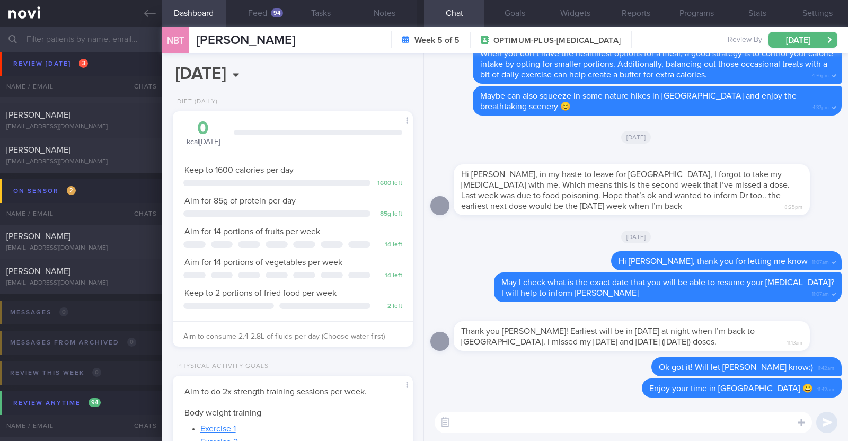
click at [795, 187] on div "Hi Charlotte, in my haste to leave for NZ, I forgot to take my wegovy with me. …" at bounding box center [632, 189] width 356 height 51
drag, startPoint x: 346, startPoint y: 38, endPoint x: 199, endPoint y: 35, distance: 146.8
click at [199, 35] on div "NBT Nicholas Bernard Thomas Nicholas Bernard Thomas nicholasbt@hotmail.com Week…" at bounding box center [505, 39] width 686 height 26
copy span "[PERSON_NAME]"
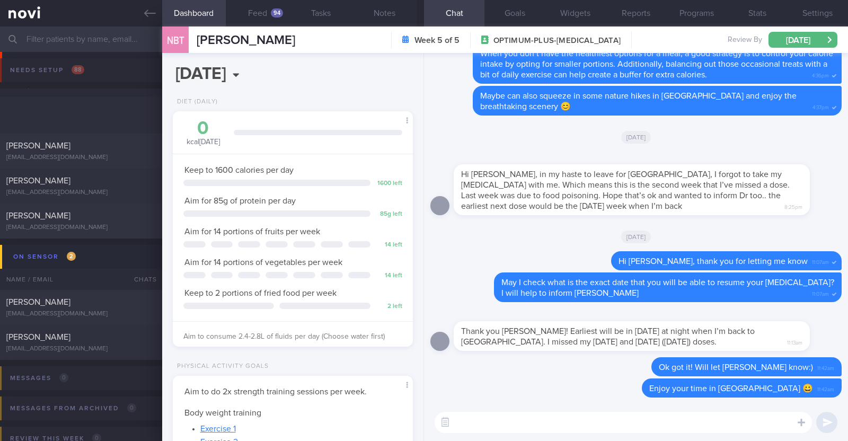
select select "7"
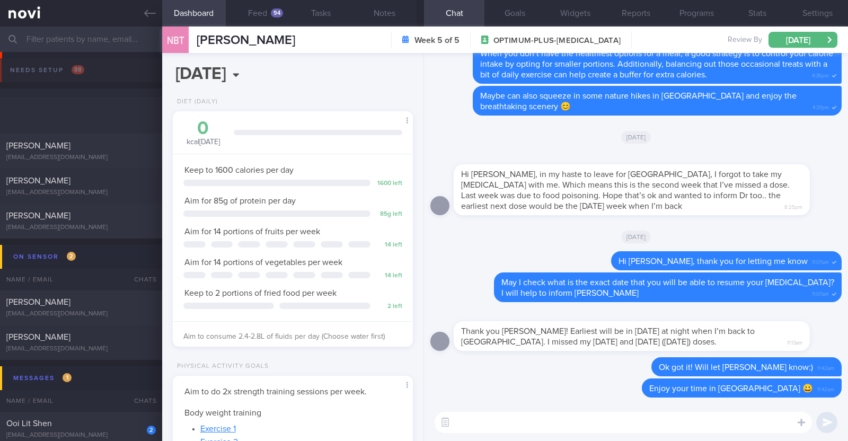
scroll to position [120, 211]
select select "7"
